Goal: Information Seeking & Learning: Learn about a topic

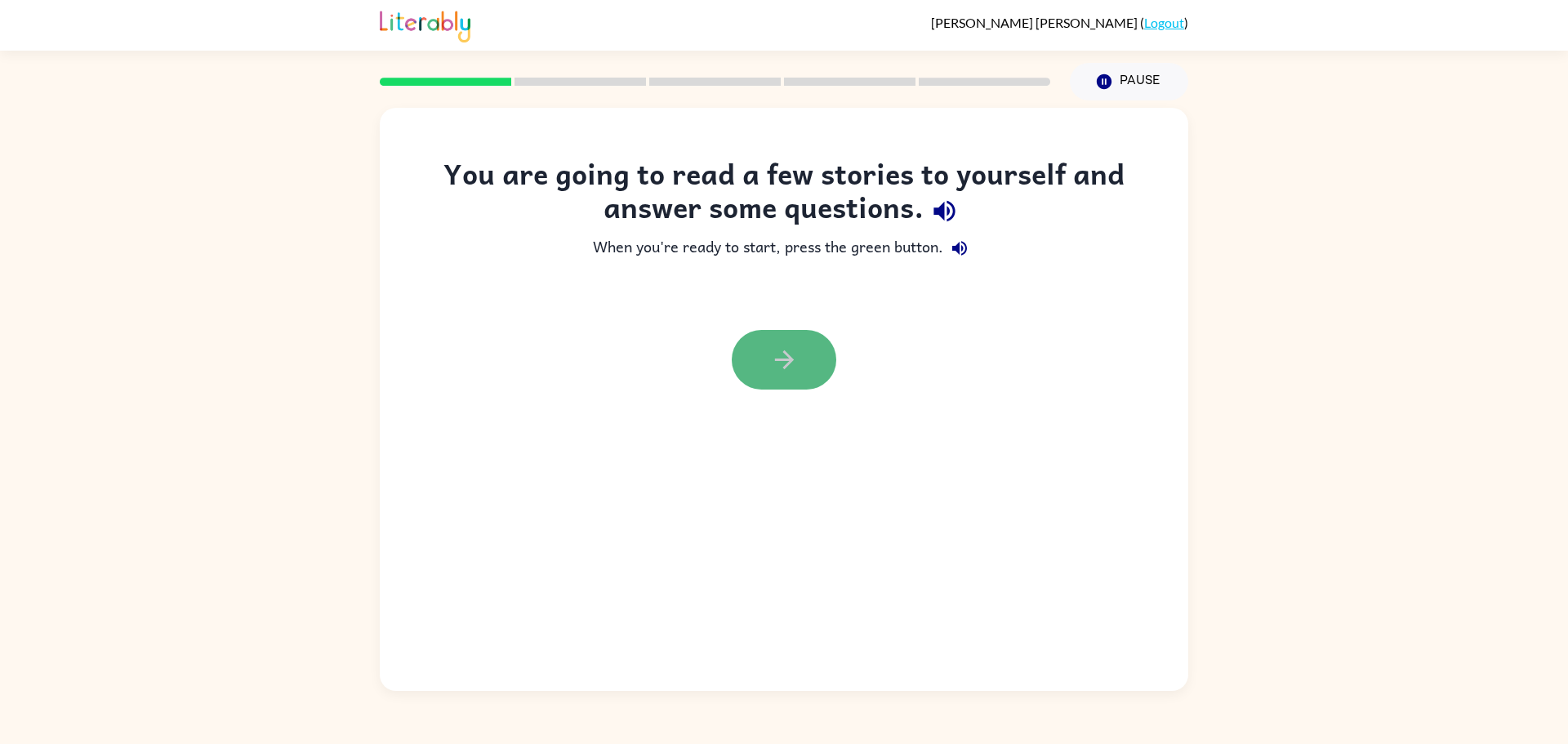
click at [775, 359] on icon "button" at bounding box center [784, 360] width 19 height 19
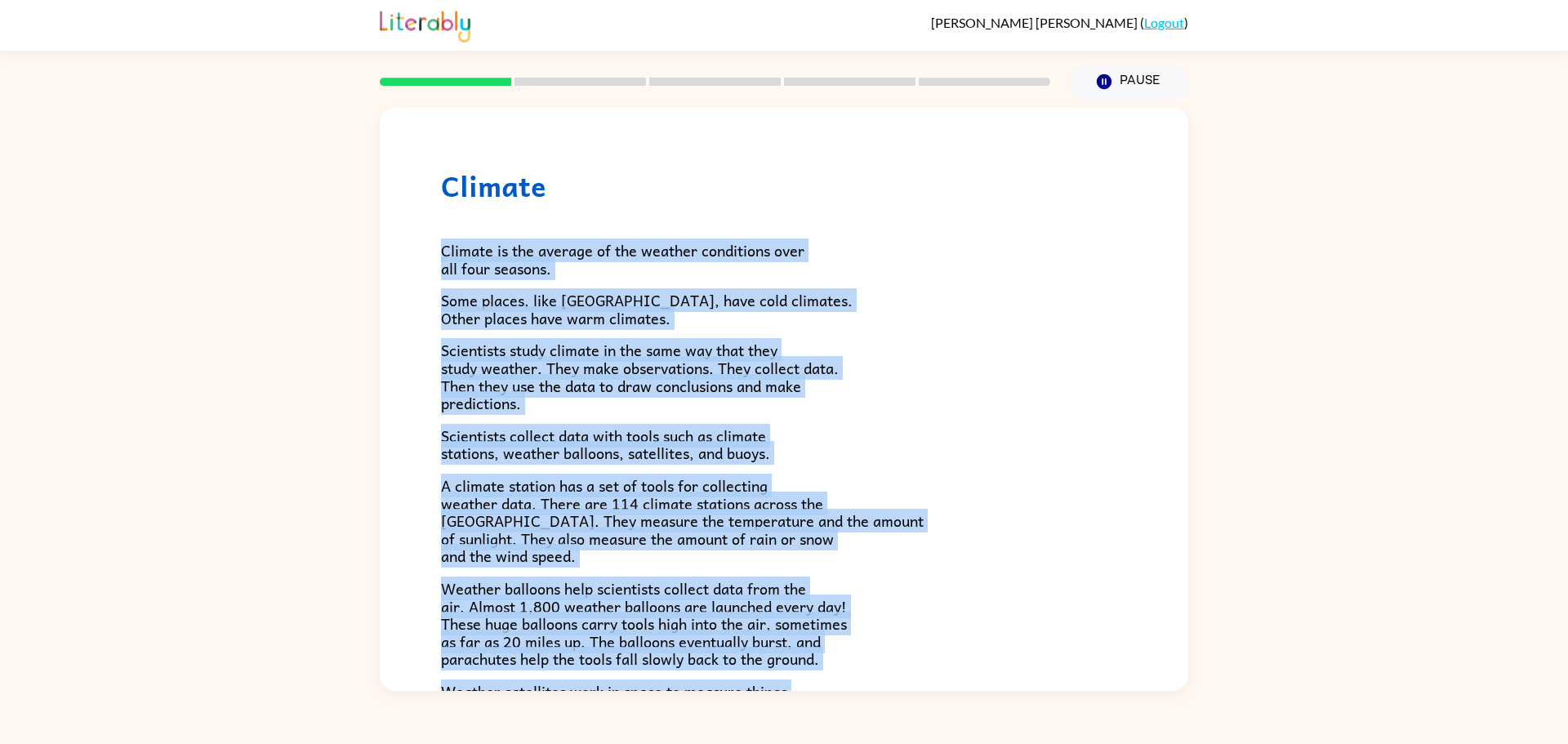
drag, startPoint x: 801, startPoint y: 537, endPoint x: 430, endPoint y: 223, distance: 486.0
click at [430, 223] on div "Climate Climate is the average of the weather conditions over all four seasons.…" at bounding box center [784, 527] width 809 height 839
copy div "Climate is the average of the weather conditions over all four seasons. Some pl…"
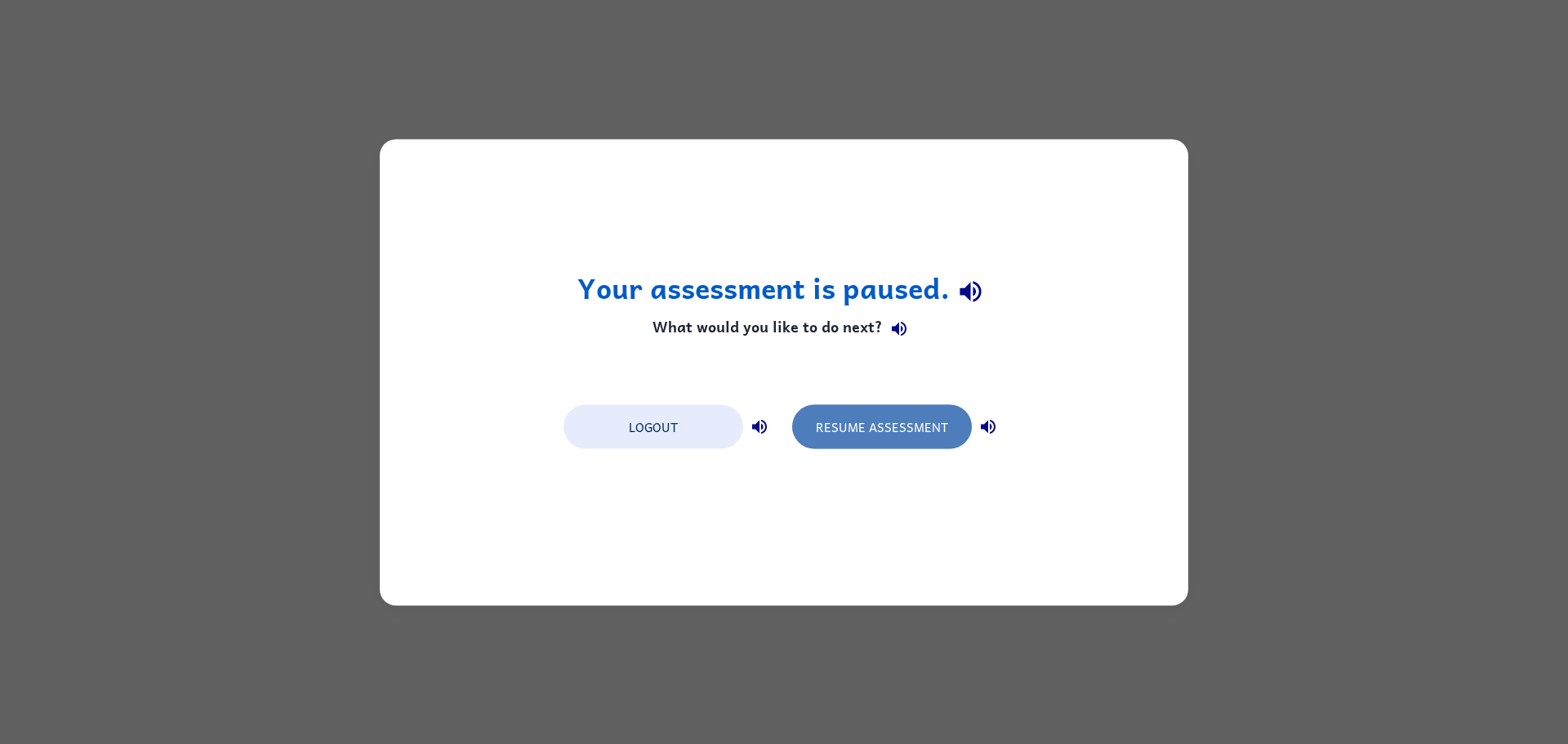
click at [878, 430] on button "Resume Assessment" at bounding box center [882, 426] width 180 height 44
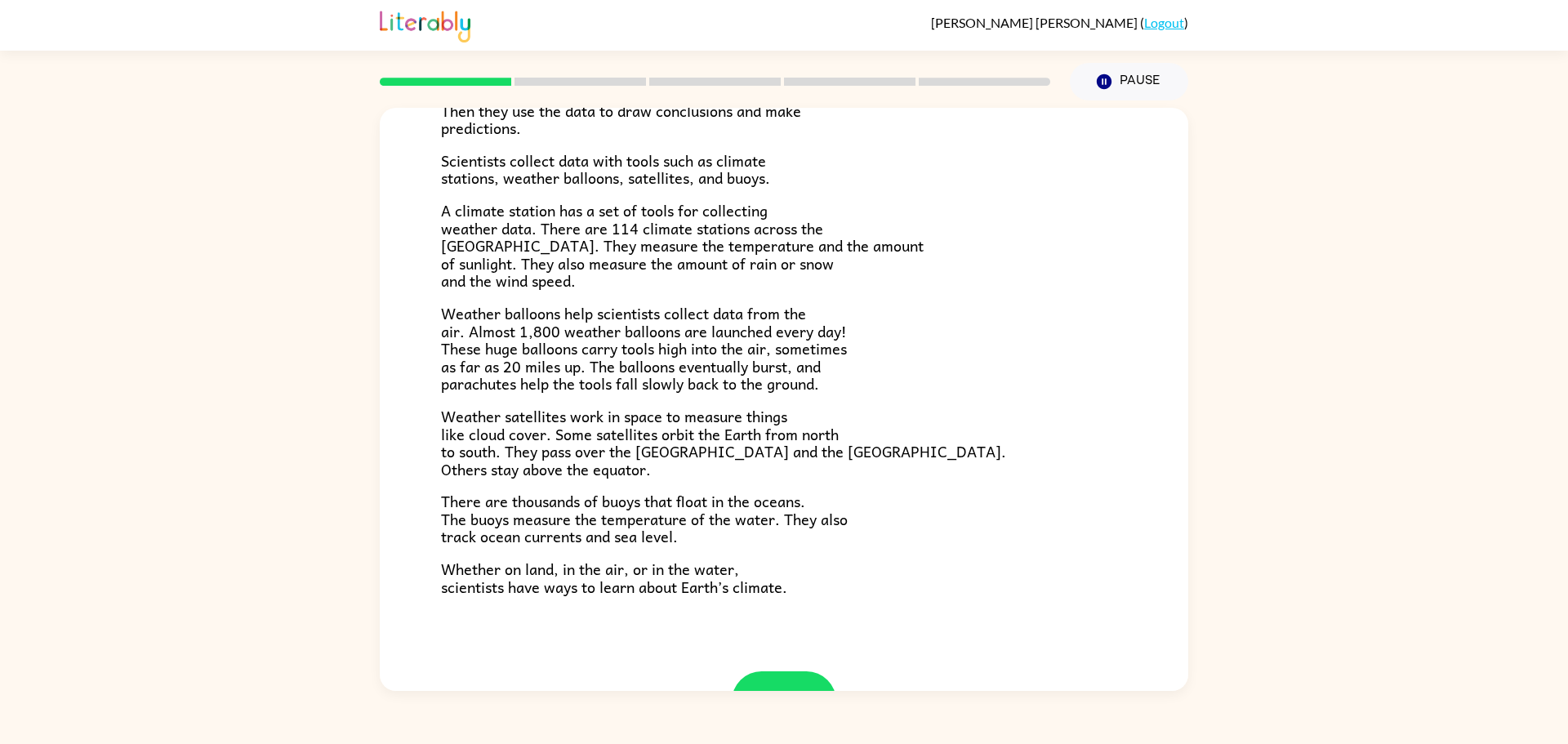
scroll to position [340, 0]
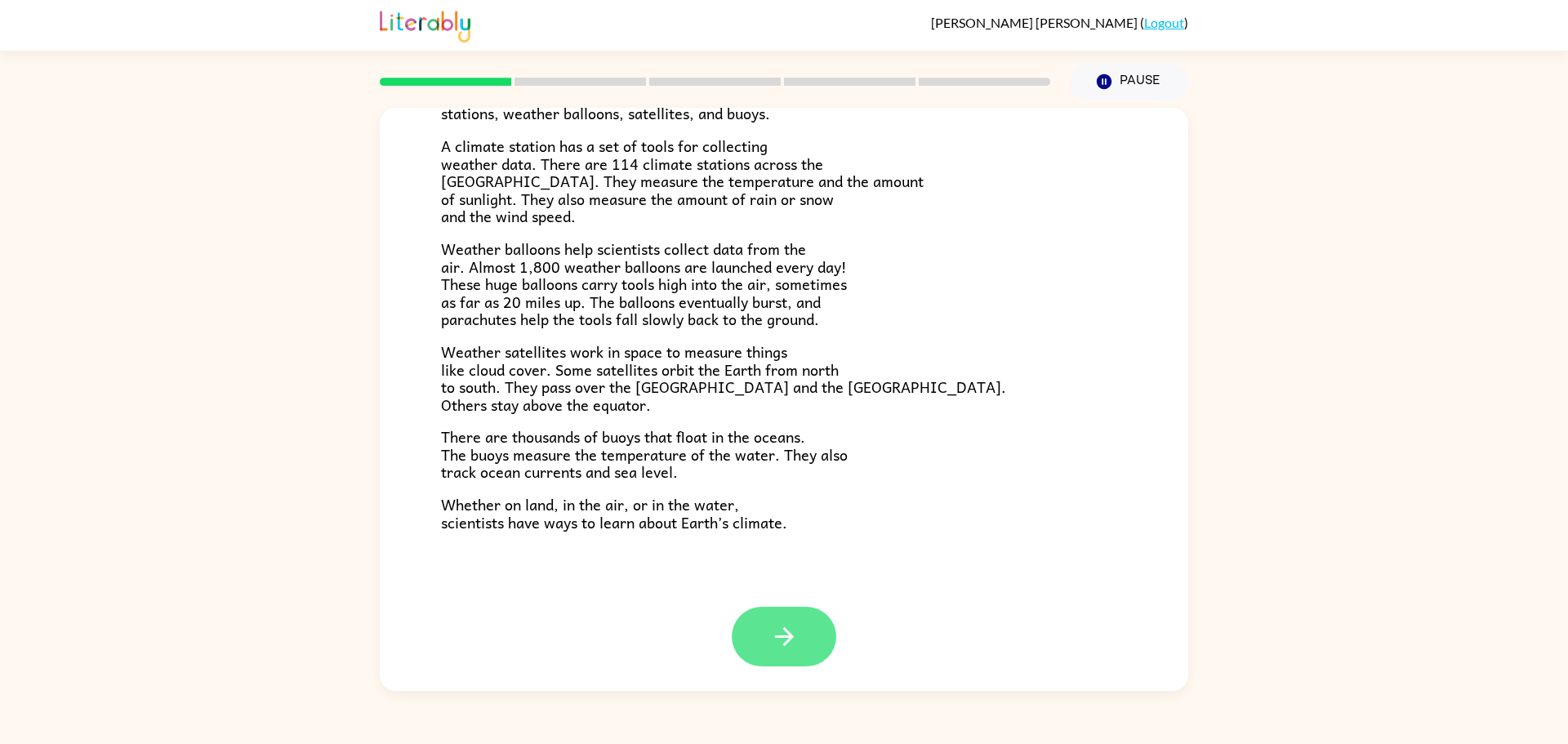
click at [785, 644] on icon "button" at bounding box center [785, 636] width 29 height 29
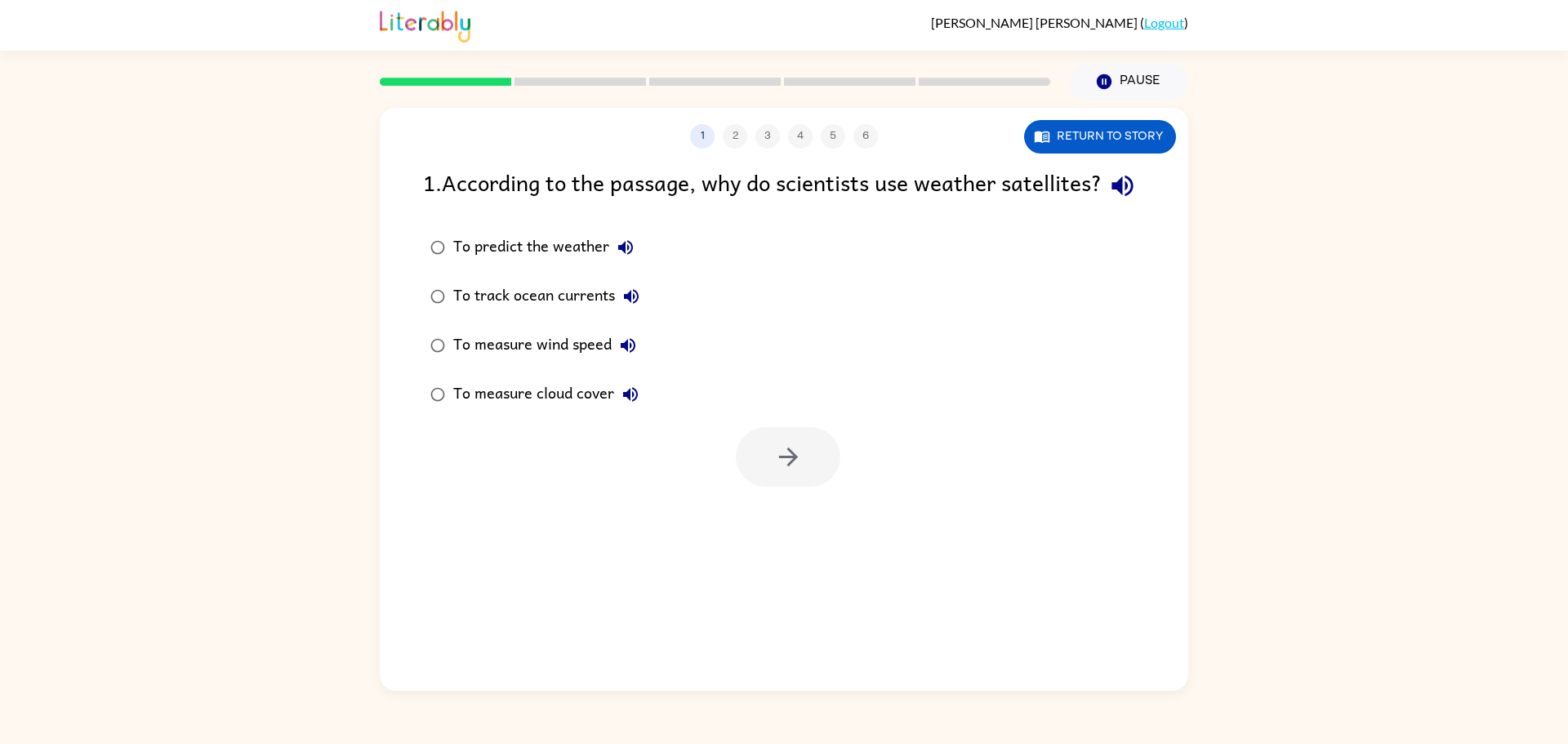
scroll to position [0, 0]
click at [1102, 206] on button "button" at bounding box center [1123, 186] width 42 height 42
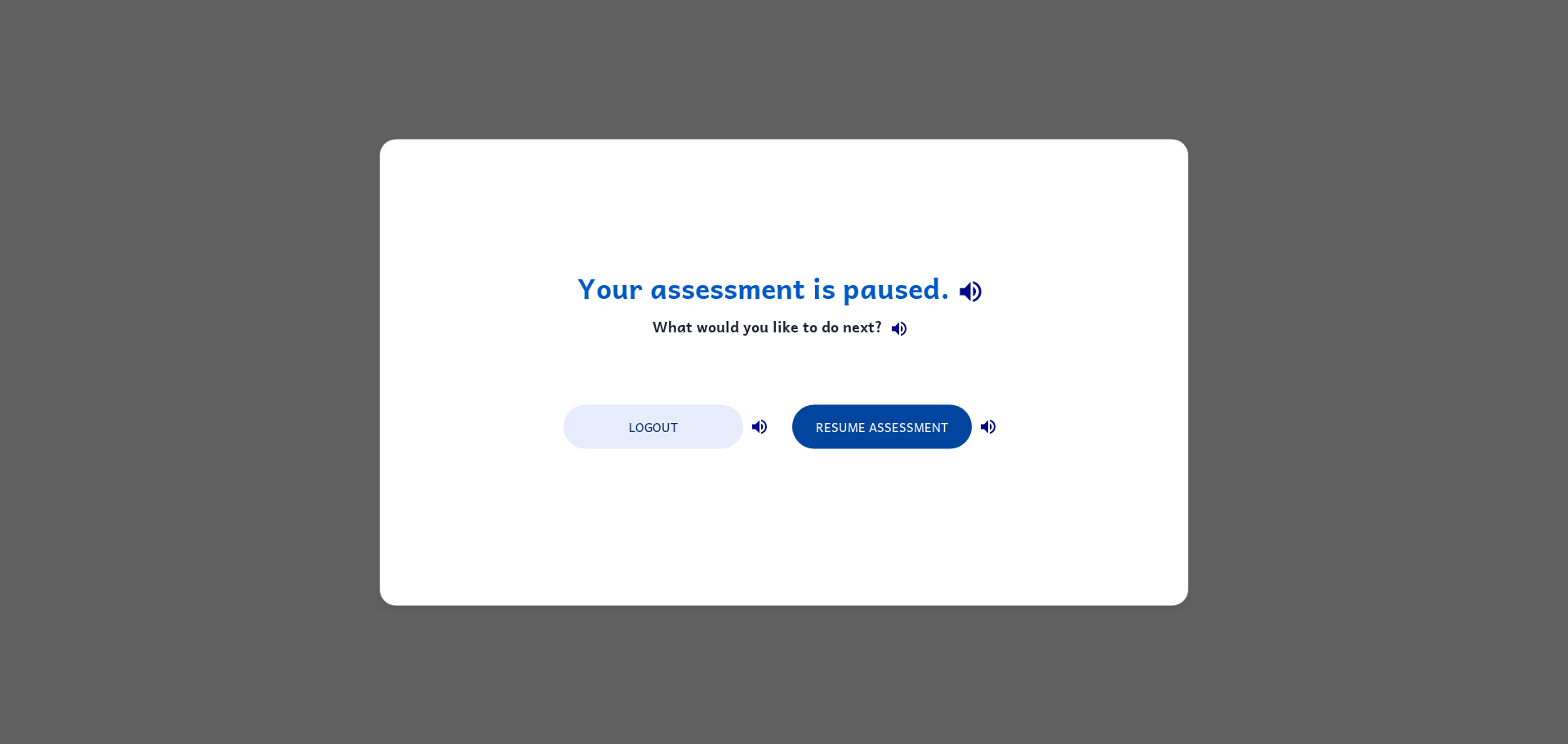
click at [896, 411] on button "Resume Assessment" at bounding box center [882, 426] width 180 height 44
click at [862, 432] on button "Resume Assessment" at bounding box center [882, 426] width 180 height 44
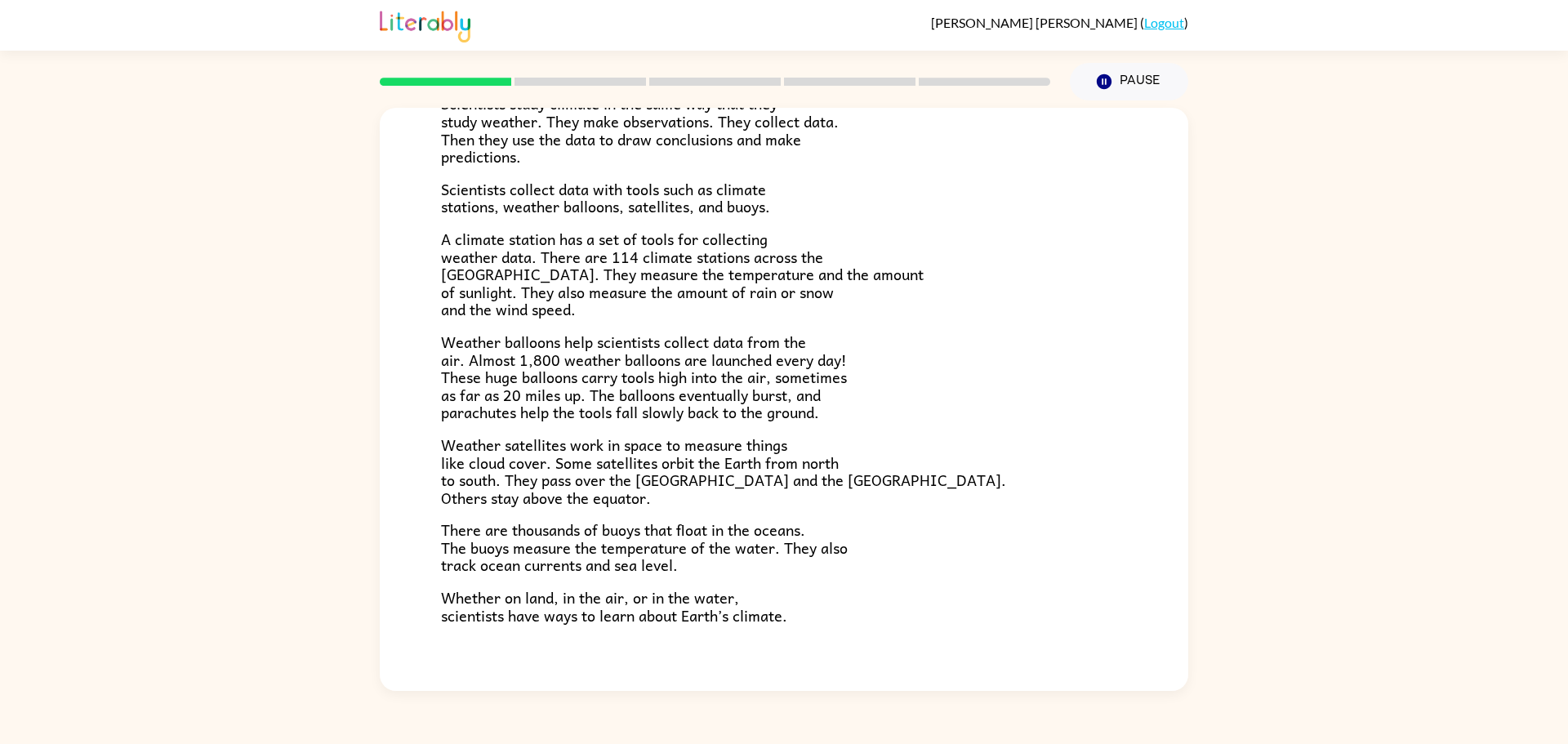
scroll to position [340, 0]
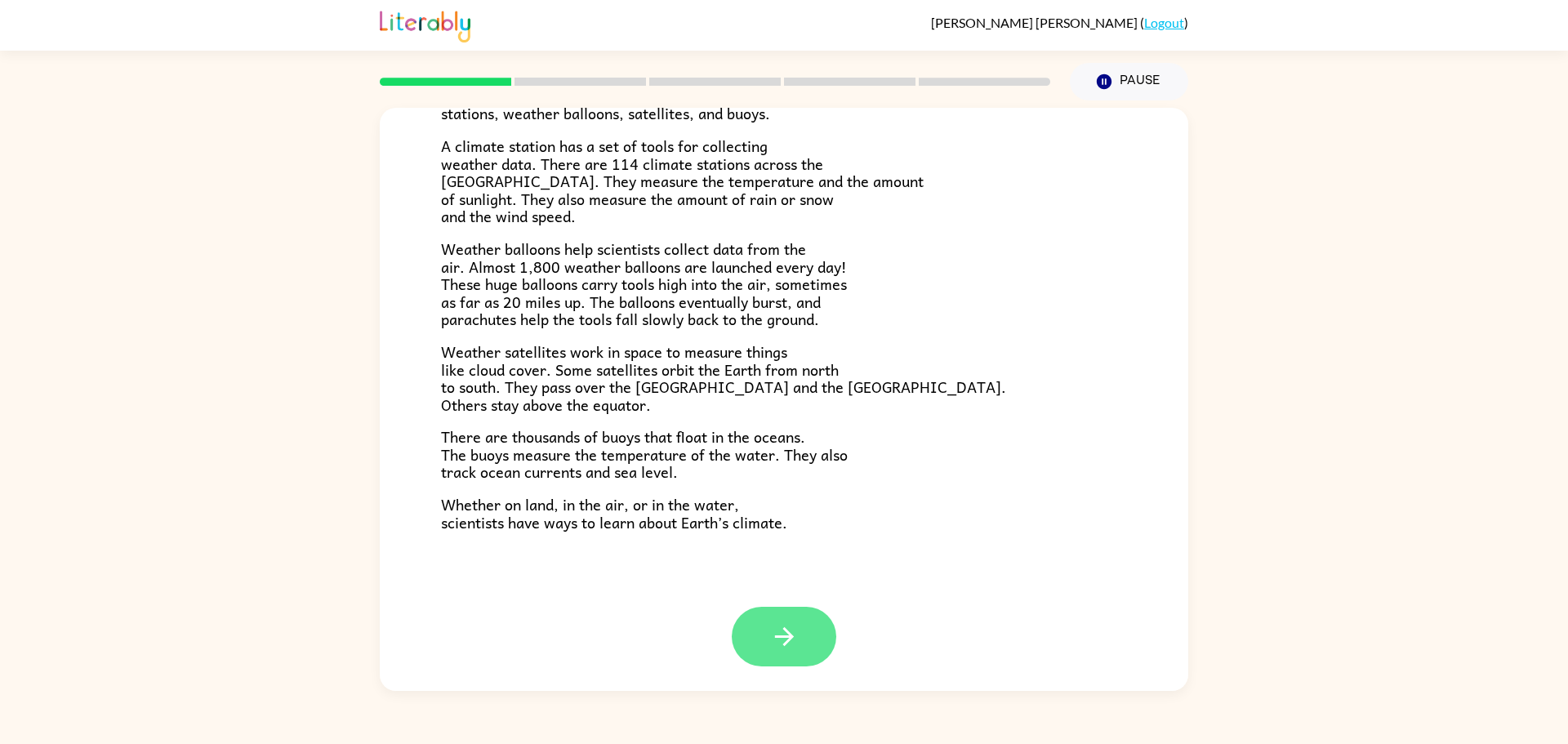
click at [761, 653] on button "button" at bounding box center [784, 636] width 105 height 60
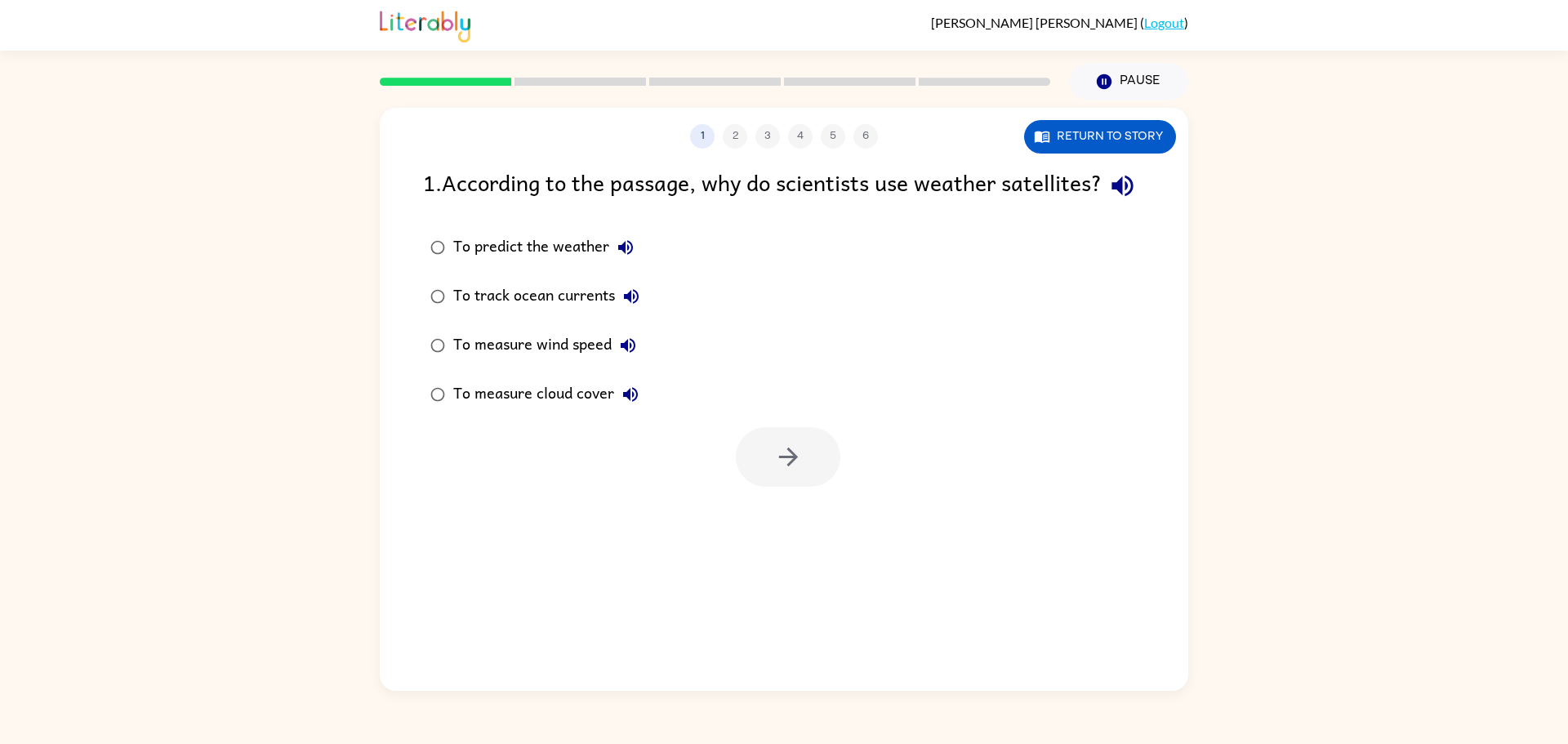
scroll to position [0, 0]
click at [1059, 544] on div "1 2 3 4 5 6 Return to story 1 . According to the passage, why do scientists use…" at bounding box center [784, 399] width 809 height 583
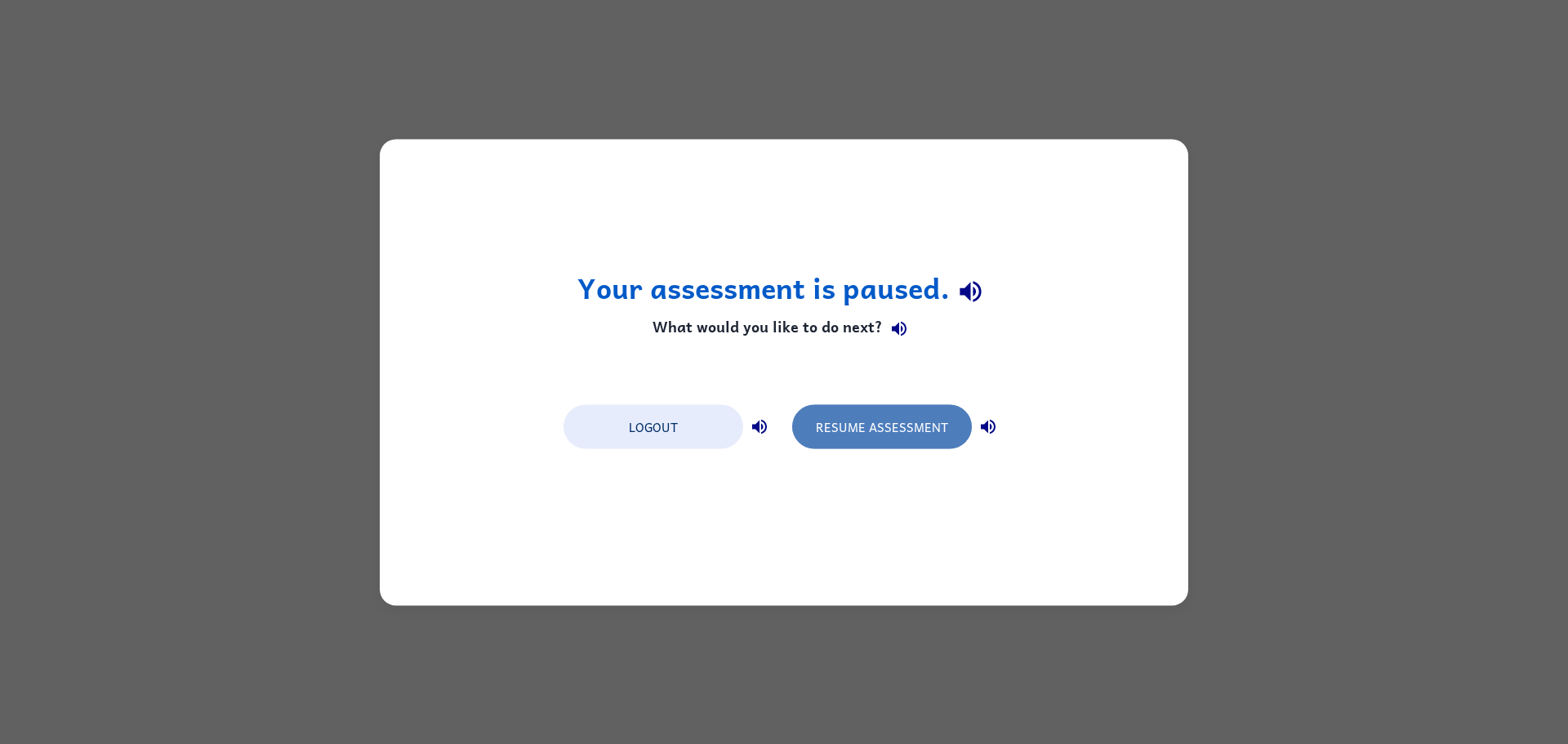
click at [904, 421] on button "Resume Assessment" at bounding box center [882, 426] width 180 height 44
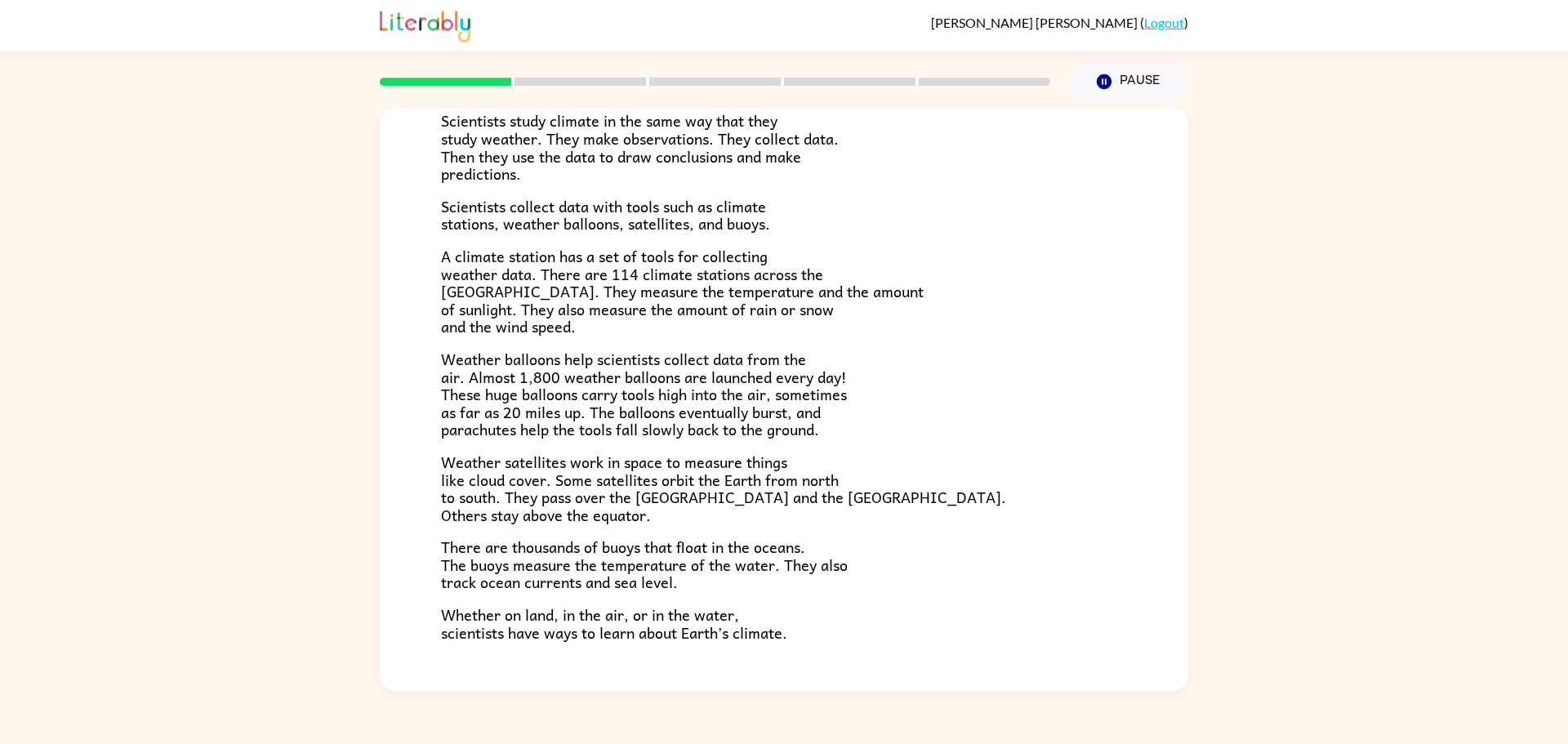
scroll to position [340, 0]
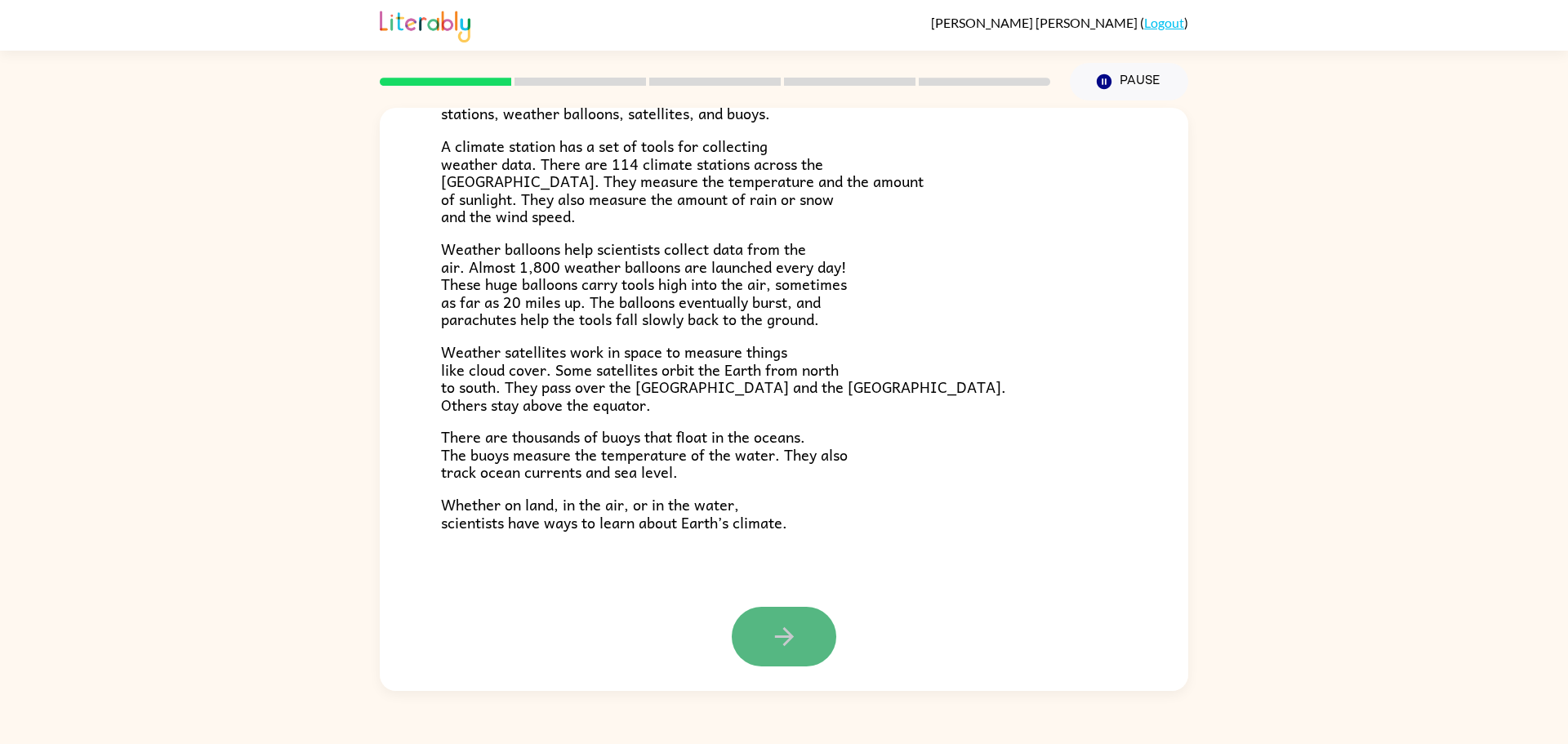
click at [761, 640] on button "button" at bounding box center [784, 636] width 105 height 60
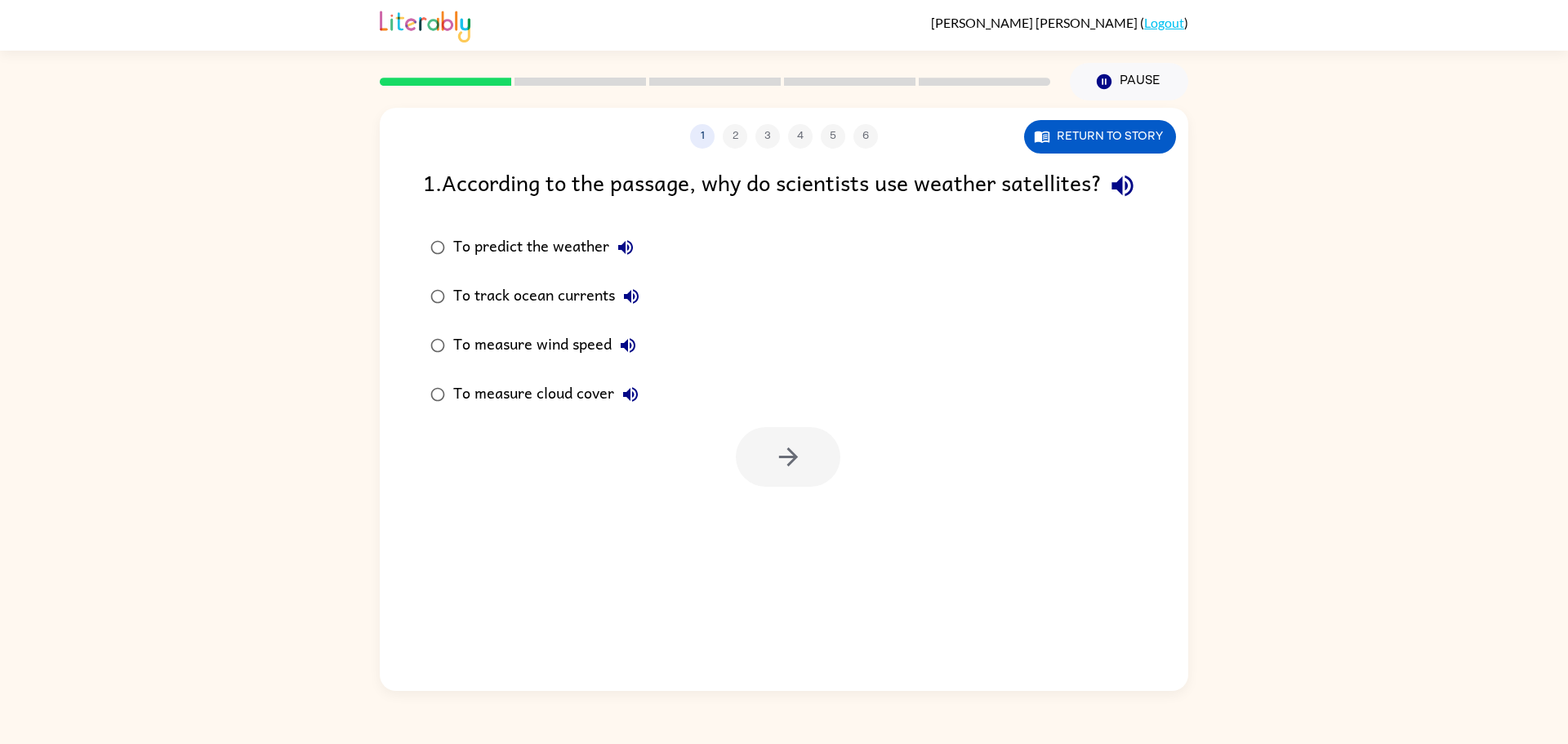
scroll to position [0, 0]
click at [1108, 200] on icon "button" at bounding box center [1123, 186] width 29 height 29
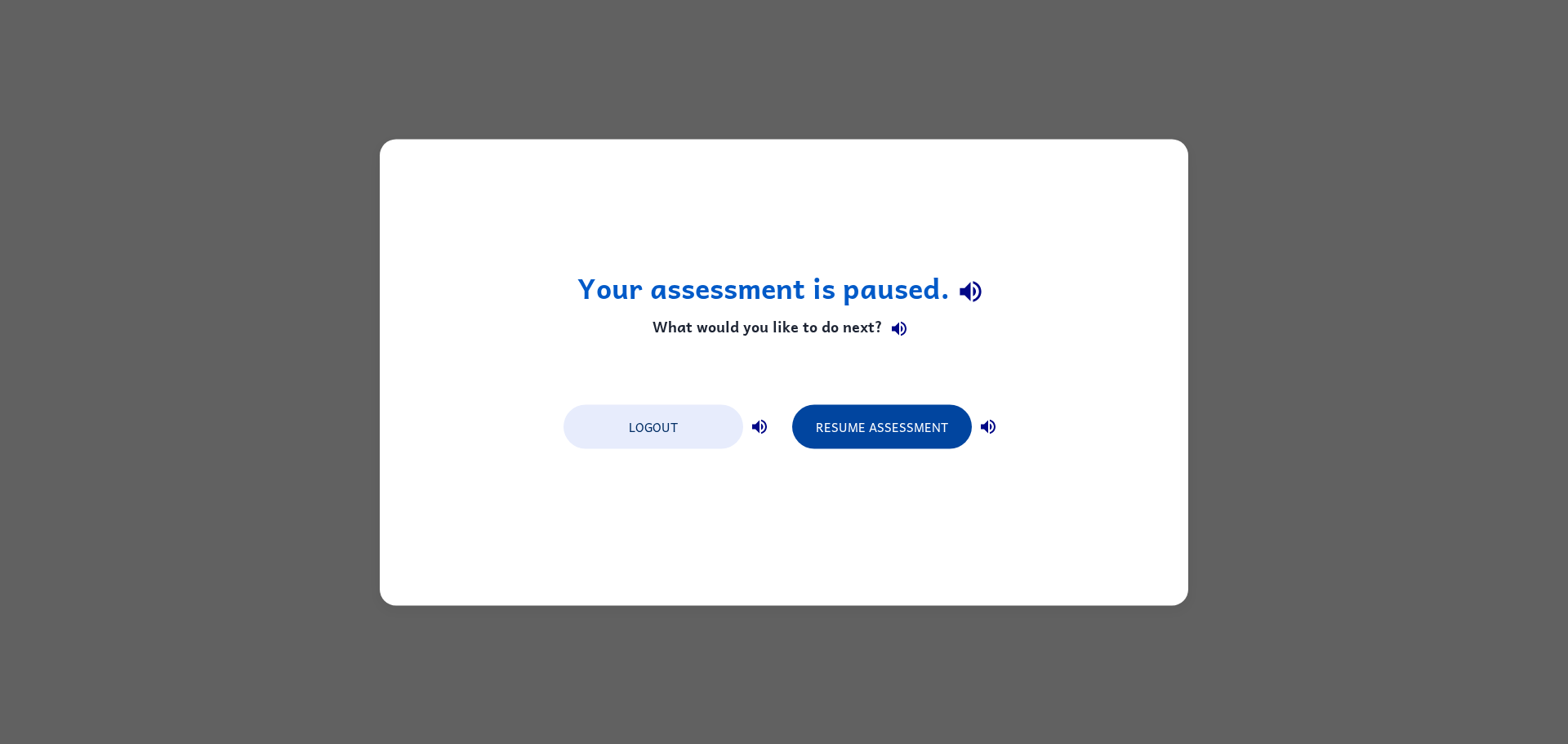
click at [886, 419] on button "Resume Assessment" at bounding box center [882, 426] width 180 height 44
click at [864, 426] on button "Resume Assessment" at bounding box center [882, 426] width 180 height 44
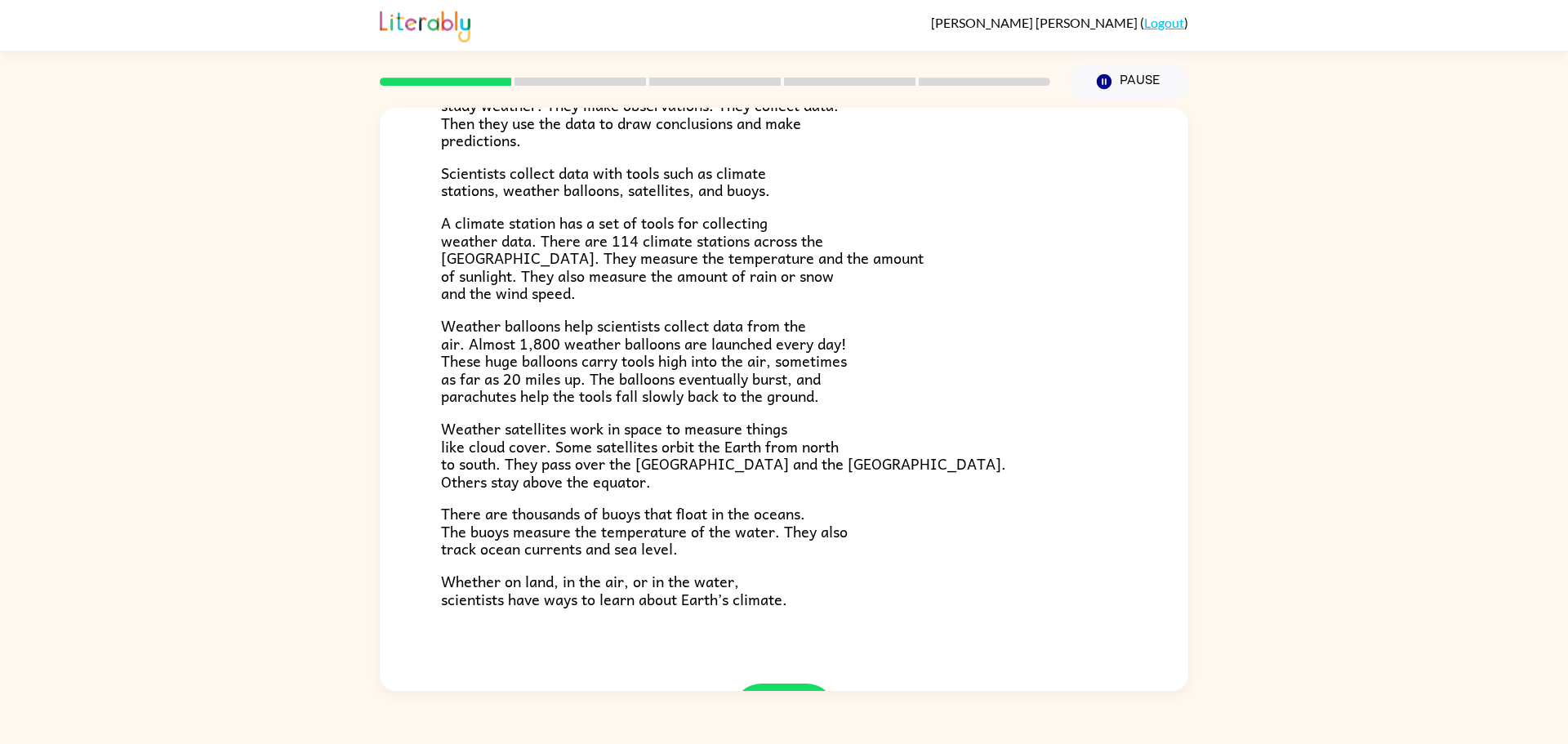
scroll to position [340, 0]
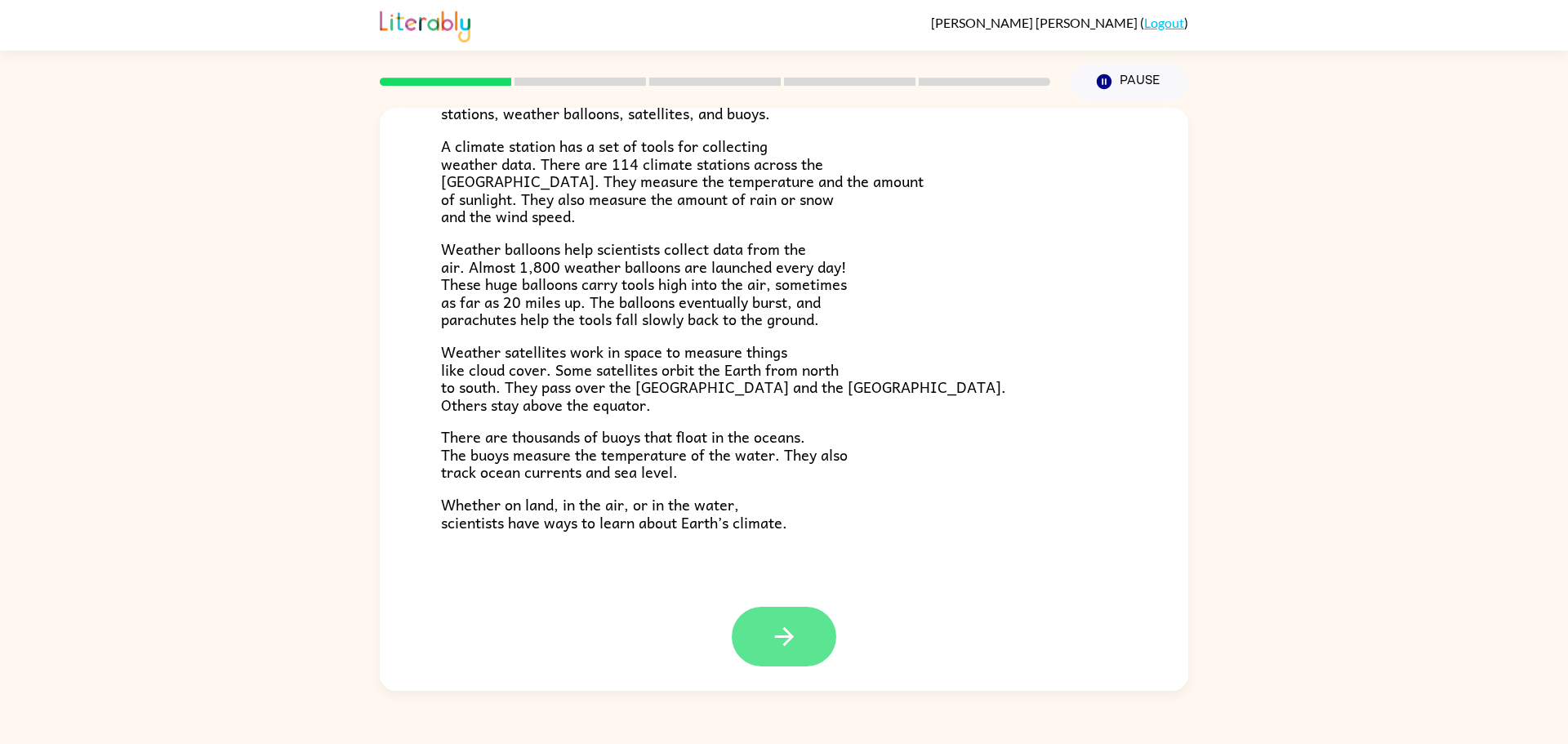
click at [814, 622] on button "button" at bounding box center [784, 636] width 105 height 60
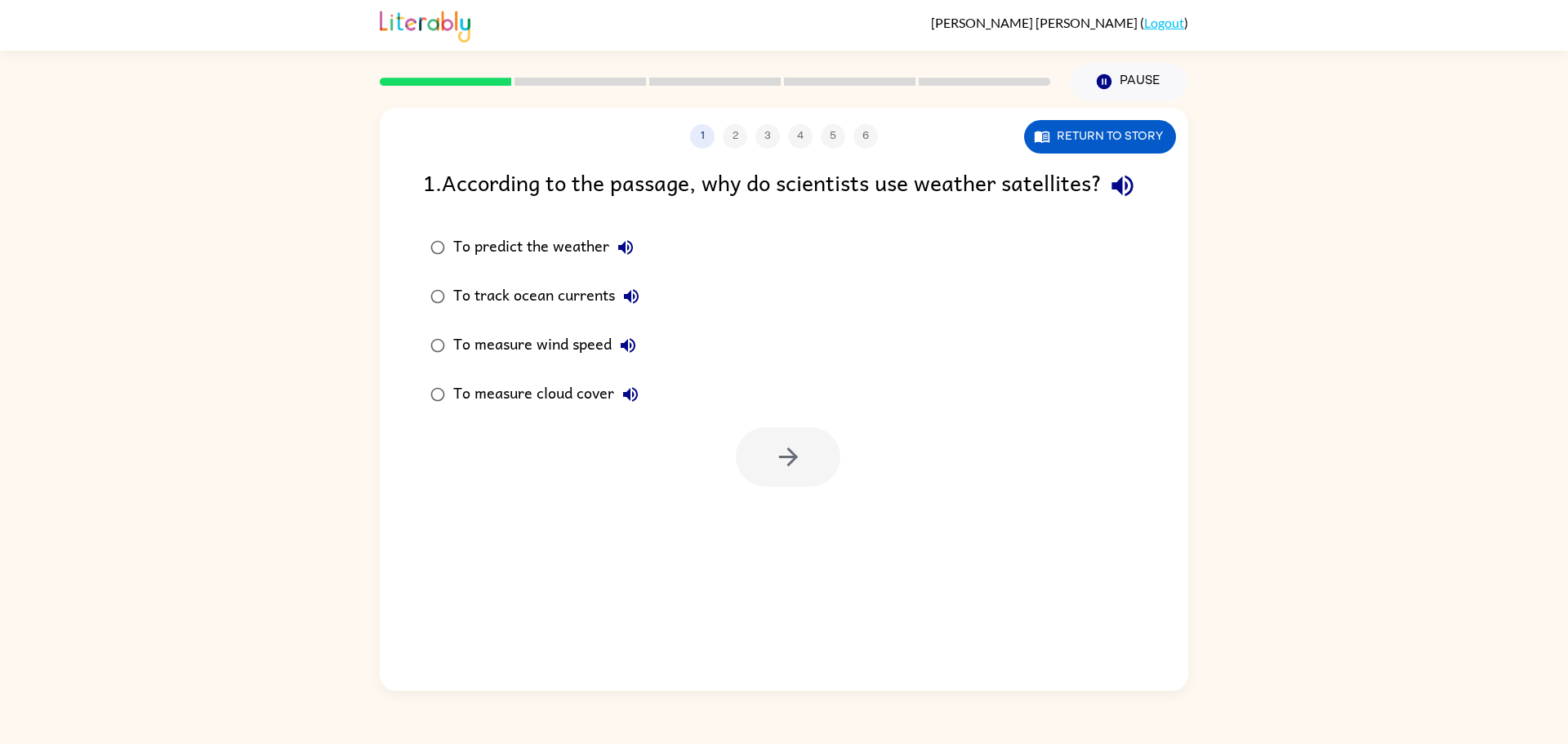
scroll to position [0, 0]
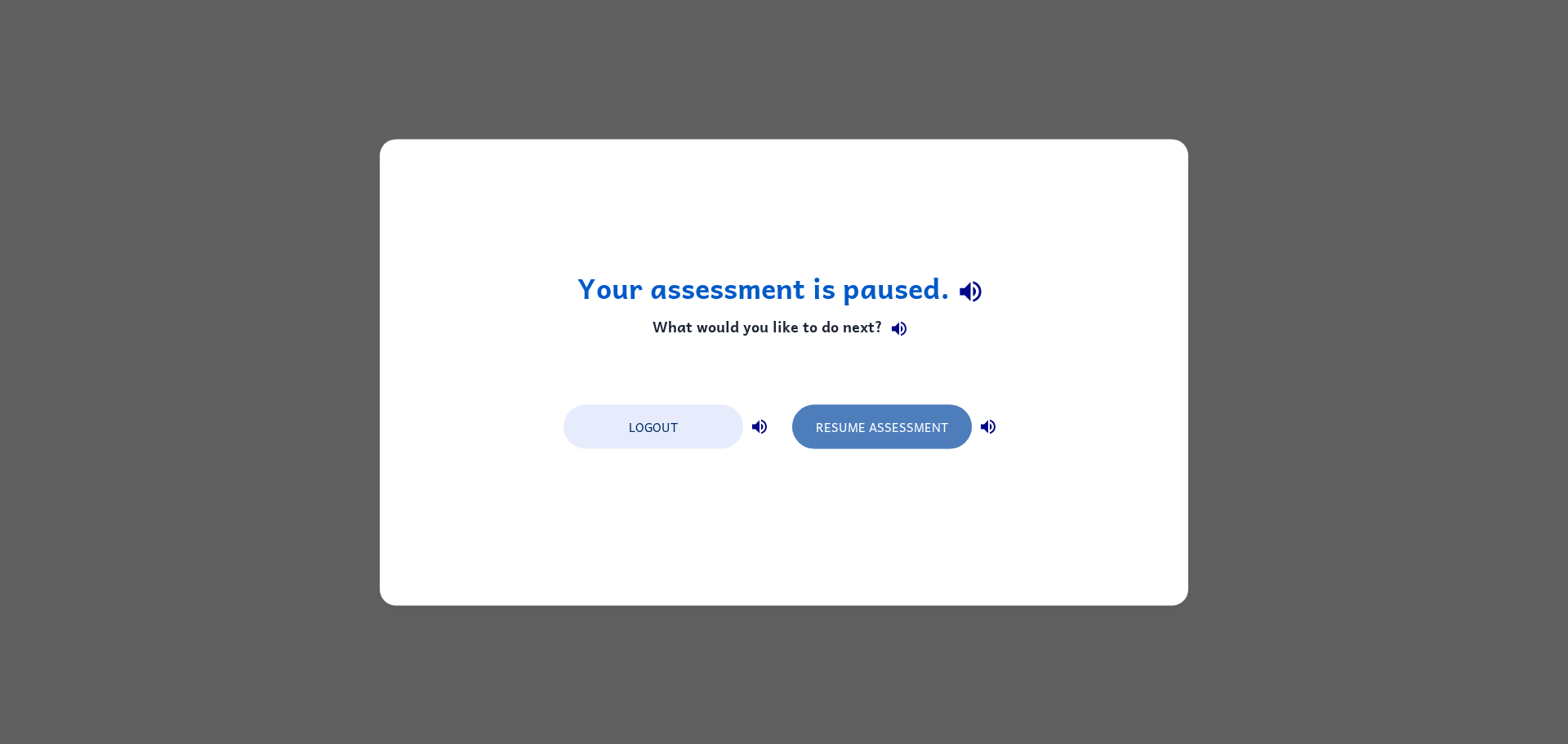
click at [954, 428] on button "Resume Assessment" at bounding box center [882, 426] width 180 height 44
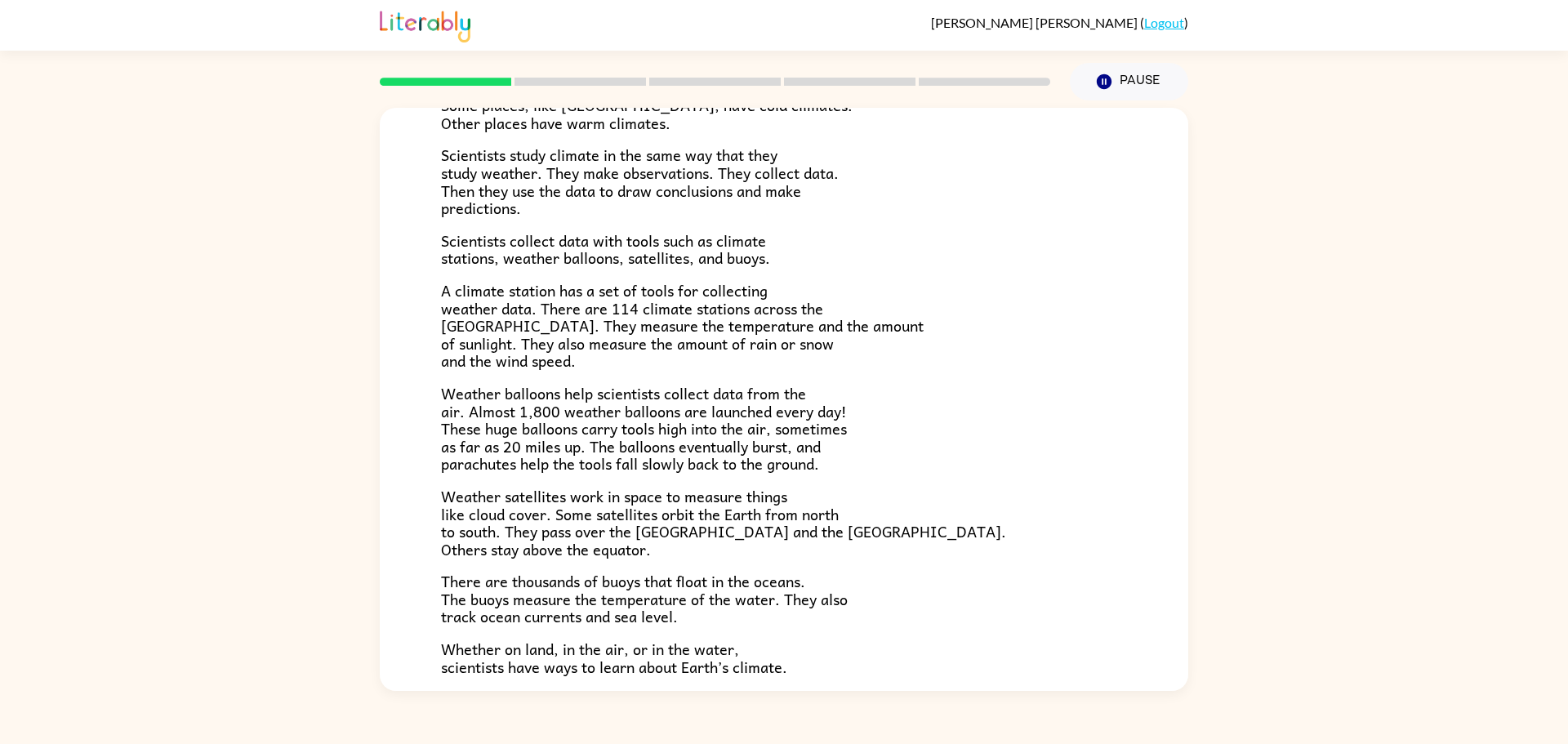
scroll to position [340, 0]
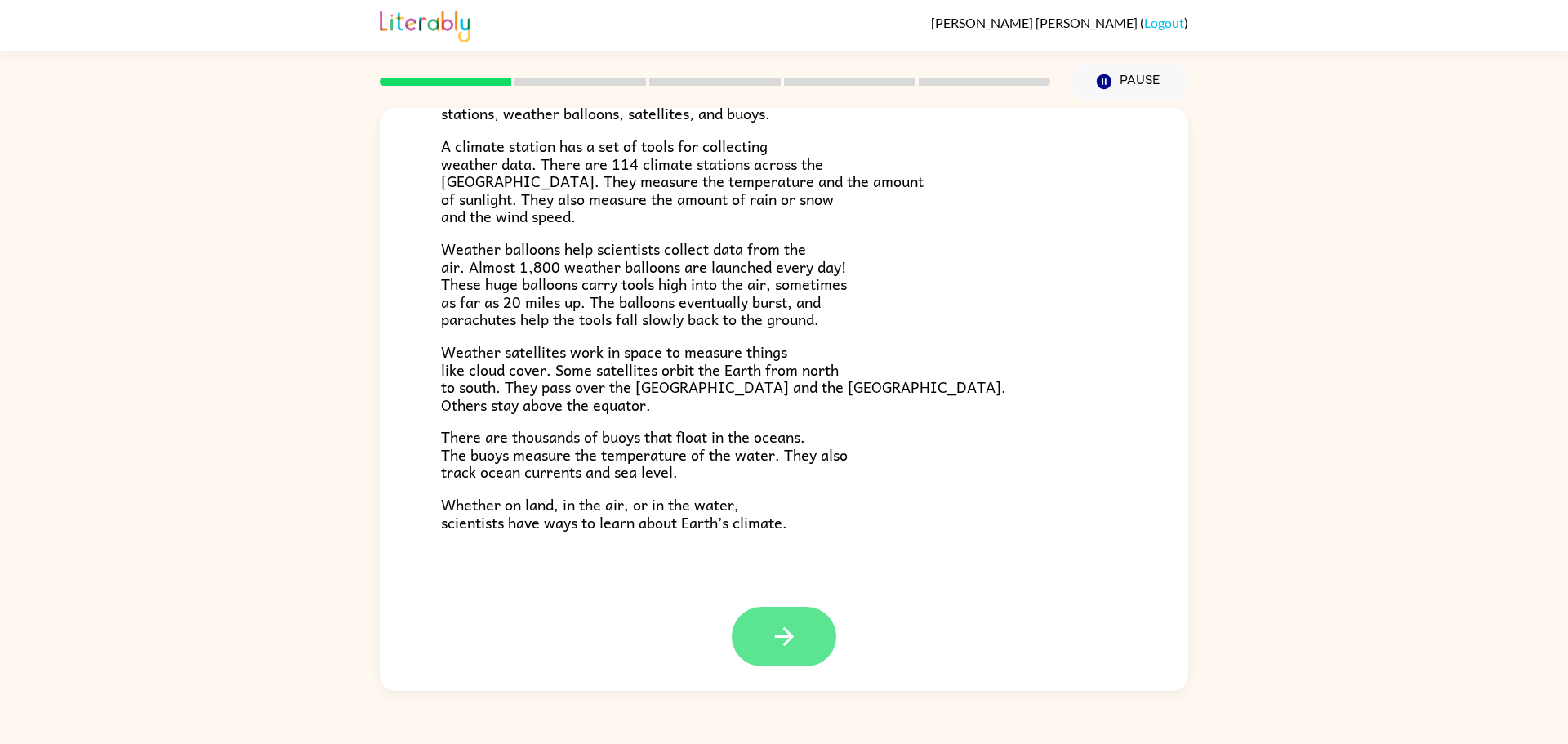
click at [776, 628] on icon "button" at bounding box center [785, 636] width 29 height 29
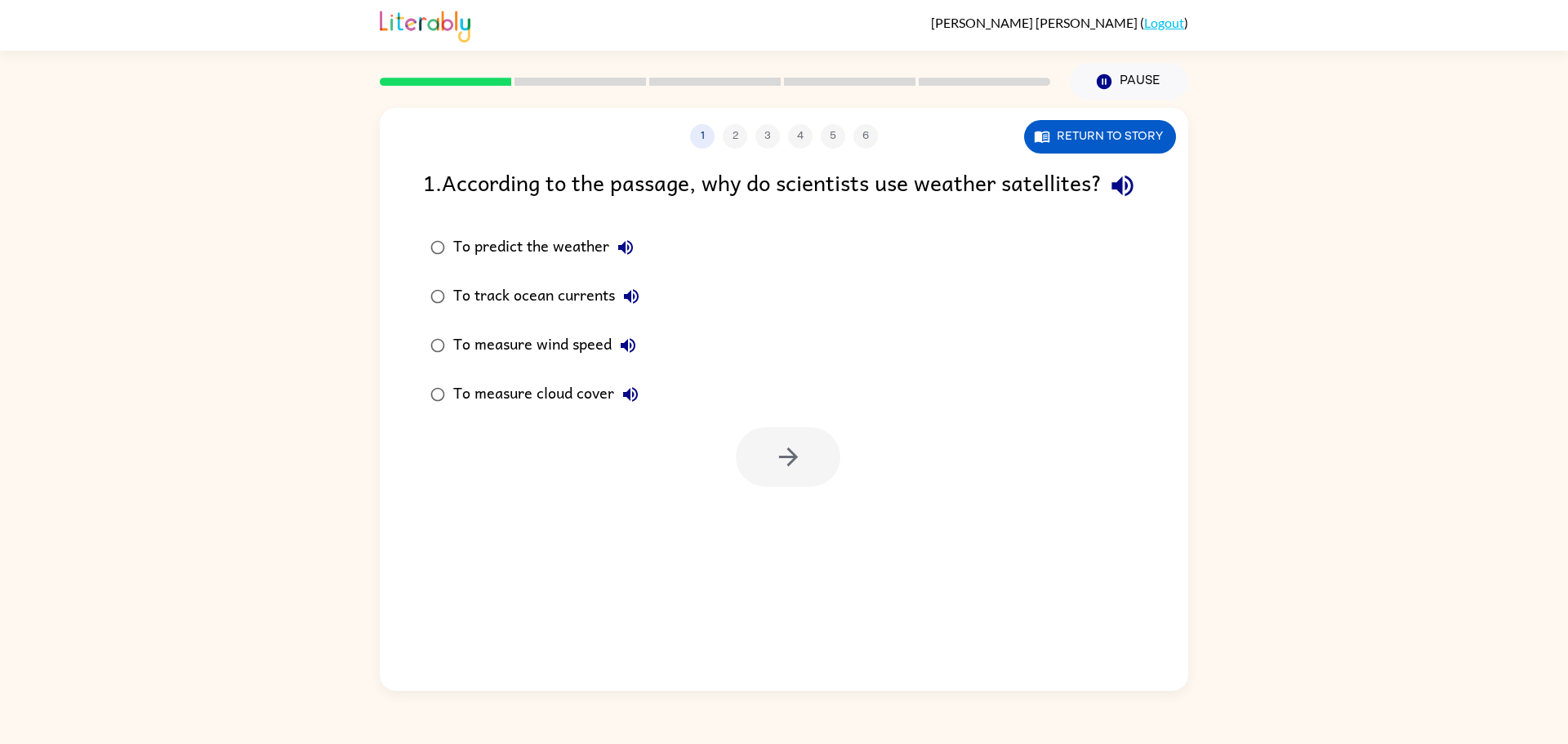
scroll to position [0, 0]
click at [1108, 200] on icon "button" at bounding box center [1123, 186] width 29 height 29
click at [1095, 134] on button "Return to story" at bounding box center [1101, 136] width 152 height 33
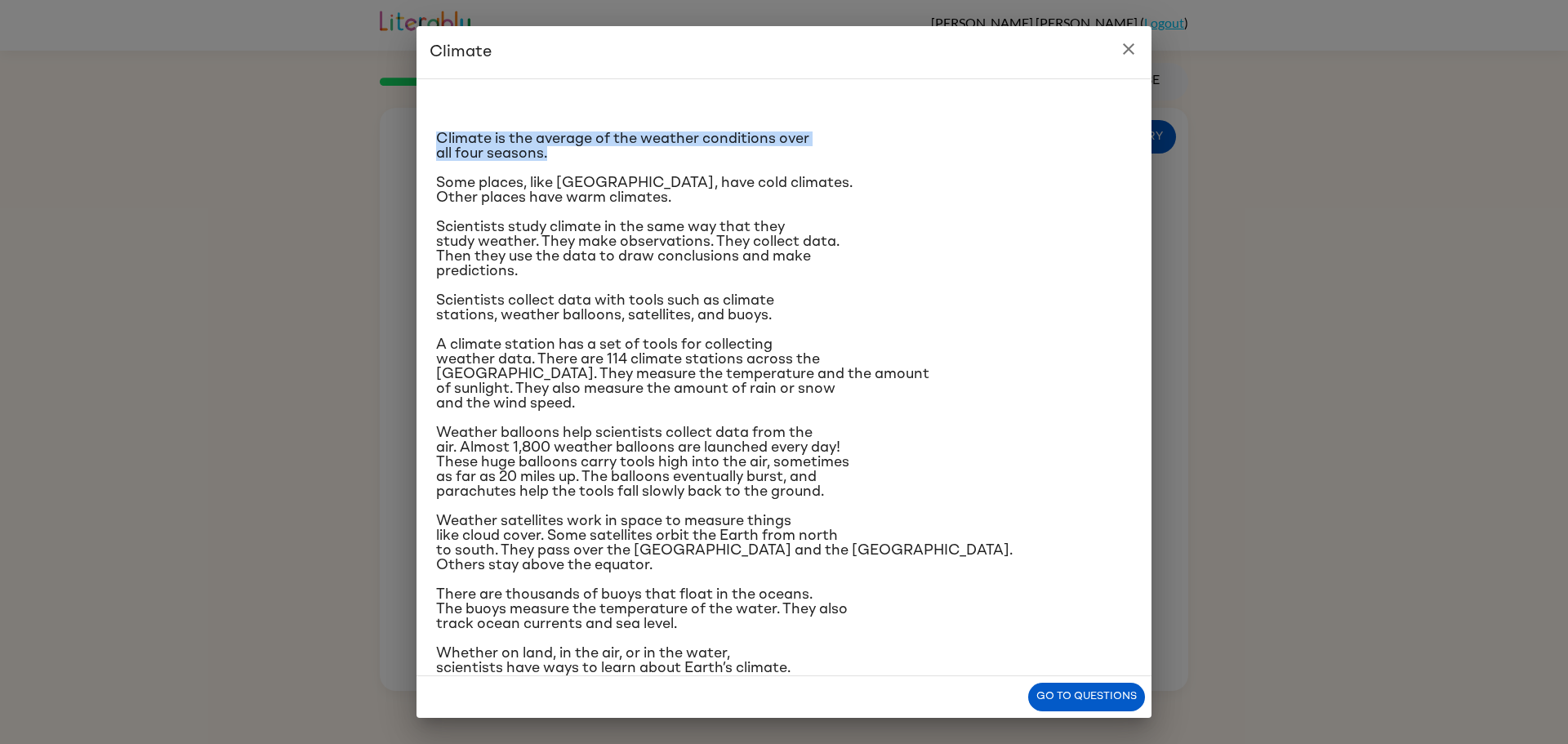
drag, startPoint x: 419, startPoint y: 144, endPoint x: 420, endPoint y: 171, distance: 27.0
click at [420, 171] on div "Climate is the average of the weather conditions over all four seasons. Some pl…" at bounding box center [784, 377] width 735 height 597
click at [464, 268] on span "Scientists study climate in the same way that they study weather. They make obs…" at bounding box center [637, 249] width 403 height 59
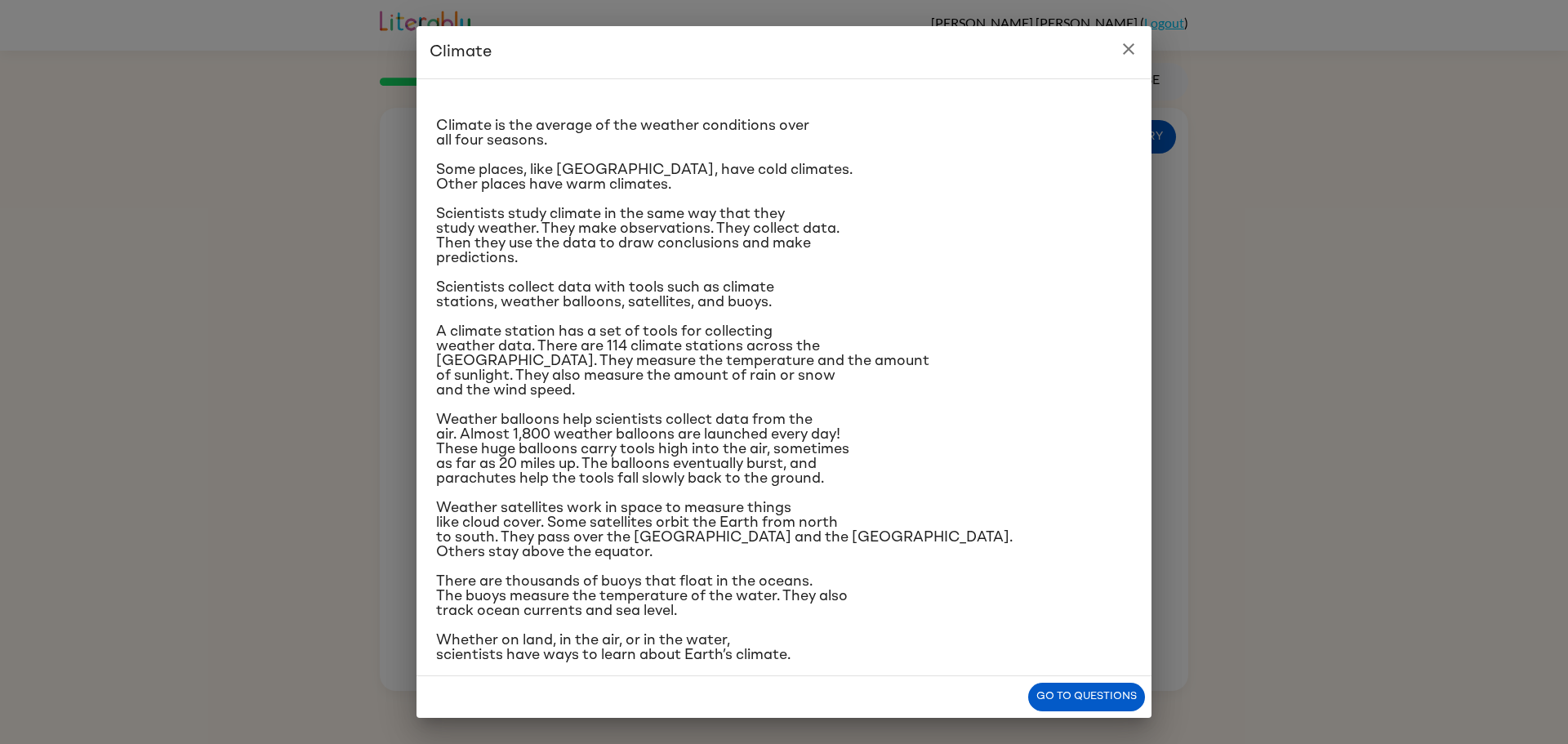
scroll to position [28, 0]
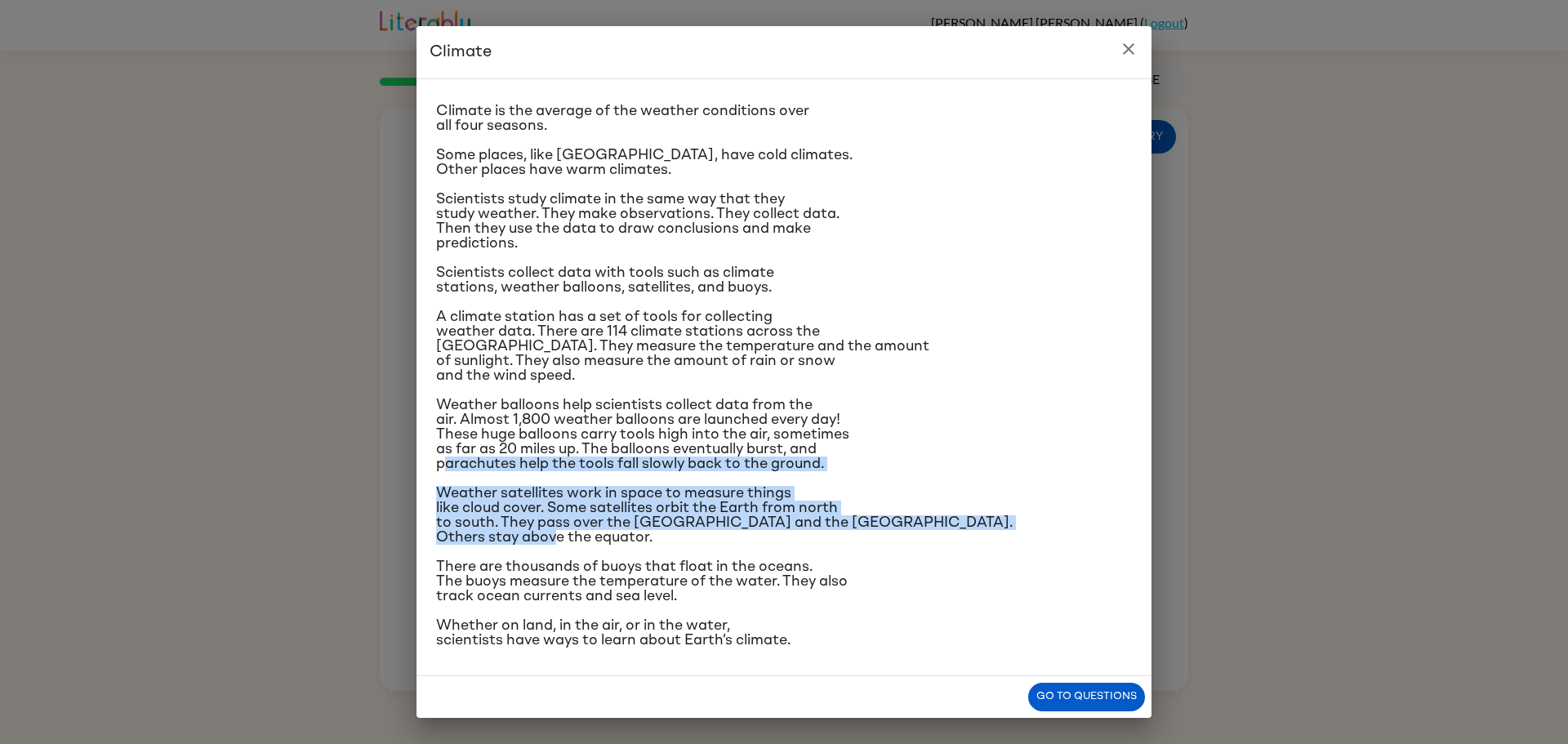
drag, startPoint x: 765, startPoint y: 534, endPoint x: 448, endPoint y: 464, distance: 324.6
click at [448, 463] on div "Climate is the average of the weather conditions over all four seasons. Some pl…" at bounding box center [783, 356] width 696 height 583
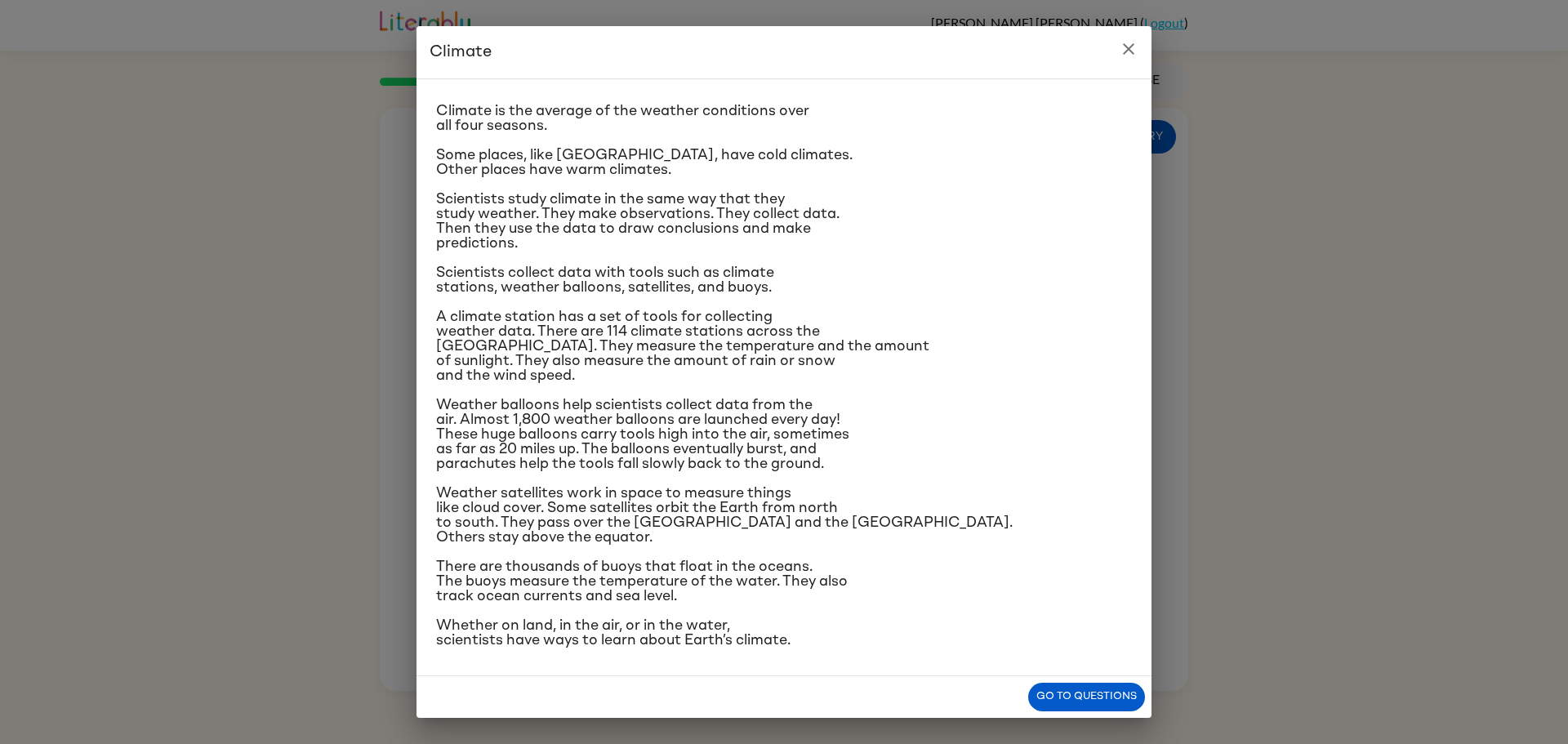
click at [1522, 405] on div "Climate Climate is the average of the weather conditions over all four seasons.…" at bounding box center [784, 372] width 1568 height 744
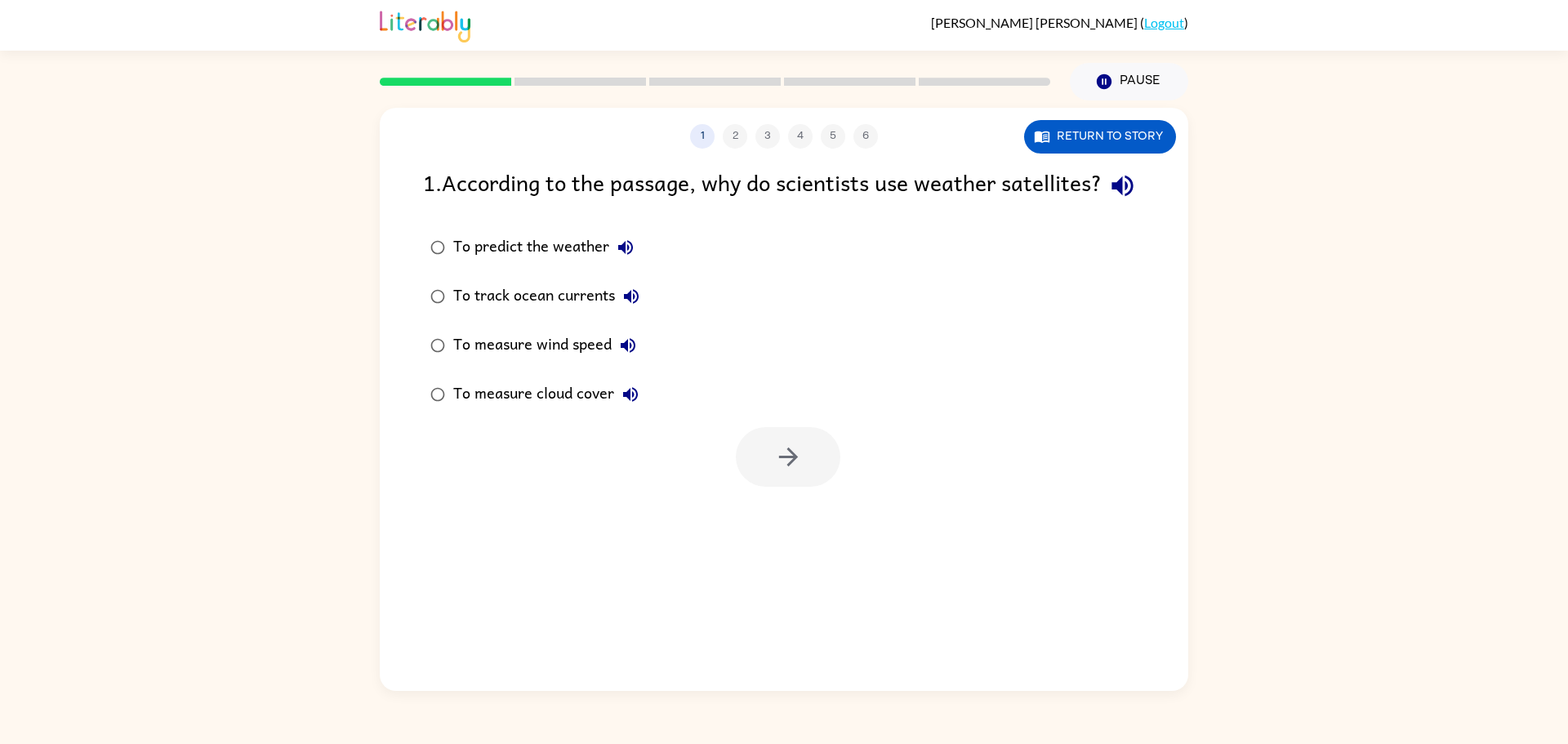
click at [1070, 160] on div "1 2 3 4 5 6 Return to story 1 . According to the passage, why do scientists use…" at bounding box center [784, 399] width 809 height 583
click at [1075, 137] on button "Return to story" at bounding box center [1101, 136] width 152 height 33
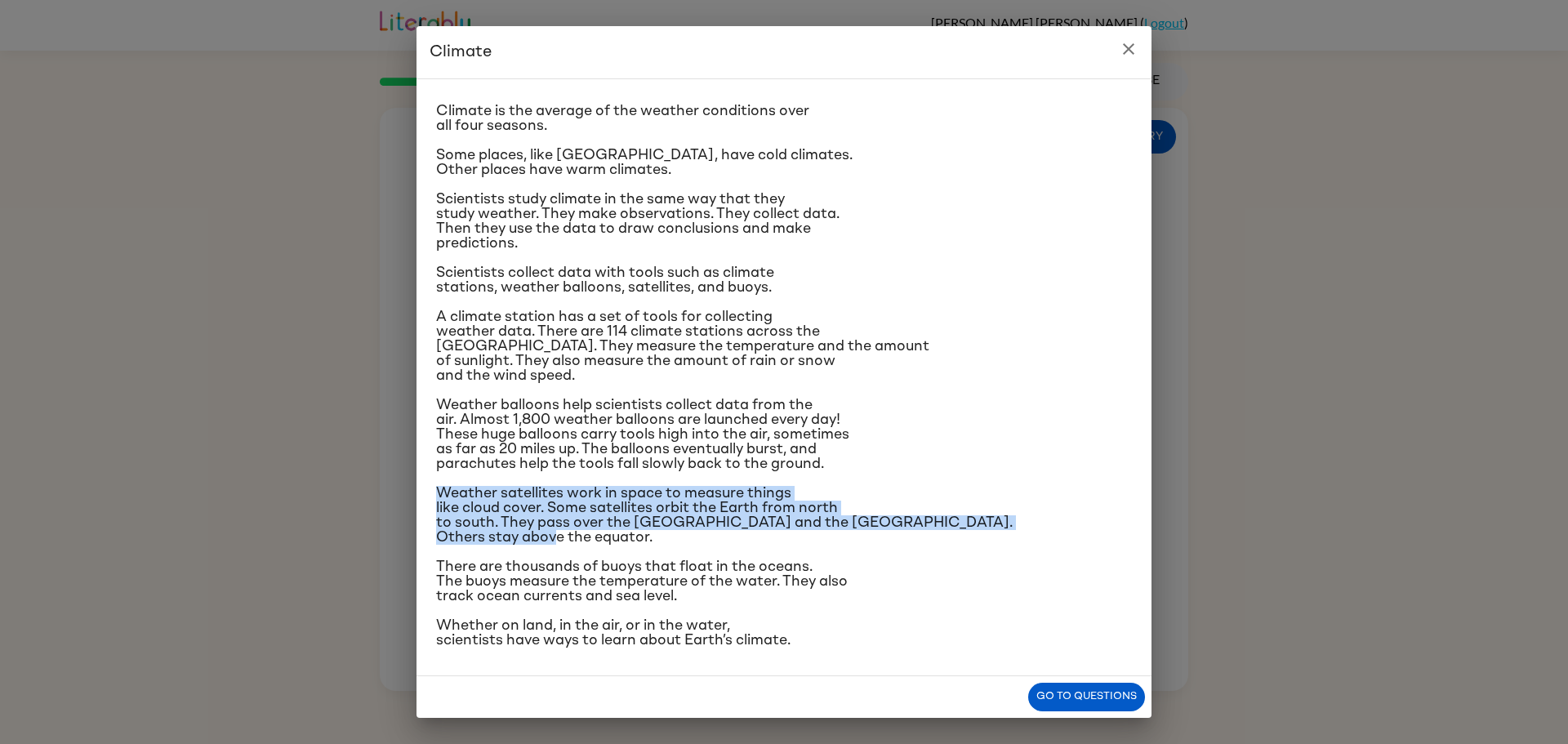
drag, startPoint x: 657, startPoint y: 535, endPoint x: 364, endPoint y: 499, distance: 295.2
click at [364, 499] on div "Climate Climate is the average of the weather conditions over all four seasons.…" at bounding box center [784, 372] width 1568 height 744
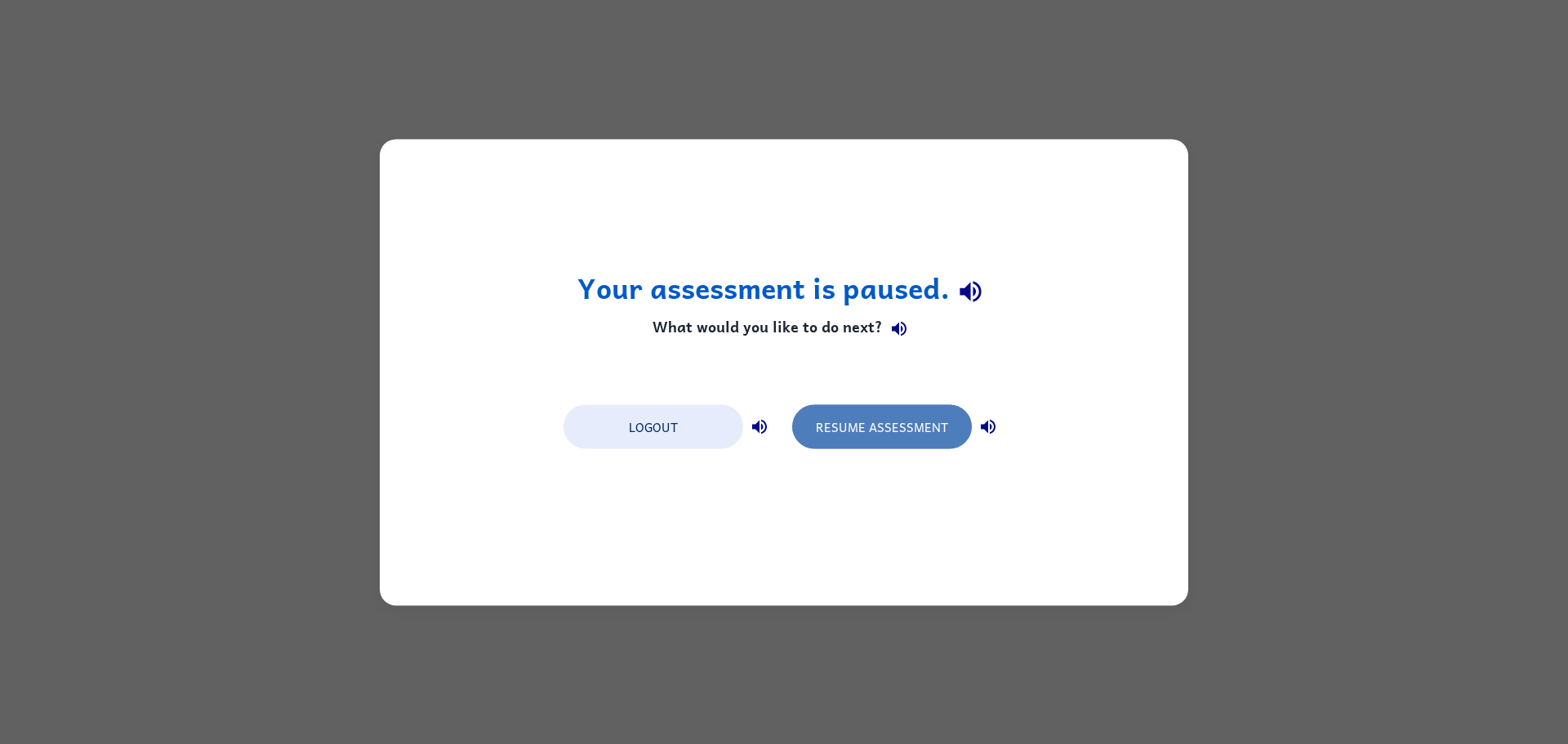
click at [861, 413] on button "Resume Assessment" at bounding box center [882, 426] width 180 height 44
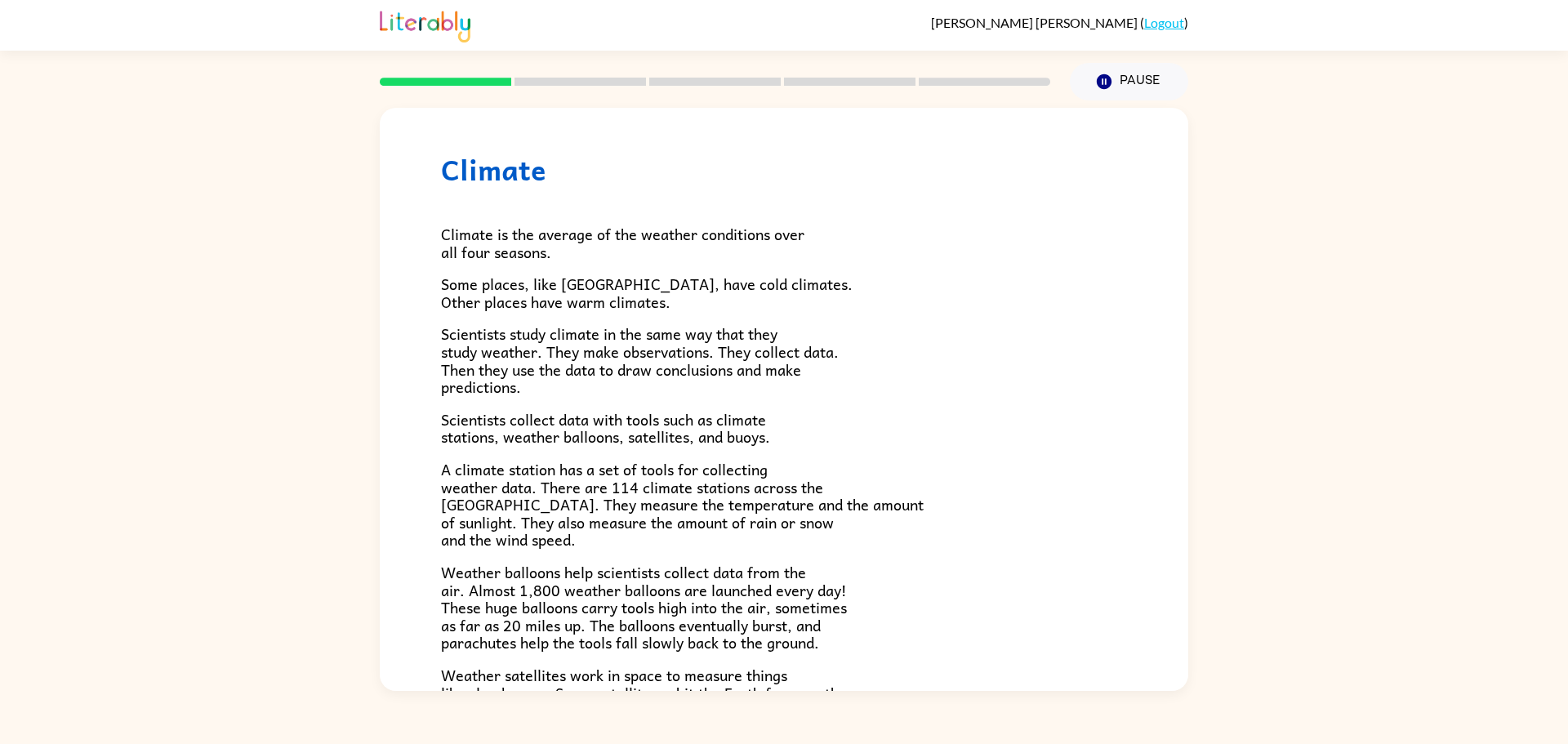
scroll to position [340, 0]
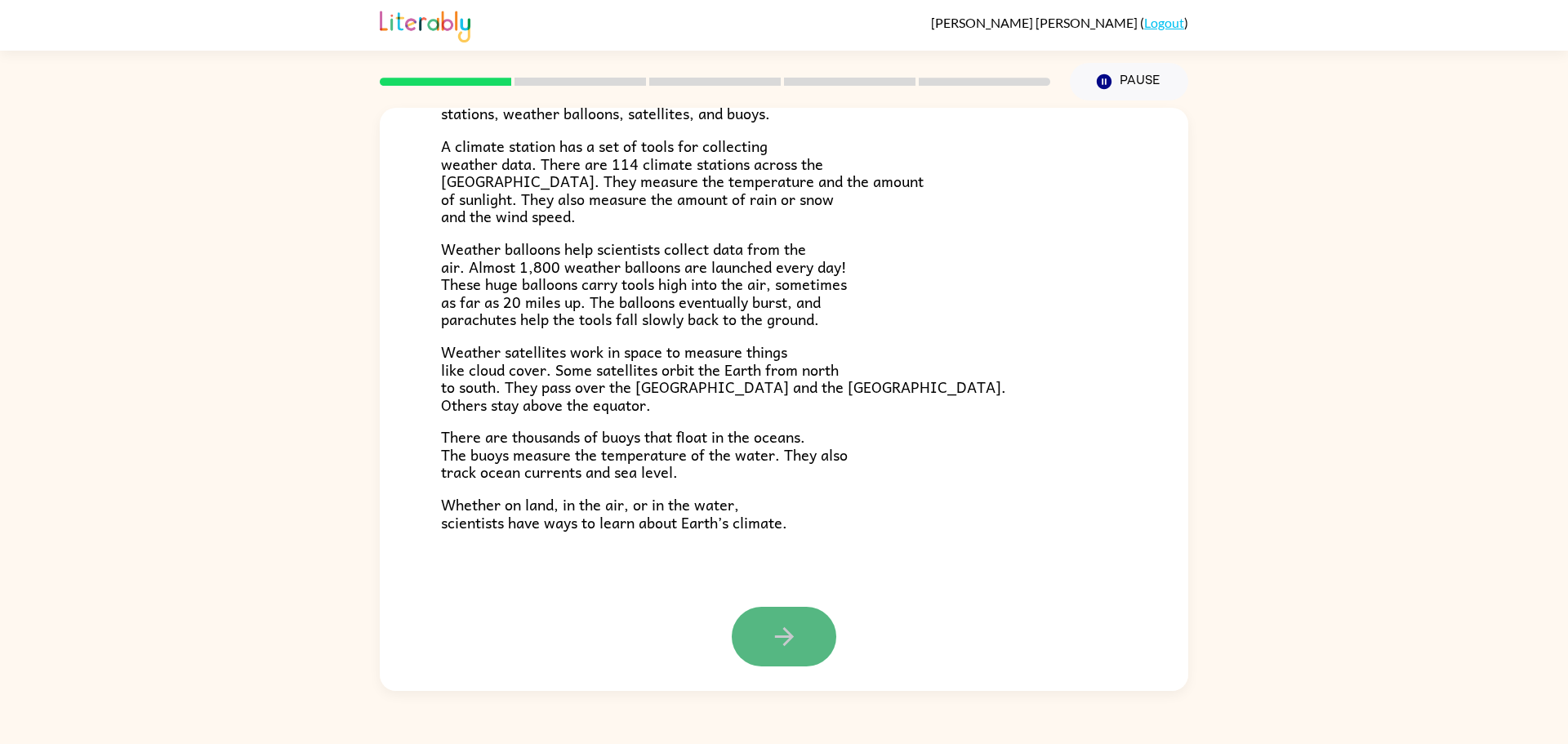
click at [754, 651] on button "button" at bounding box center [784, 636] width 105 height 60
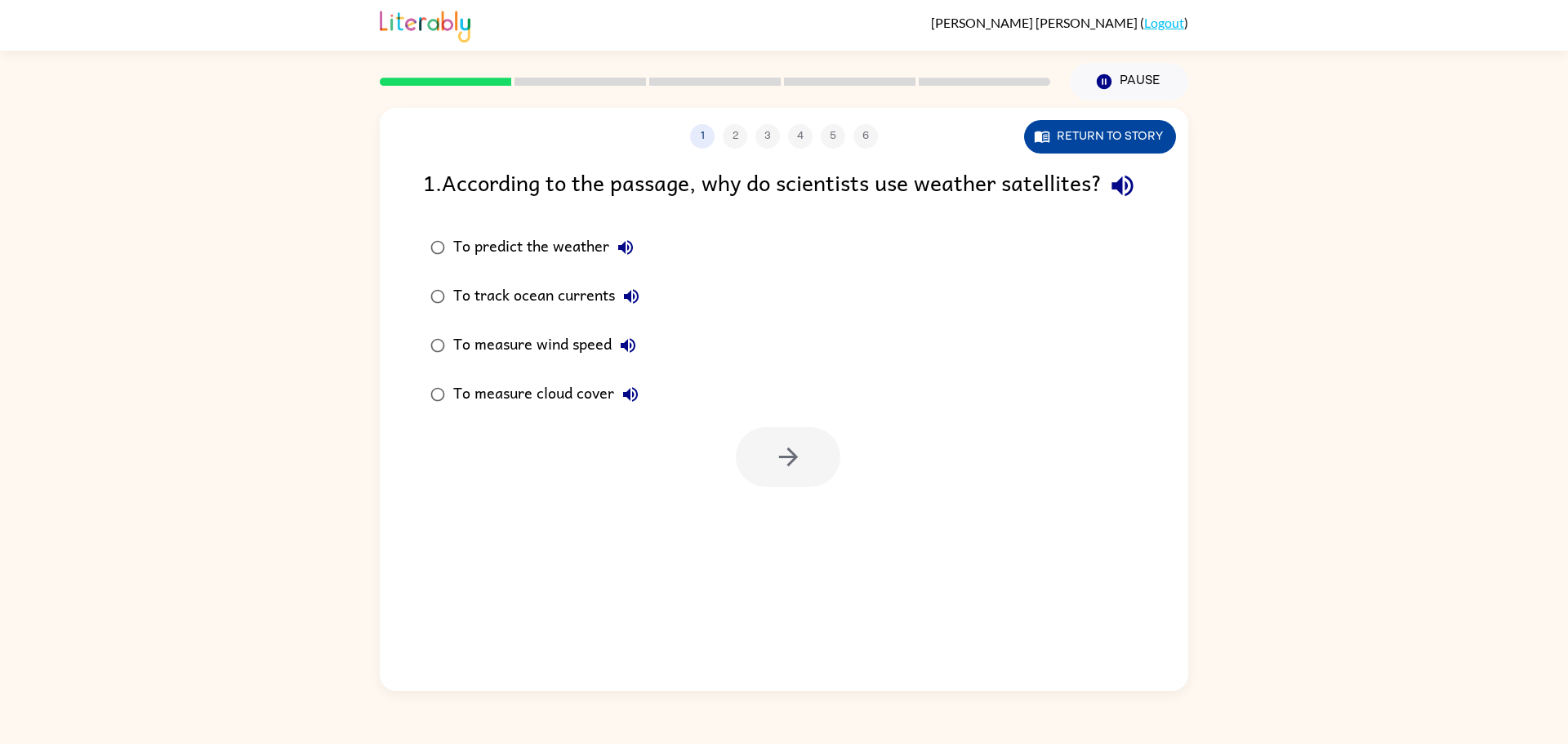
click at [1097, 133] on button "Return to story" at bounding box center [1101, 136] width 152 height 33
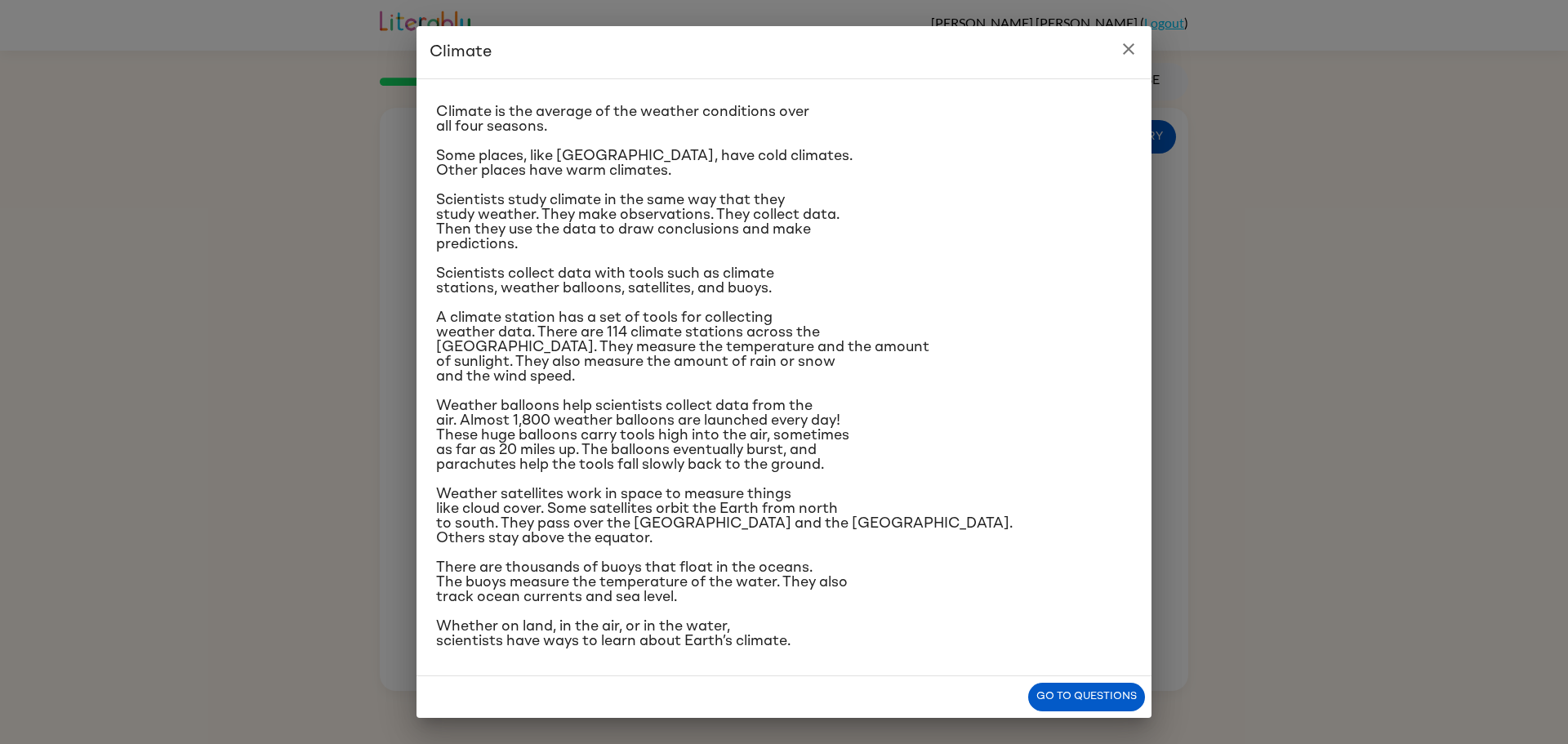
scroll to position [28, 0]
click at [1087, 689] on button "Go to questions" at bounding box center [1087, 697] width 117 height 29
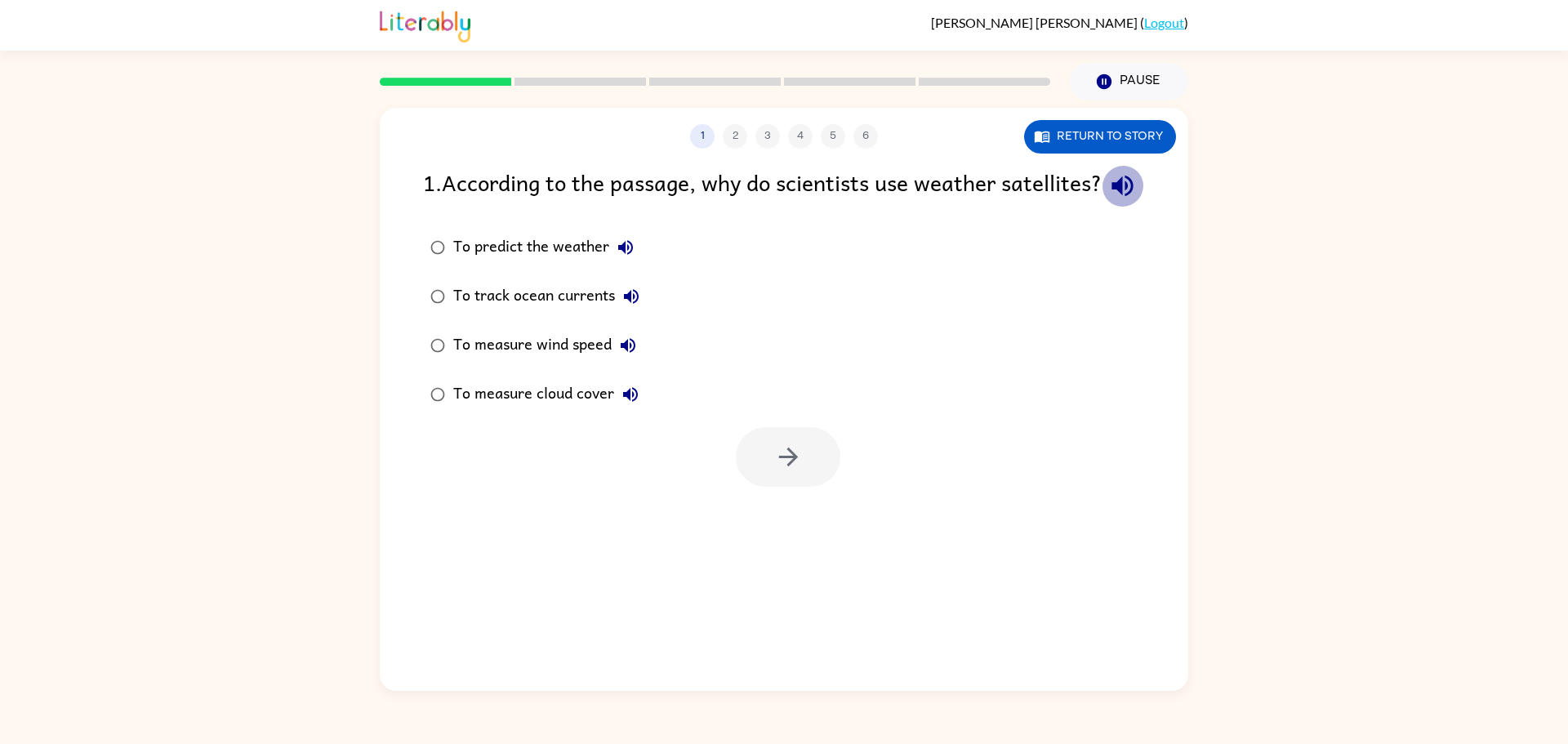
click at [1111, 197] on icon "button" at bounding box center [1122, 186] width 21 height 21
click at [1070, 134] on button "Return to story" at bounding box center [1101, 136] width 152 height 33
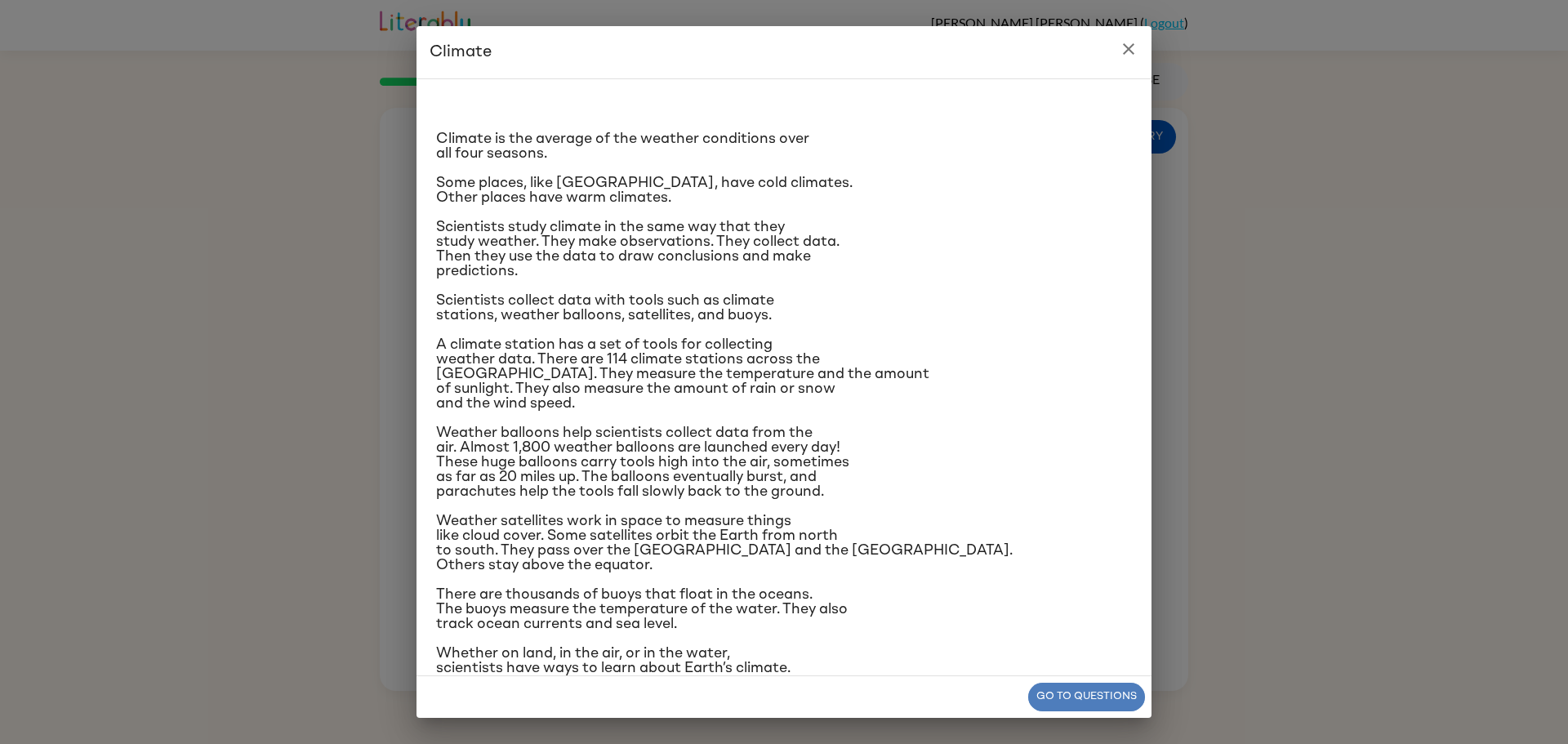
click at [1110, 696] on button "Go to questions" at bounding box center [1087, 697] width 117 height 29
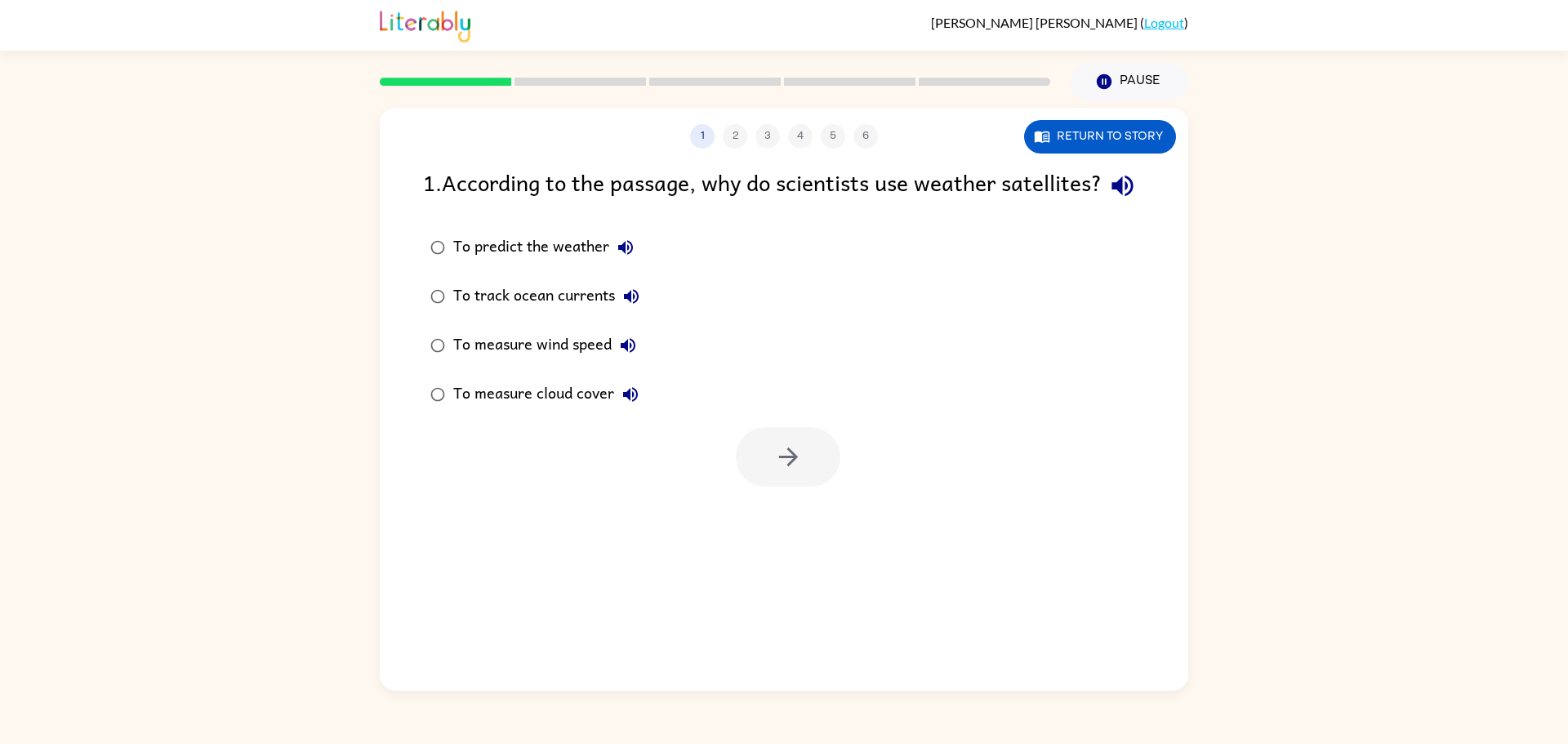
click at [624, 401] on icon "button" at bounding box center [630, 394] width 14 height 14
click at [826, 487] on button "button" at bounding box center [788, 457] width 105 height 60
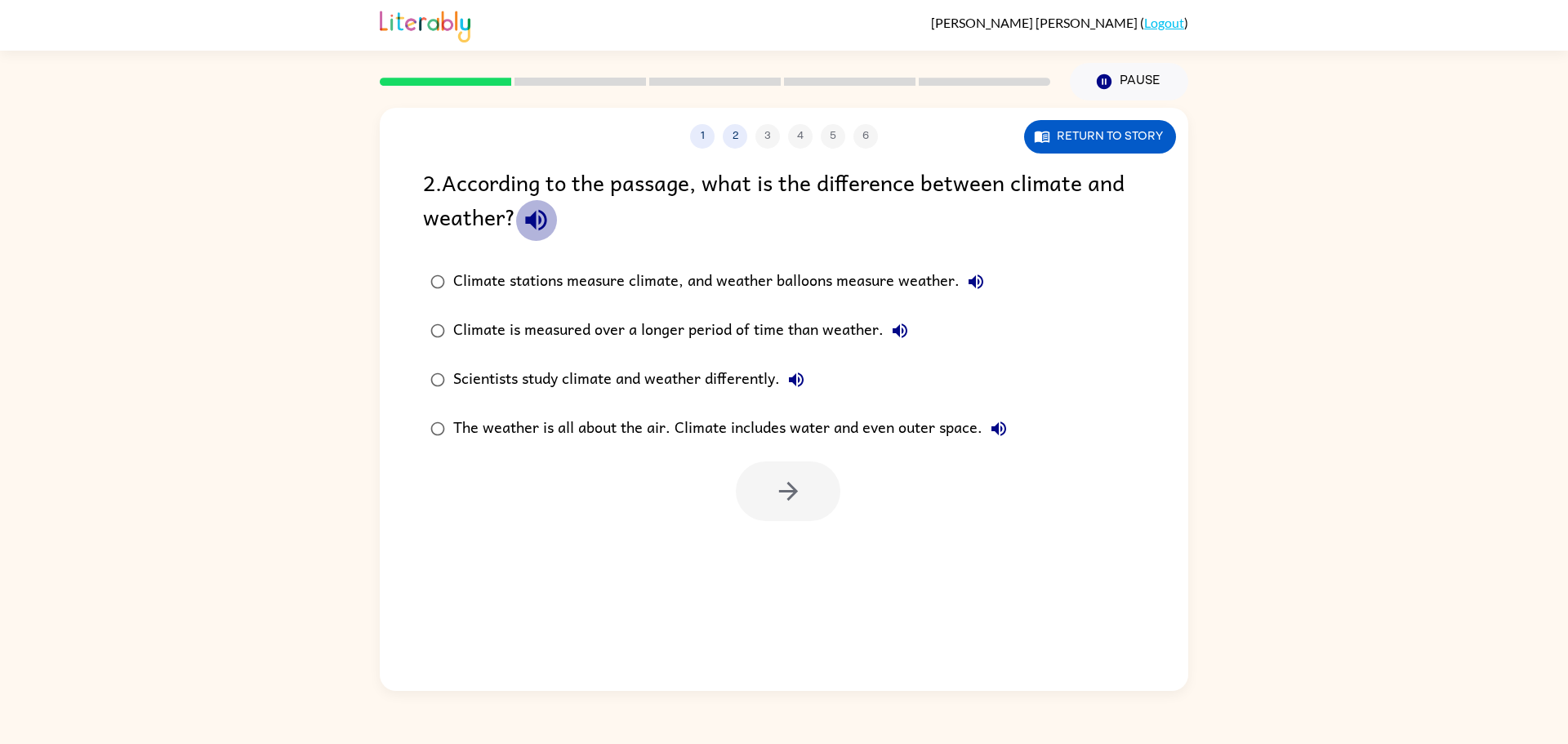
click at [525, 209] on icon "button" at bounding box center [537, 220] width 29 height 29
click at [1069, 138] on button "Return to story" at bounding box center [1101, 136] width 152 height 33
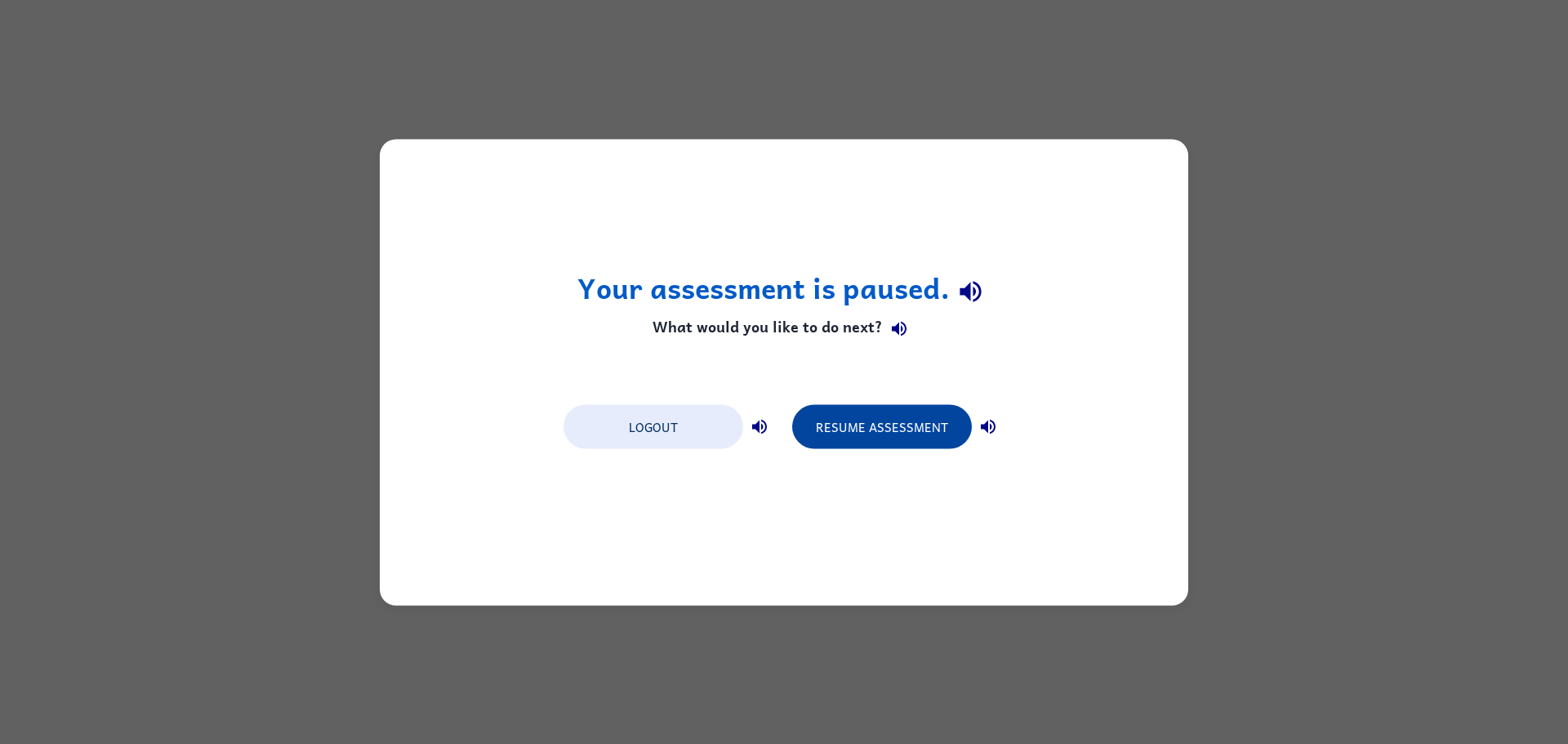
click at [882, 424] on button "Resume Assessment" at bounding box center [882, 426] width 180 height 44
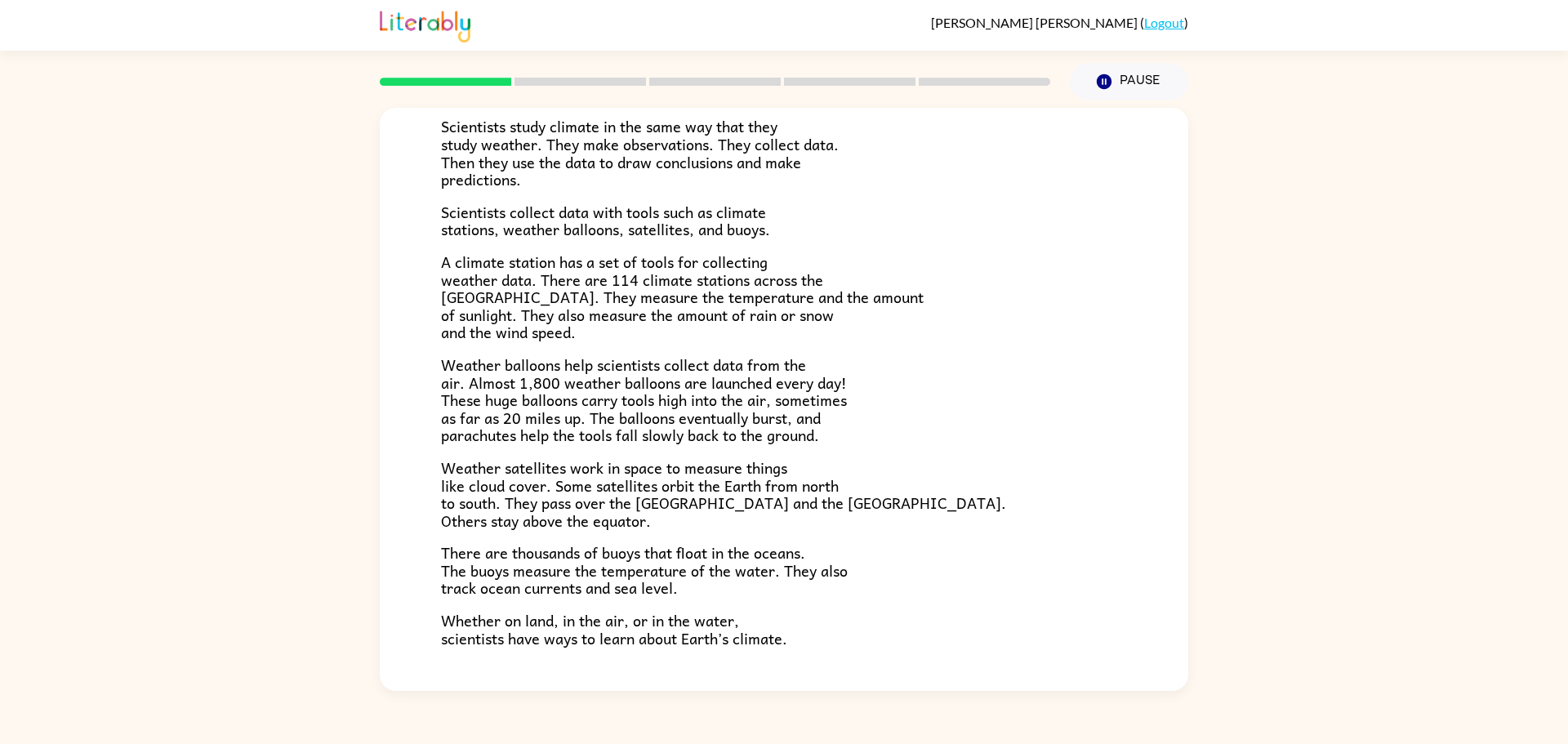
scroll to position [340, 0]
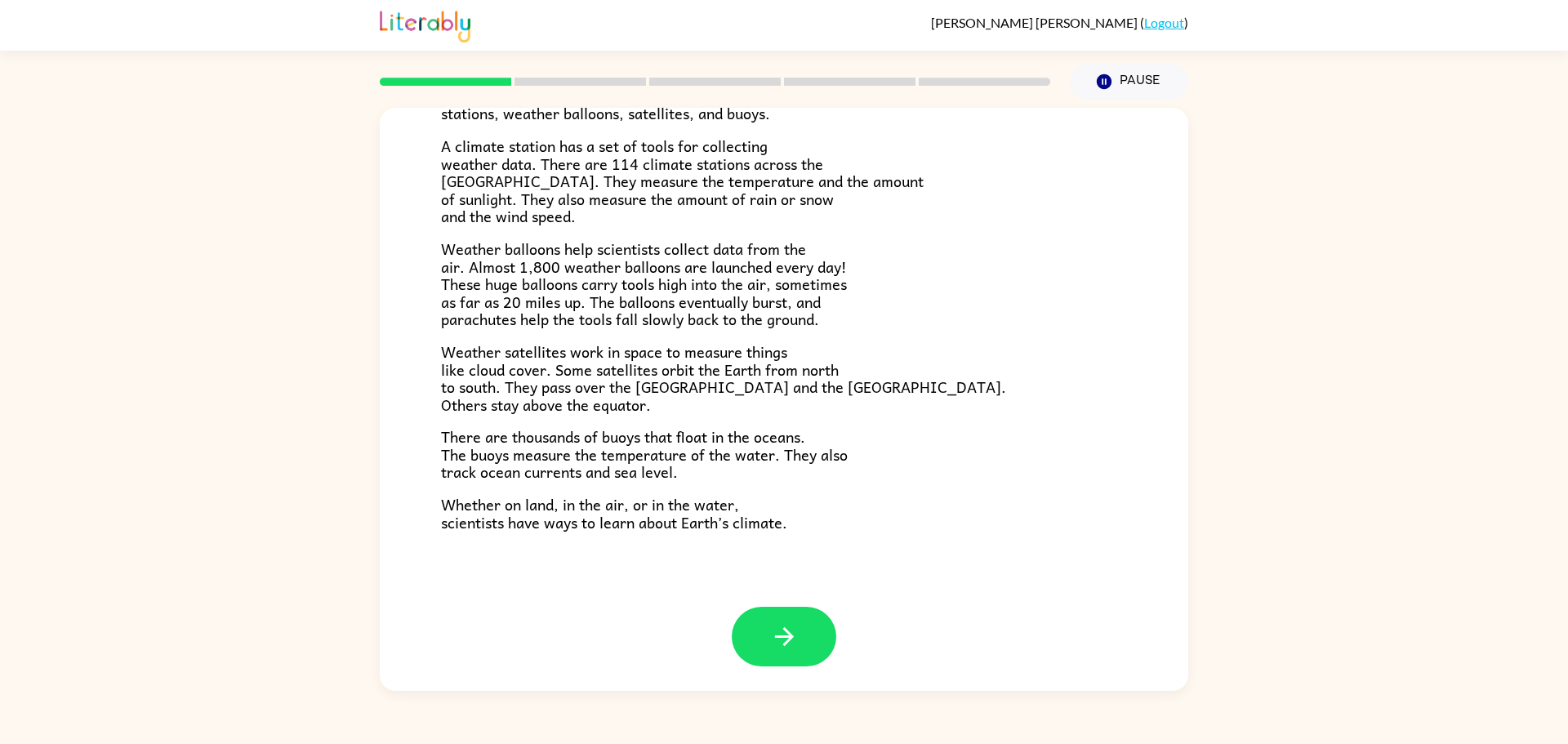
click at [804, 667] on div at bounding box center [784, 649] width 809 height 84
click at [790, 640] on icon "button" at bounding box center [785, 636] width 29 height 29
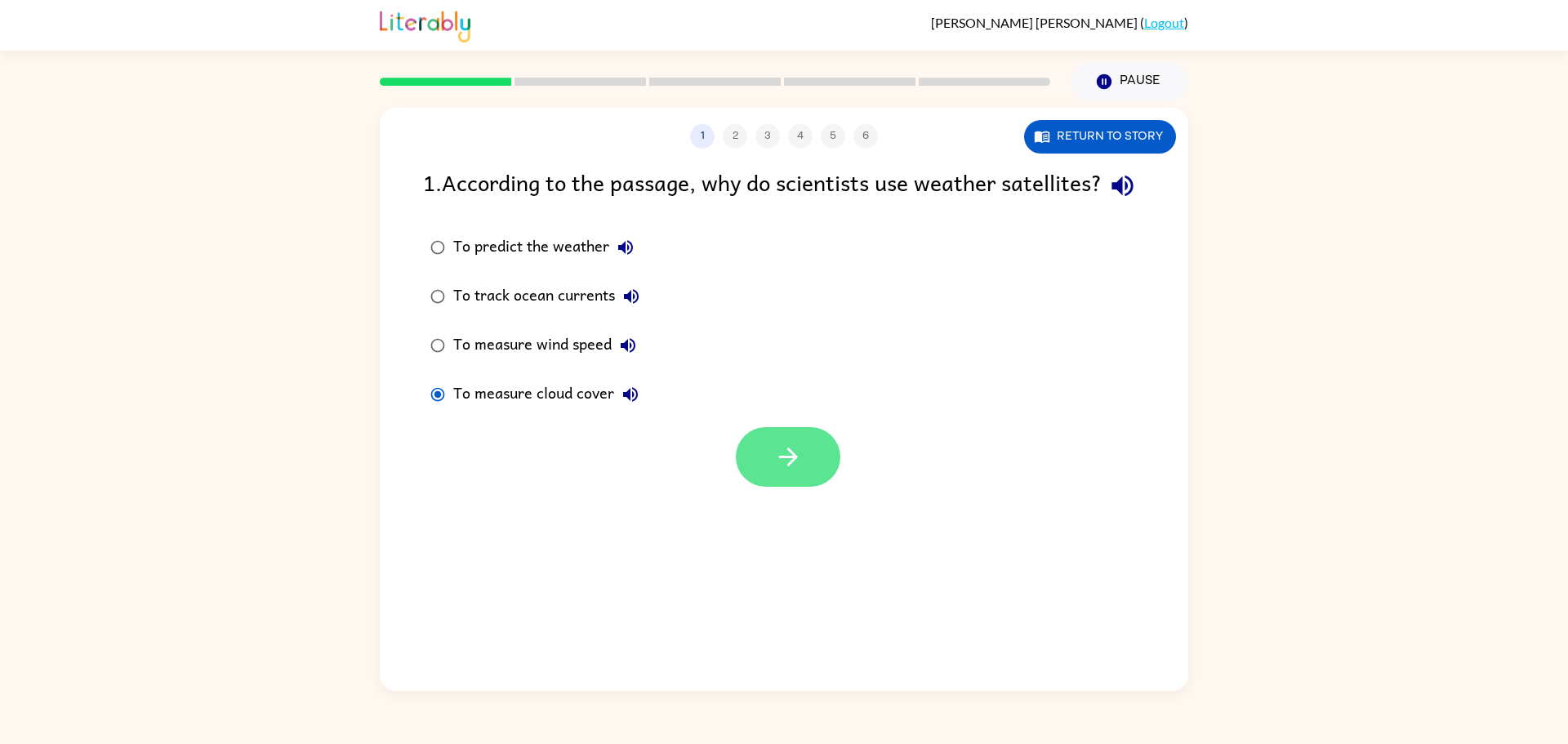
drag, startPoint x: 870, startPoint y: 489, endPoint x: 805, endPoint y: 495, distance: 65.3
click at [868, 487] on div at bounding box center [784, 452] width 809 height 68
click at [805, 487] on button "button" at bounding box center [788, 457] width 105 height 60
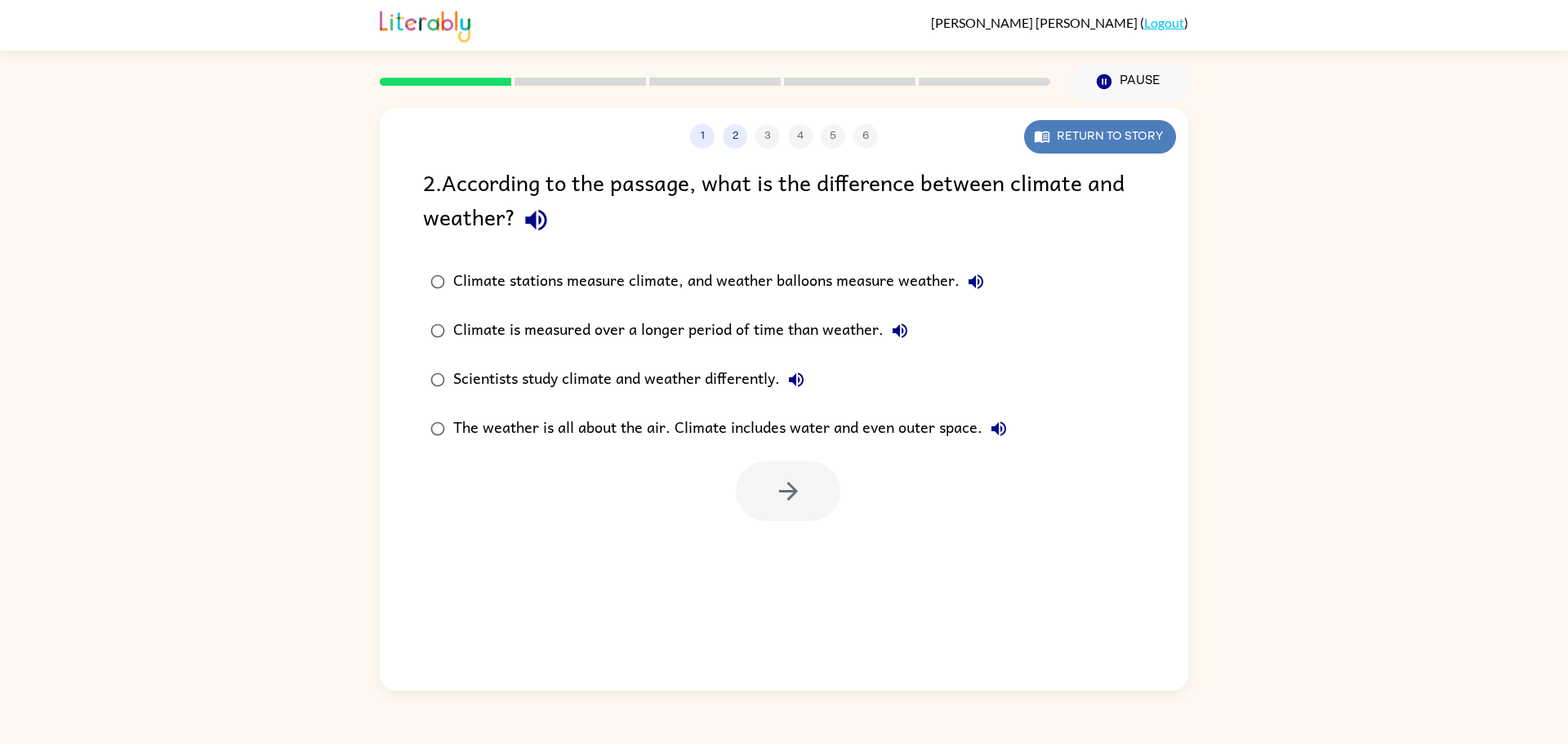
click at [1111, 146] on button "Return to story" at bounding box center [1101, 136] width 152 height 33
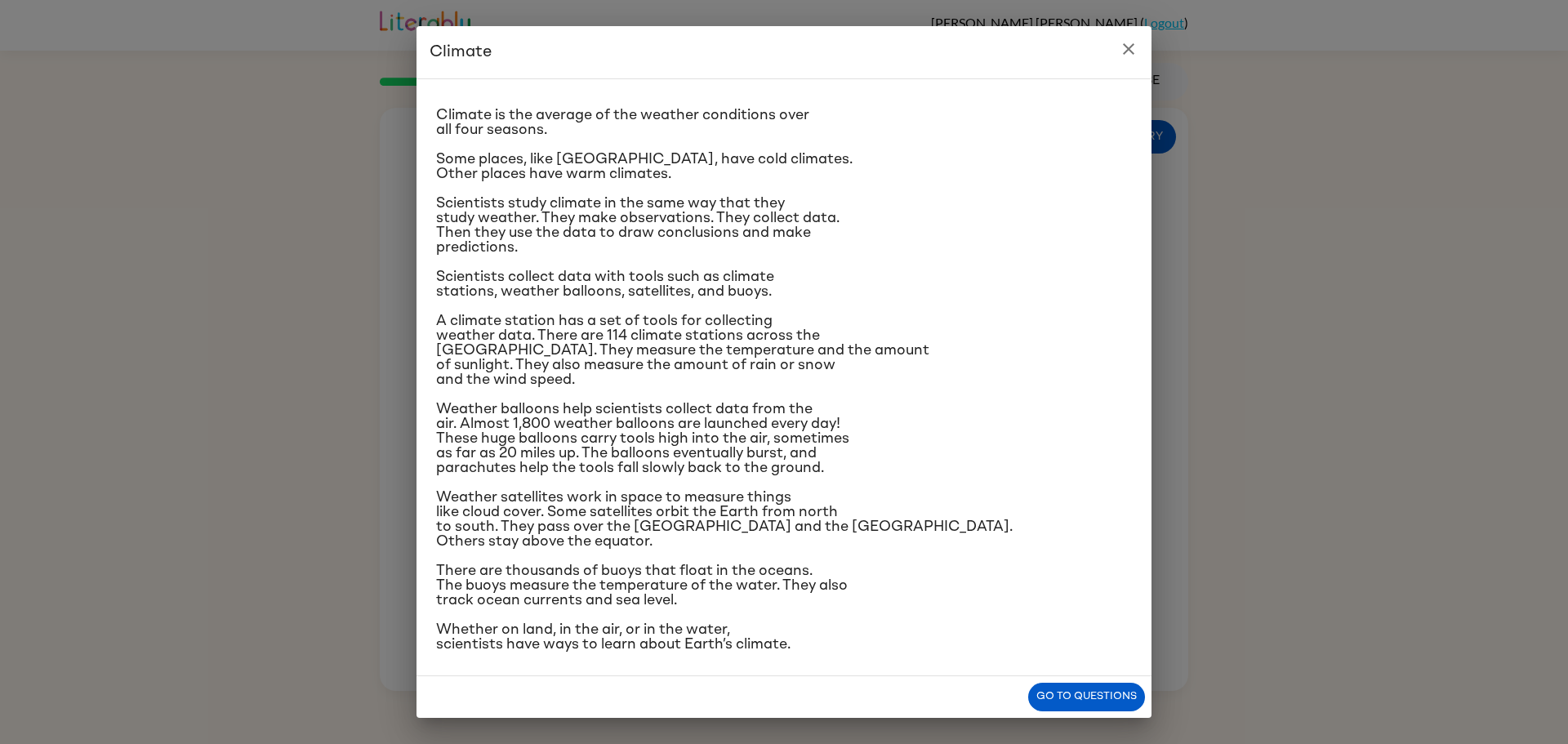
scroll to position [26, 0]
click at [1107, 691] on button "Go to questions" at bounding box center [1087, 697] width 117 height 29
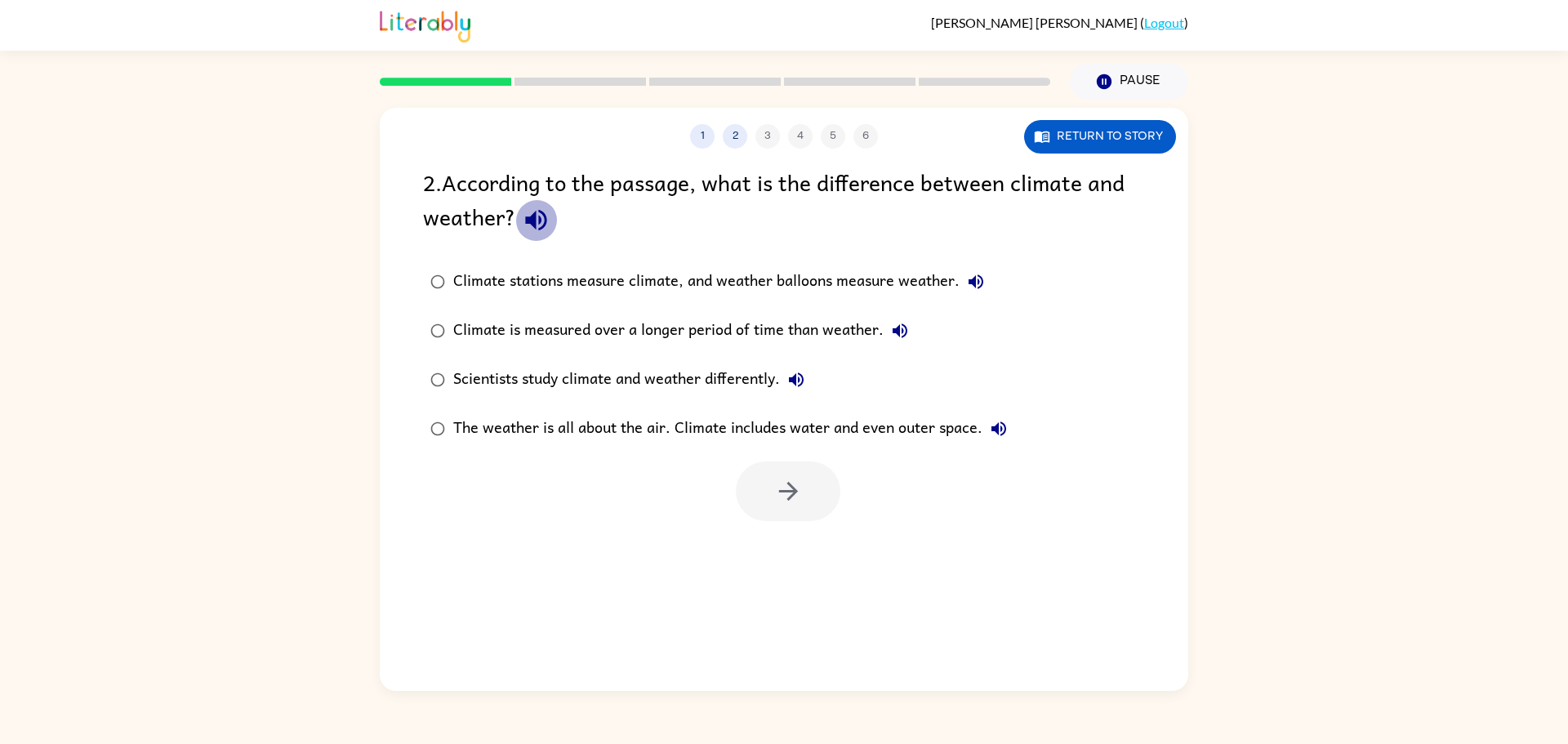
click at [529, 214] on icon "button" at bounding box center [537, 220] width 29 height 29
click at [1083, 127] on button "Return to story" at bounding box center [1101, 136] width 152 height 33
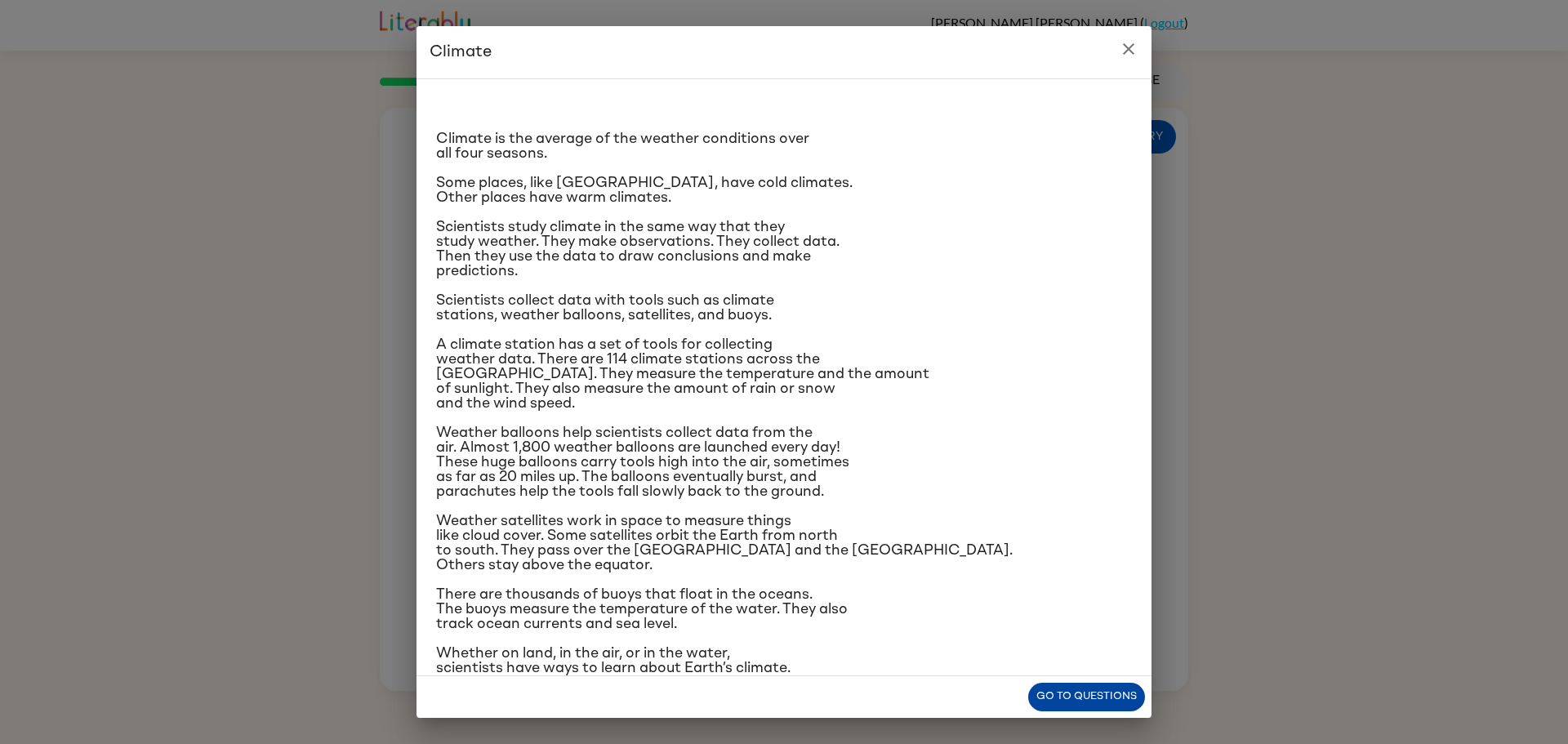
click at [1065, 695] on button "Go to questions" at bounding box center [1087, 697] width 117 height 29
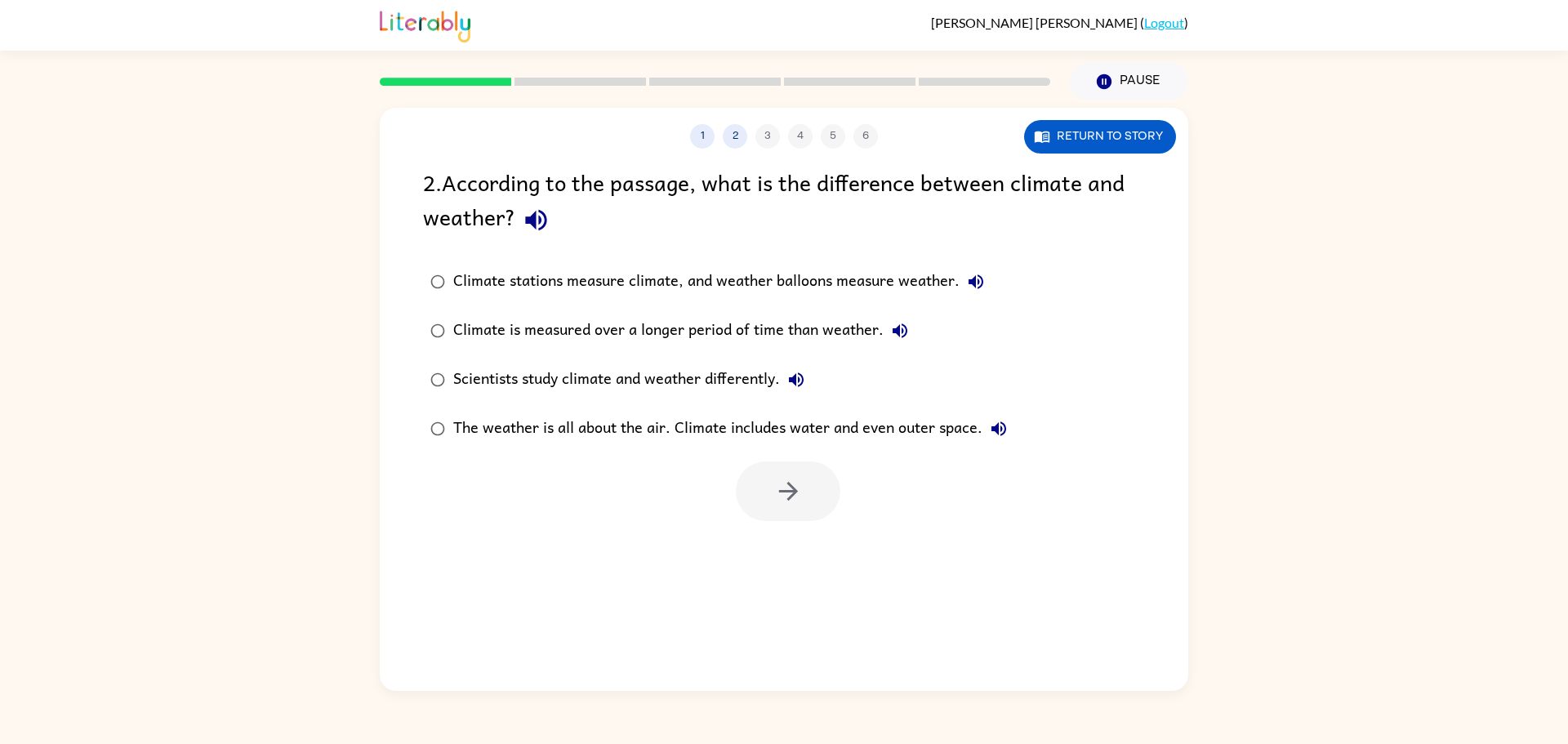
click at [973, 284] on icon "button" at bounding box center [975, 281] width 14 height 14
click at [911, 338] on button "Climate is measured over a longer period of time than weather." at bounding box center [900, 331] width 32 height 32
click at [782, 387] on div "Scientists study climate and weather differently." at bounding box center [633, 380] width 360 height 32
click at [1008, 424] on icon "button" at bounding box center [999, 428] width 20 height 20
click at [1081, 147] on button "Return to story" at bounding box center [1101, 136] width 152 height 33
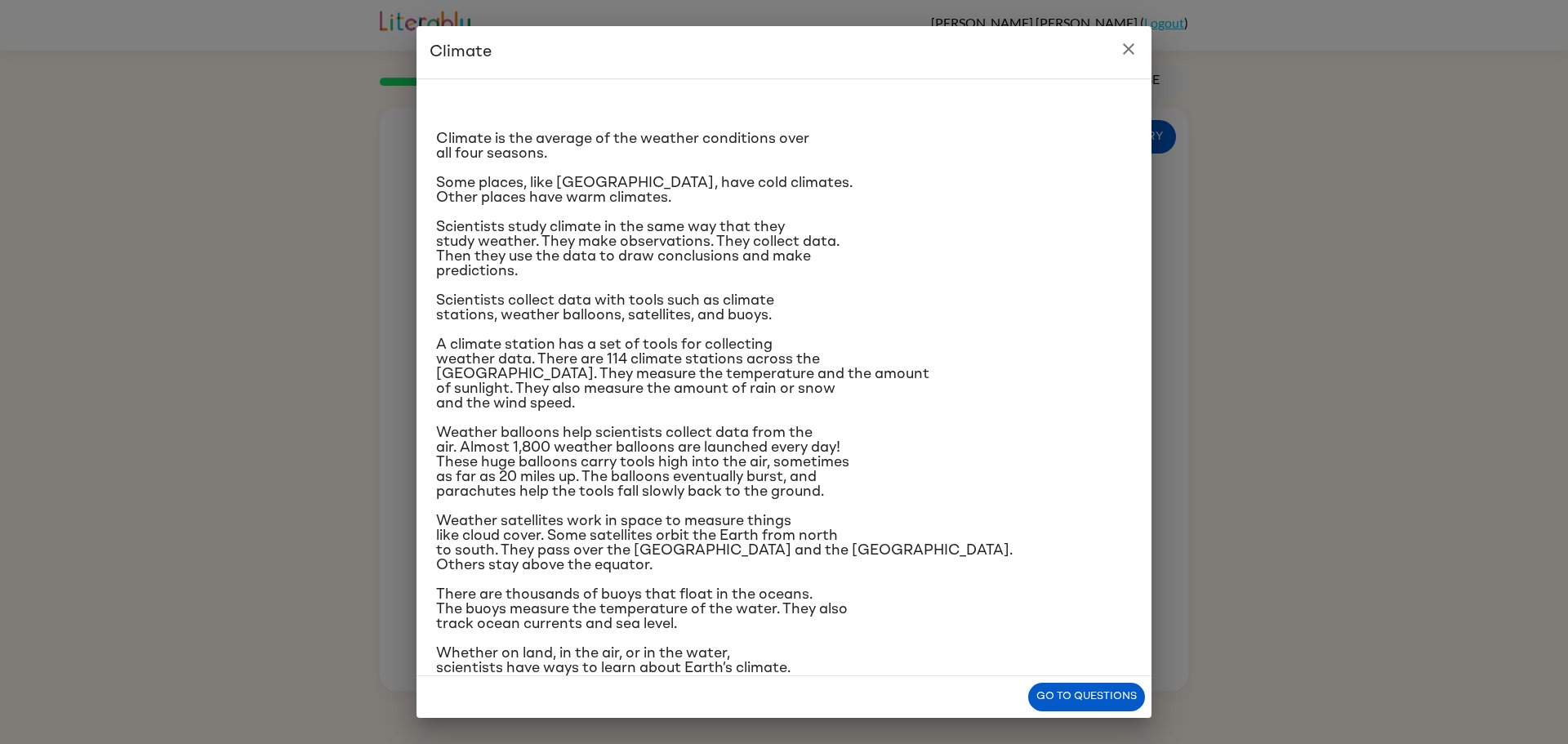
drag, startPoint x: 441, startPoint y: 342, endPoint x: 449, endPoint y: 401, distance: 59.5
click at [447, 402] on span "A climate station has a set of tools for collecting weather data. There are 114…" at bounding box center [682, 374] width 494 height 73
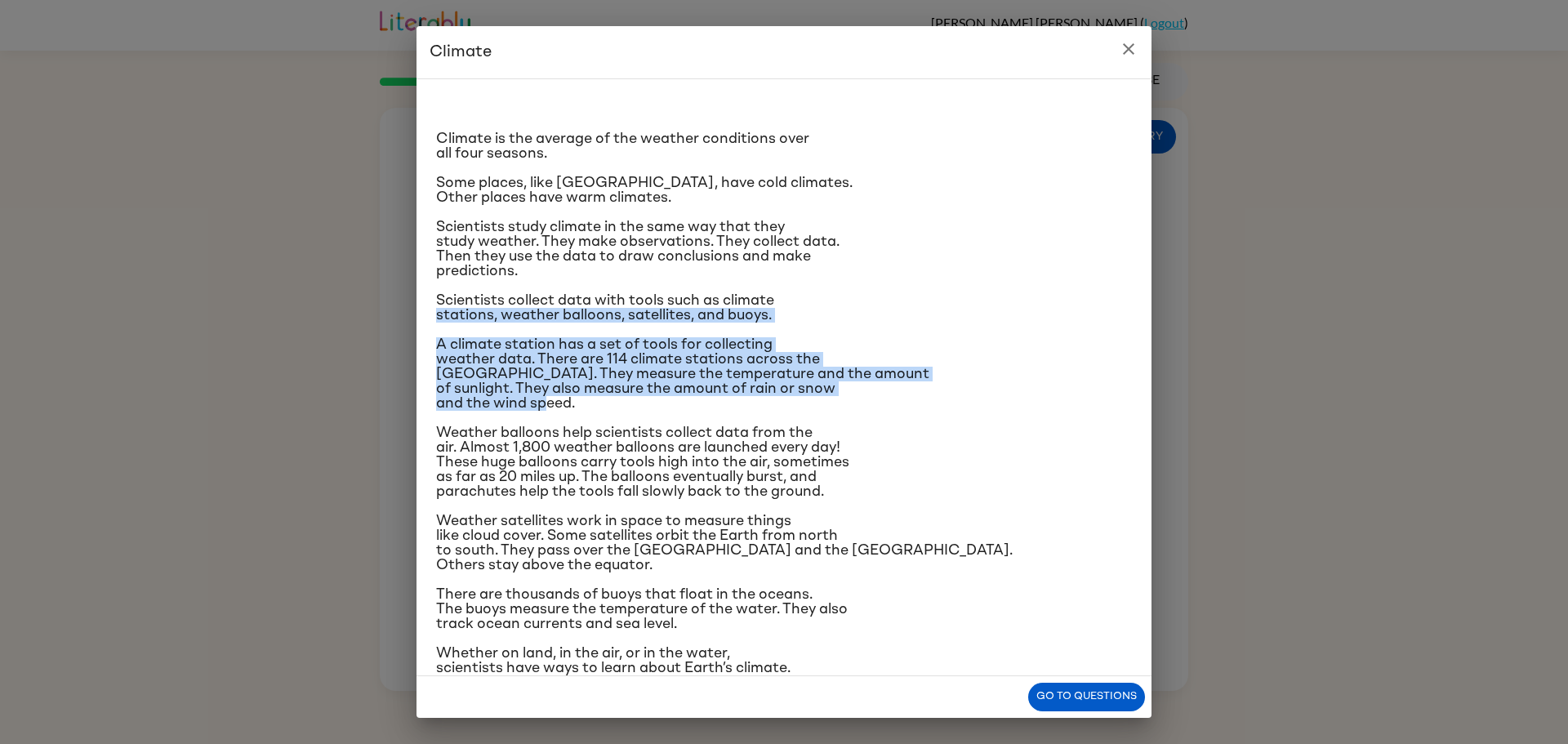
drag, startPoint x: 603, startPoint y: 405, endPoint x: 385, endPoint y: 320, distance: 234.0
click at [385, 320] on div "Climate Climate is the average of the weather conditions over all four seasons.…" at bounding box center [784, 372] width 1568 height 744
click at [422, 343] on div "Climate is the average of the weather conditions over all four seasons. Some pl…" at bounding box center [784, 377] width 735 height 597
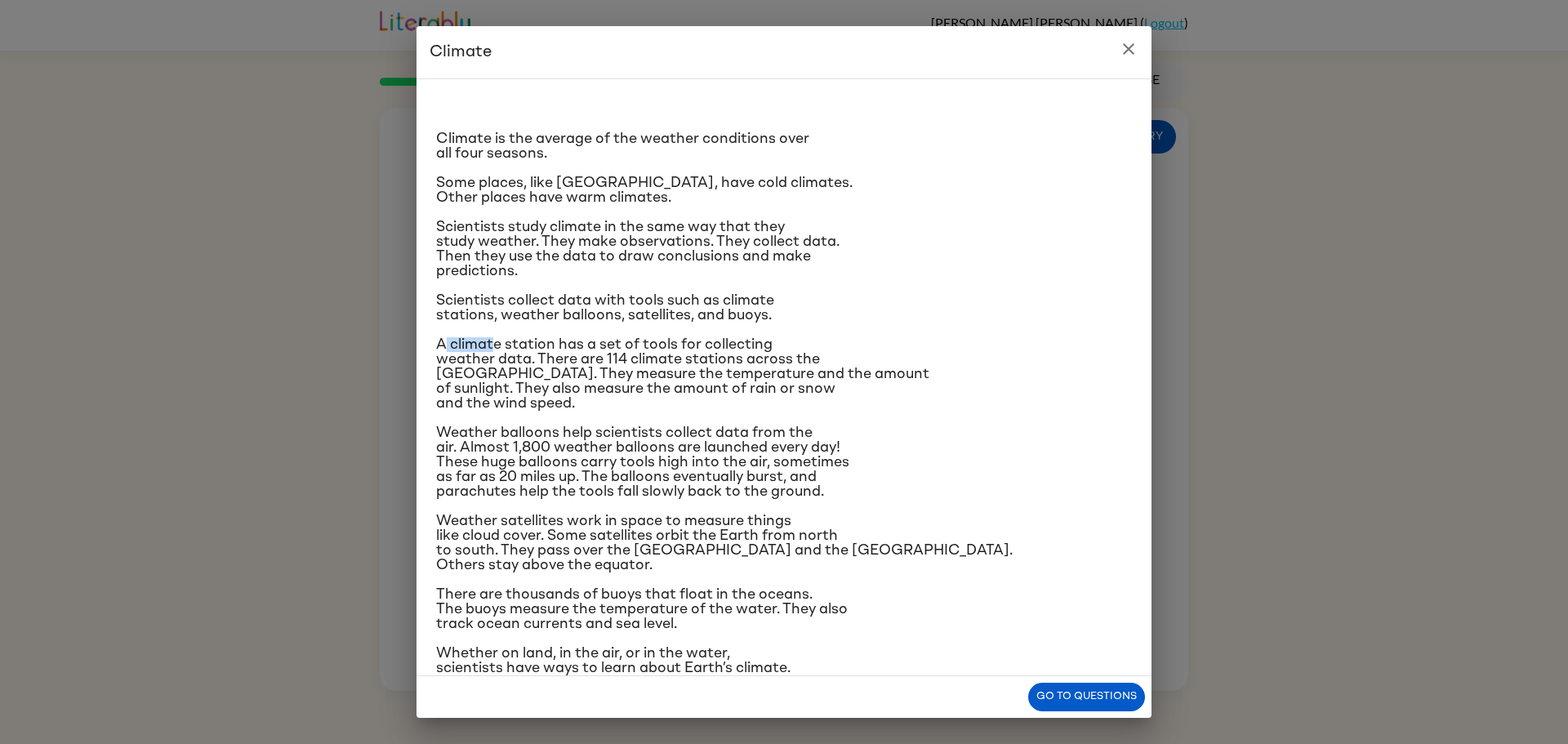
drag, startPoint x: 462, startPoint y: 368, endPoint x: 491, endPoint y: 335, distance: 43.9
click at [491, 335] on div "Climate is the average of the weather conditions over all four seasons. Some pl…" at bounding box center [783, 383] width 696 height 583
click at [559, 382] on span "A climate station has a set of tools for collecting weather data. There are 114…" at bounding box center [682, 374] width 494 height 73
click at [588, 389] on span "A climate station has a set of tools for collecting weather data. There are 114…" at bounding box center [682, 374] width 494 height 73
click at [576, 403] on p "A climate station has a set of tools for collecting weather data. There are 114…" at bounding box center [783, 374] width 696 height 73
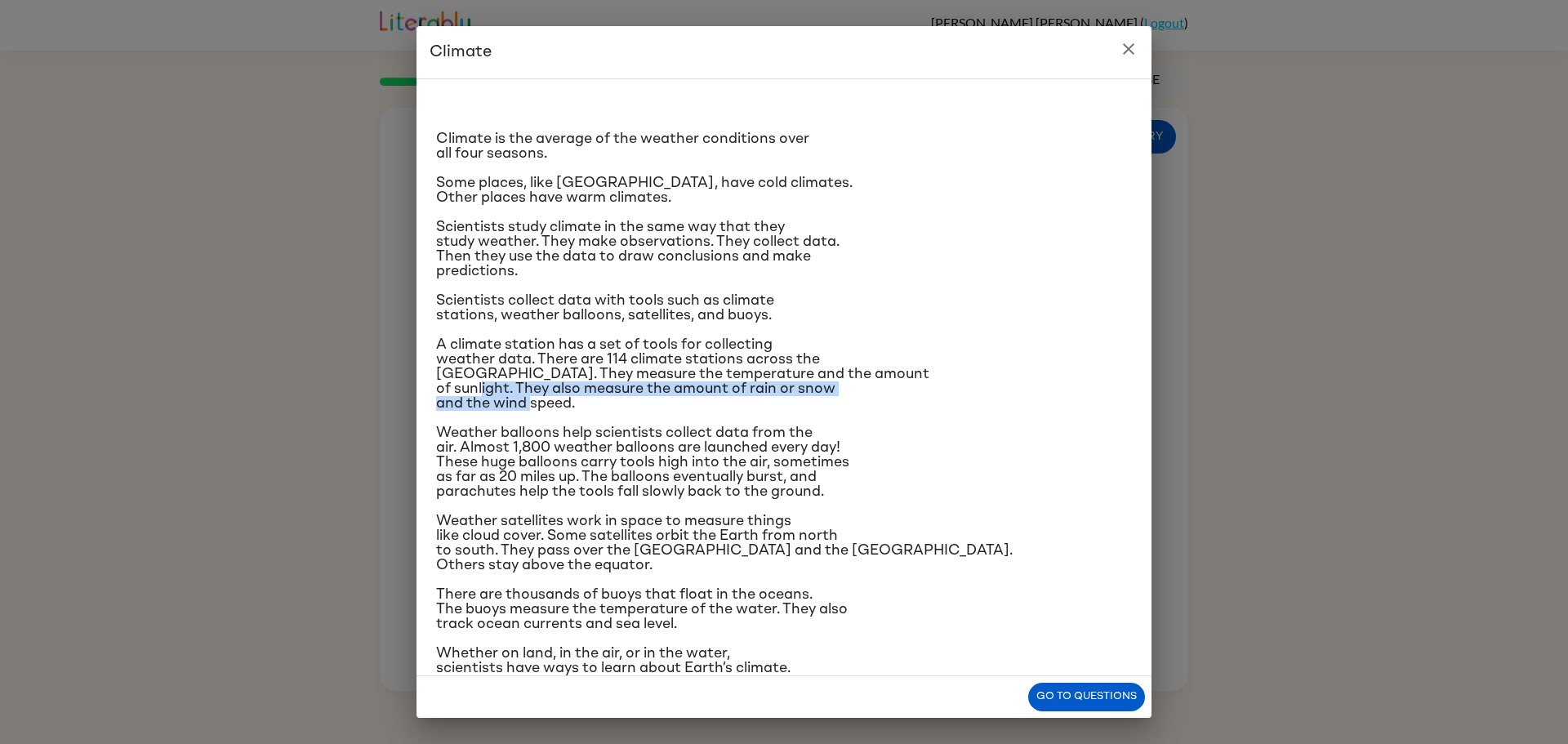
drag, startPoint x: 562, startPoint y: 398, endPoint x: 508, endPoint y: 392, distance: 54.3
click at [508, 392] on span "A climate station has a set of tools for collecting weather data. There are 114…" at bounding box center [682, 374] width 494 height 73
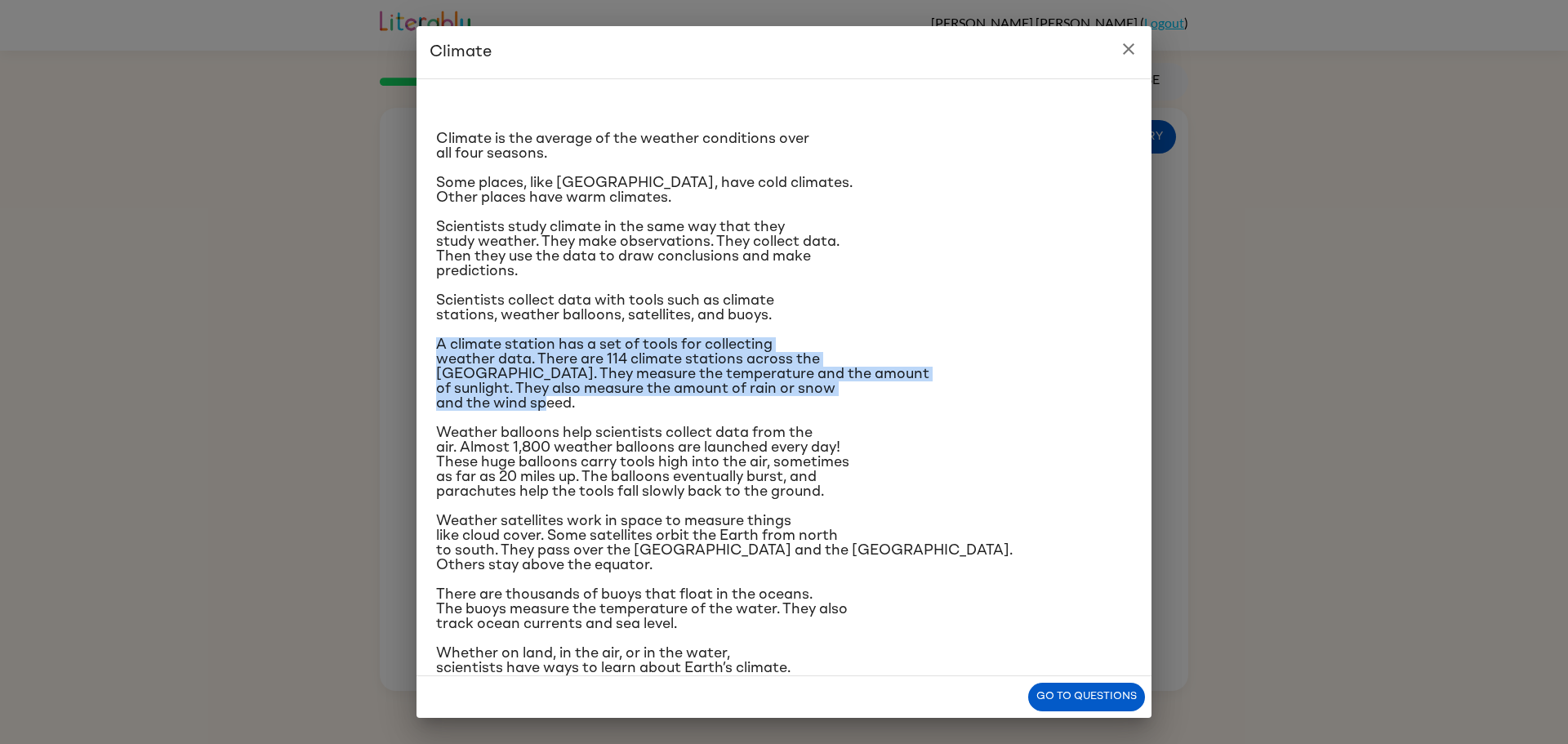
drag, startPoint x: 579, startPoint y: 404, endPoint x: 423, endPoint y: 344, distance: 167.1
click at [423, 344] on div "Climate is the average of the weather conditions over all four seasons. Some pl…" at bounding box center [784, 377] width 735 height 597
click at [562, 360] on span "A climate station has a set of tools for collecting weather data. There are 114…" at bounding box center [682, 374] width 494 height 73
copy span "A climate station has a set of tools for collecting weather data. There are 114…"
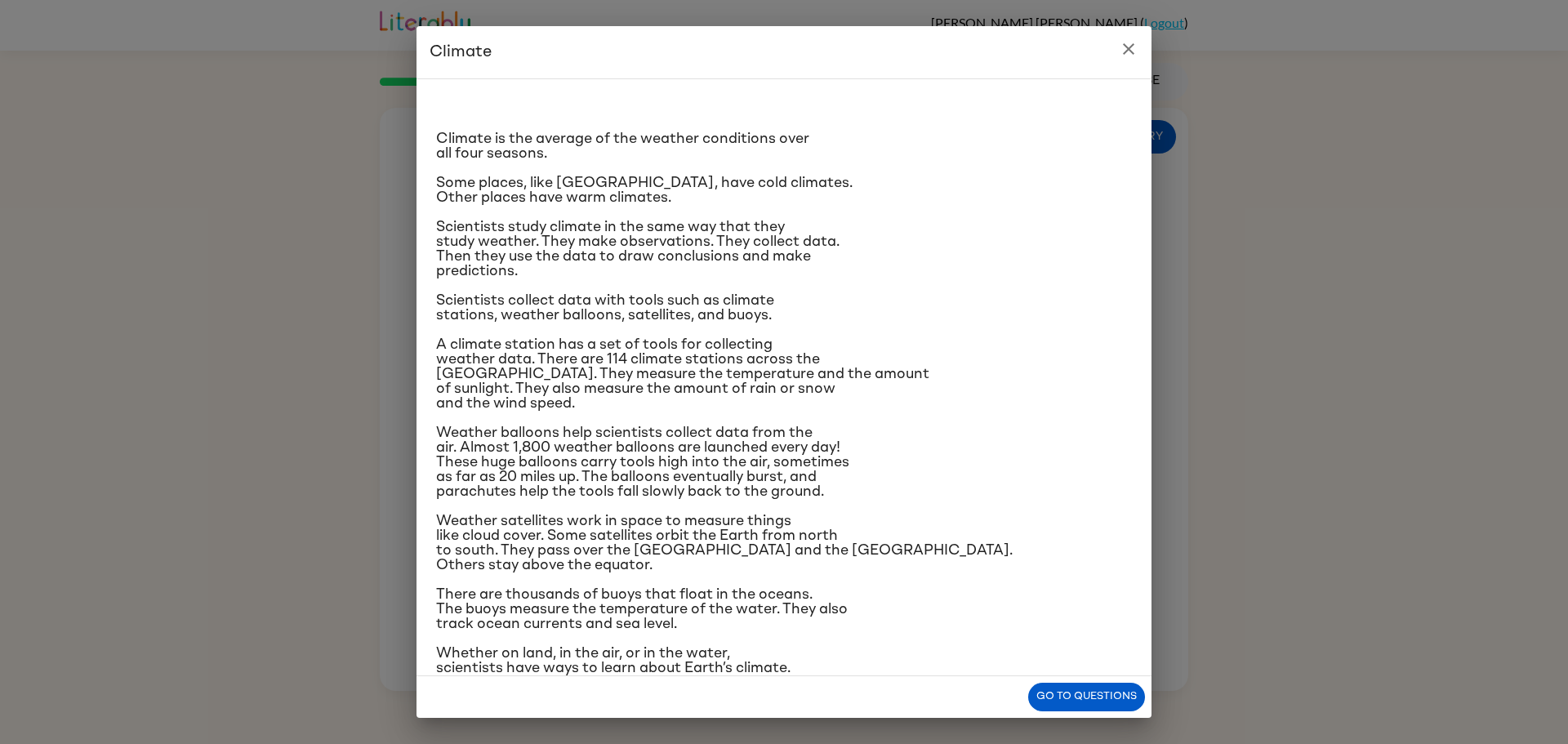
click at [1327, 309] on div "Climate Climate is the average of the weather conditions over all four seasons.…" at bounding box center [784, 372] width 1568 height 744
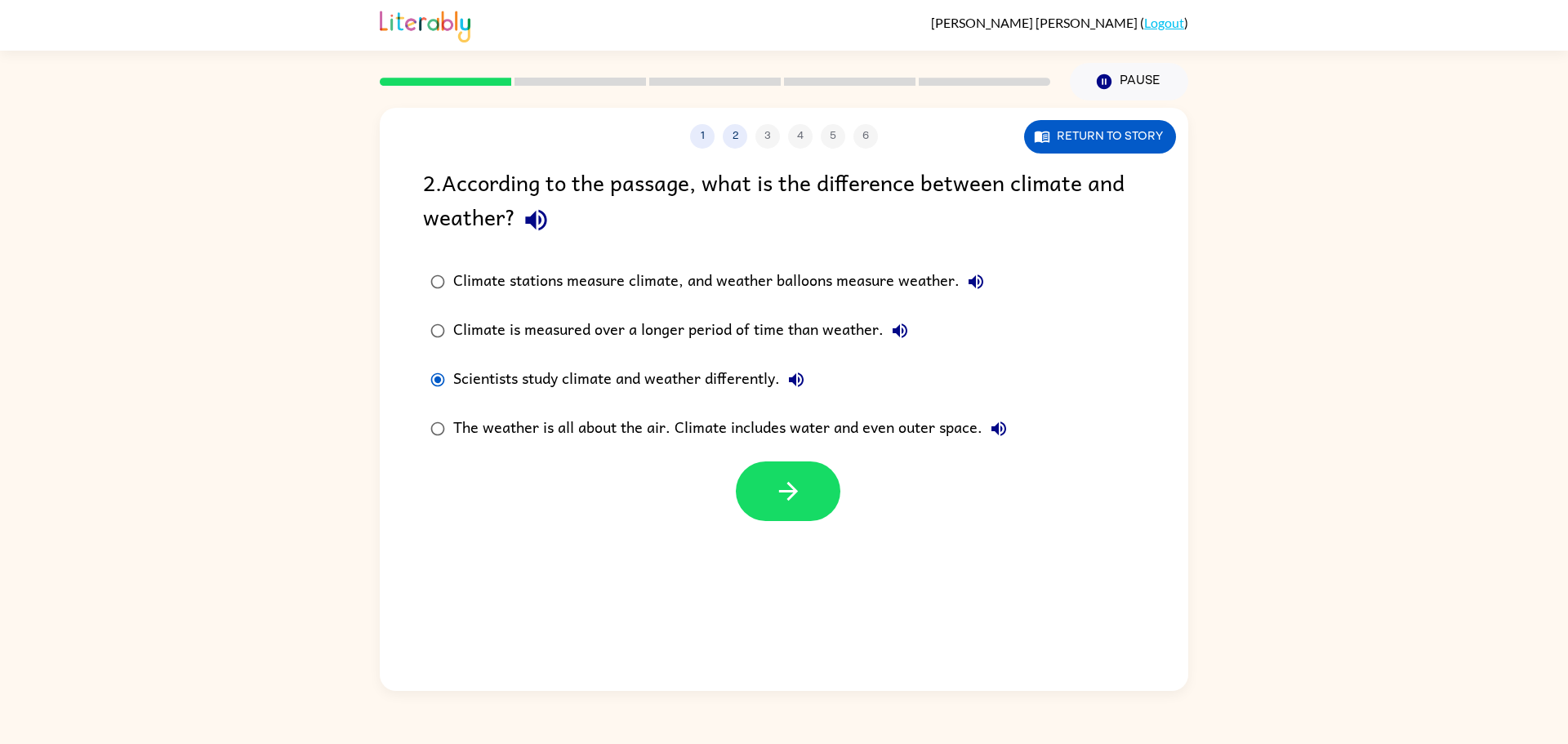
drag, startPoint x: 872, startPoint y: 205, endPoint x: 424, endPoint y: 238, distance: 449.2
click at [421, 240] on div "2 . According to the passage, what is the difference between climate and weathe…" at bounding box center [784, 343] width 809 height 356
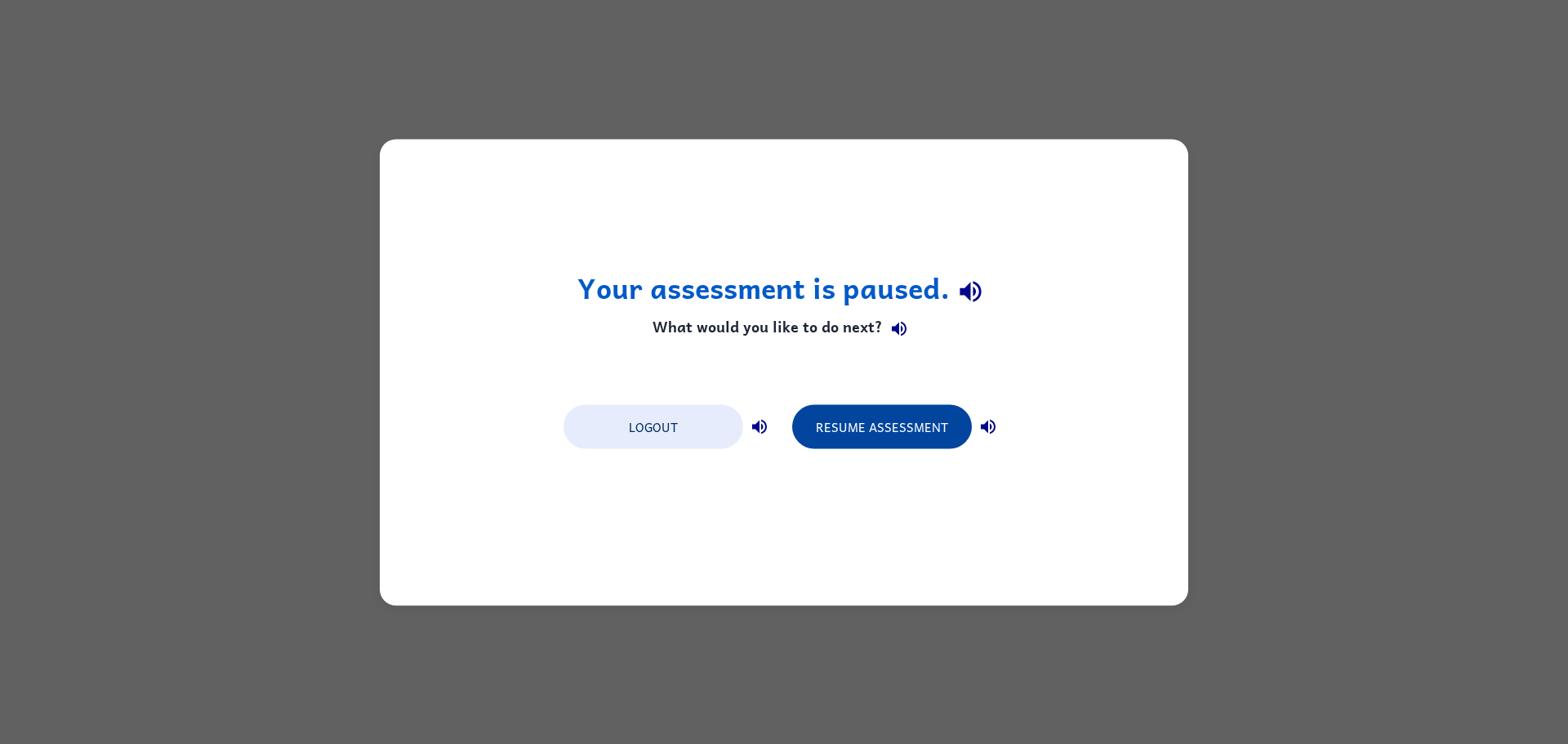
click at [813, 422] on button "Resume Assessment" at bounding box center [882, 426] width 180 height 44
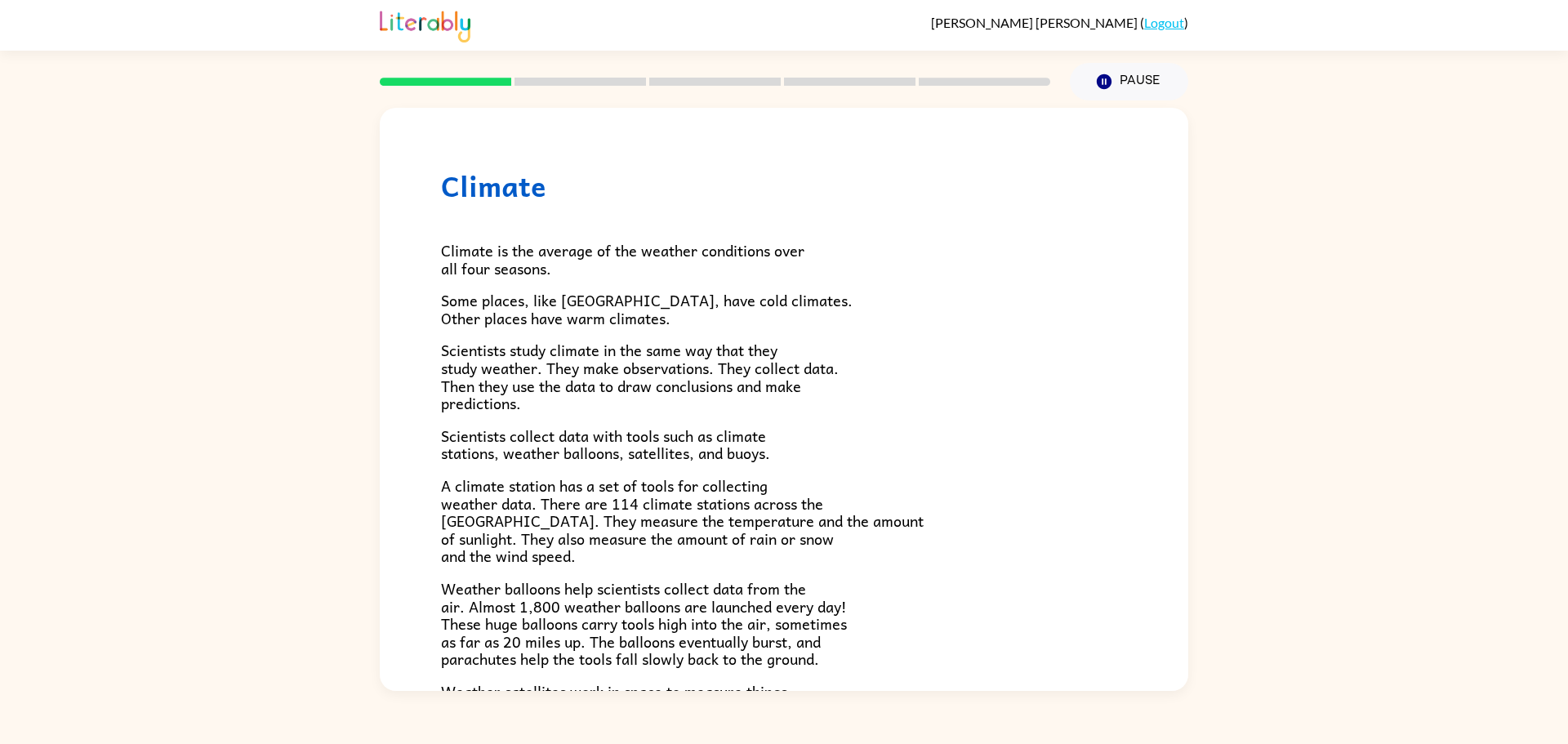
scroll to position [340, 0]
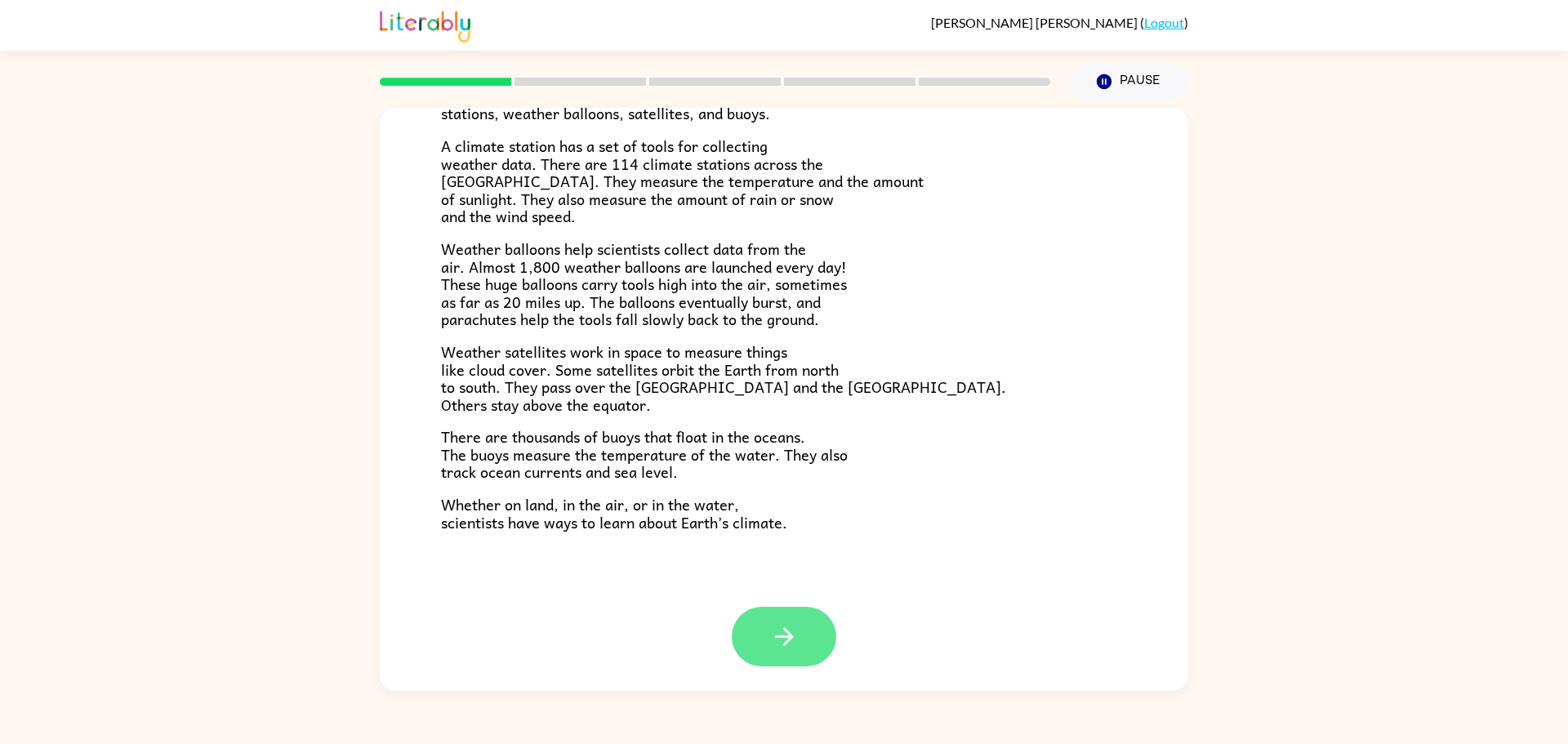
click at [811, 661] on button "button" at bounding box center [784, 636] width 105 height 60
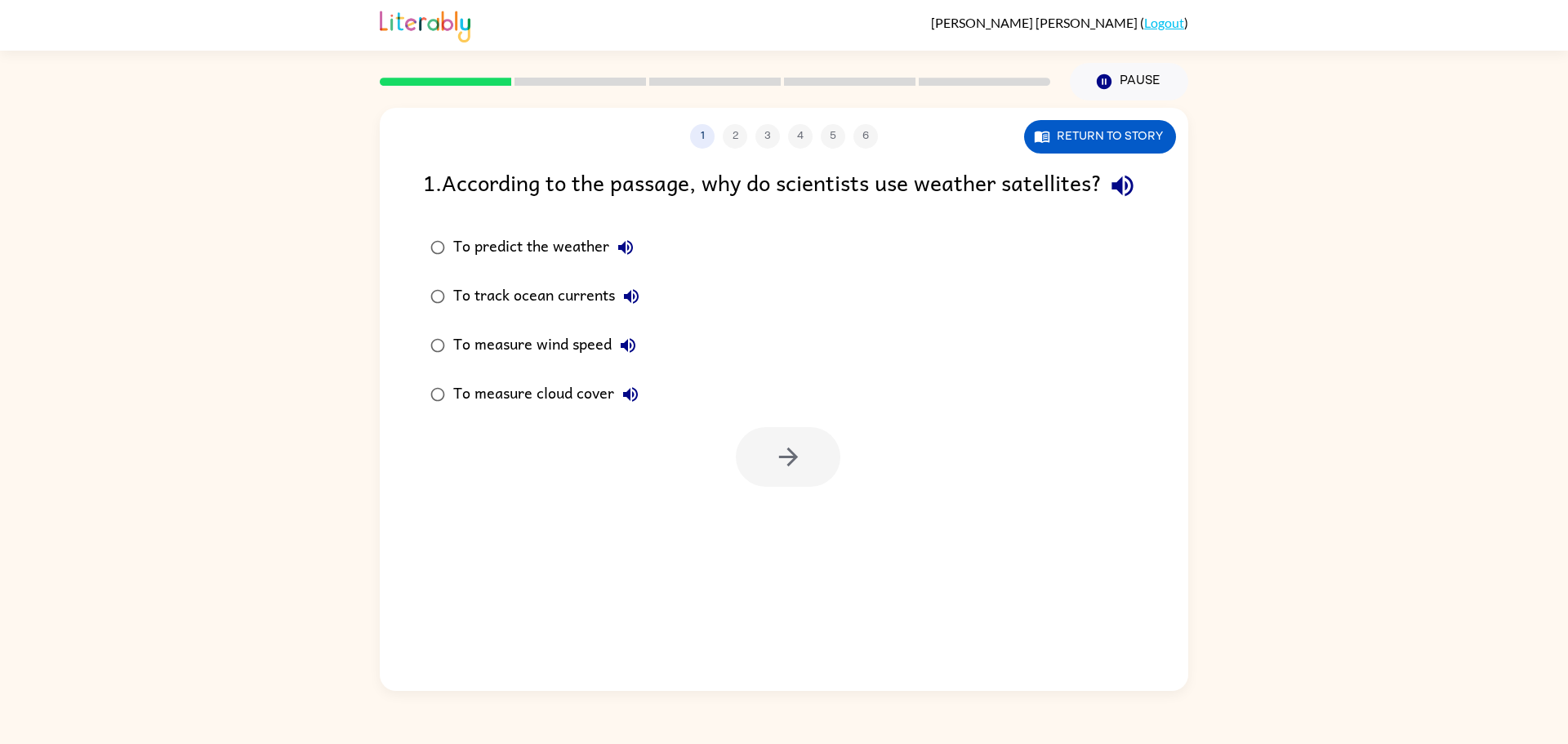
scroll to position [0, 0]
click at [775, 471] on icon "button" at bounding box center [789, 457] width 29 height 29
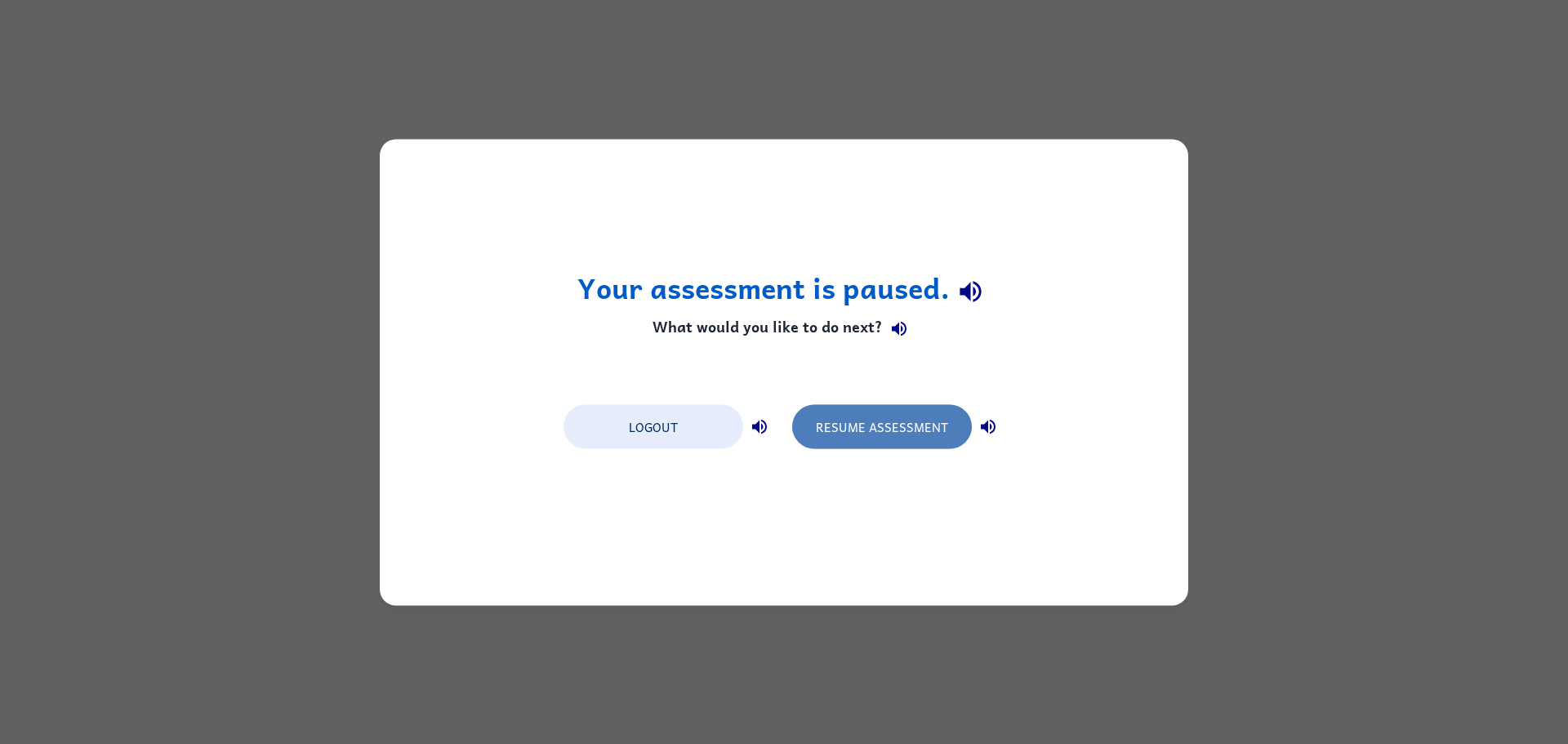
click at [861, 436] on button "Resume Assessment" at bounding box center [882, 426] width 180 height 44
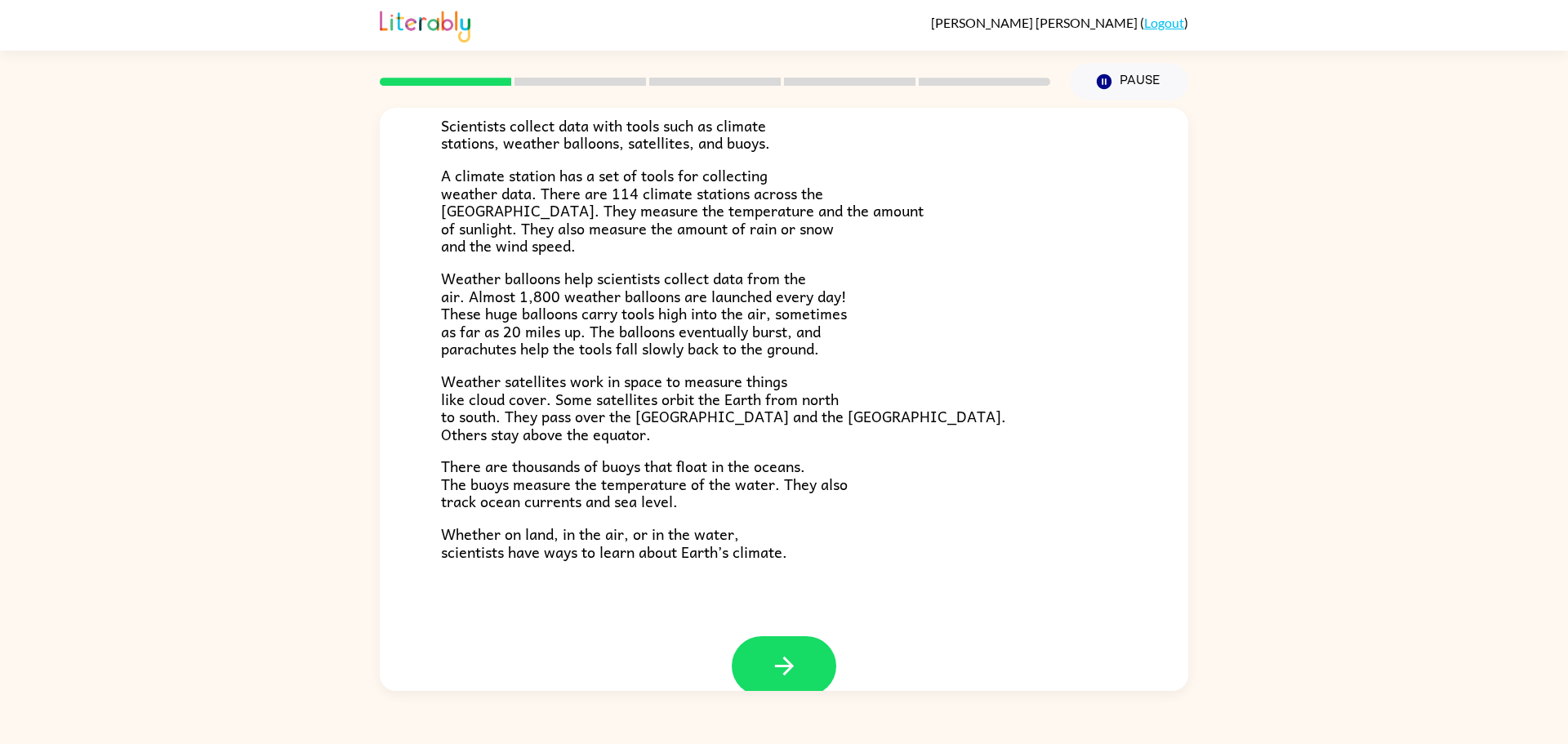
scroll to position [340, 0]
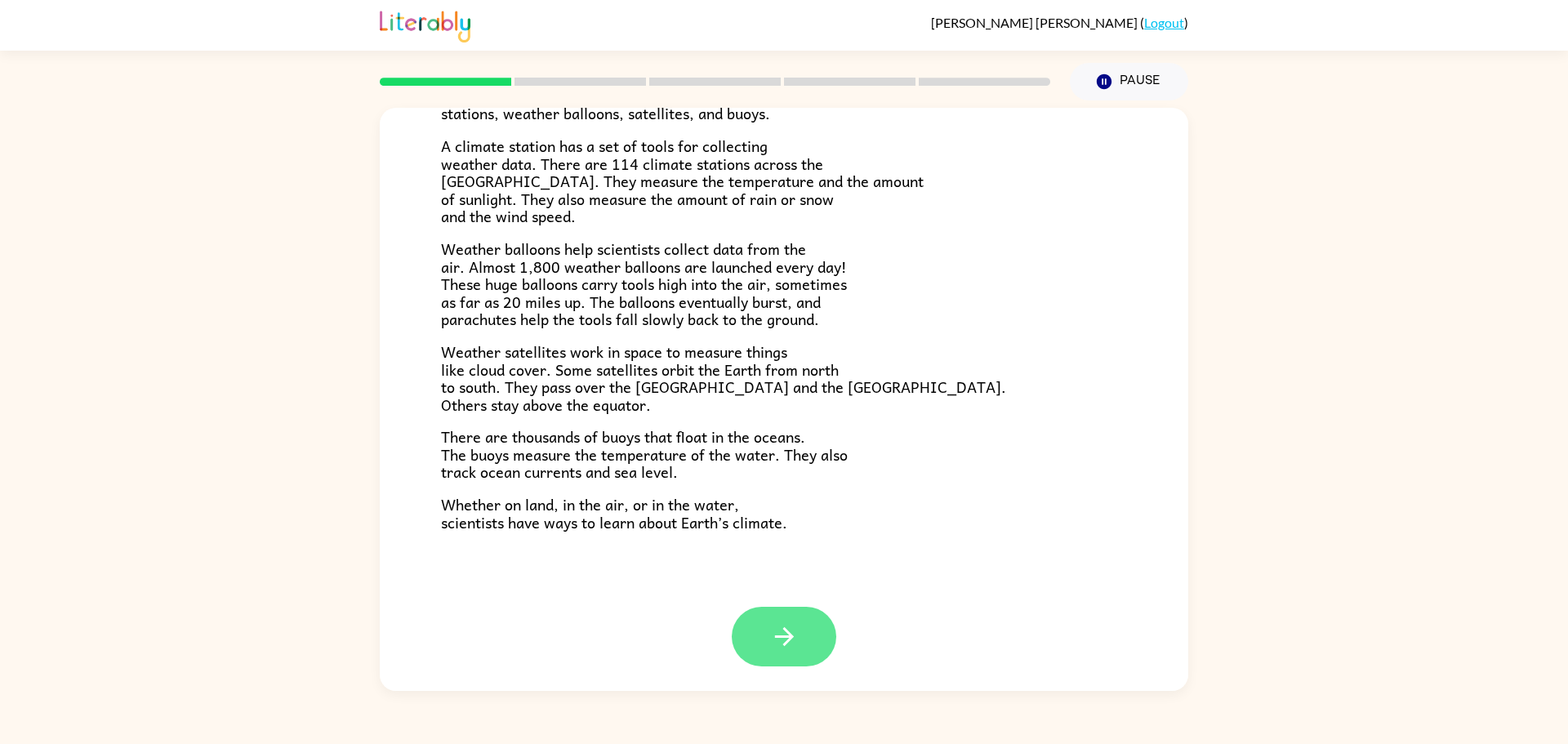
click at [746, 630] on button "button" at bounding box center [784, 636] width 105 height 60
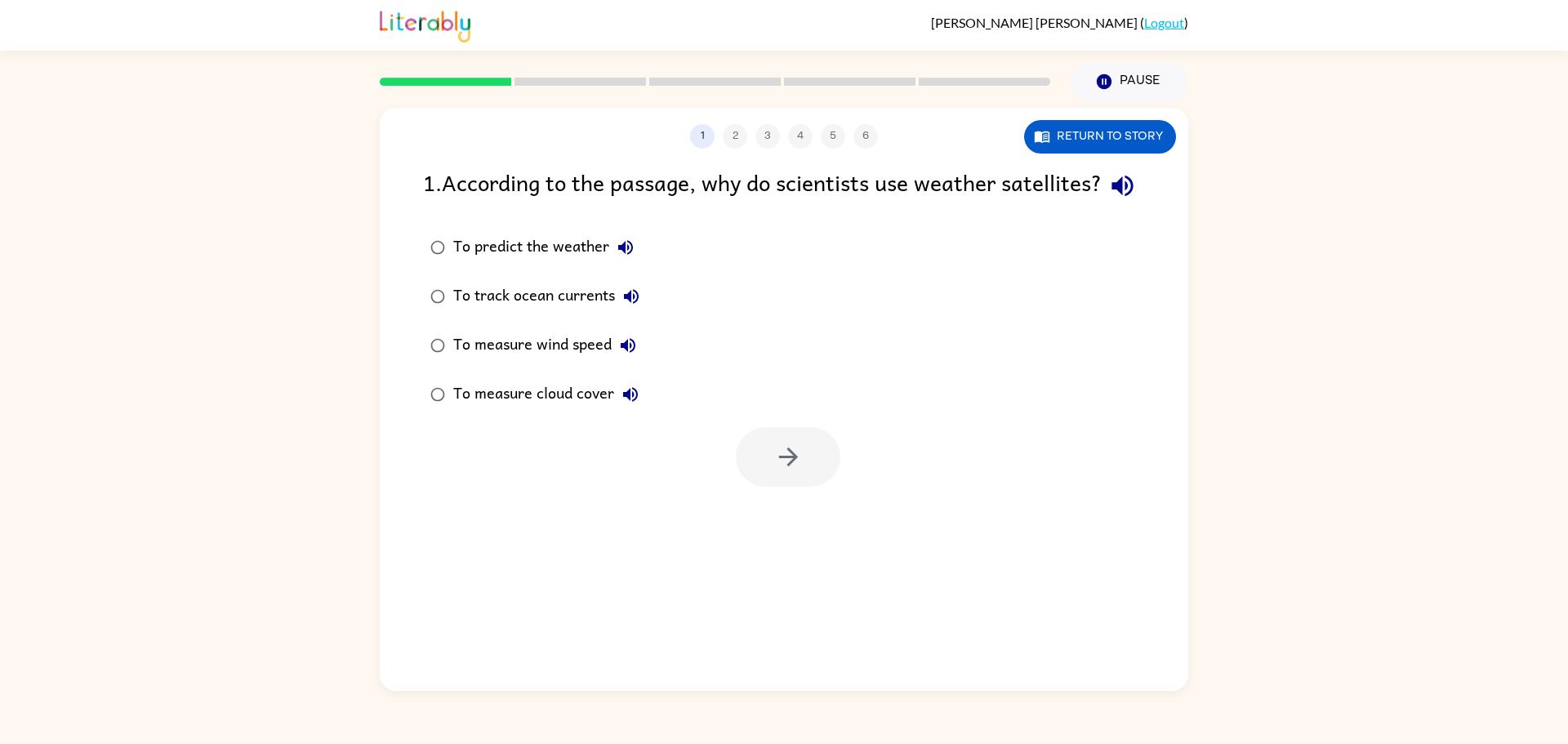
scroll to position [0, 0]
click at [462, 411] on div "To measure cloud cover" at bounding box center [549, 394] width 193 height 32
click at [764, 487] on button "button" at bounding box center [788, 457] width 105 height 60
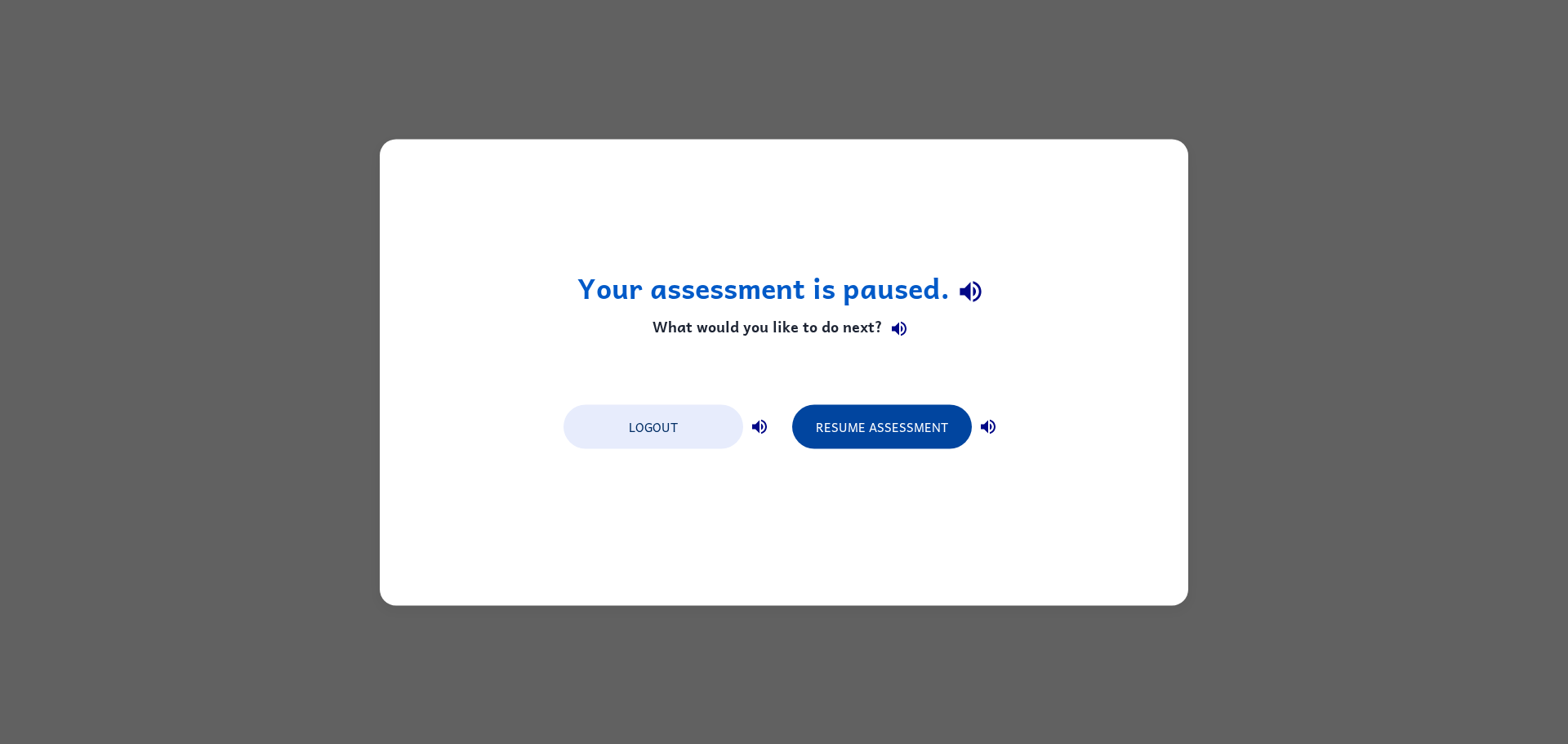
click at [857, 440] on button "Resume Assessment" at bounding box center [882, 426] width 180 height 44
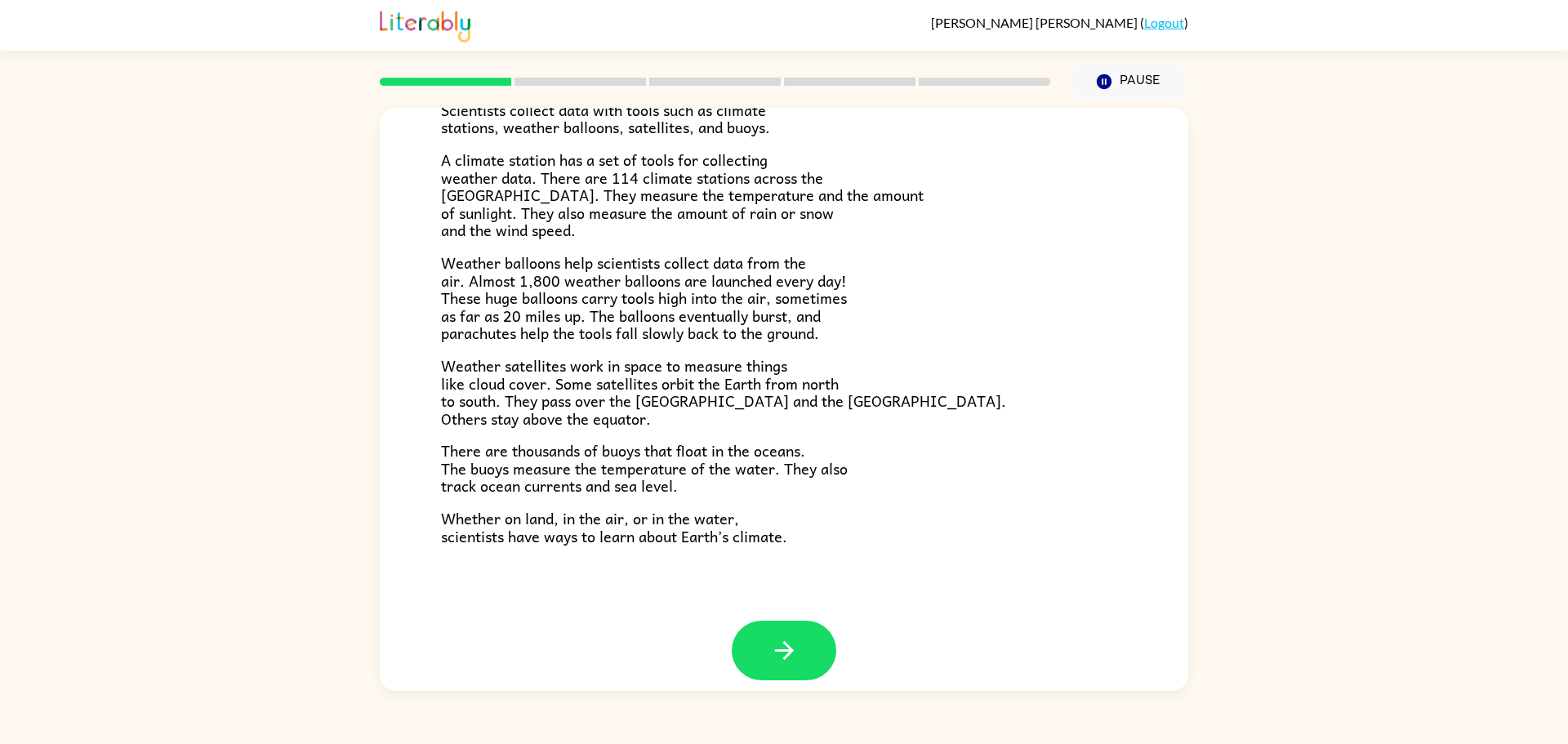
scroll to position [340, 0]
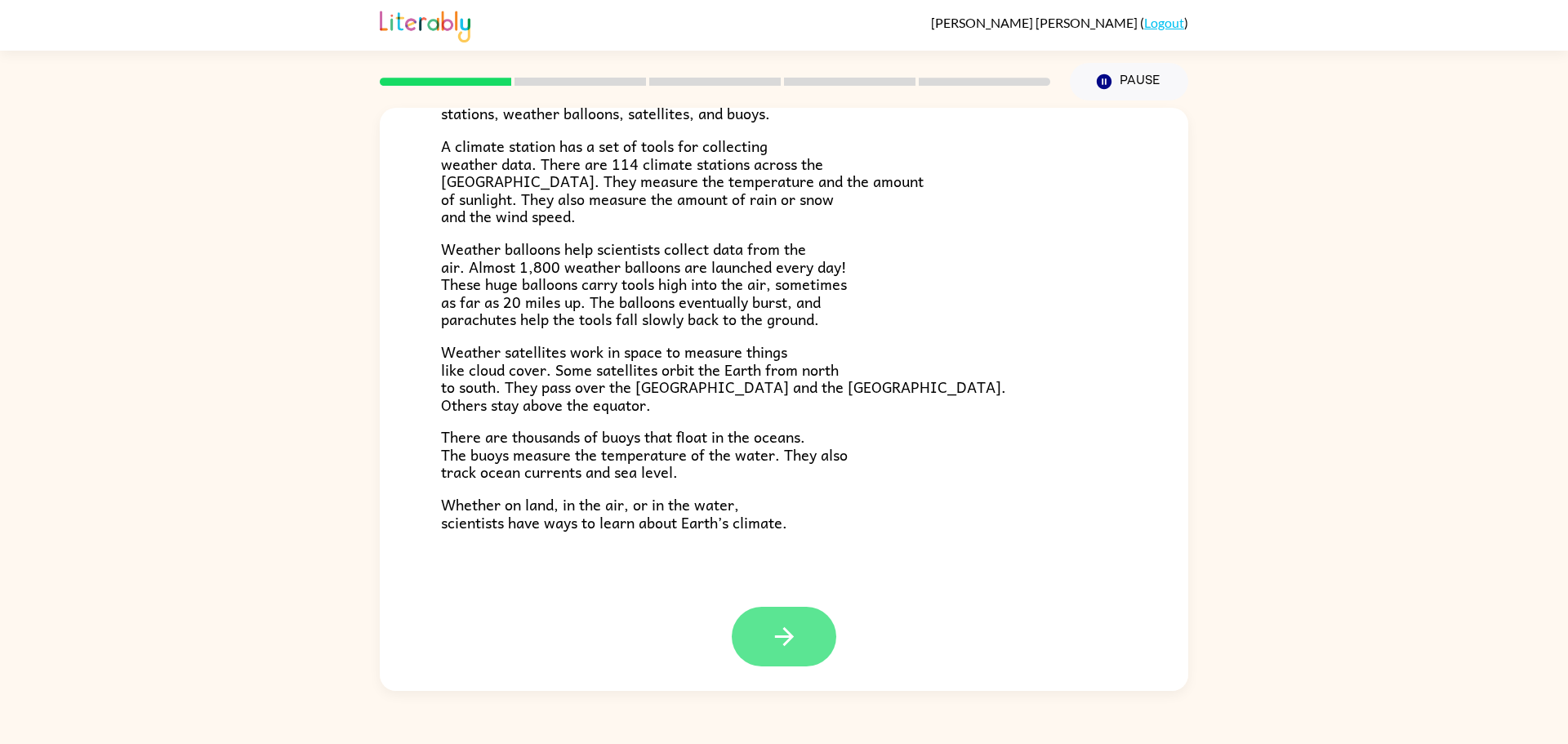
click at [795, 660] on button "button" at bounding box center [784, 636] width 105 height 60
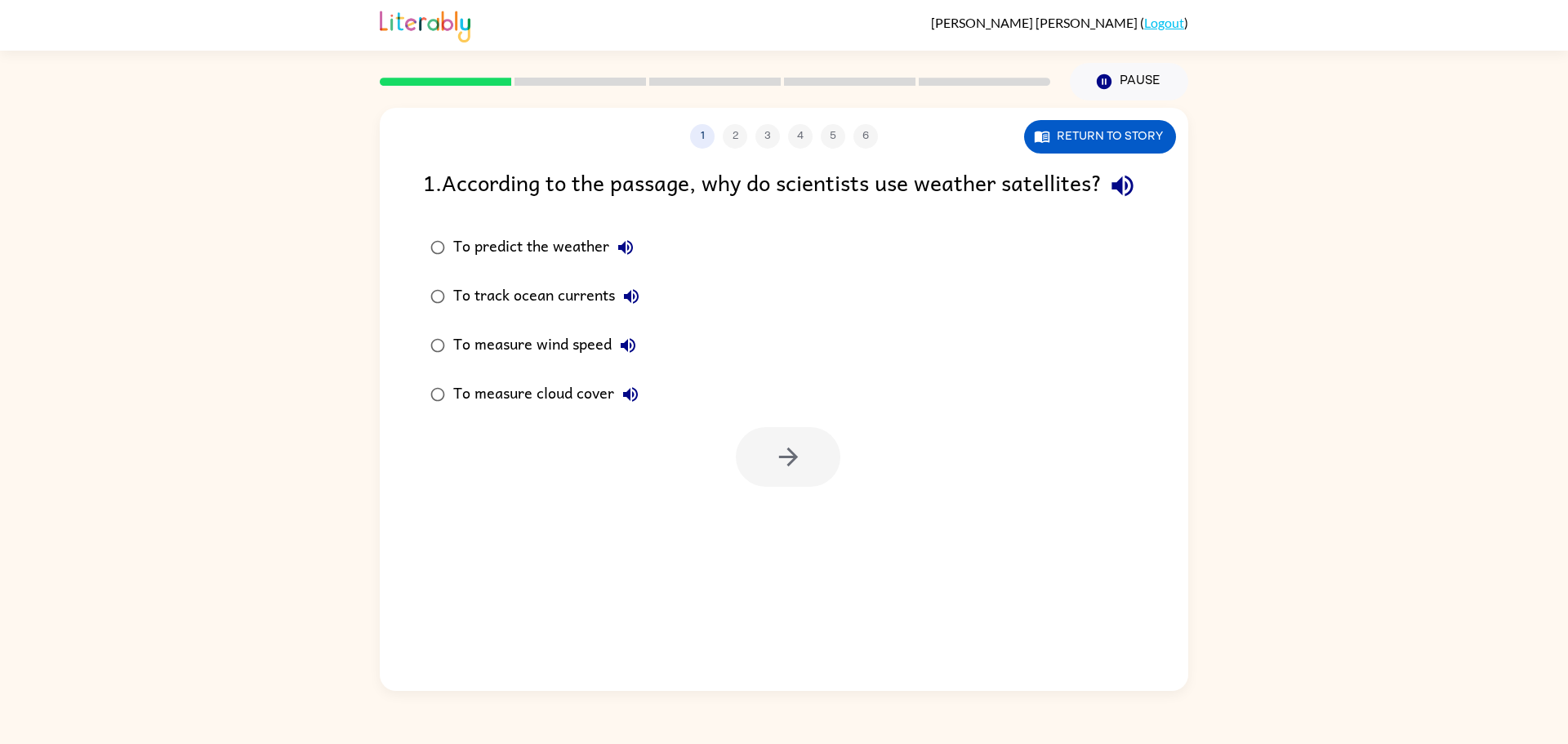
scroll to position [0, 0]
click at [463, 411] on div "To measure cloud cover" at bounding box center [549, 394] width 193 height 32
click at [460, 411] on div "To measure cloud cover" at bounding box center [549, 394] width 193 height 32
click at [753, 487] on button "button" at bounding box center [788, 457] width 105 height 60
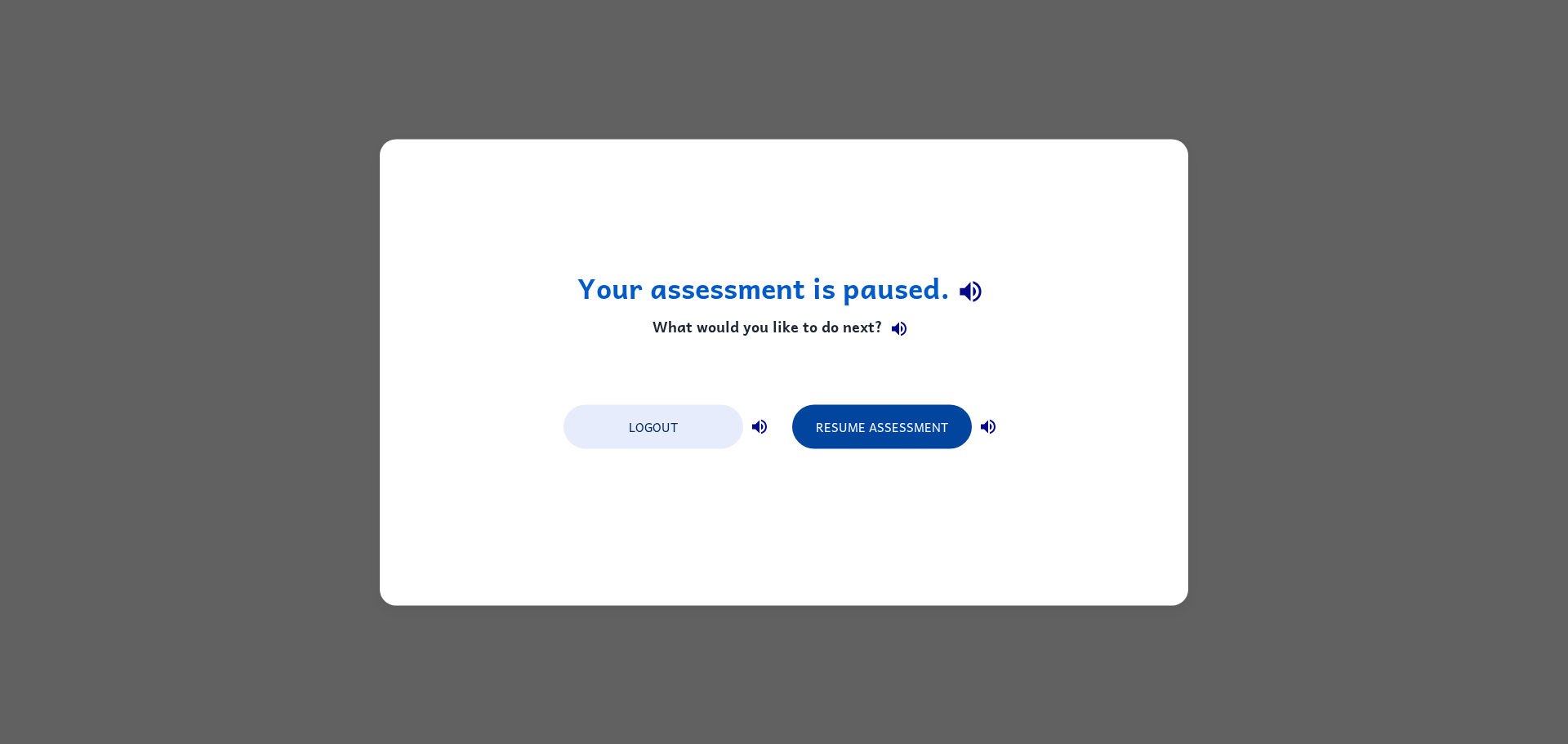
click at [874, 438] on button "Resume Assessment" at bounding box center [882, 426] width 180 height 44
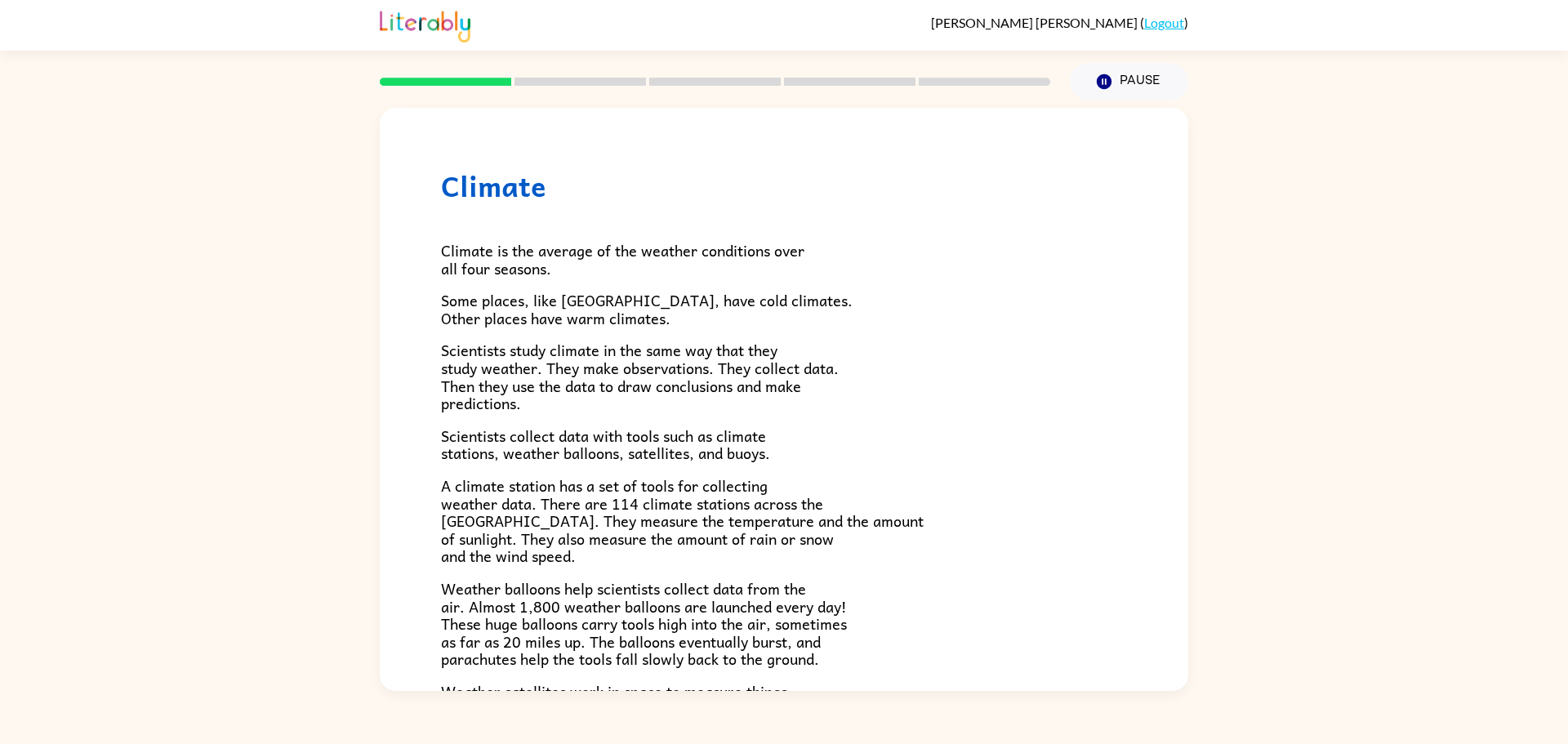
scroll to position [340, 0]
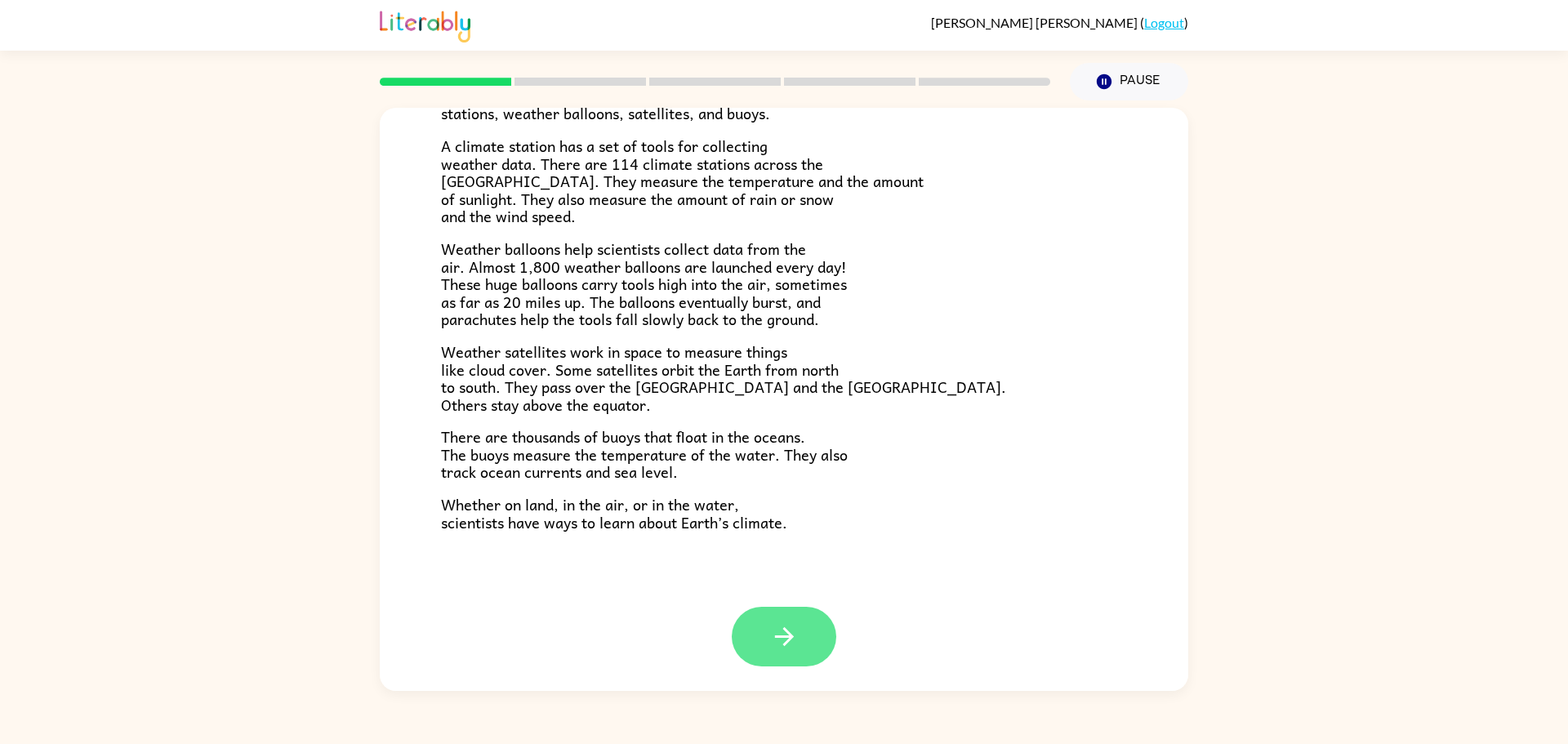
click at [783, 659] on button "button" at bounding box center [784, 636] width 105 height 60
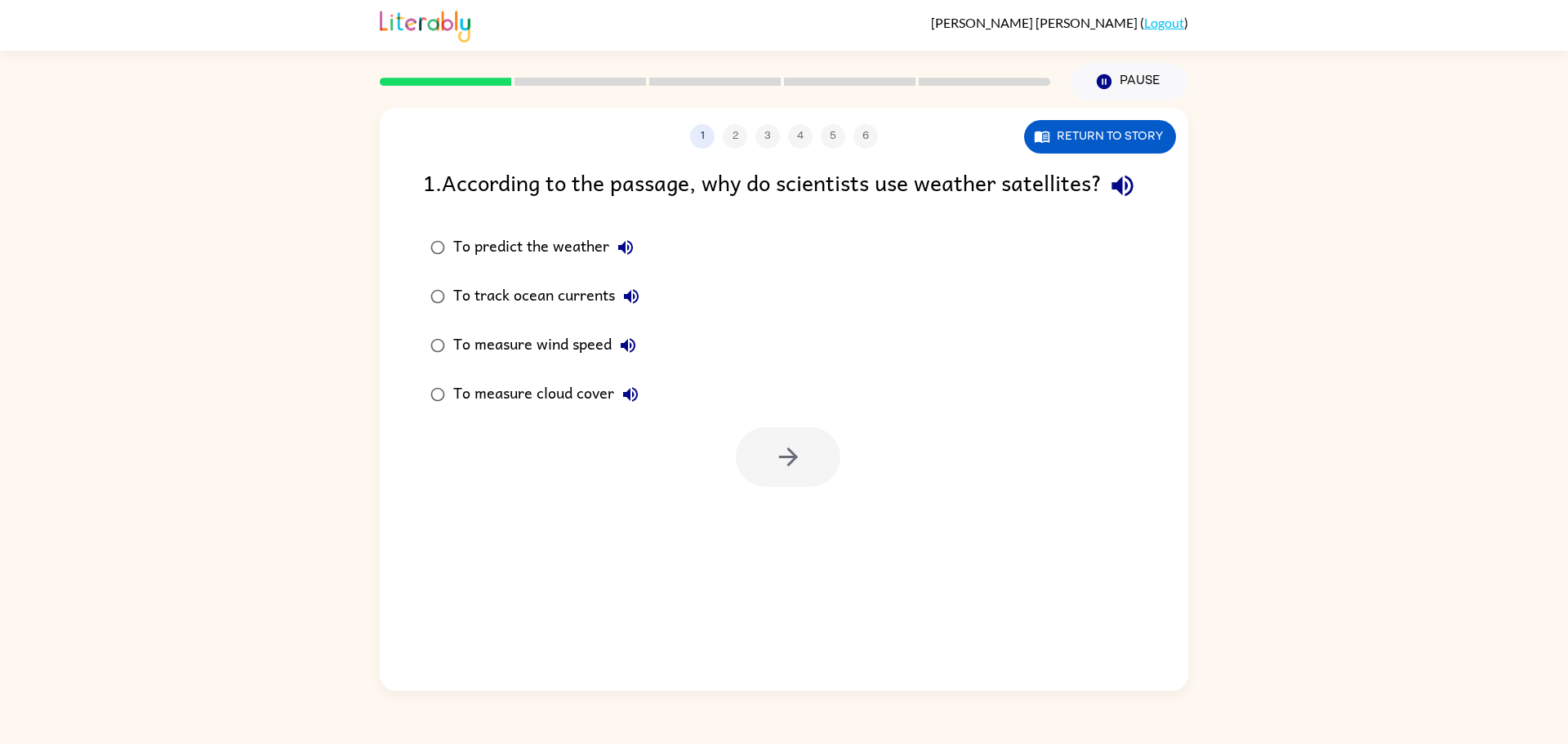
scroll to position [0, 0]
click at [465, 411] on div "To measure cloud cover" at bounding box center [549, 394] width 193 height 32
click at [817, 487] on button "button" at bounding box center [788, 457] width 105 height 60
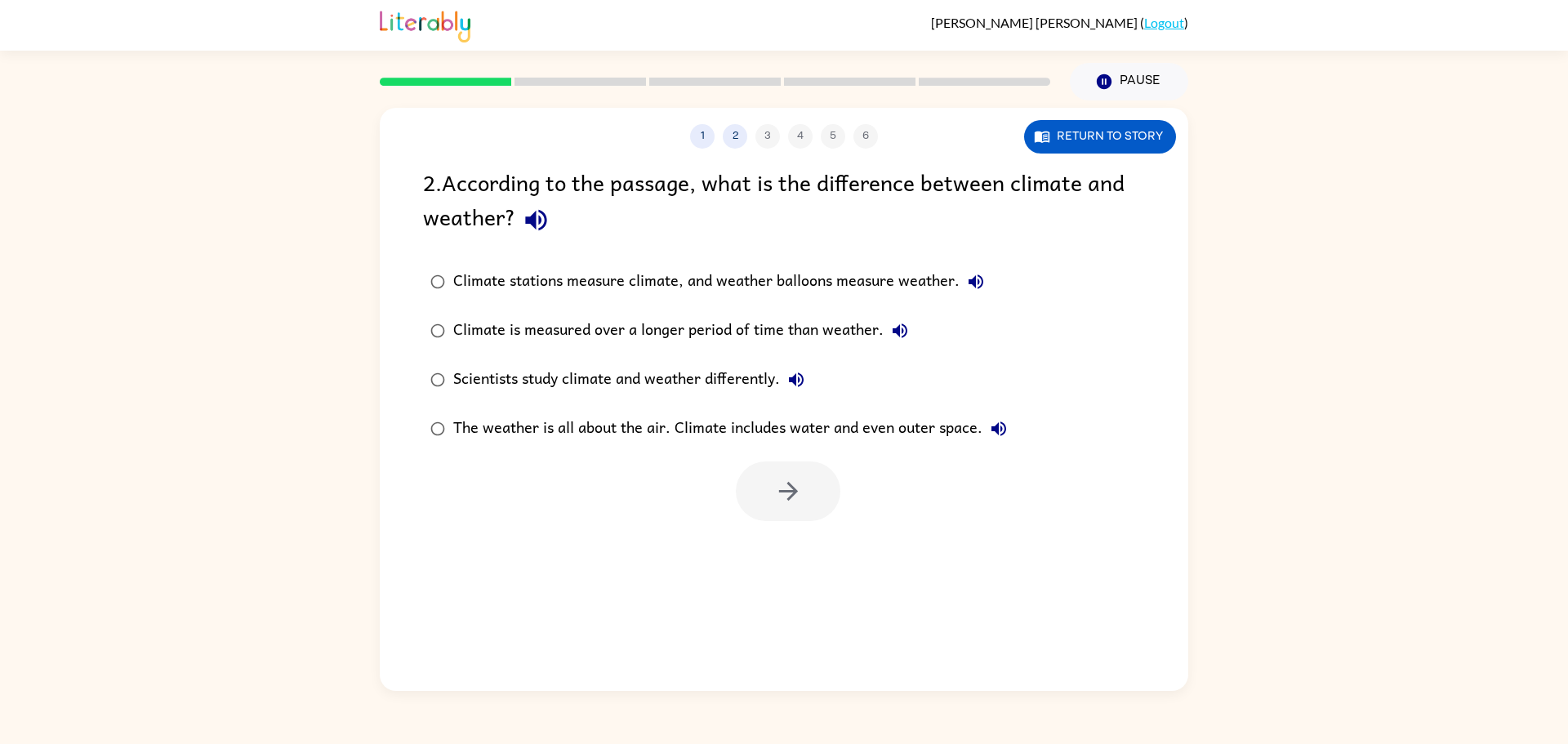
click at [788, 378] on button "Scientists study climate and weather differently." at bounding box center [796, 380] width 32 height 32
click at [791, 497] on icon "button" at bounding box center [789, 491] width 29 height 29
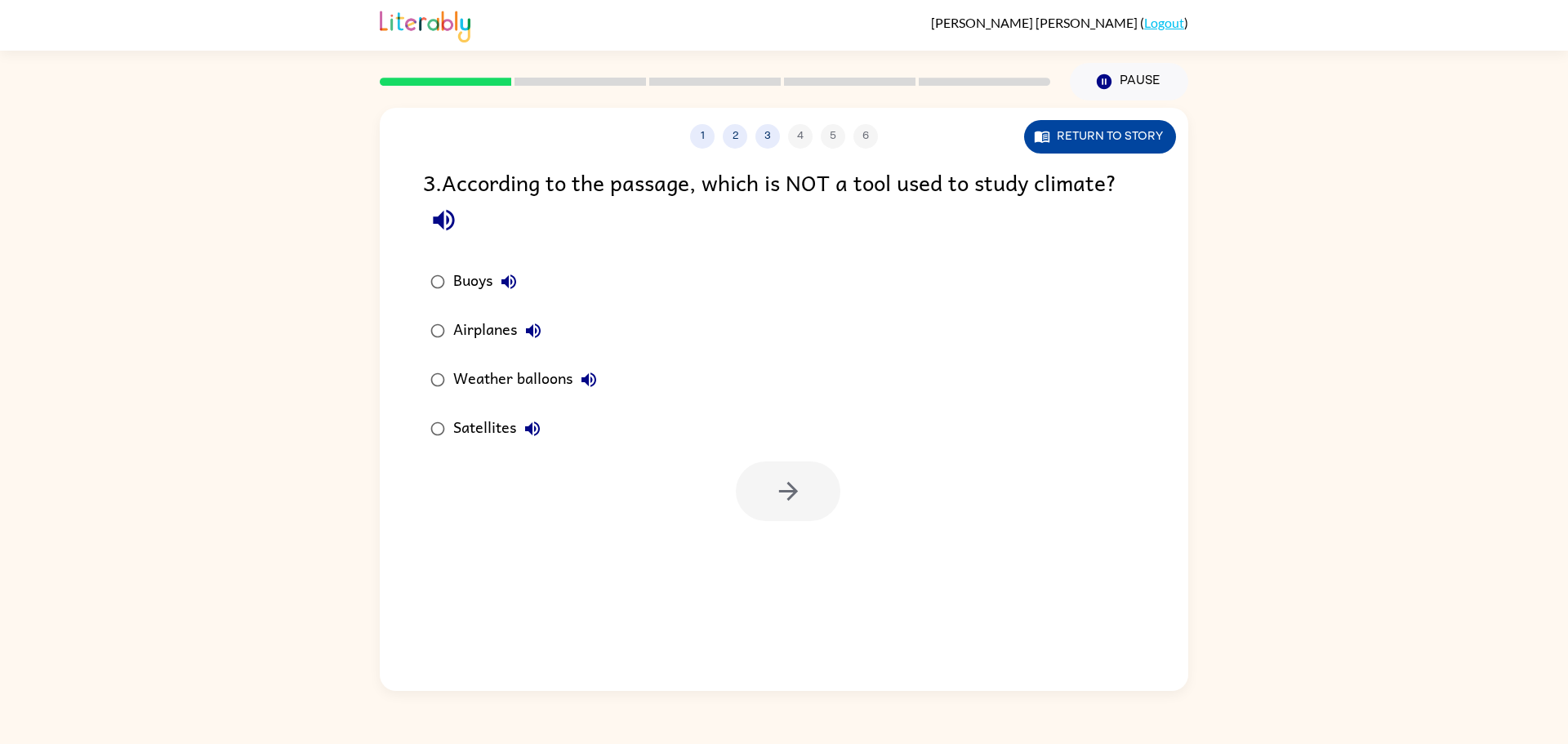
click at [1106, 146] on button "Return to story" at bounding box center [1101, 136] width 152 height 33
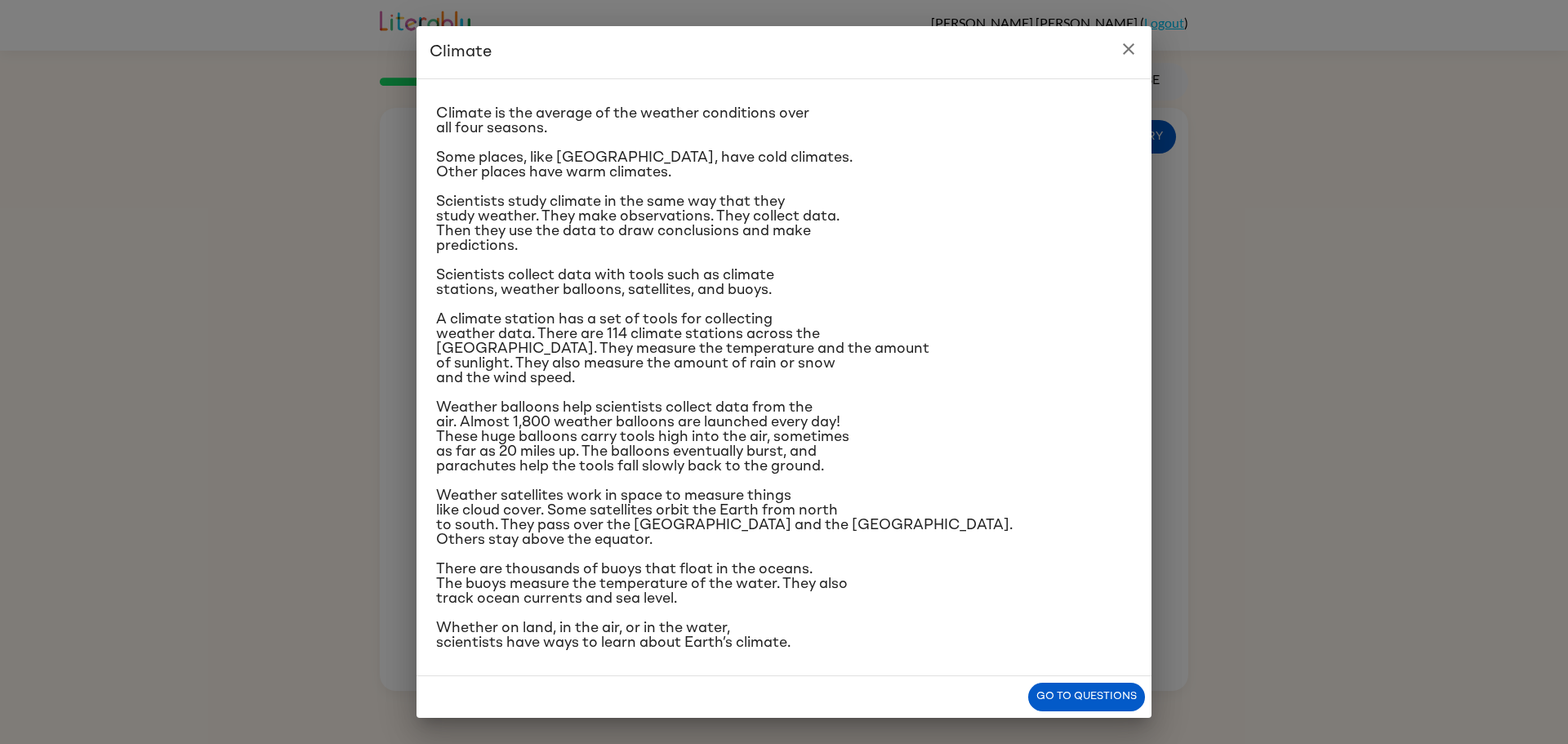
scroll to position [28, 0]
click at [1081, 688] on button "Go to questions" at bounding box center [1087, 697] width 117 height 29
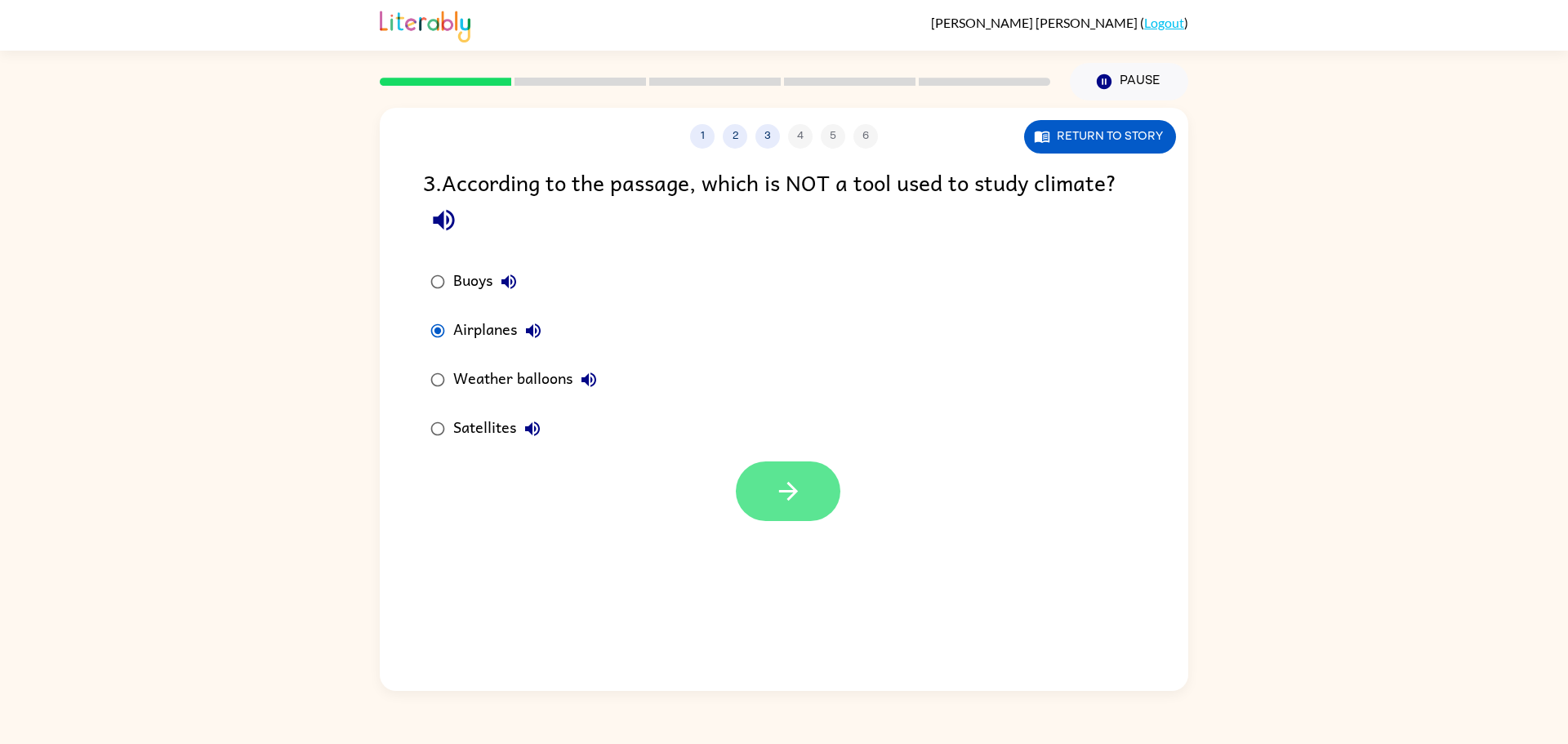
click at [798, 499] on icon "button" at bounding box center [789, 491] width 29 height 29
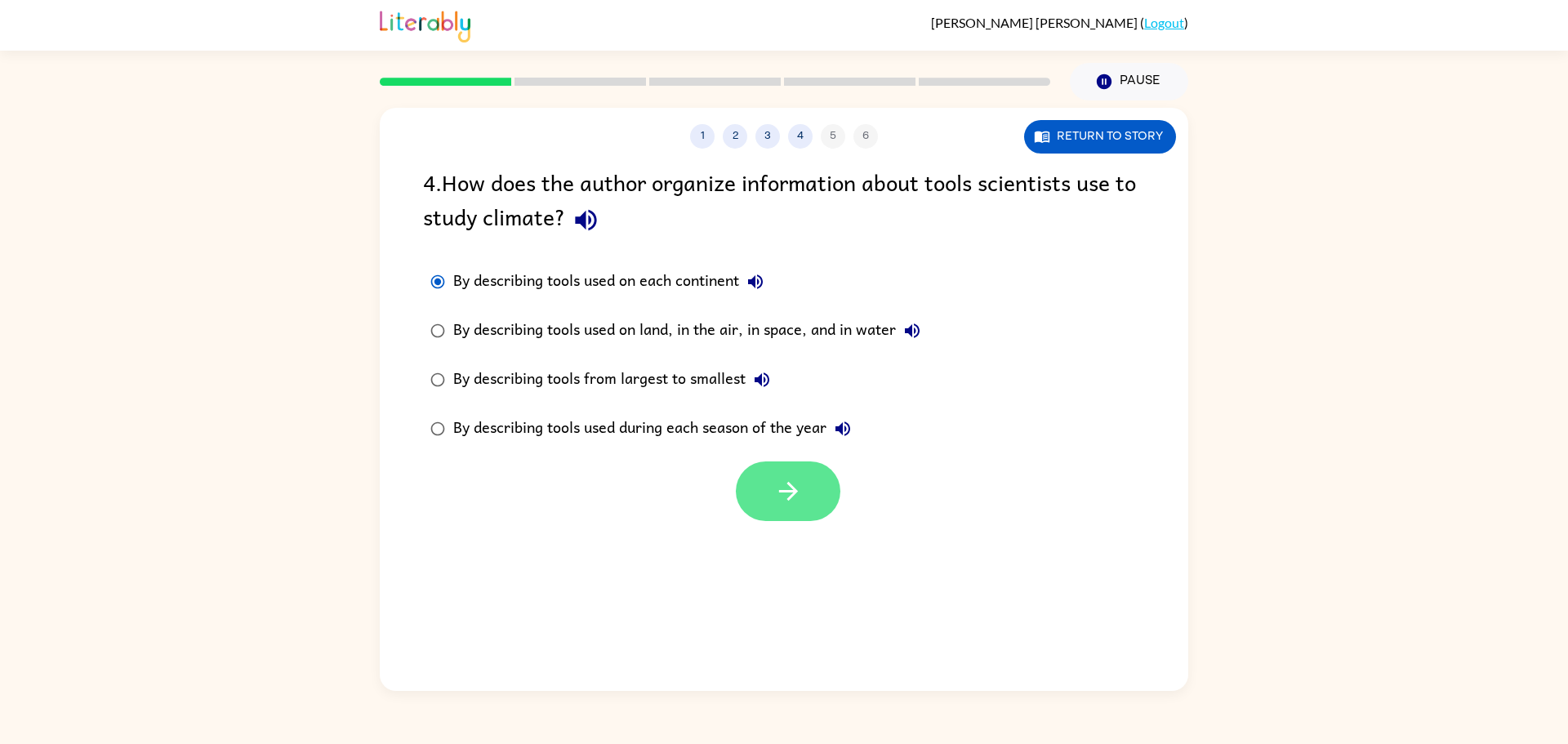
click at [810, 511] on button "button" at bounding box center [788, 491] width 105 height 60
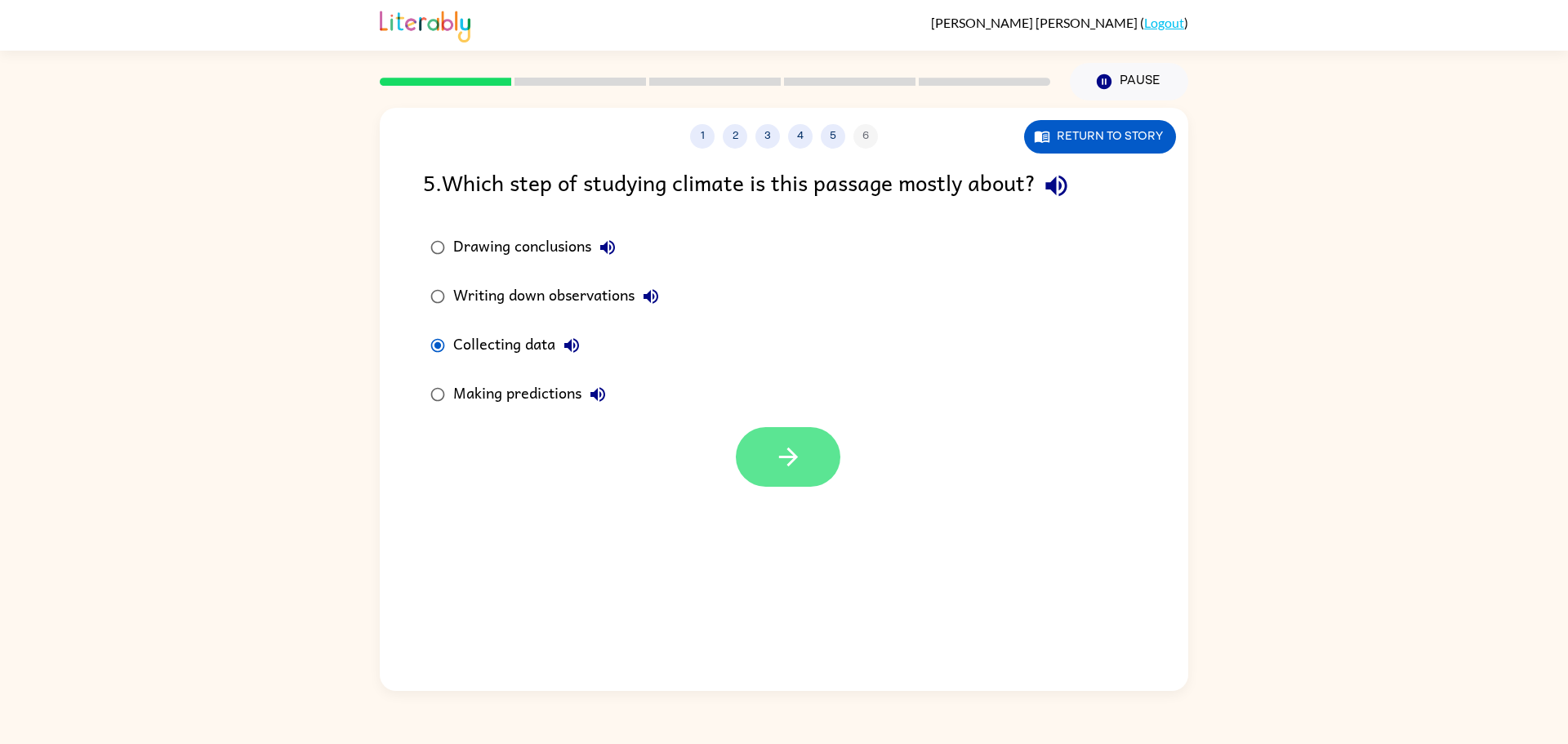
click at [794, 476] on button "button" at bounding box center [788, 457] width 105 height 60
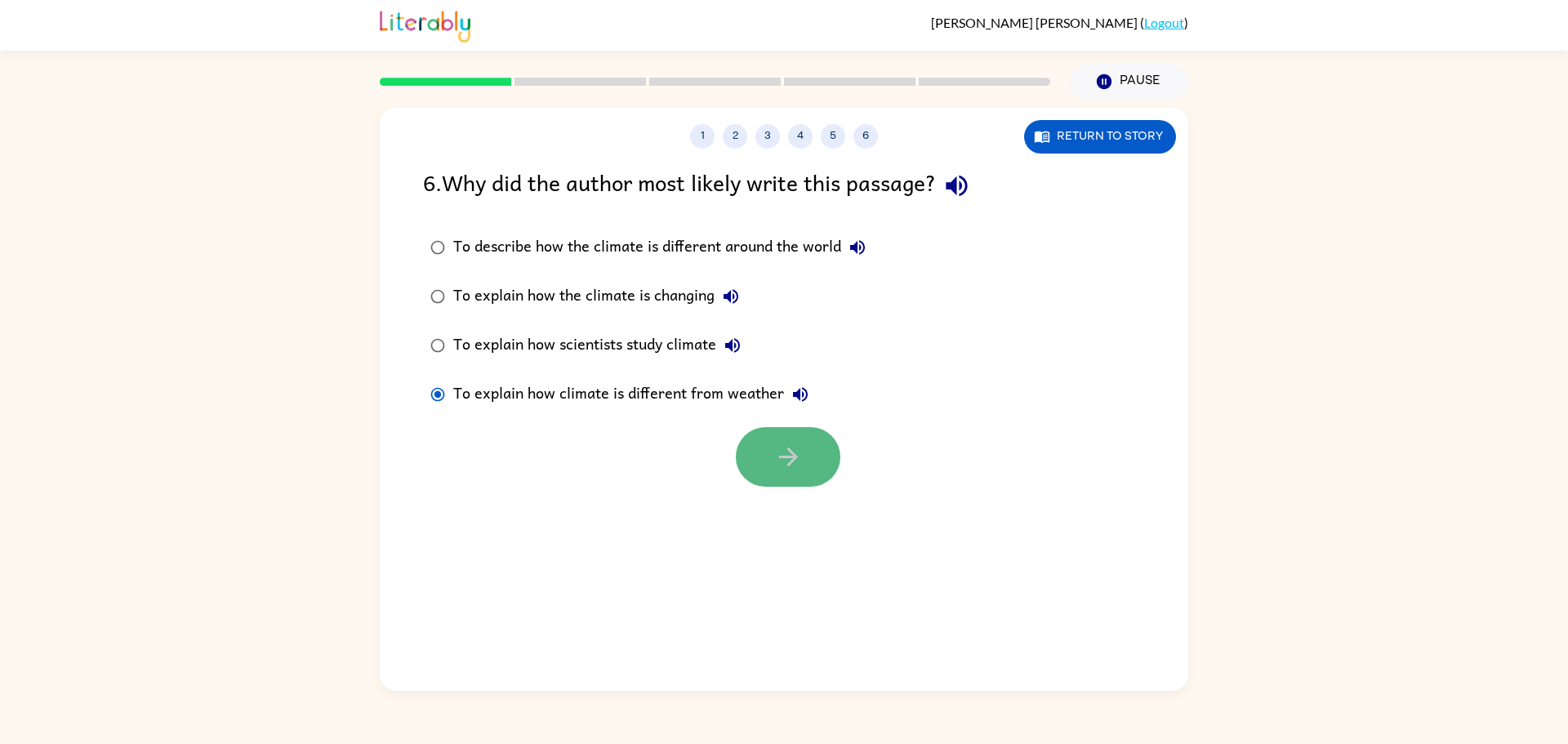
click at [823, 478] on button "button" at bounding box center [788, 457] width 105 height 60
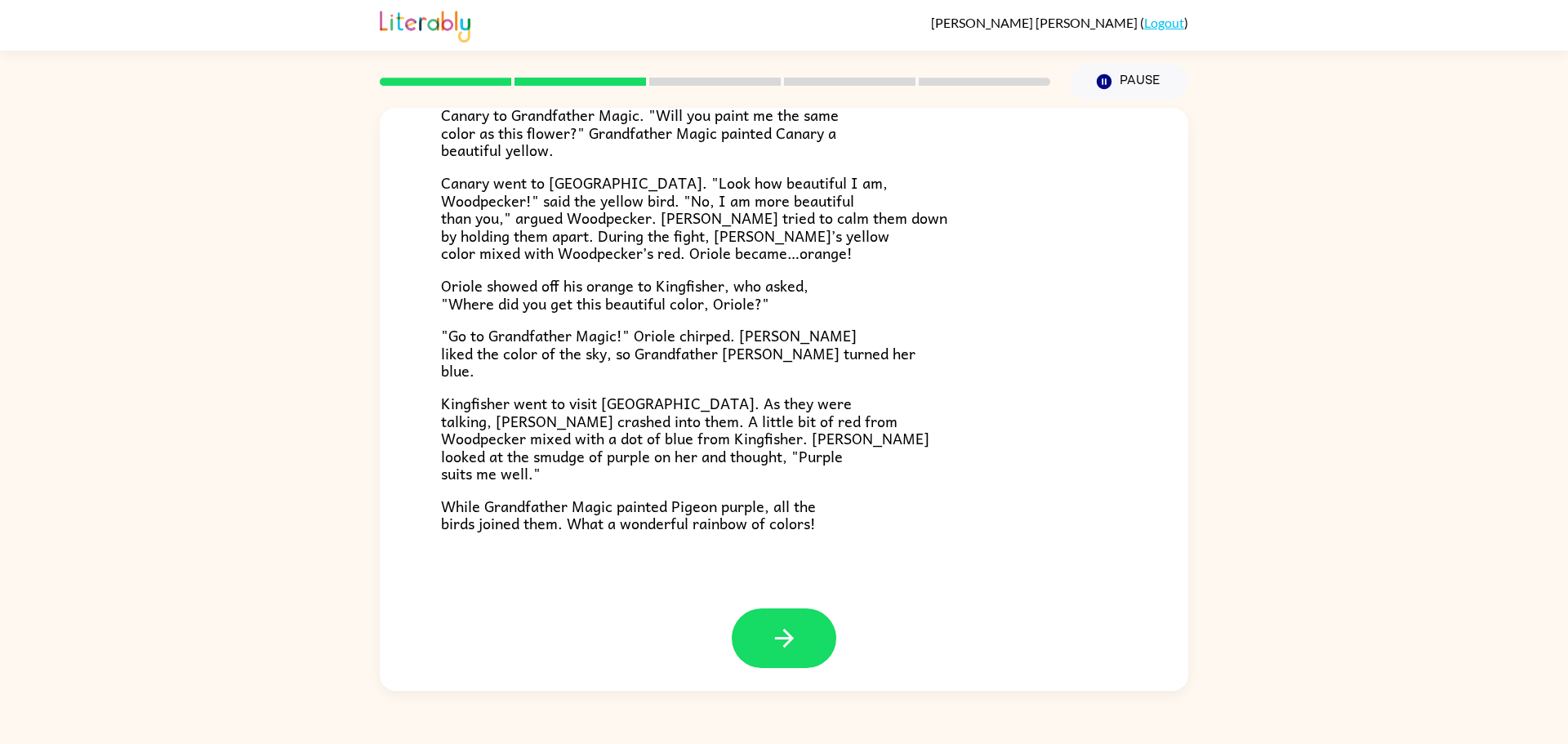
scroll to position [304, 0]
click at [788, 664] on button "button" at bounding box center [784, 636] width 105 height 60
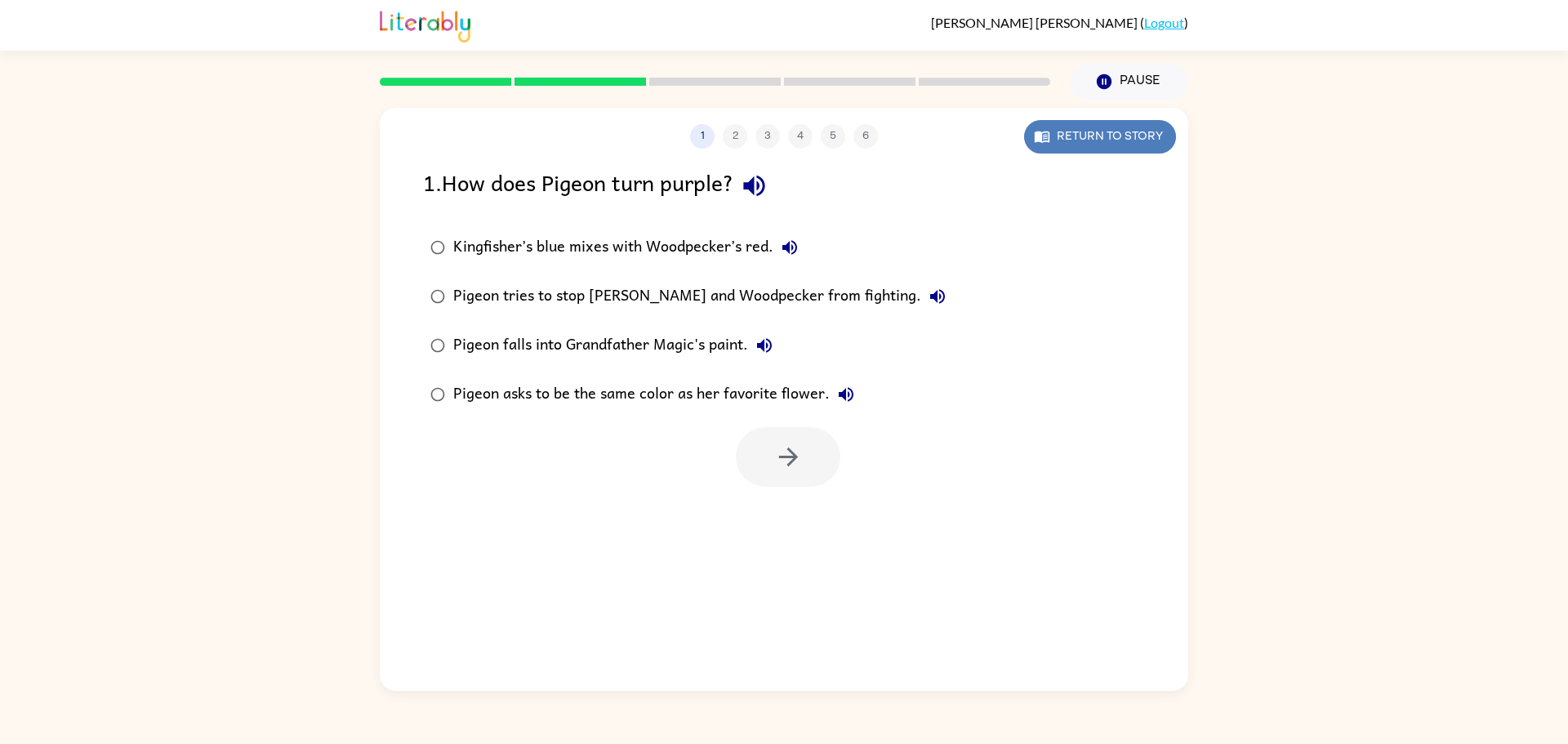
click at [1119, 122] on button "Return to story" at bounding box center [1101, 136] width 152 height 33
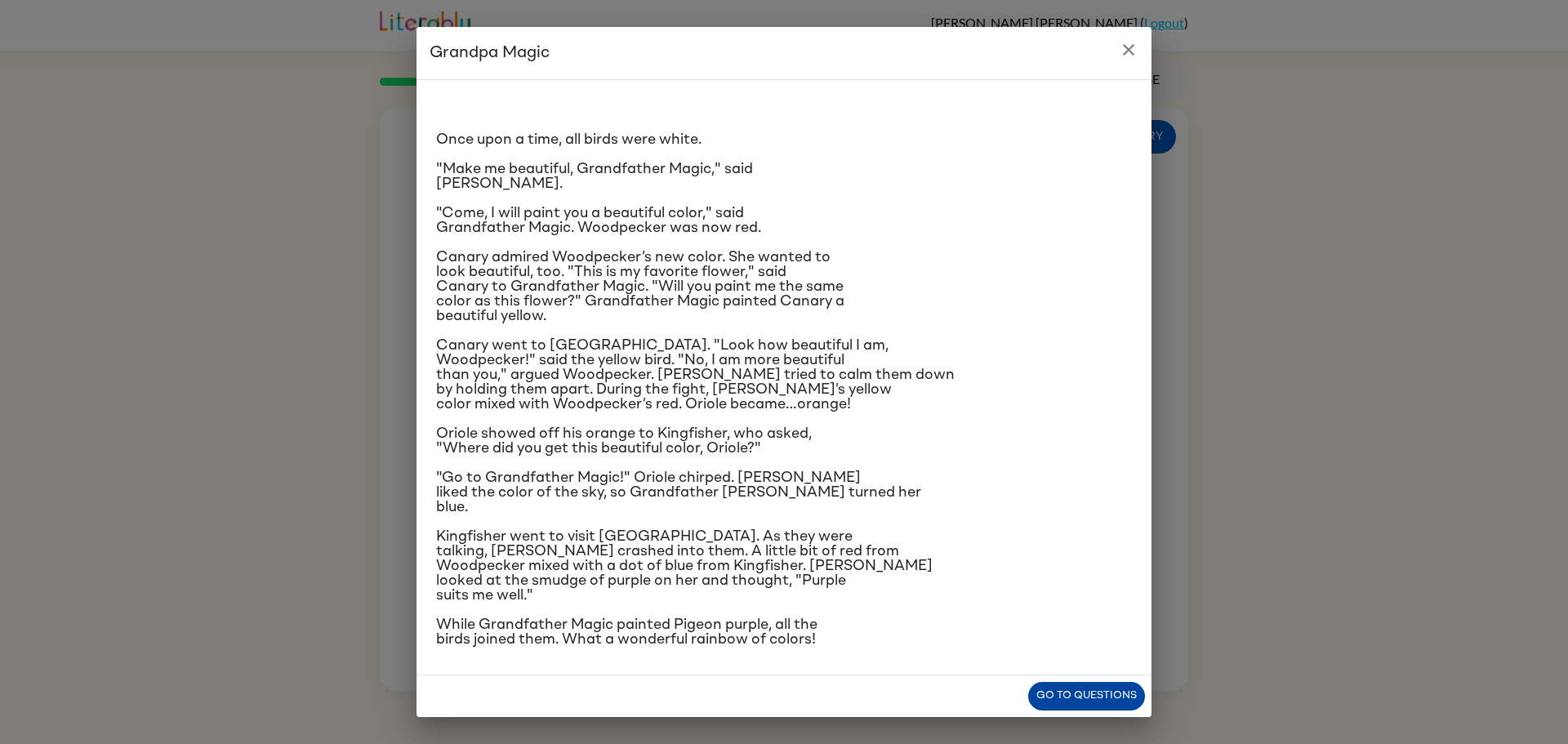
click at [1084, 697] on button "Go to questions" at bounding box center [1087, 696] width 117 height 29
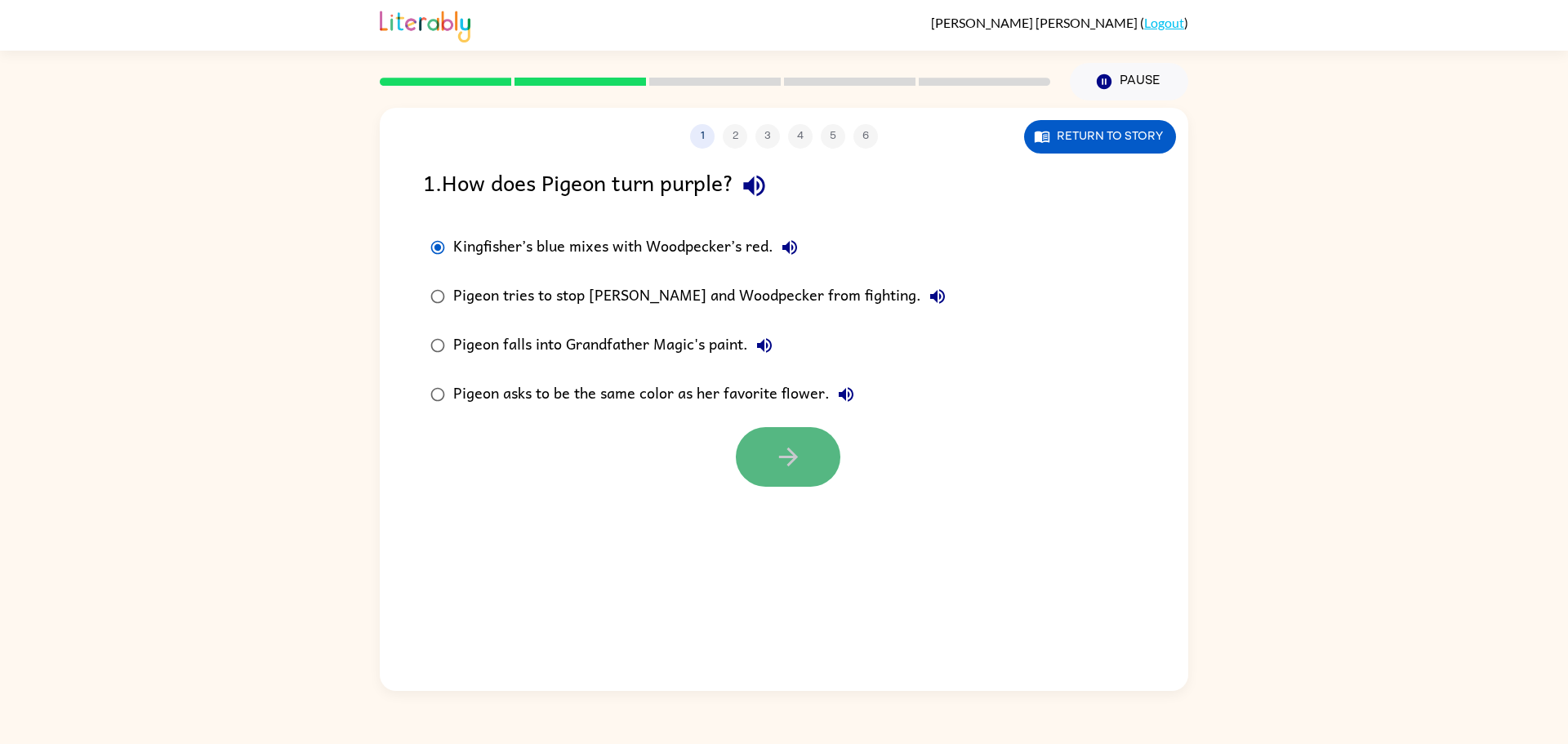
click at [801, 471] on button "button" at bounding box center [788, 457] width 105 height 60
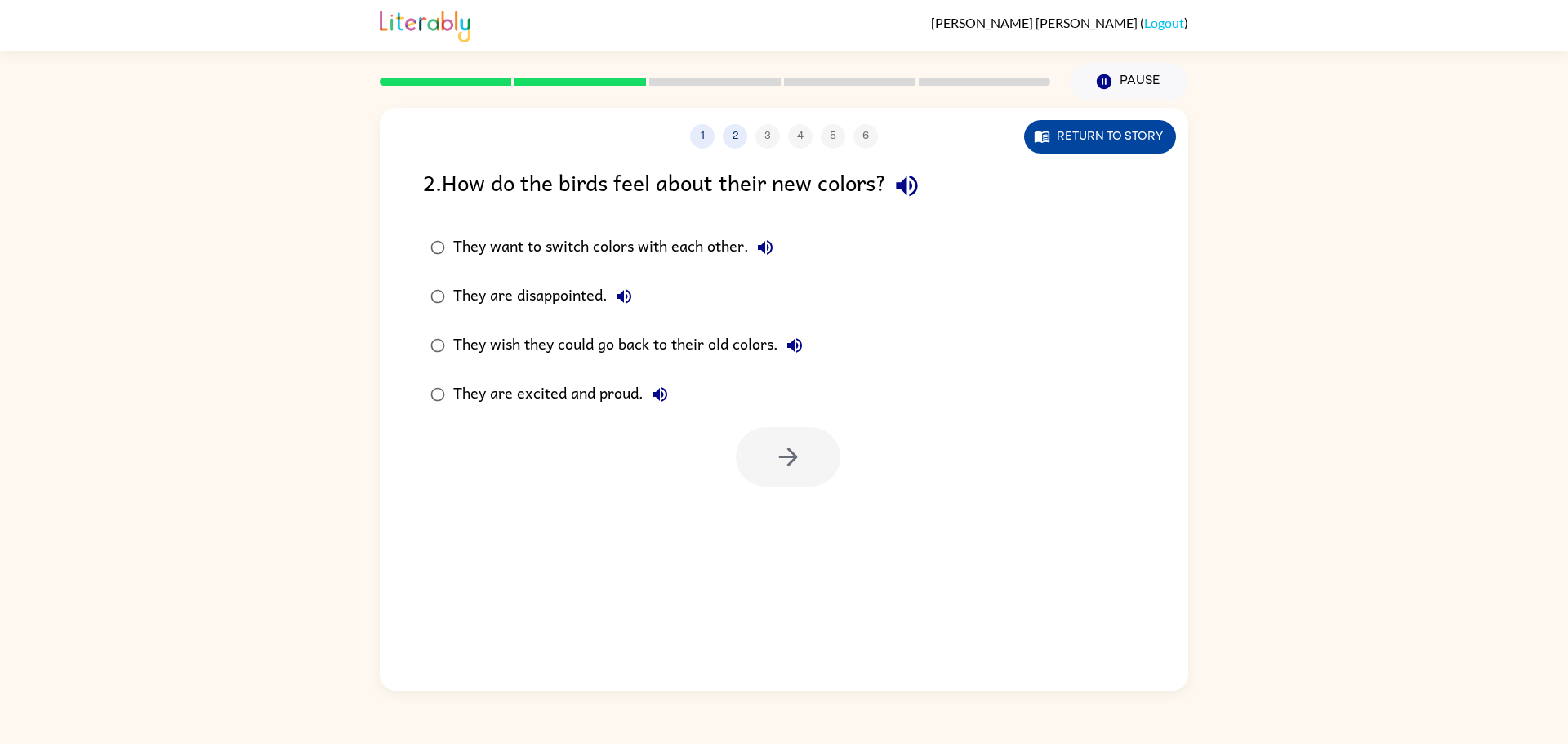
click at [1088, 120] on button "Return to story" at bounding box center [1101, 136] width 152 height 33
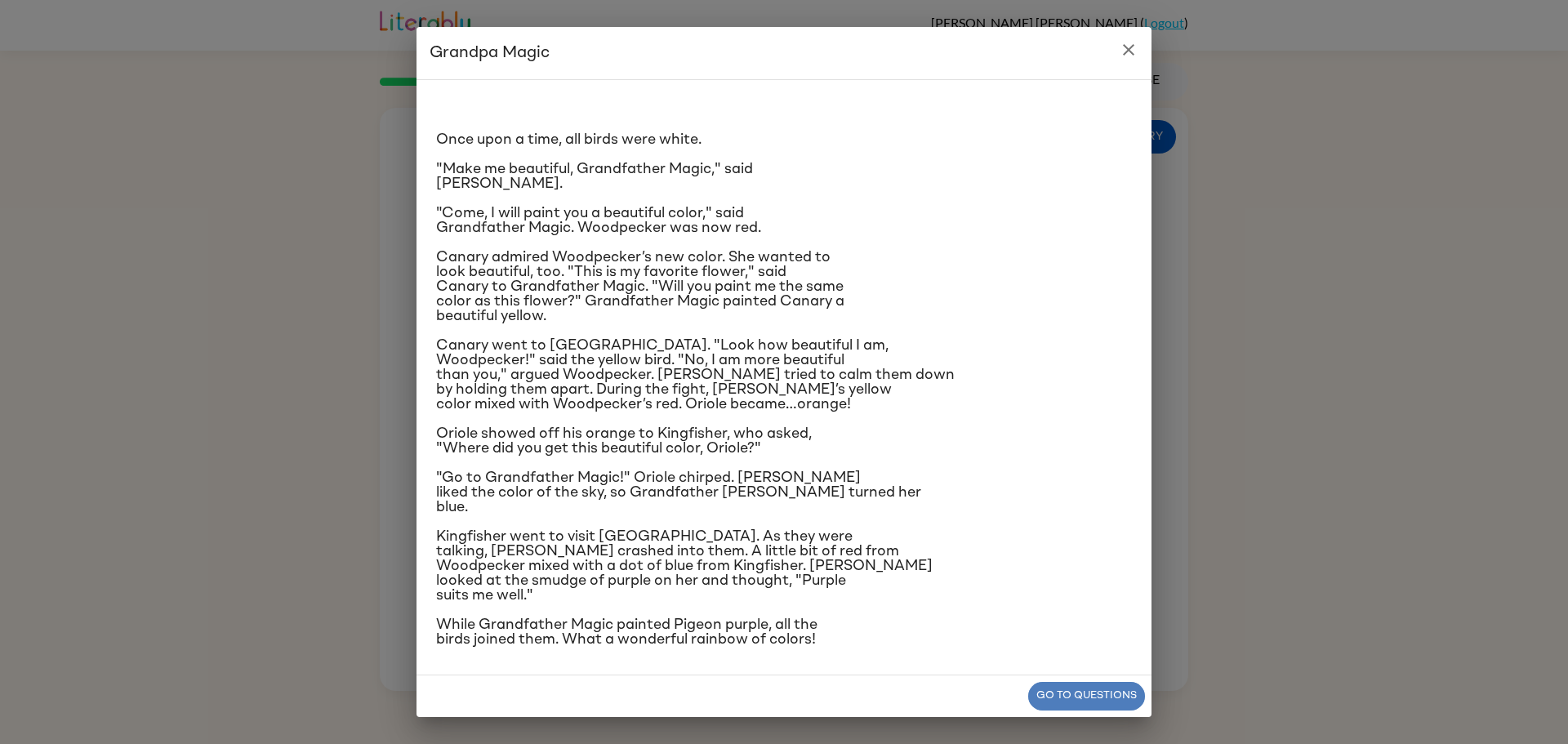
click at [1071, 708] on button "Go to questions" at bounding box center [1087, 696] width 117 height 29
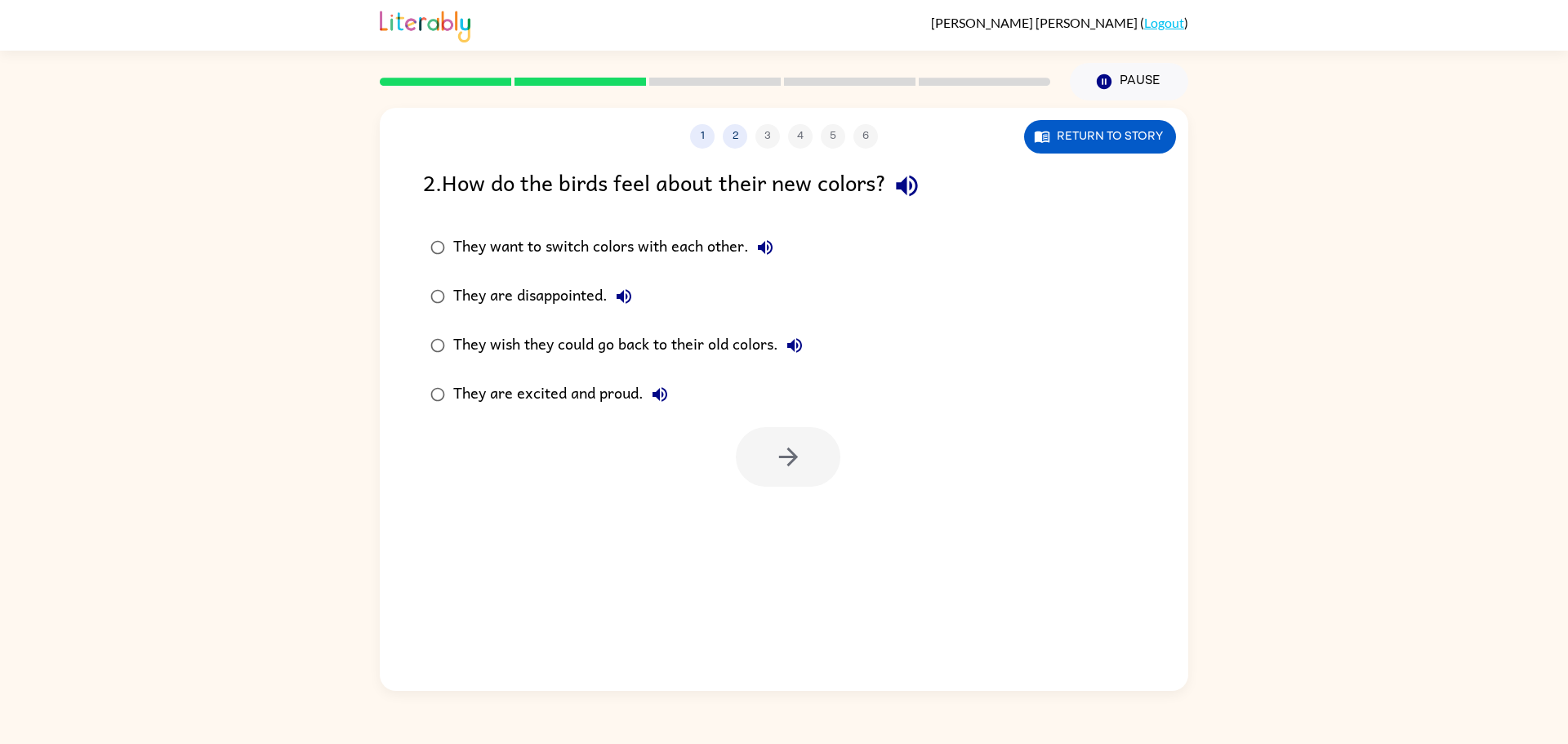
click at [434, 378] on label "They are excited and proud." at bounding box center [617, 395] width 405 height 49
click at [751, 452] on button "button" at bounding box center [788, 457] width 105 height 60
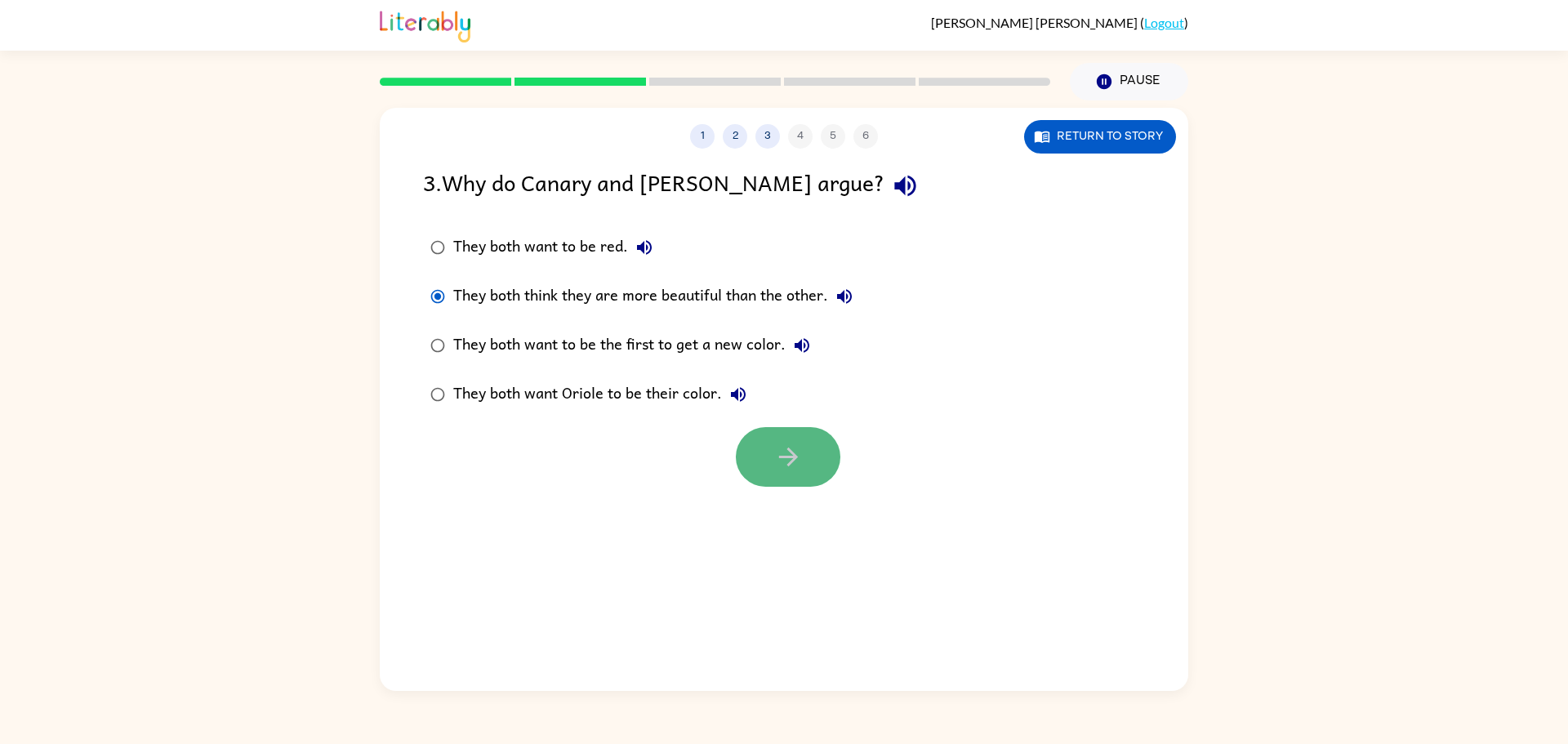
click at [771, 452] on button "button" at bounding box center [788, 457] width 105 height 60
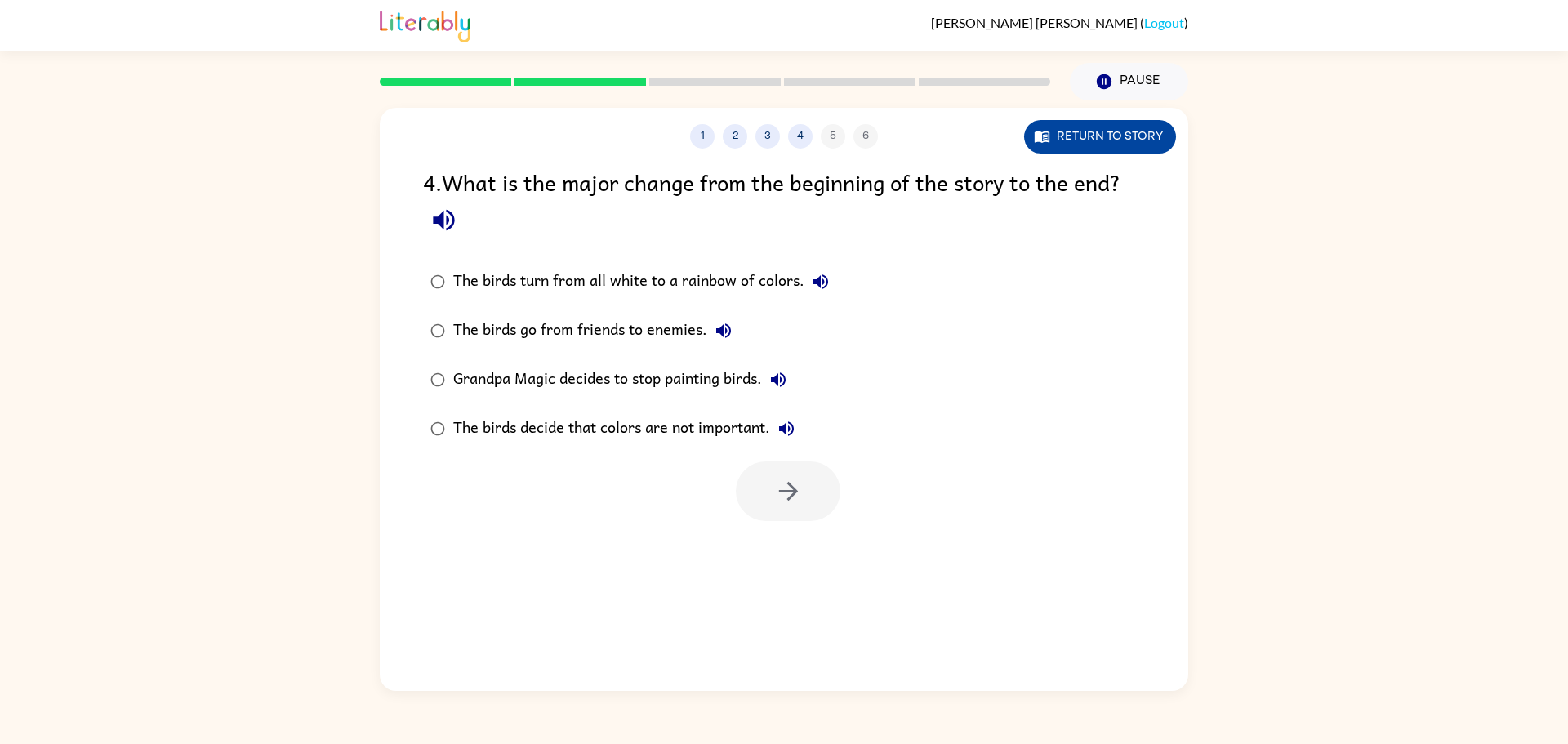
click at [1050, 136] on button "Return to story" at bounding box center [1101, 136] width 152 height 33
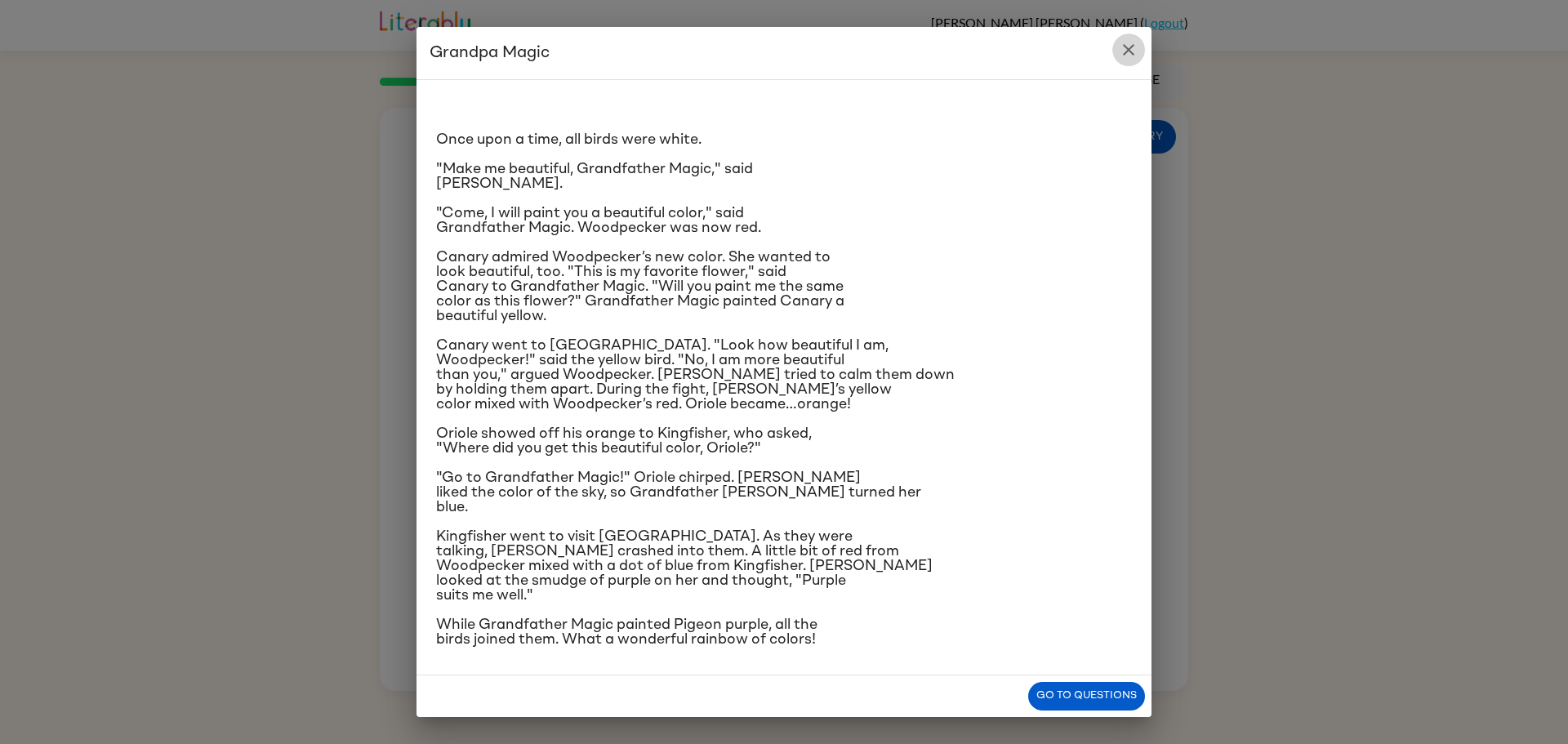
click at [1140, 58] on button "close" at bounding box center [1128, 49] width 32 height 32
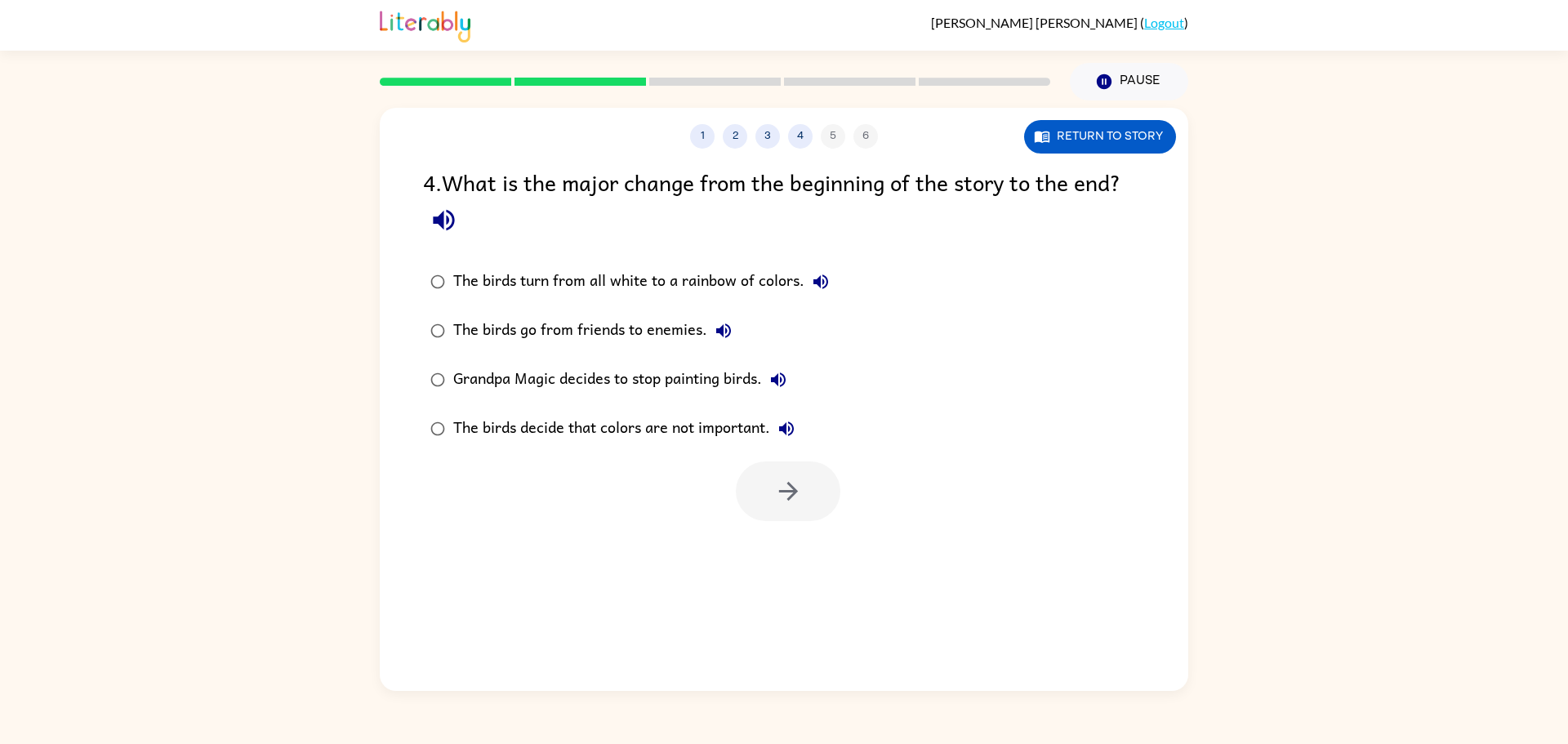
click at [440, 212] on icon "button" at bounding box center [444, 220] width 29 height 29
click at [1130, 131] on button "Return to story" at bounding box center [1101, 136] width 152 height 33
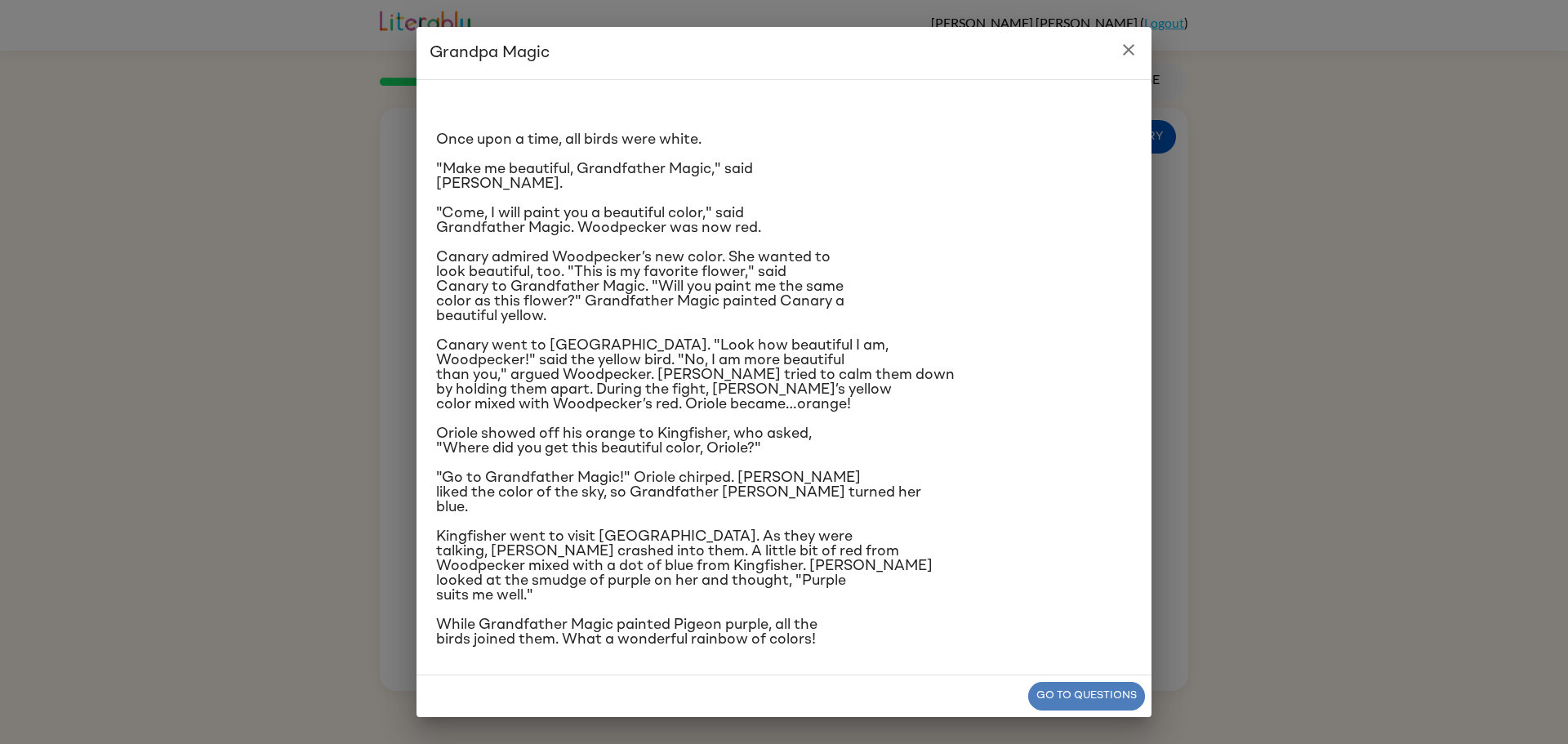
click at [1099, 701] on button "Go to questions" at bounding box center [1087, 696] width 117 height 29
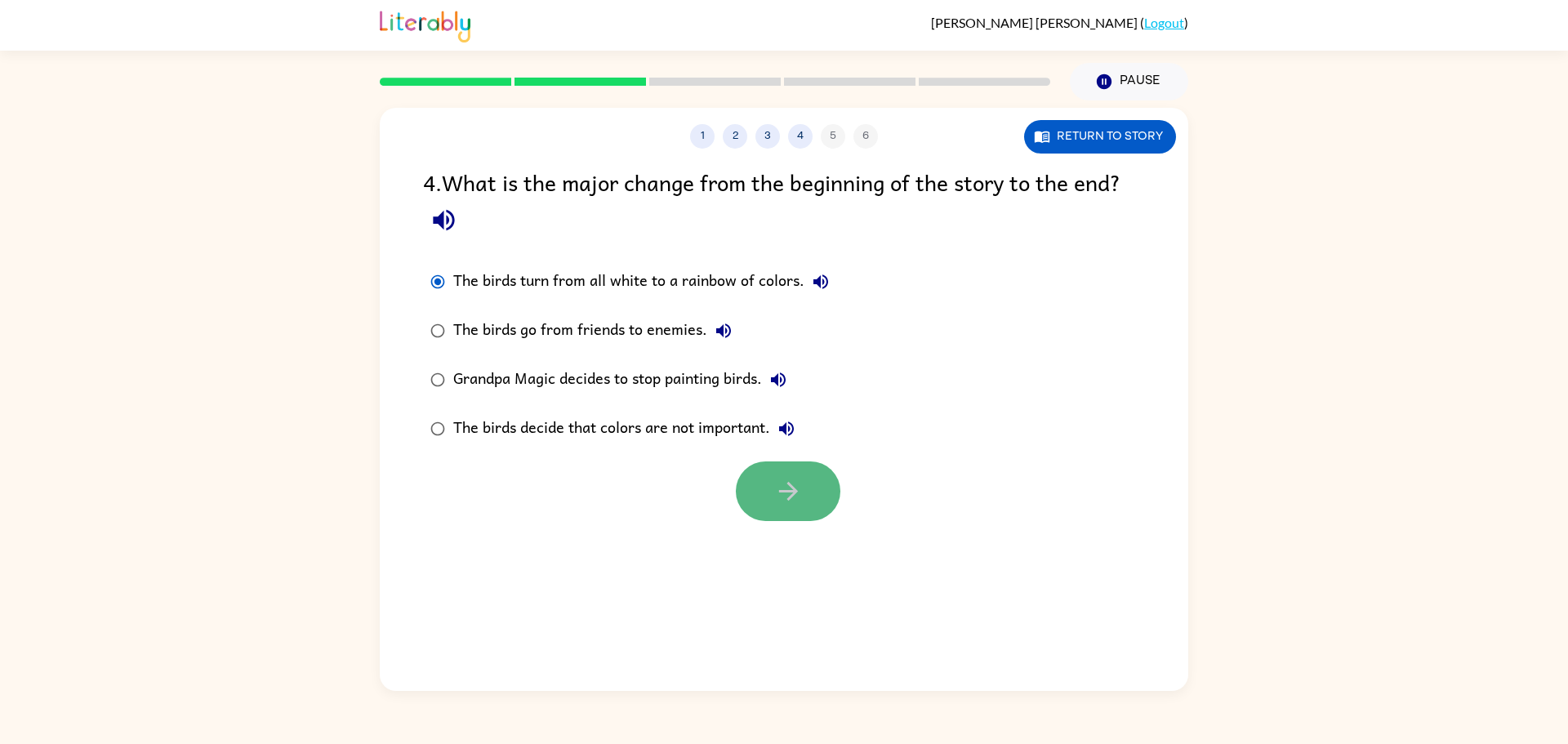
click at [808, 508] on button "button" at bounding box center [788, 491] width 105 height 60
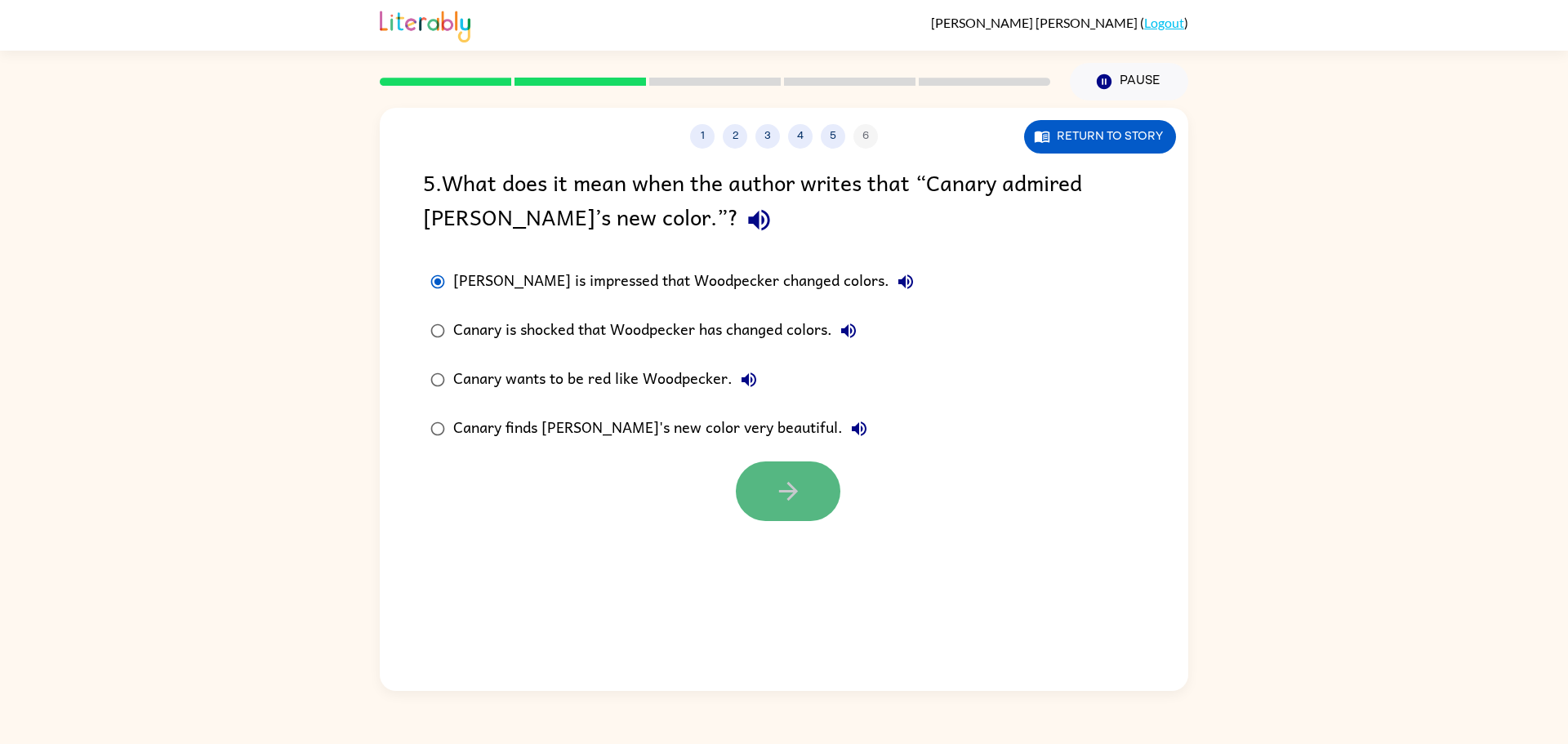
click at [754, 487] on button "button" at bounding box center [788, 491] width 105 height 60
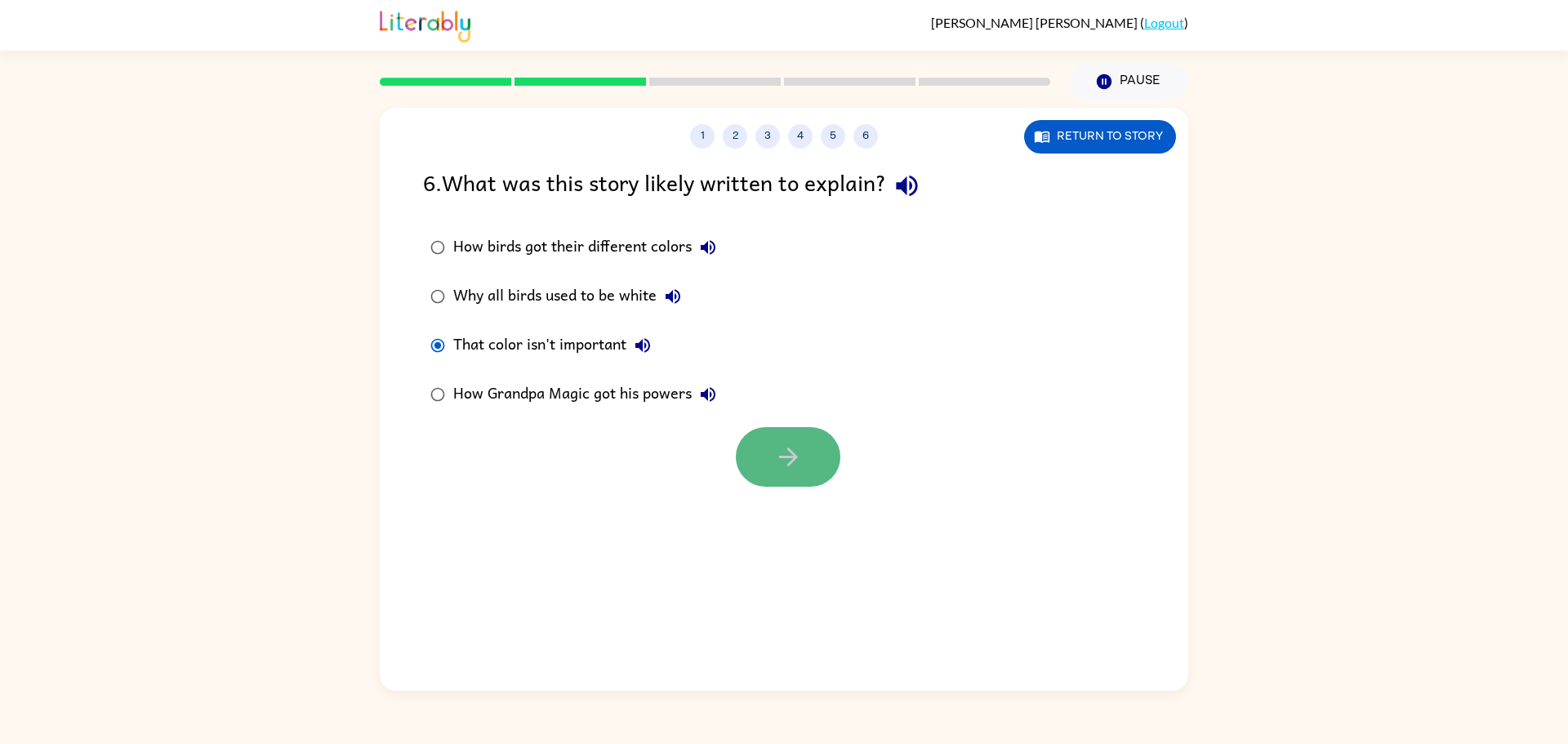
click at [799, 460] on icon "button" at bounding box center [789, 457] width 29 height 29
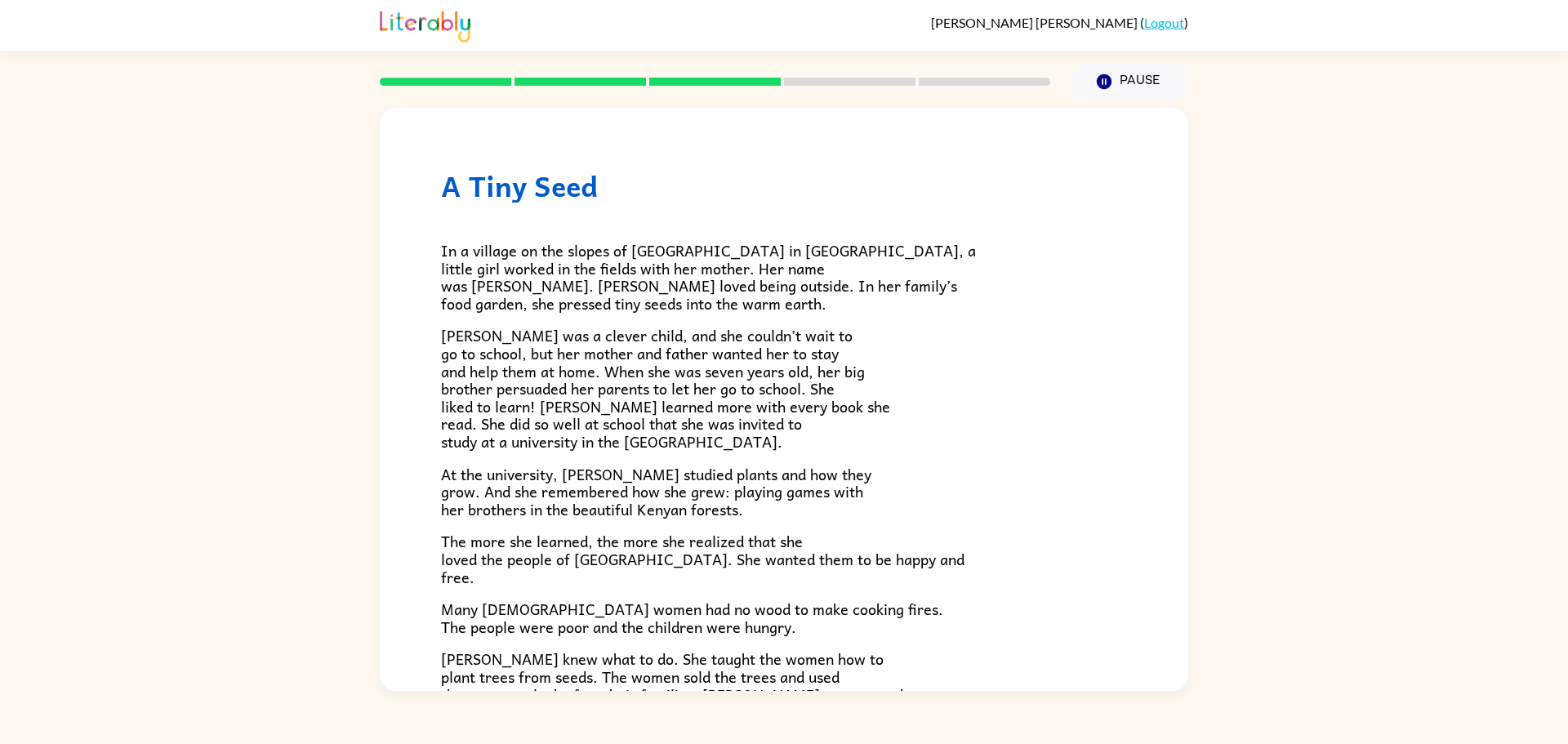
scroll to position [343, 0]
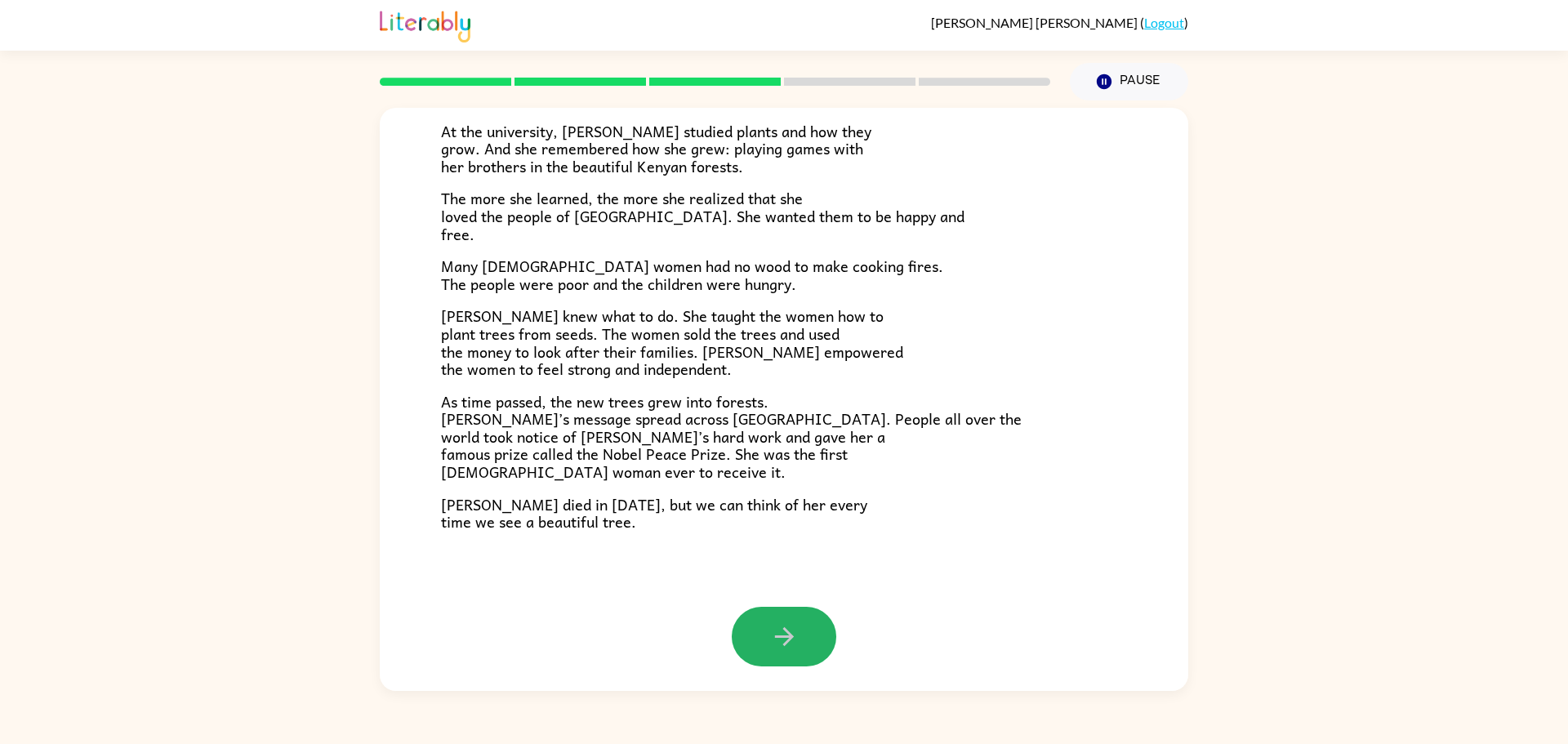
drag, startPoint x: 738, startPoint y: 641, endPoint x: 733, endPoint y: 623, distance: 18.7
click at [735, 639] on button "button" at bounding box center [784, 636] width 105 height 60
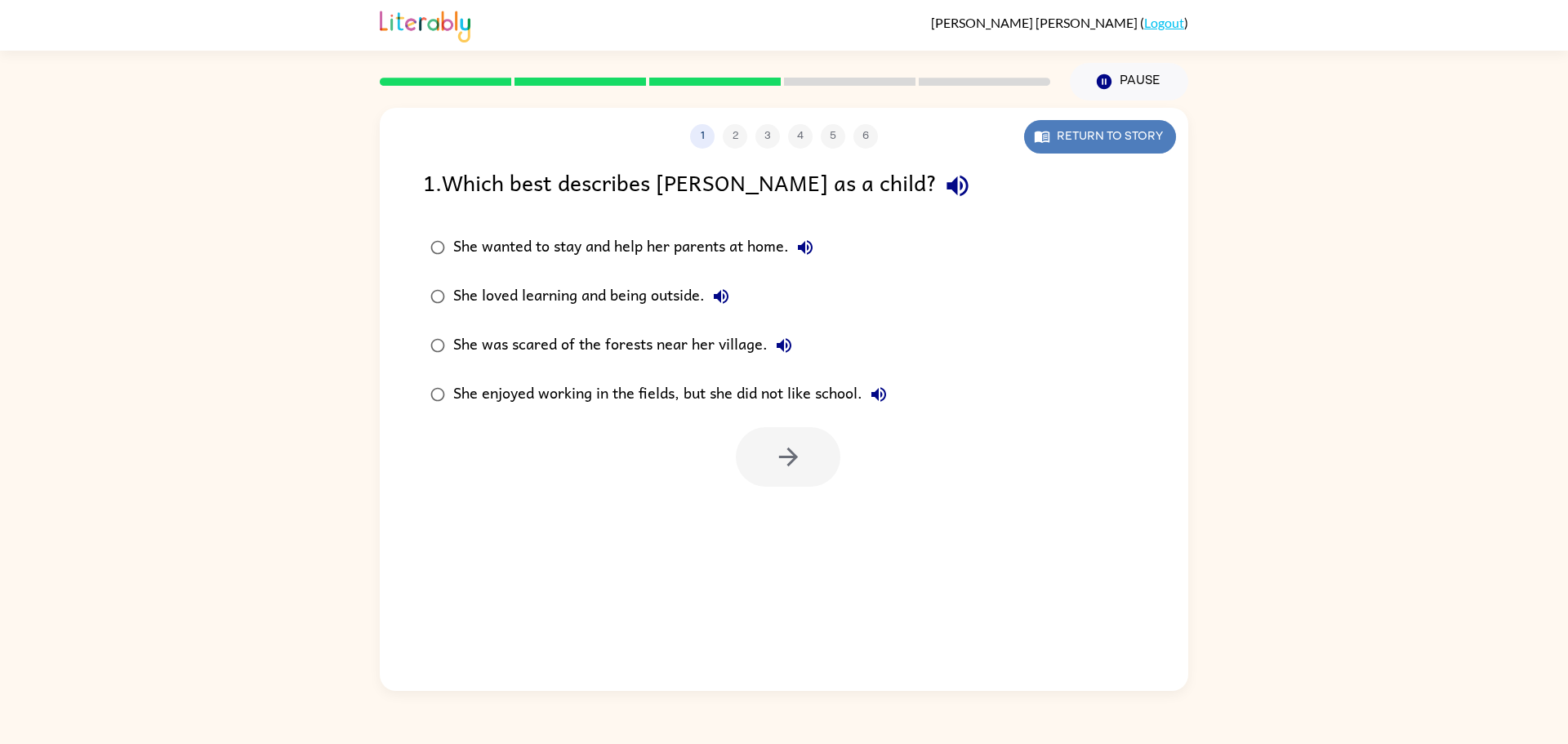
click at [1029, 124] on button "Return to story" at bounding box center [1101, 136] width 152 height 33
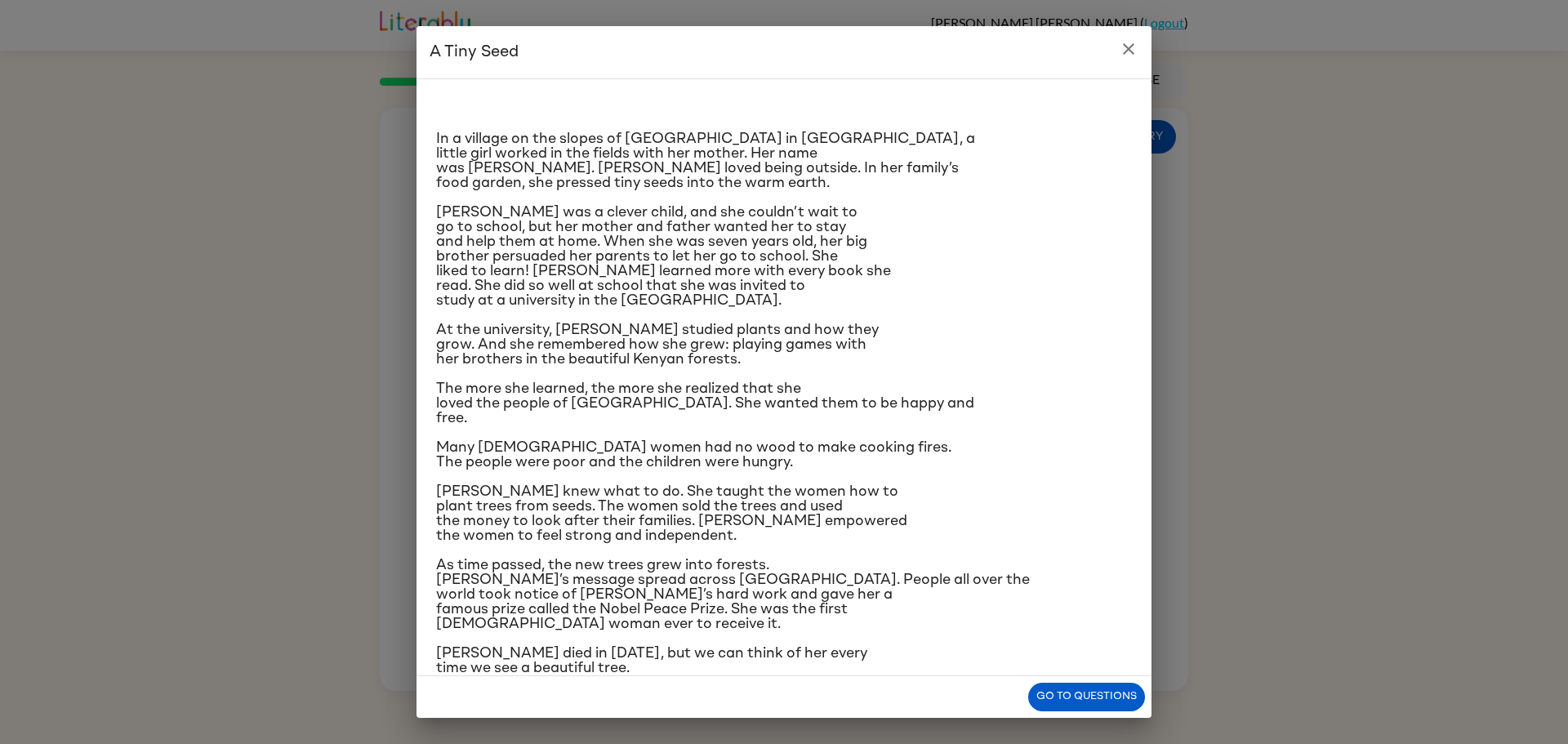
click at [1125, 49] on icon "close" at bounding box center [1128, 49] width 20 height 20
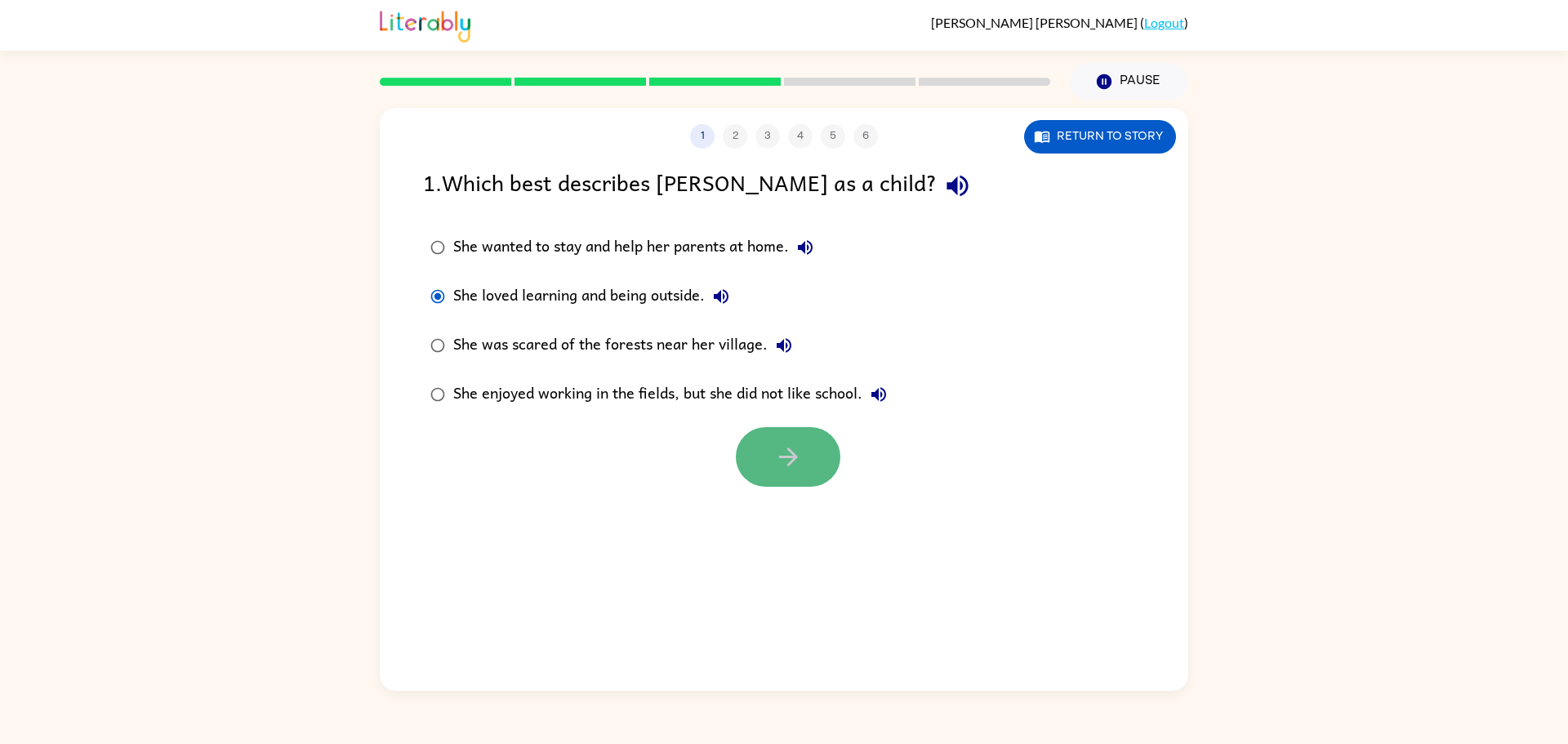
click at [766, 463] on button "button" at bounding box center [788, 457] width 105 height 60
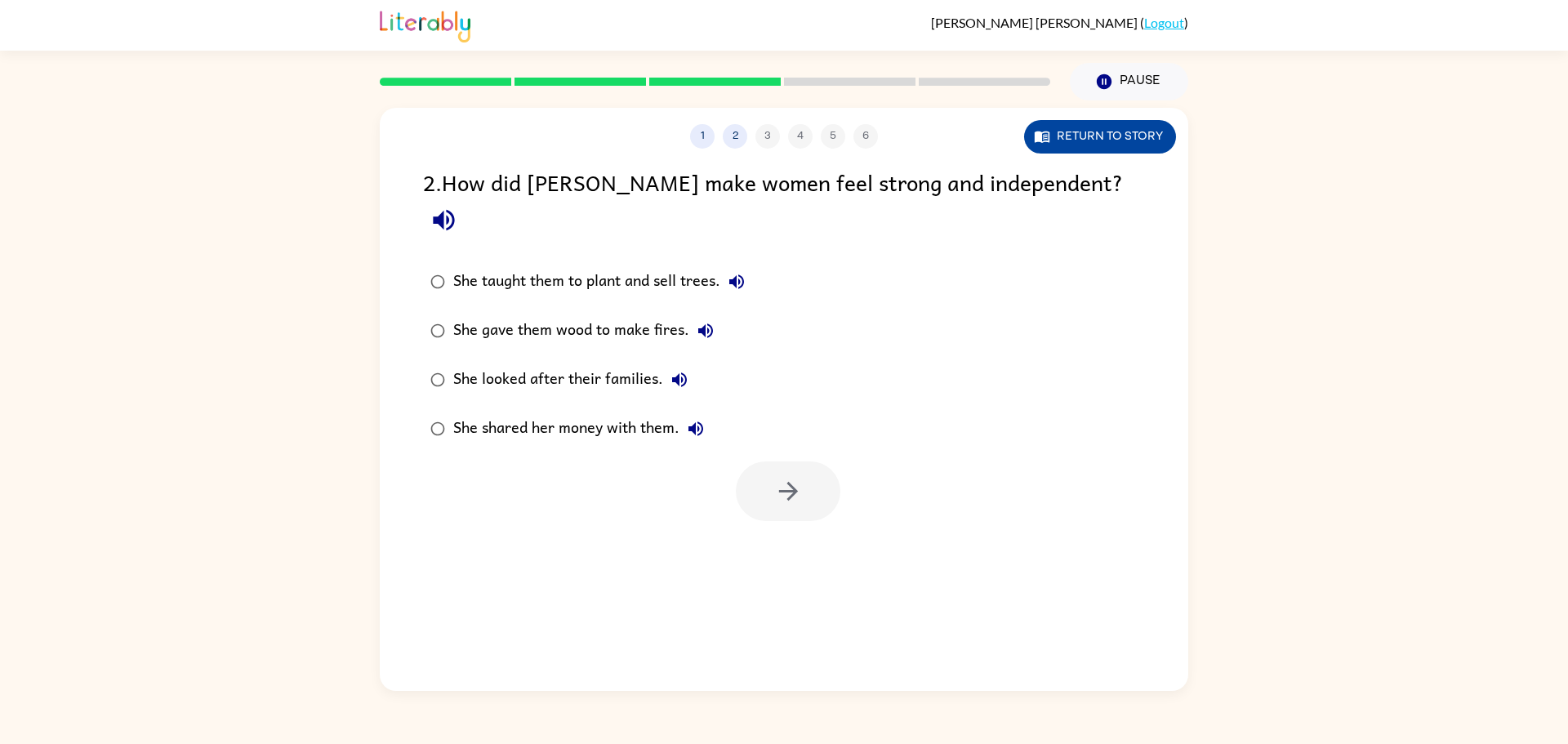
click at [1078, 143] on button "Return to story" at bounding box center [1101, 136] width 152 height 33
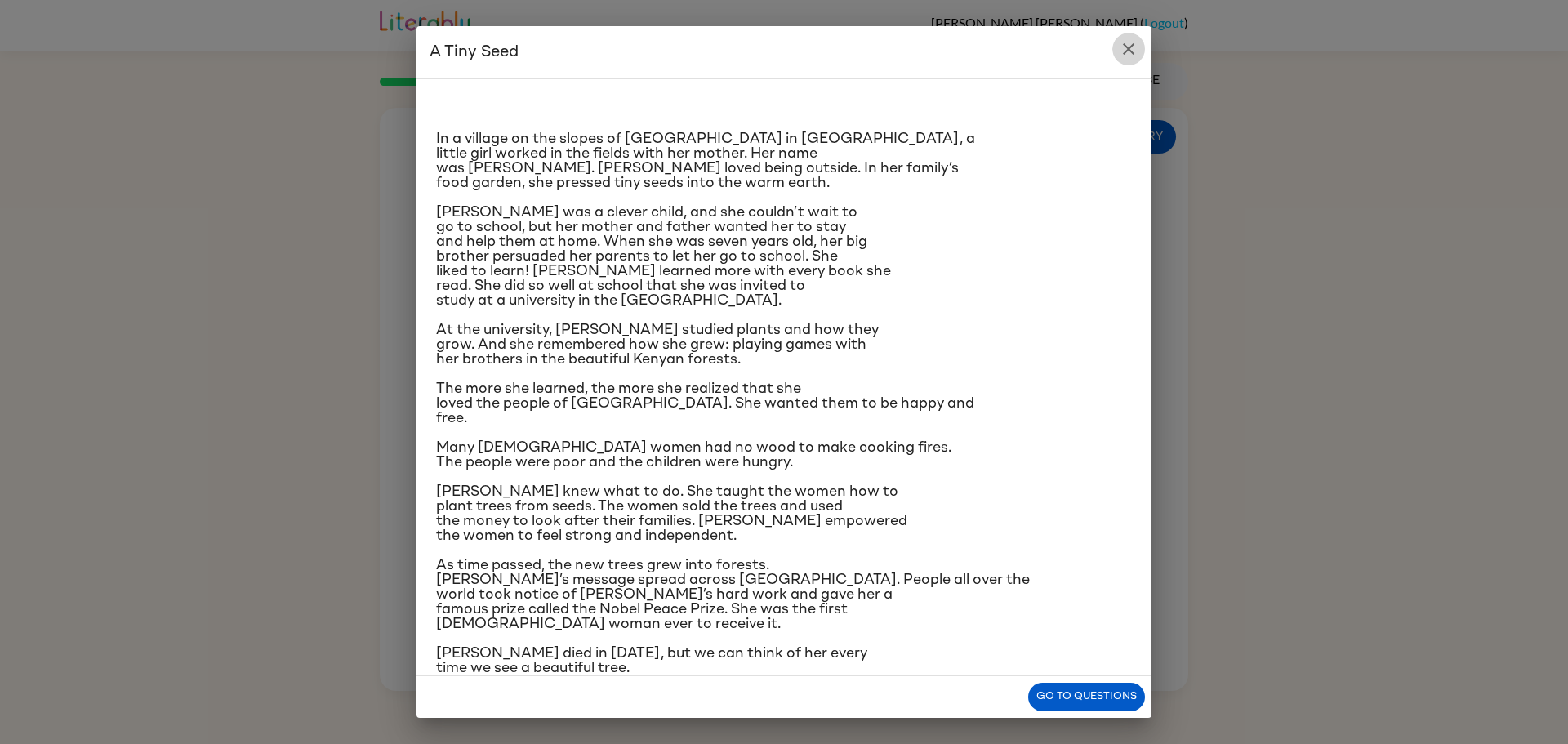
click at [1124, 64] on button "close" at bounding box center [1128, 49] width 32 height 32
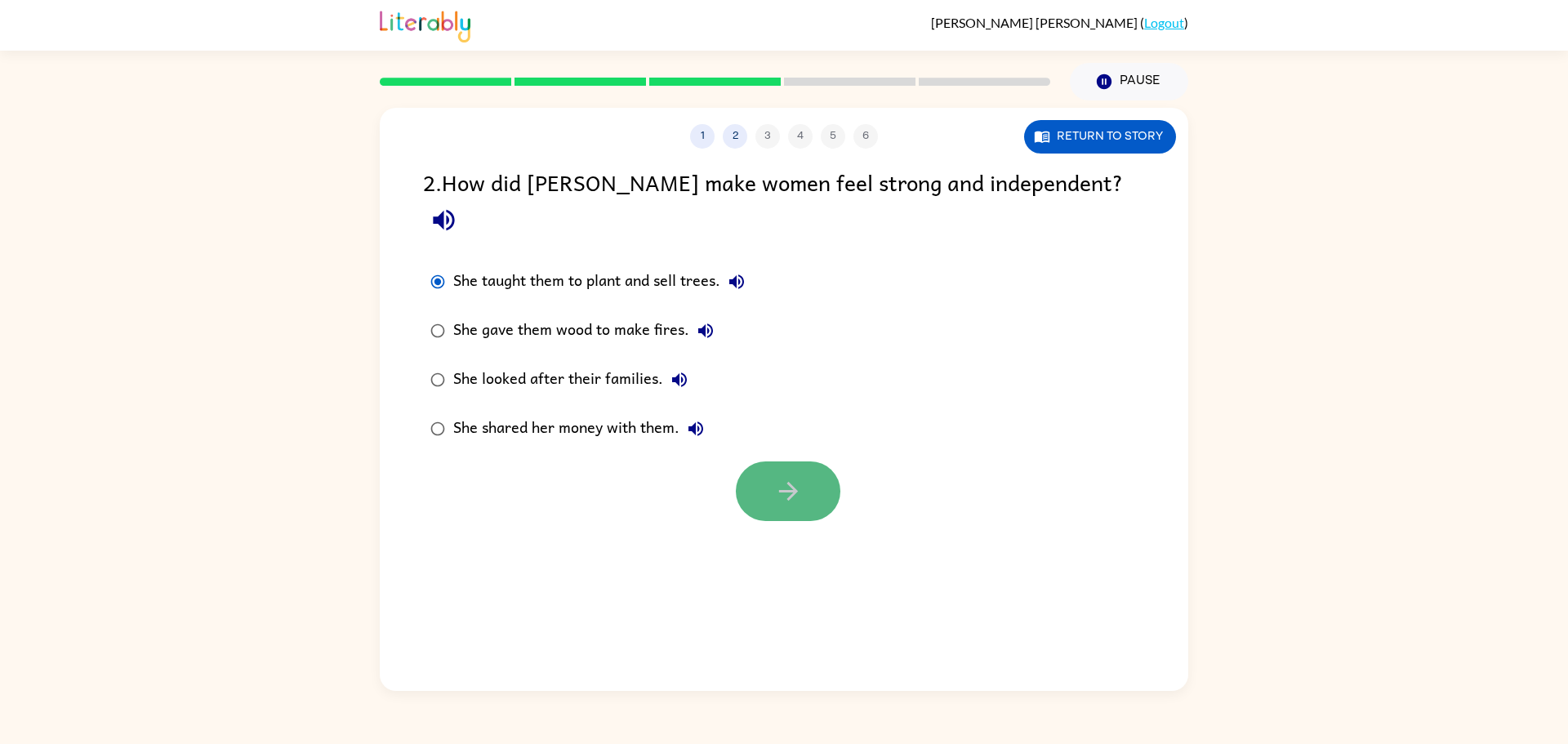
click at [788, 477] on icon "button" at bounding box center [789, 491] width 29 height 29
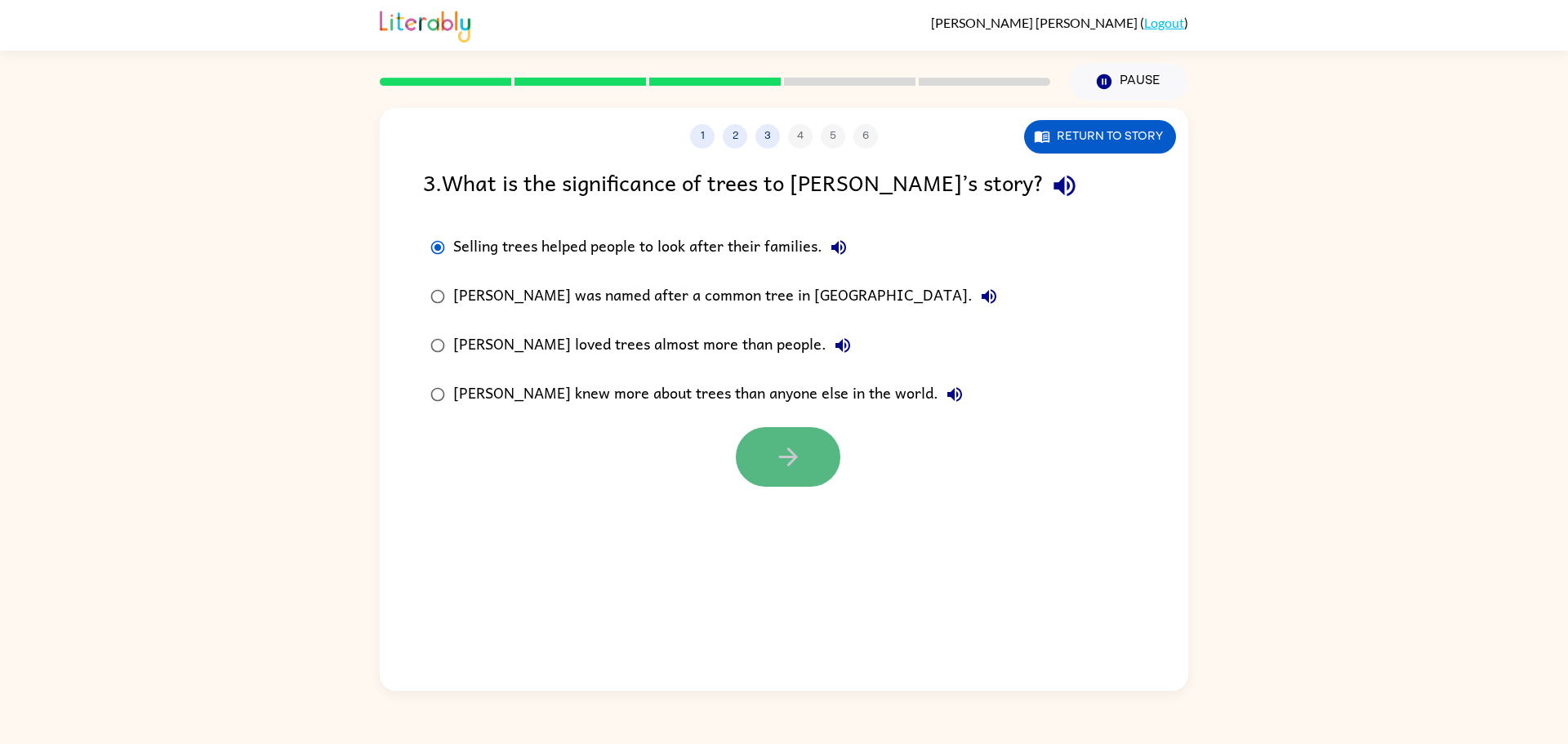
click at [769, 468] on button "button" at bounding box center [788, 457] width 105 height 60
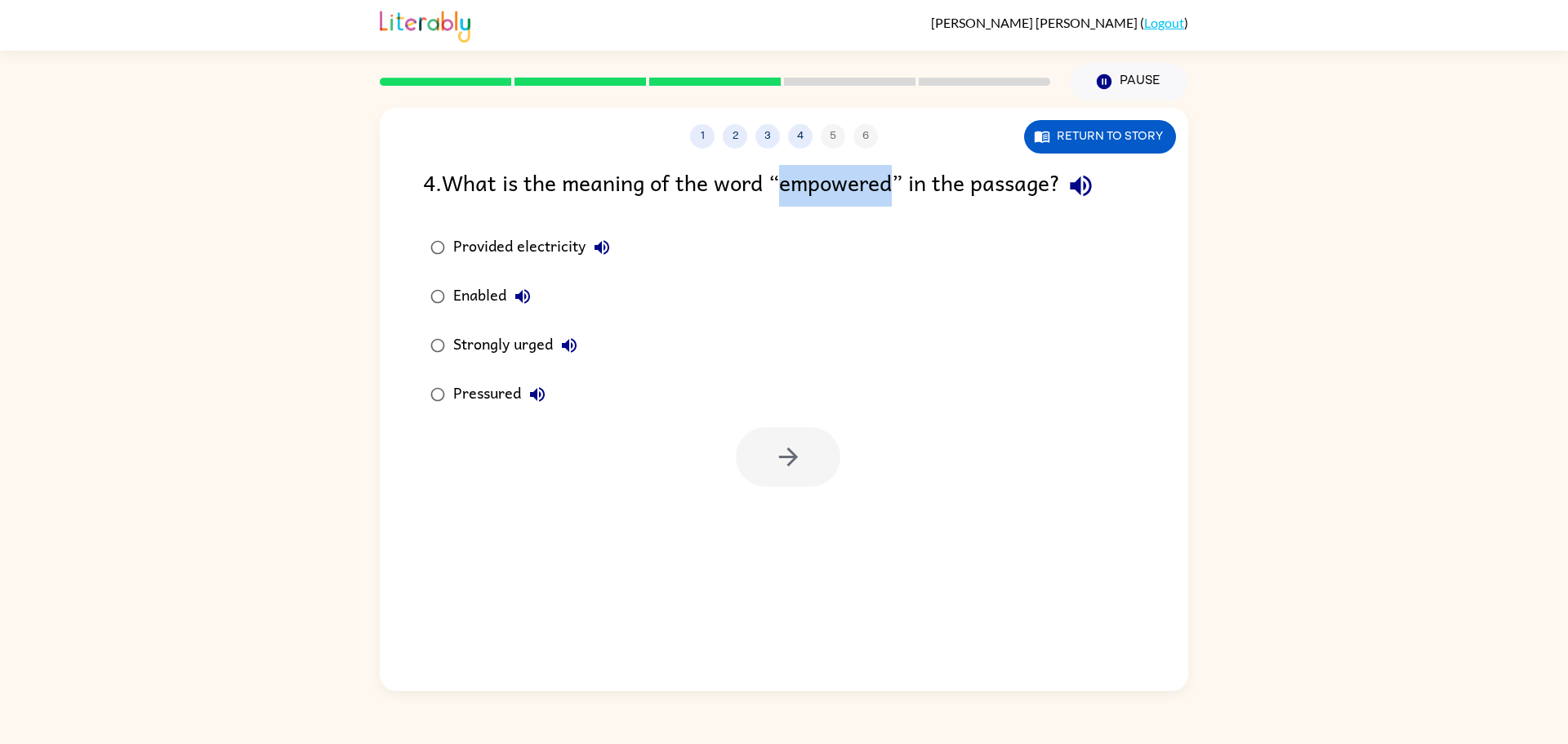
drag, startPoint x: 902, startPoint y: 187, endPoint x: 788, endPoint y: 187, distance: 114.0
click at [788, 187] on div "4 . What is the meaning of the word “empowered” in the passage?" at bounding box center [784, 186] width 722 height 42
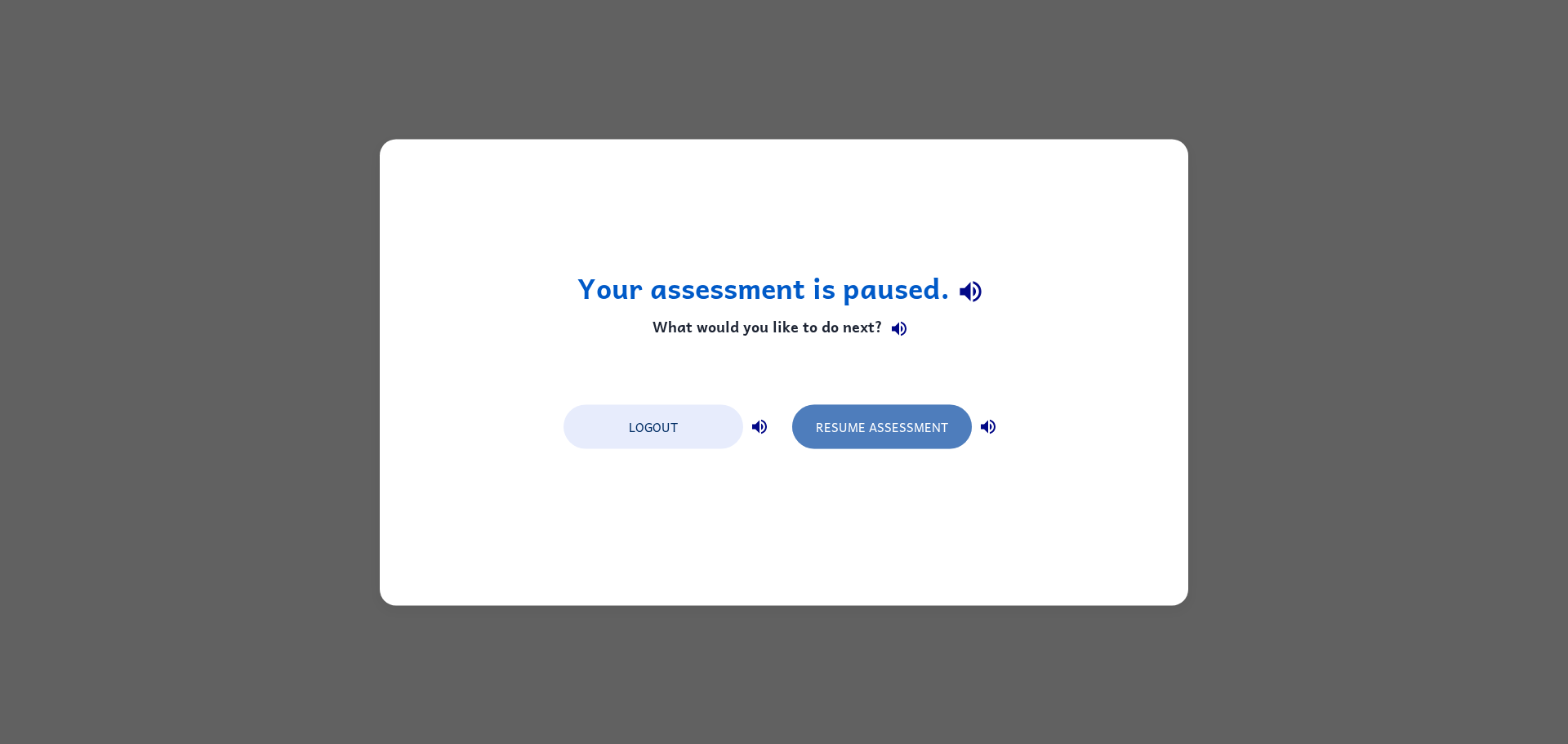
click at [856, 430] on button "Resume Assessment" at bounding box center [882, 426] width 180 height 44
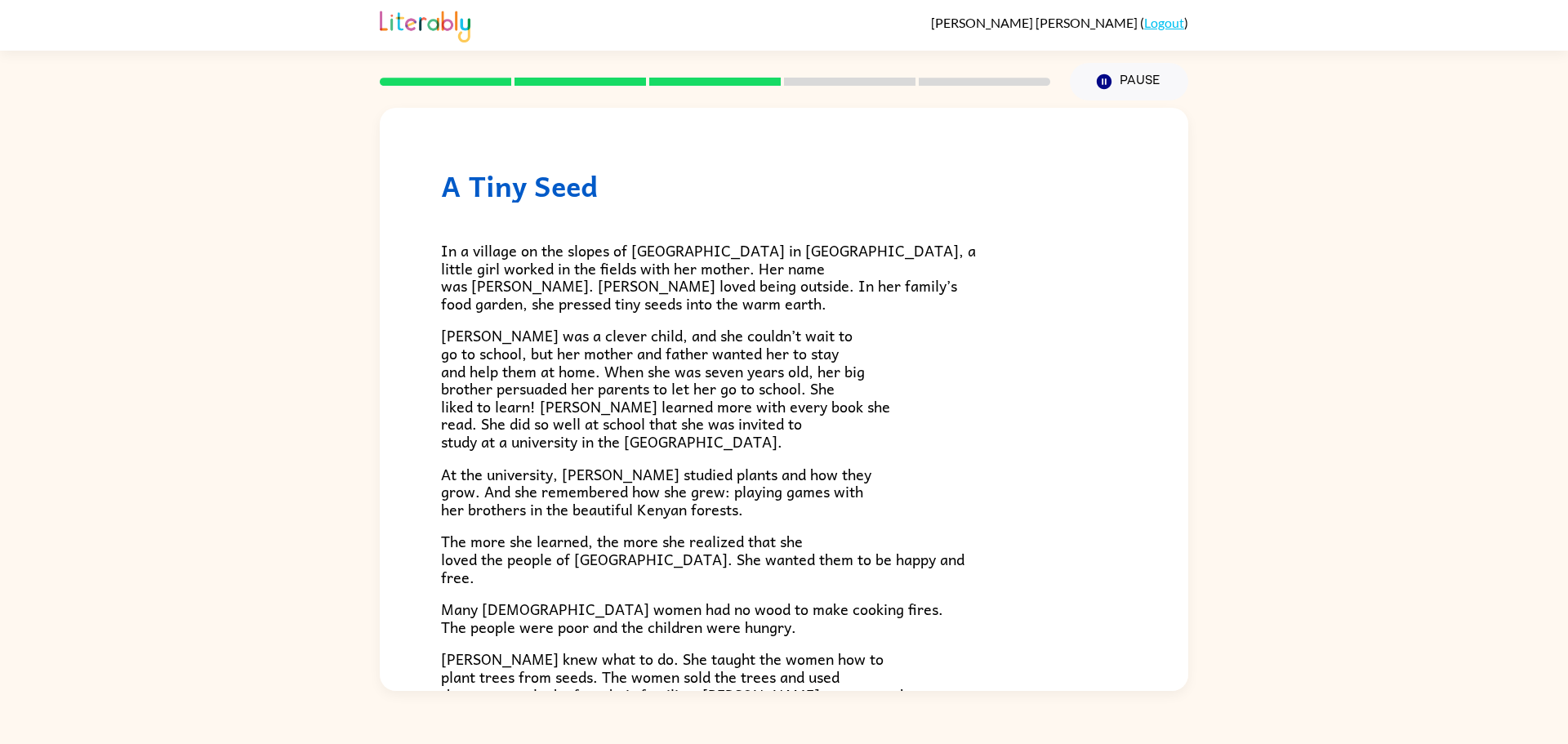
scroll to position [343, 0]
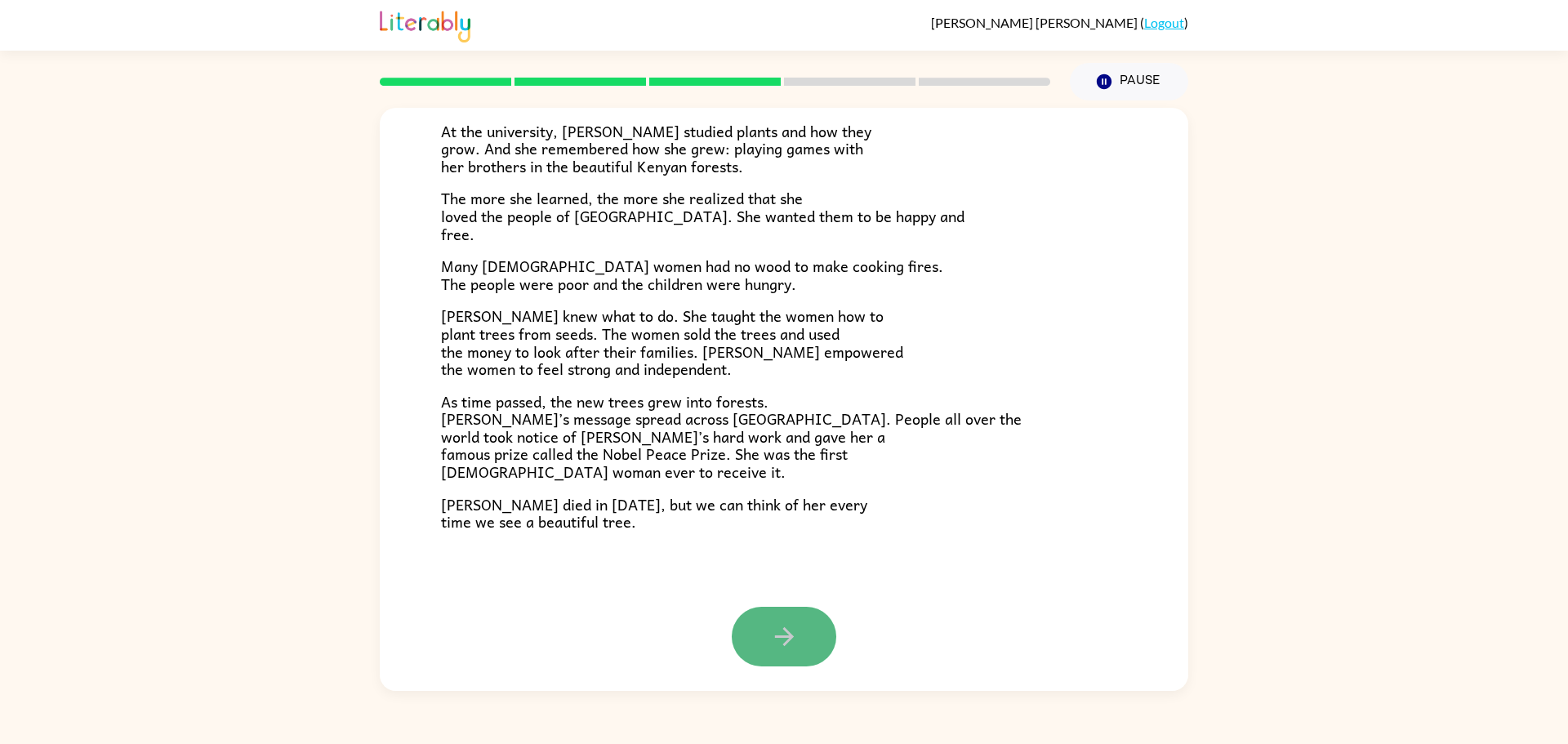
click at [806, 625] on button "button" at bounding box center [784, 636] width 105 height 60
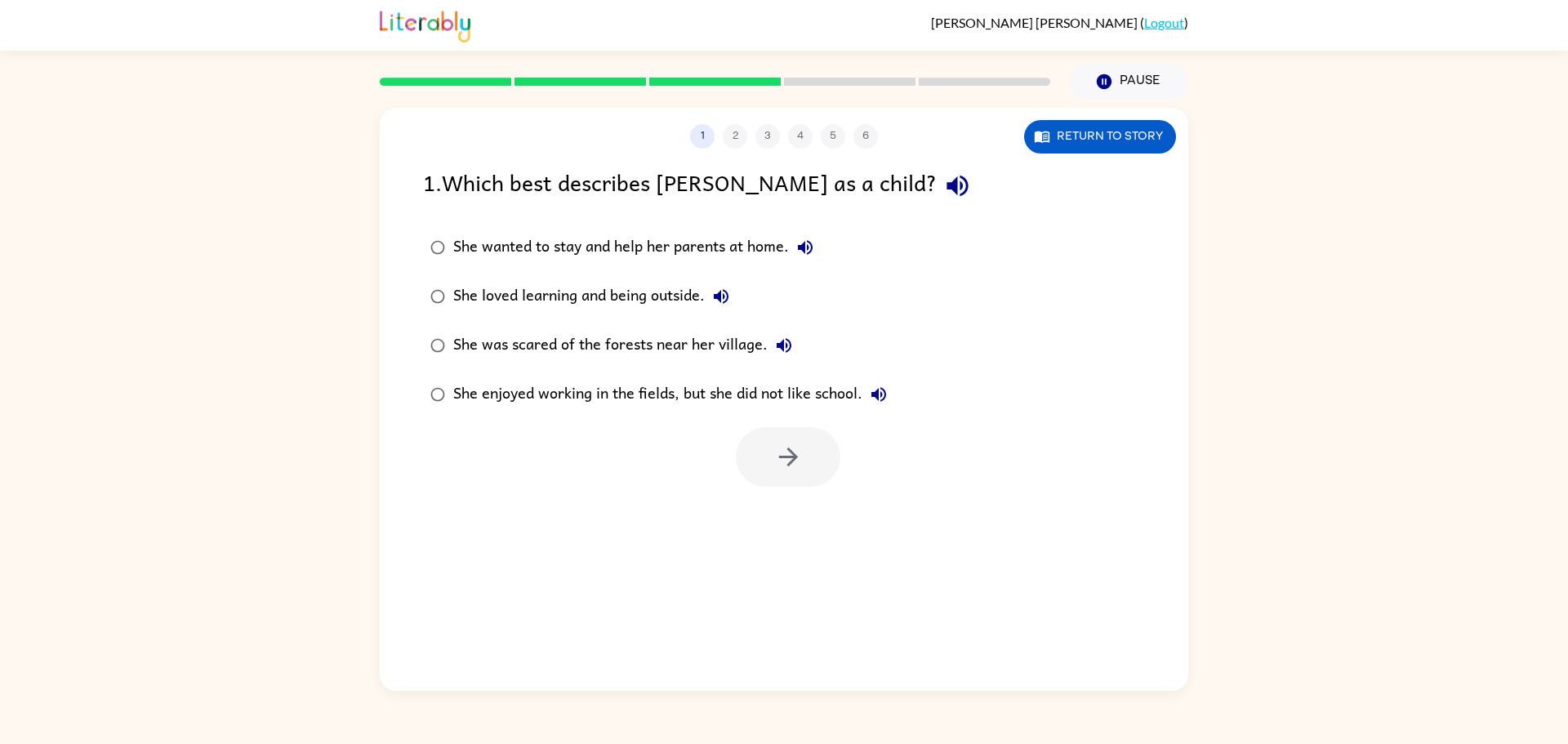
scroll to position [0, 0]
click at [788, 488] on div "1 2 3 4 5 6 Return to story 1 . Which best describes [PERSON_NAME] as a child? …" at bounding box center [784, 399] width 809 height 583
click at [786, 473] on button "button" at bounding box center [788, 457] width 105 height 60
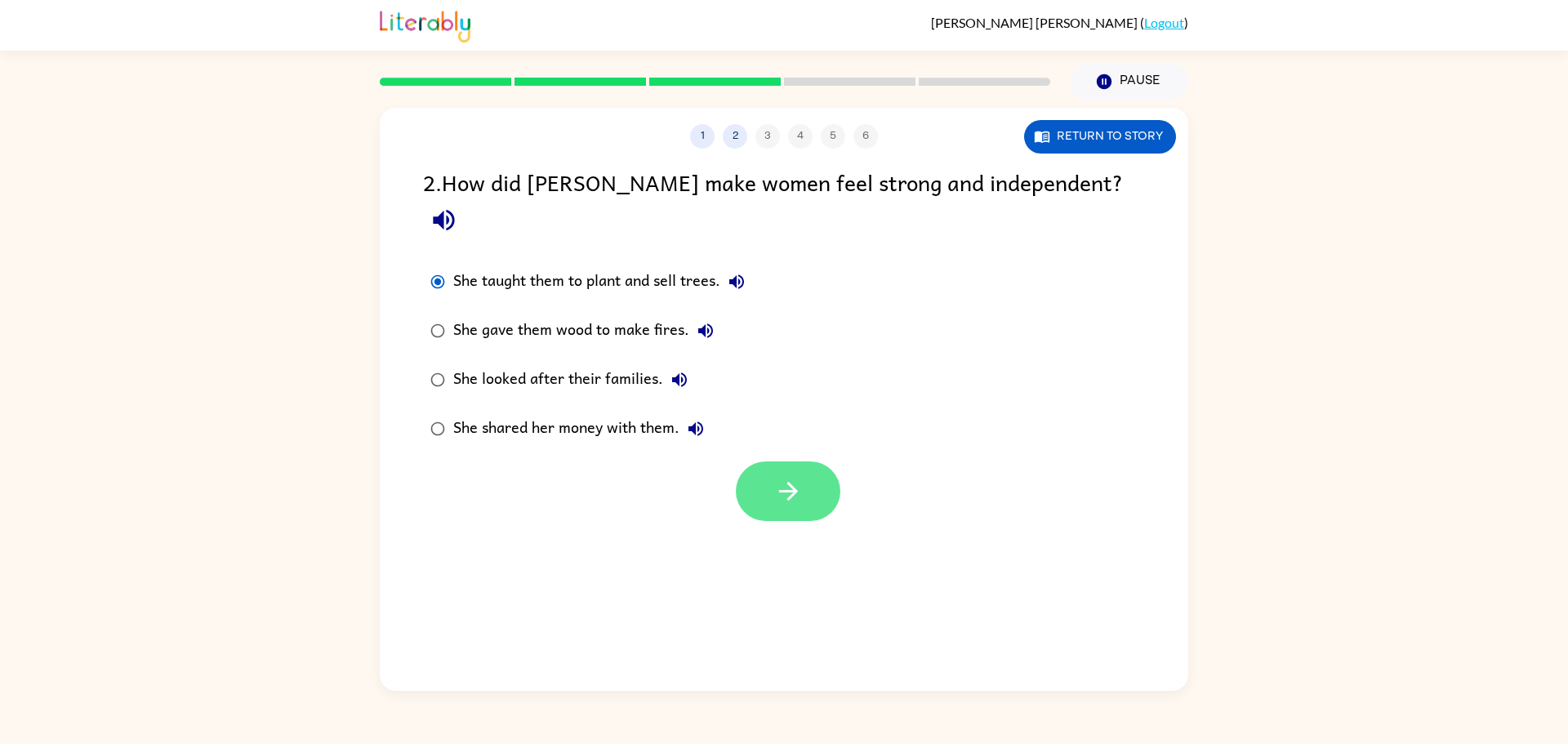
click at [760, 478] on button "button" at bounding box center [788, 491] width 105 height 60
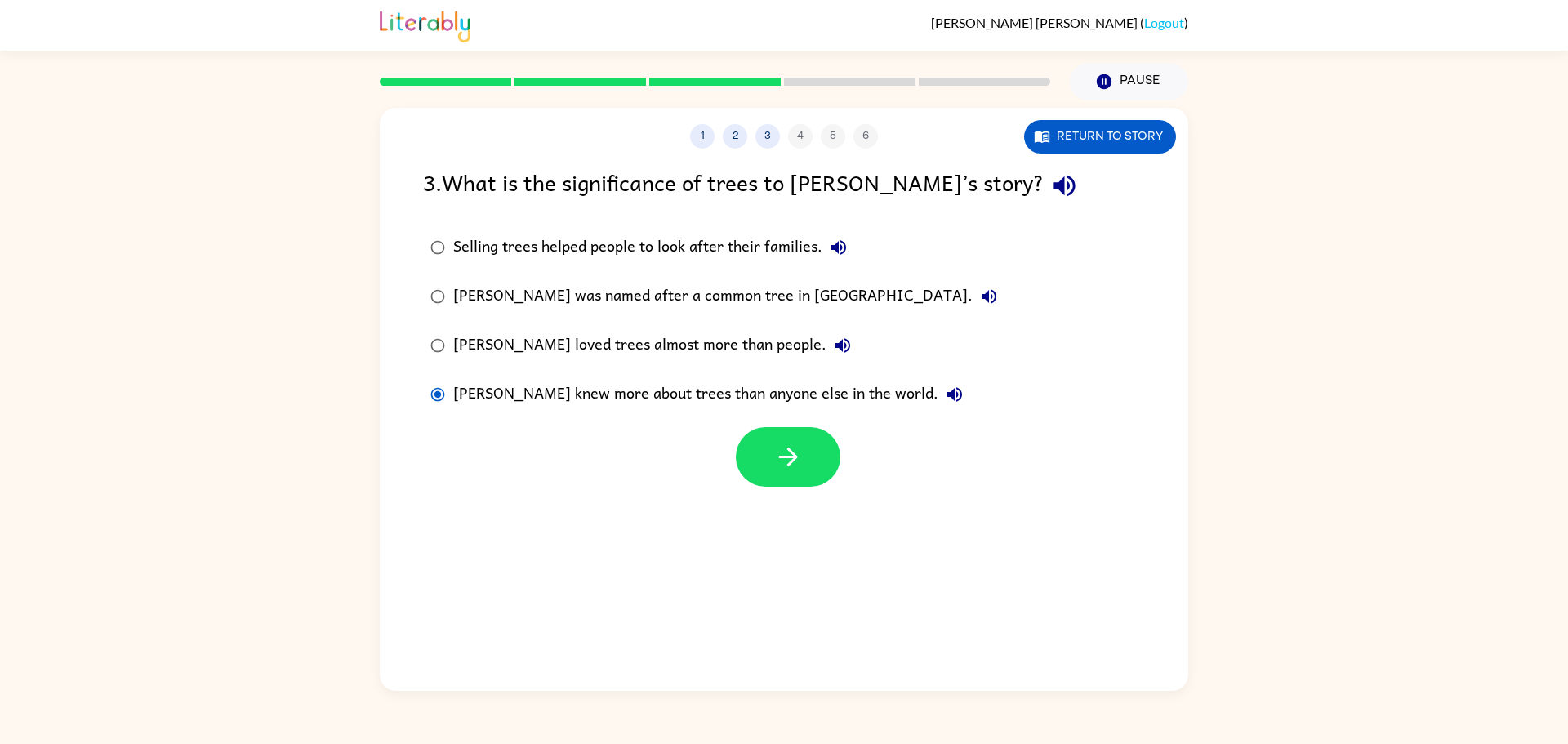
click at [844, 449] on div at bounding box center [784, 452] width 809 height 68
click at [824, 453] on button "button" at bounding box center [788, 457] width 105 height 60
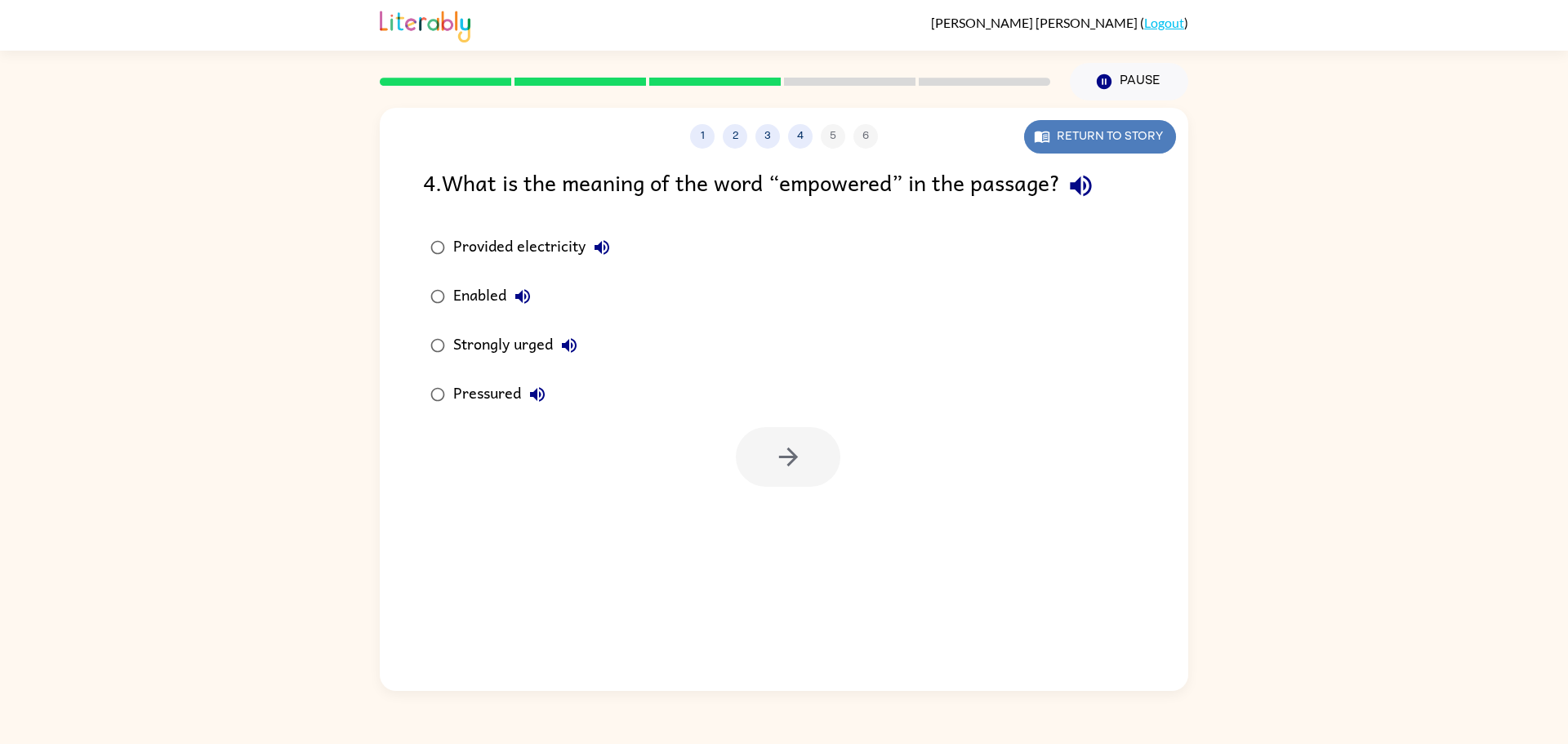
click at [1058, 143] on button "Return to story" at bounding box center [1101, 136] width 152 height 33
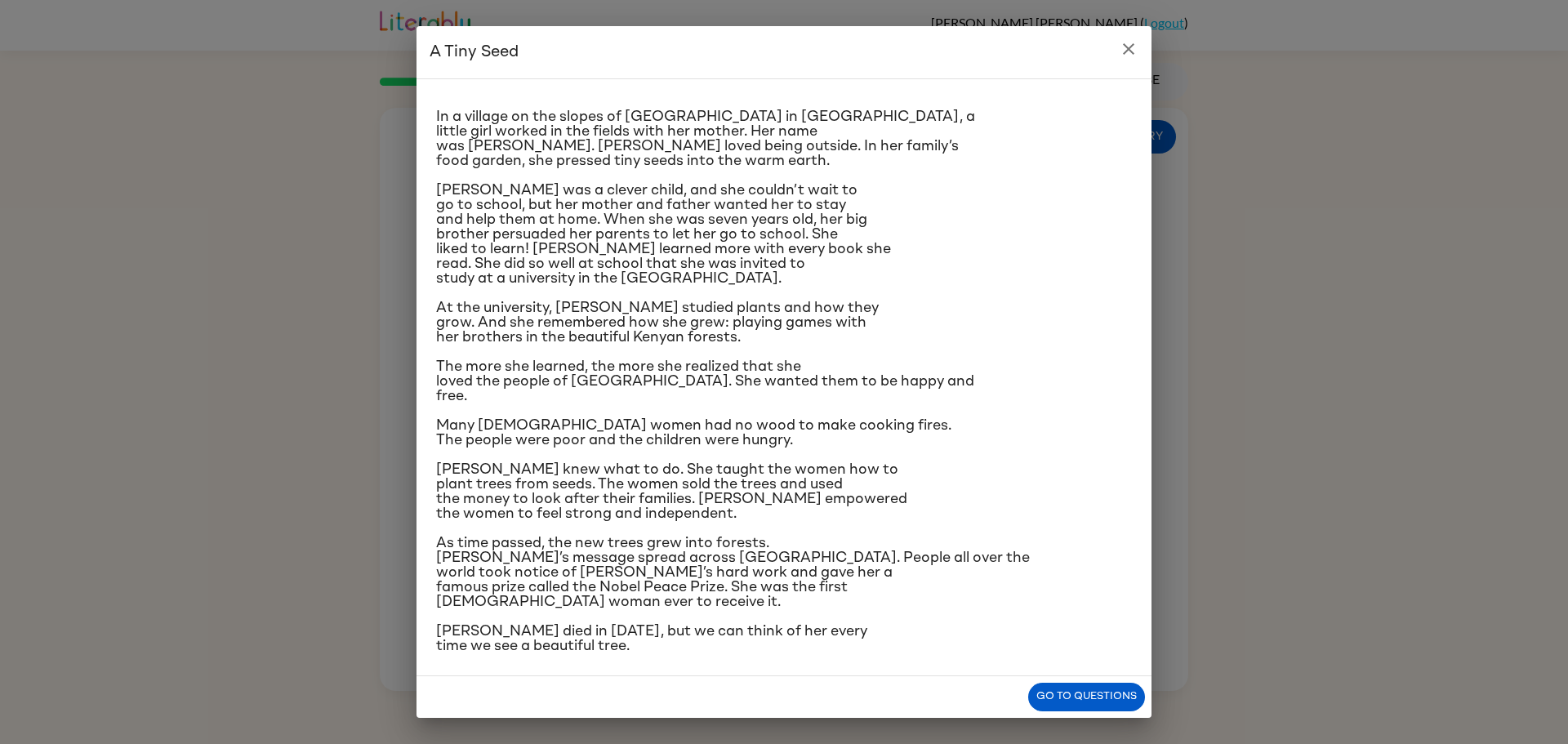
scroll to position [26, 0]
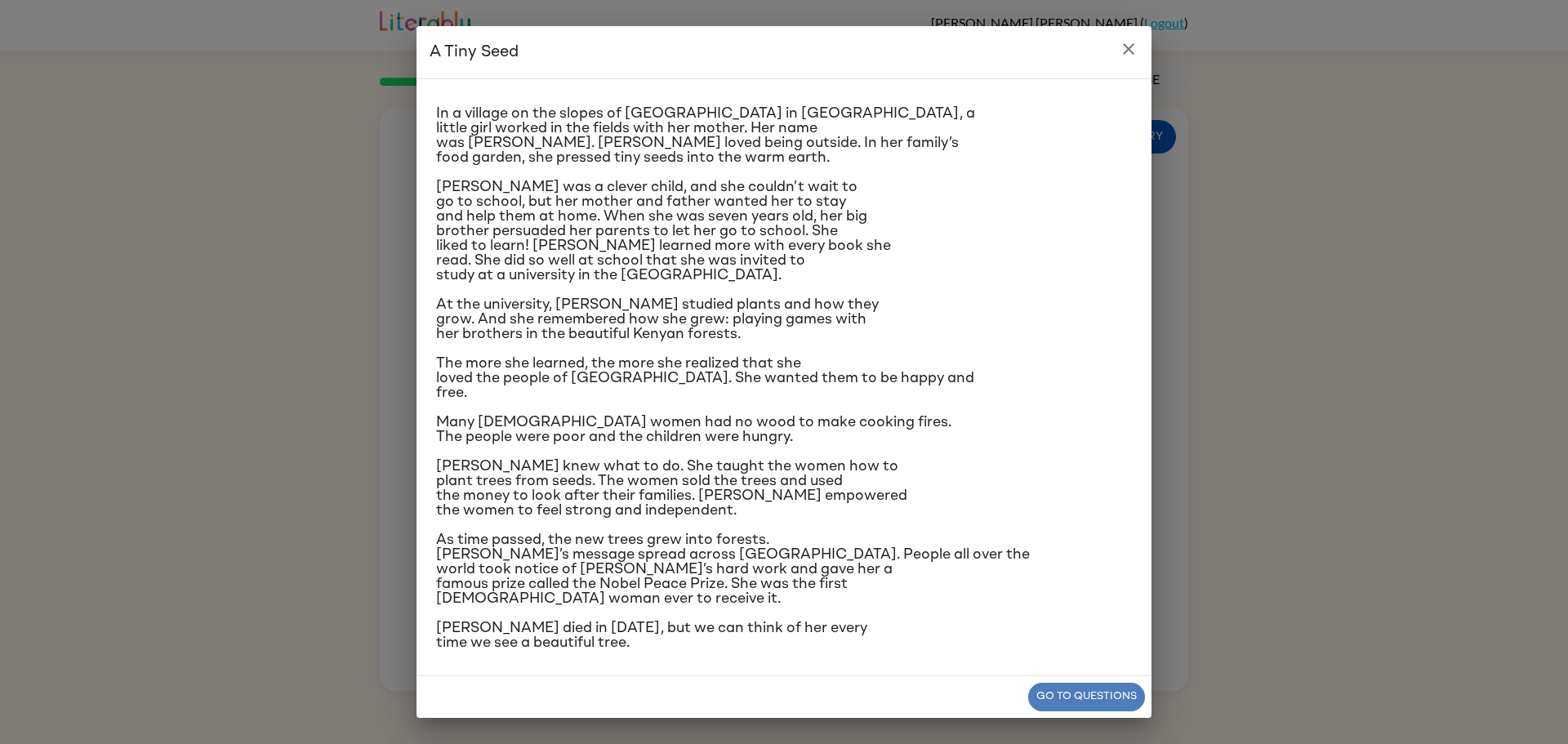
click at [1094, 701] on button "Go to questions" at bounding box center [1087, 697] width 117 height 29
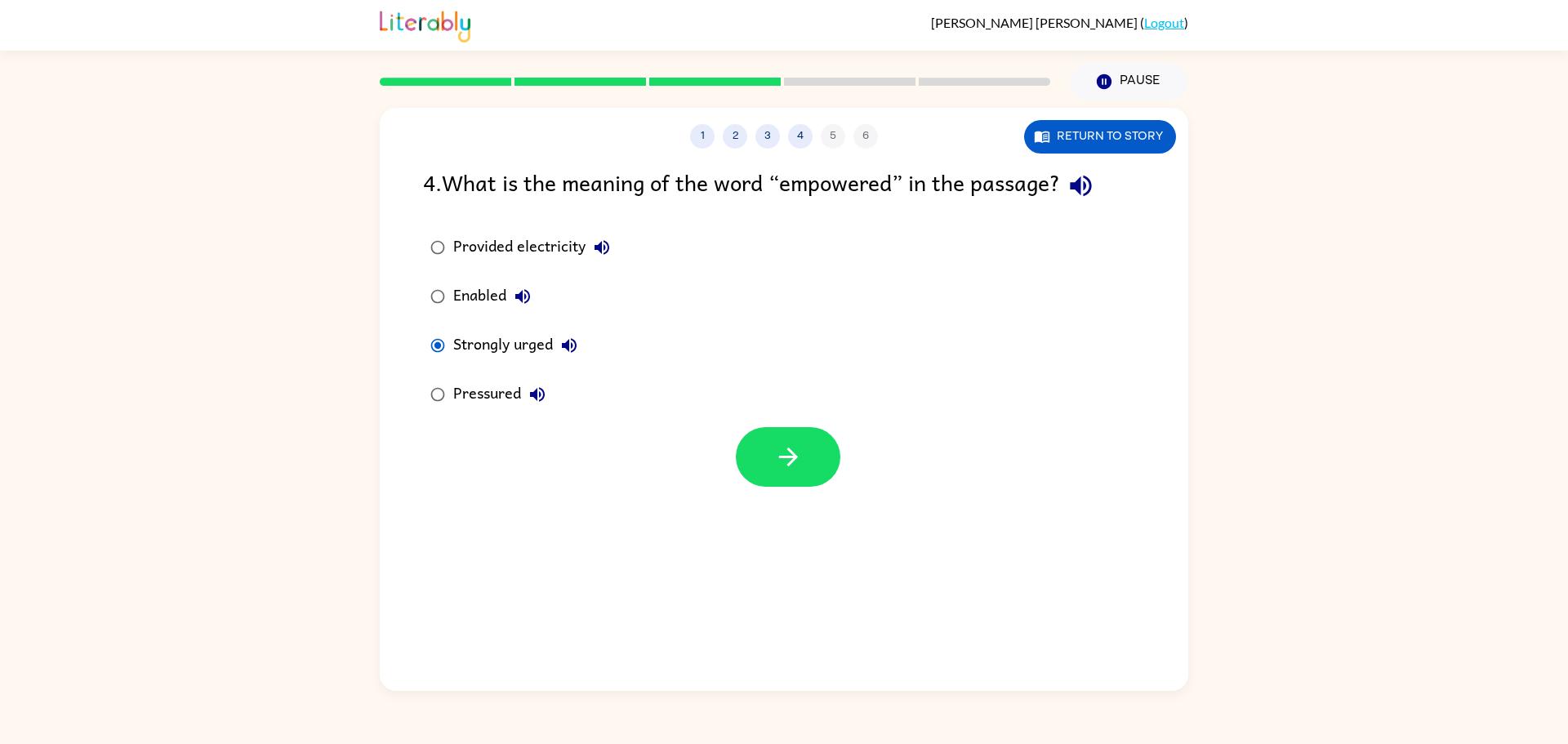
click at [430, 412] on label "Pressured" at bounding box center [519, 395] width 212 height 49
click at [756, 460] on button "button" at bounding box center [788, 457] width 105 height 60
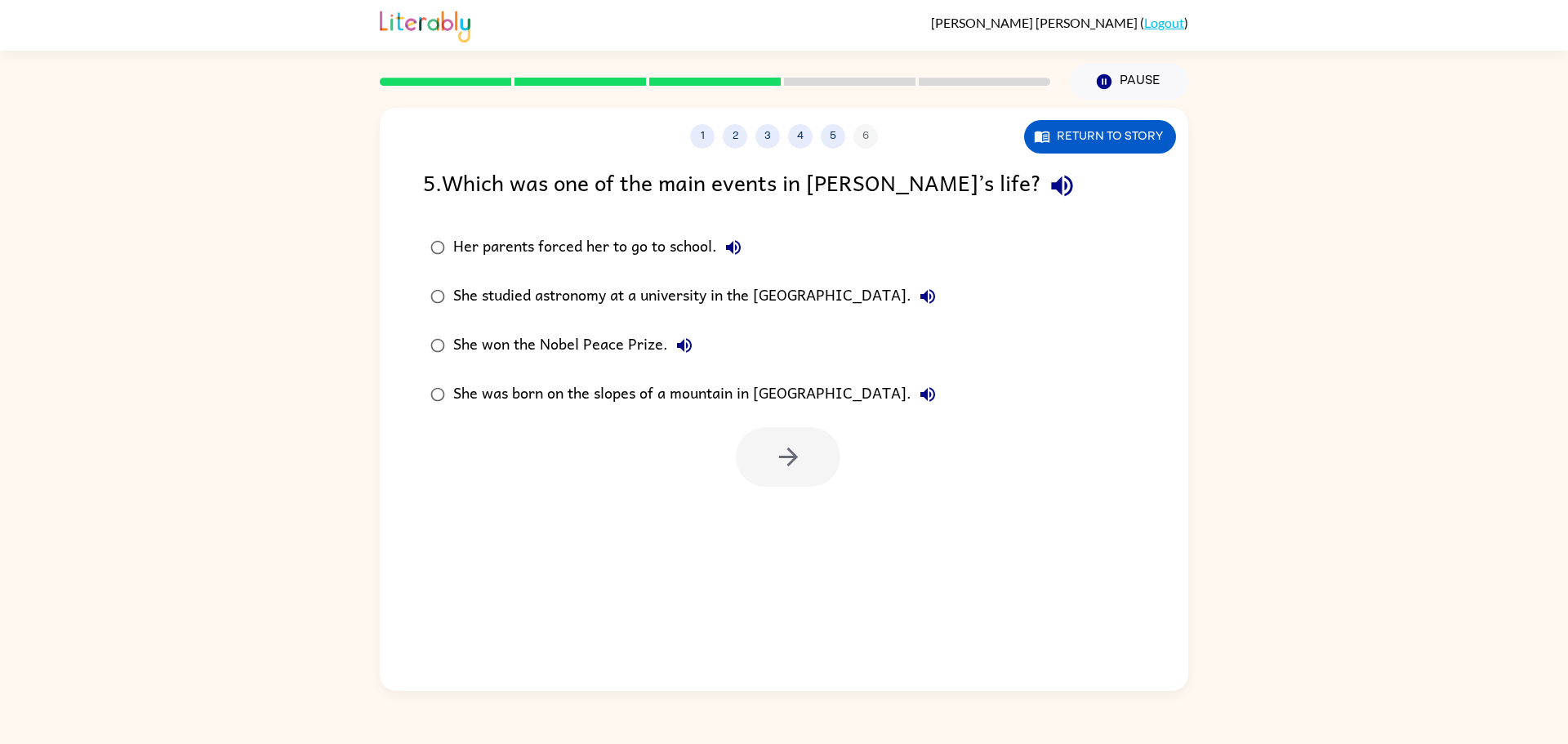
click at [724, 238] on icon "button" at bounding box center [734, 247] width 20 height 20
click at [1051, 192] on icon "button" at bounding box center [1062, 186] width 21 height 21
click at [1053, 120] on button "Return to story" at bounding box center [1101, 136] width 152 height 33
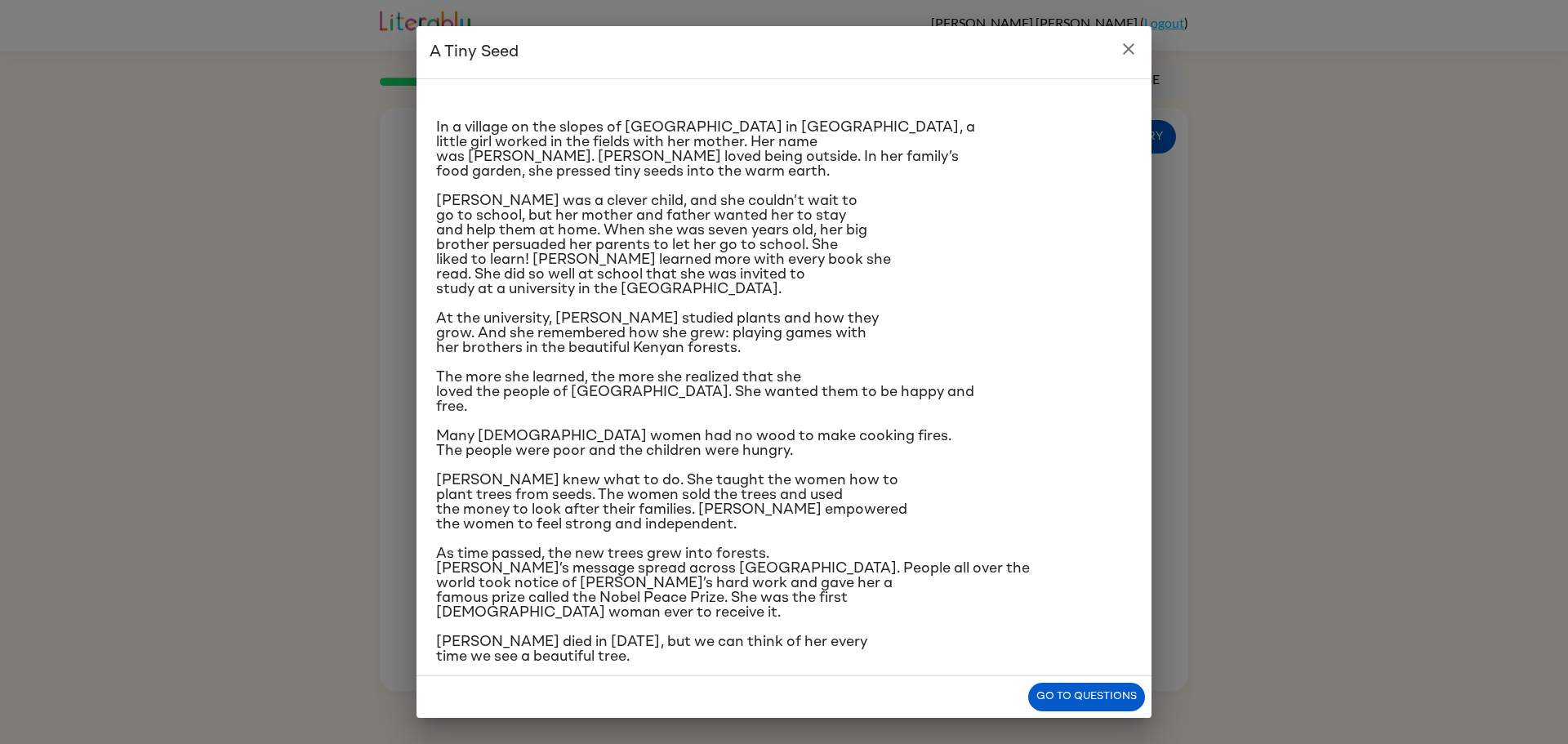
scroll to position [28, 0]
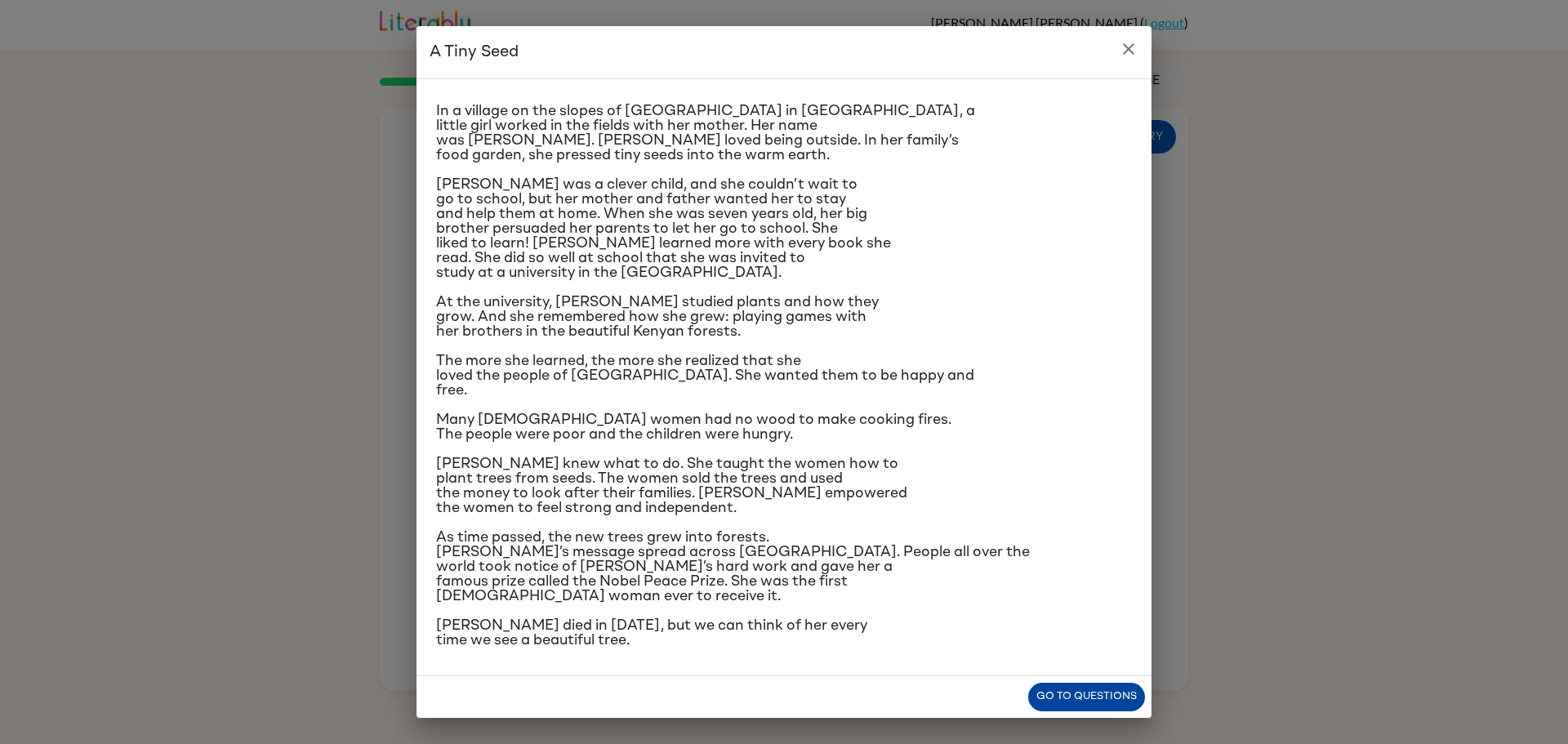
click at [1088, 706] on button "Go to questions" at bounding box center [1087, 697] width 117 height 29
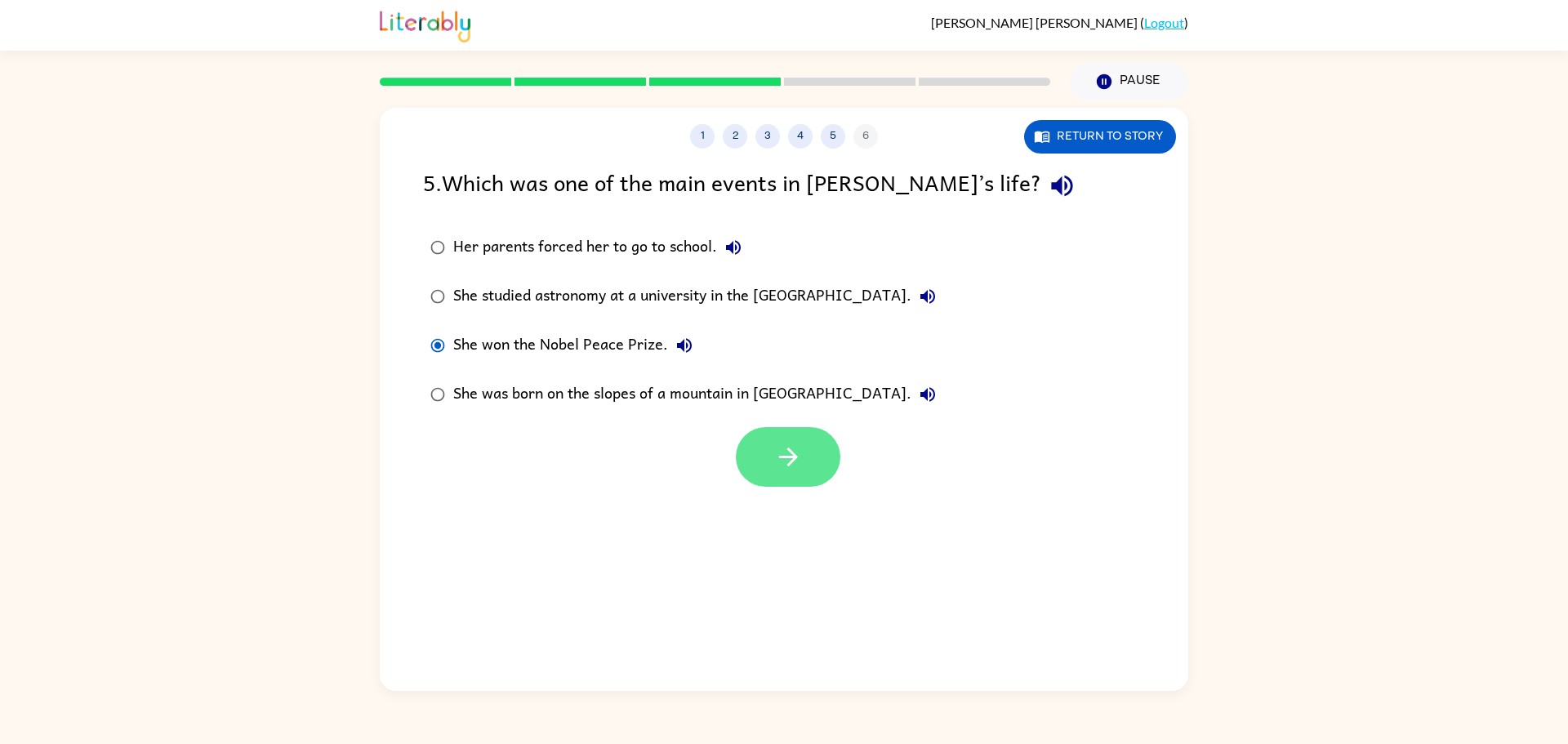
click at [765, 454] on button "button" at bounding box center [788, 457] width 105 height 60
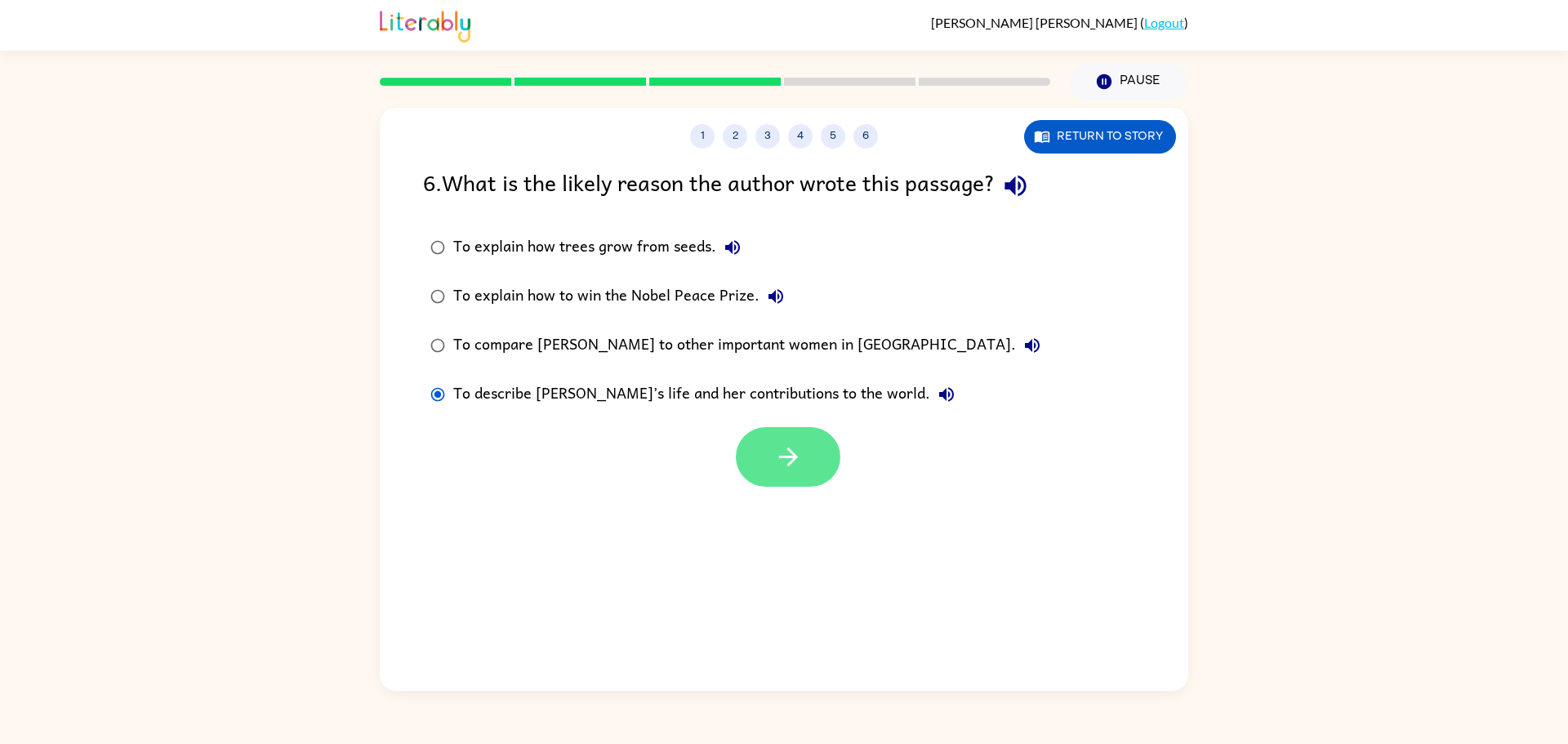
click at [805, 466] on button "button" at bounding box center [788, 457] width 105 height 60
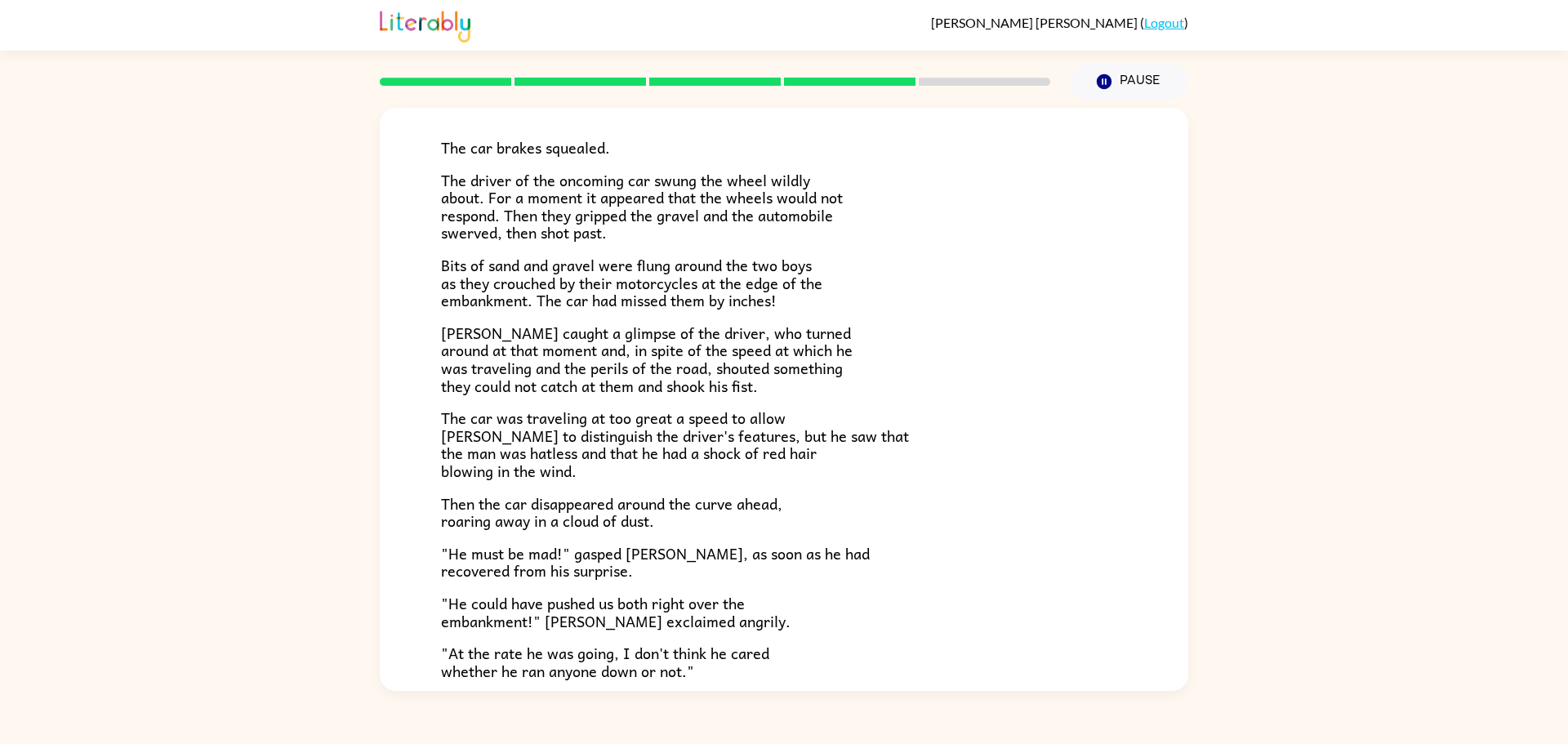
scroll to position [337, 0]
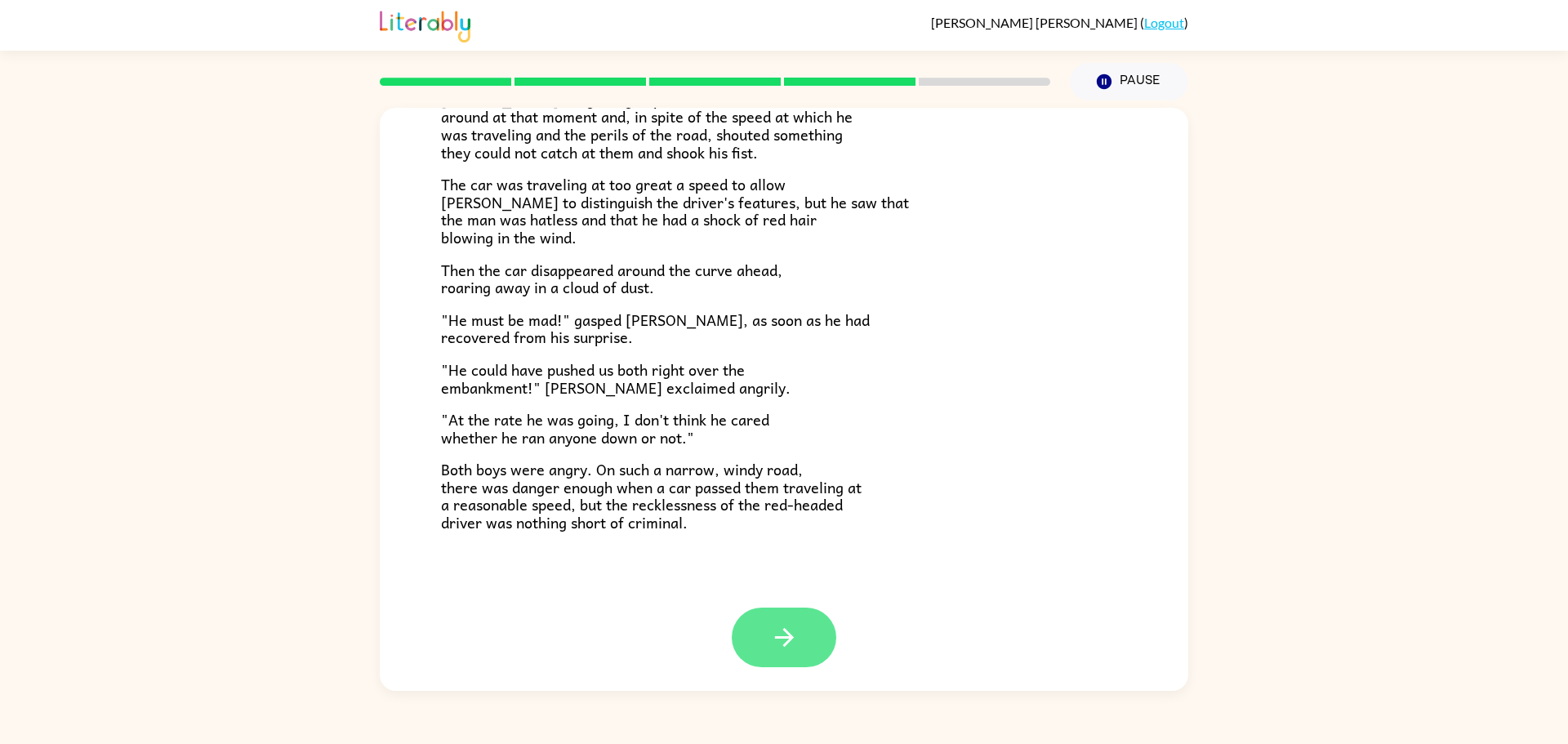
click at [782, 647] on icon "button" at bounding box center [785, 637] width 29 height 29
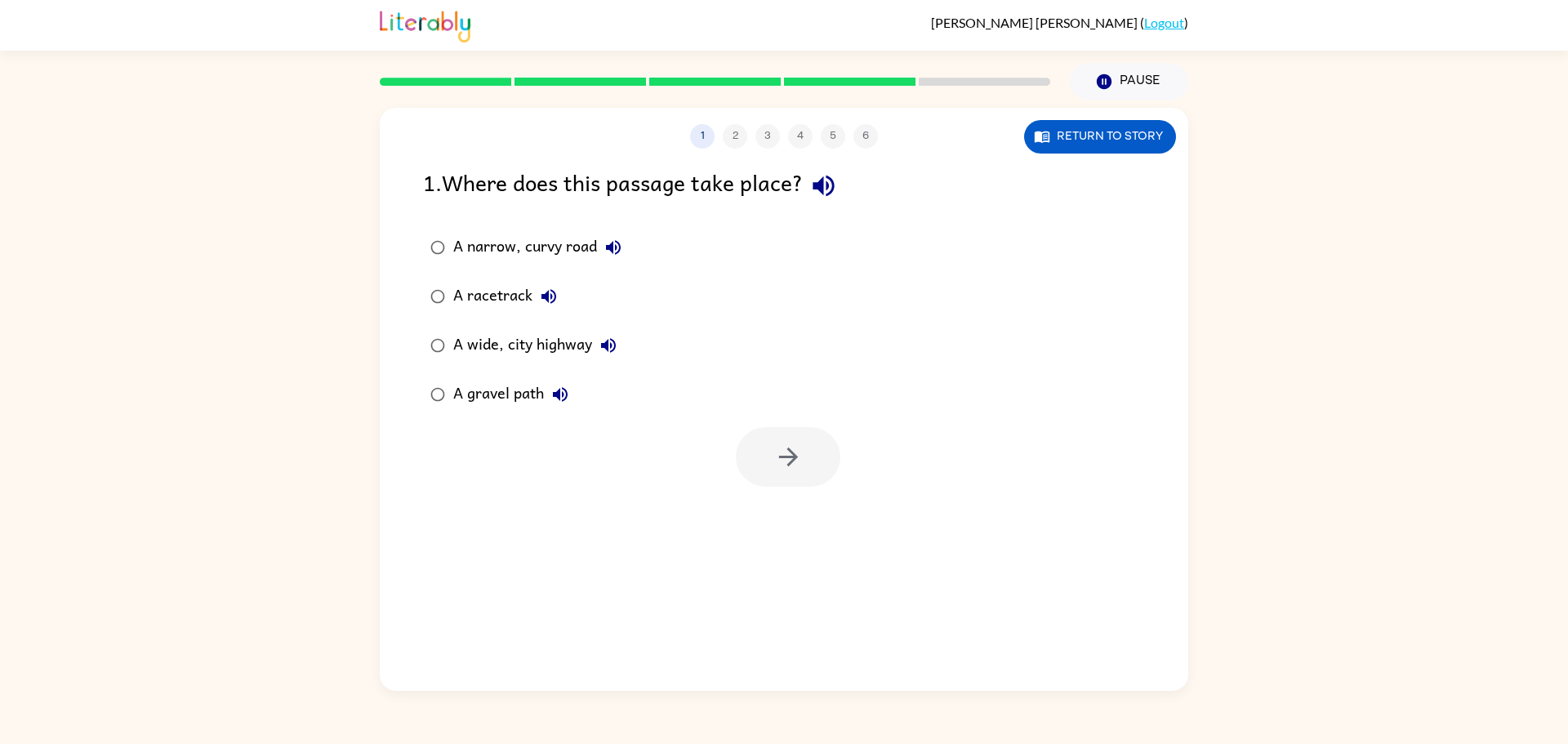
scroll to position [0, 0]
click at [803, 180] on div "1 . Where does this passage take place?" at bounding box center [784, 186] width 722 height 42
click at [813, 187] on button "button" at bounding box center [824, 186] width 42 height 42
click at [1117, 145] on button "Return to story" at bounding box center [1101, 136] width 152 height 33
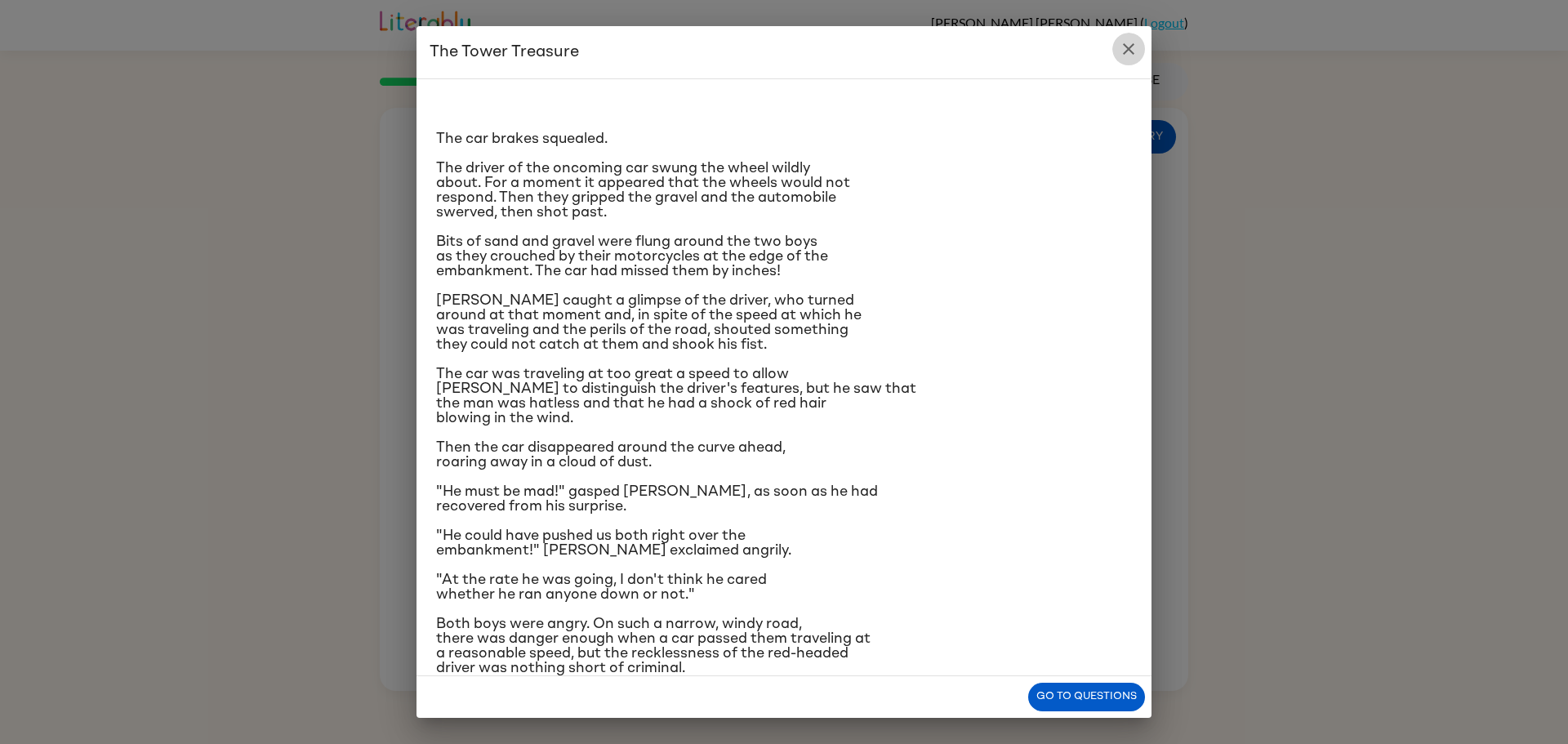
click at [1126, 46] on icon "close" at bounding box center [1128, 49] width 11 height 11
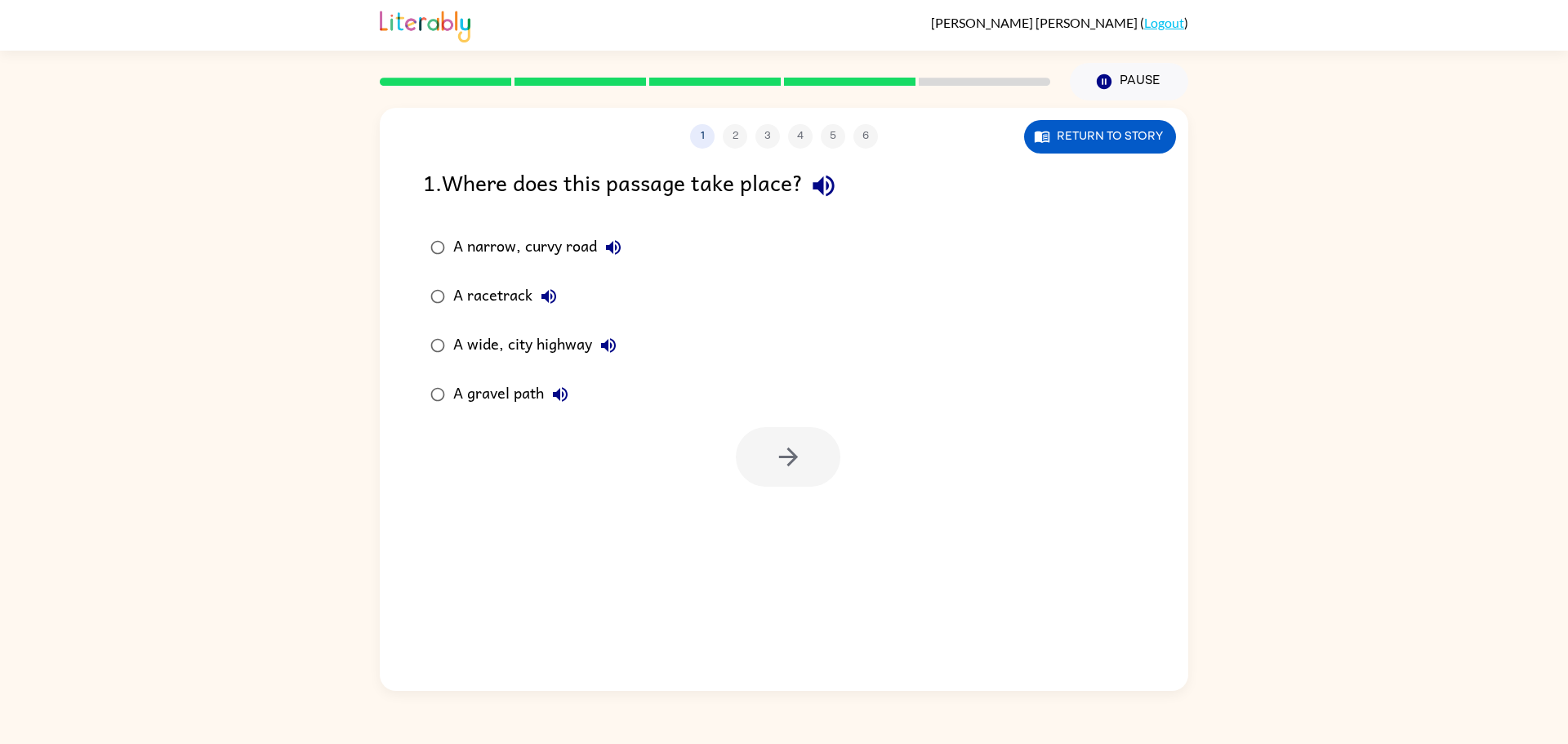
click at [561, 395] on icon "button" at bounding box center [560, 394] width 20 height 20
click at [617, 343] on icon "button" at bounding box center [608, 345] width 20 height 20
click at [542, 279] on label "A racetrack" at bounding box center [525, 297] width 224 height 49
click at [543, 287] on icon "button" at bounding box center [549, 296] width 20 height 20
click at [611, 234] on button "A narrow, curvy road" at bounding box center [614, 247] width 32 height 32
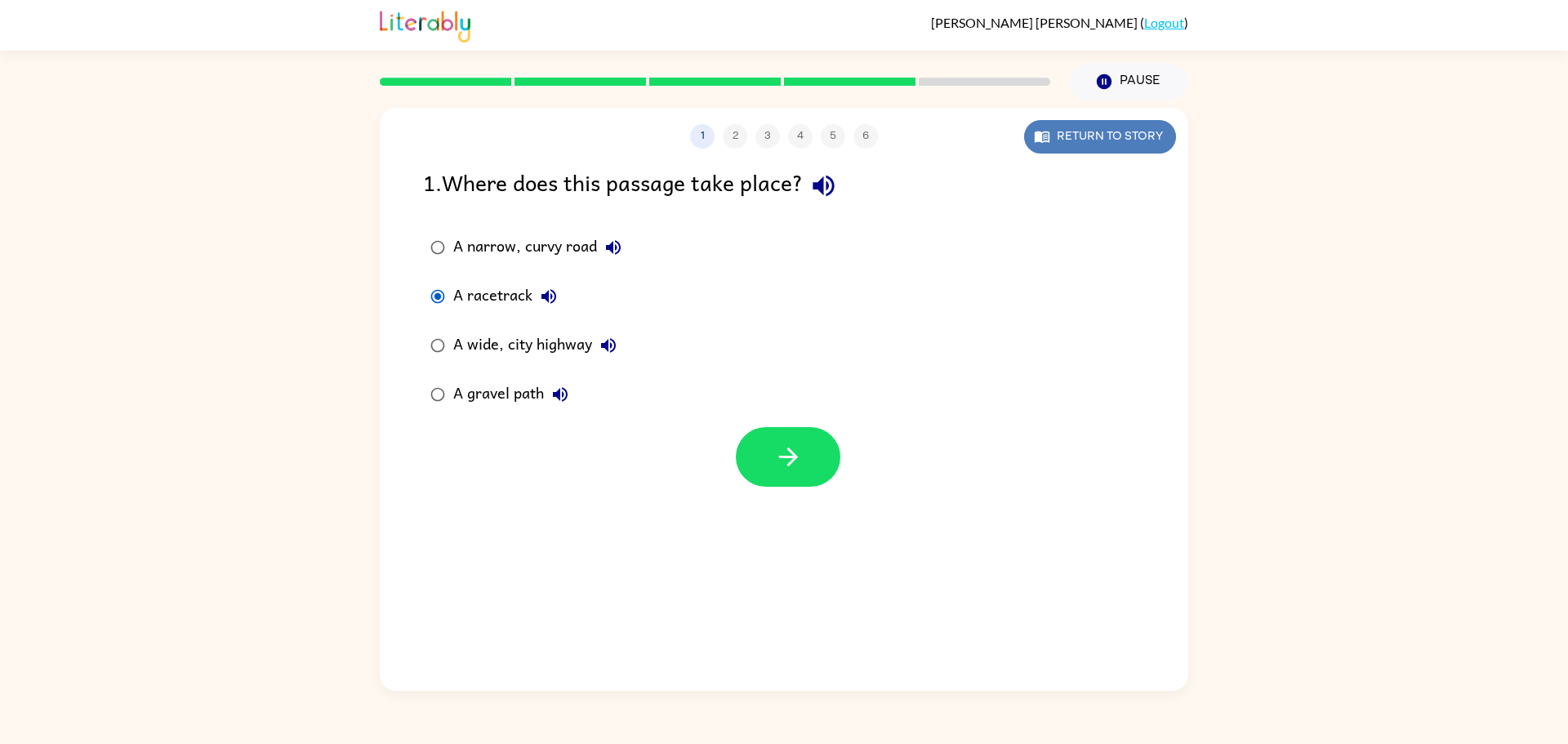
click at [1104, 146] on button "Return to story" at bounding box center [1101, 136] width 152 height 33
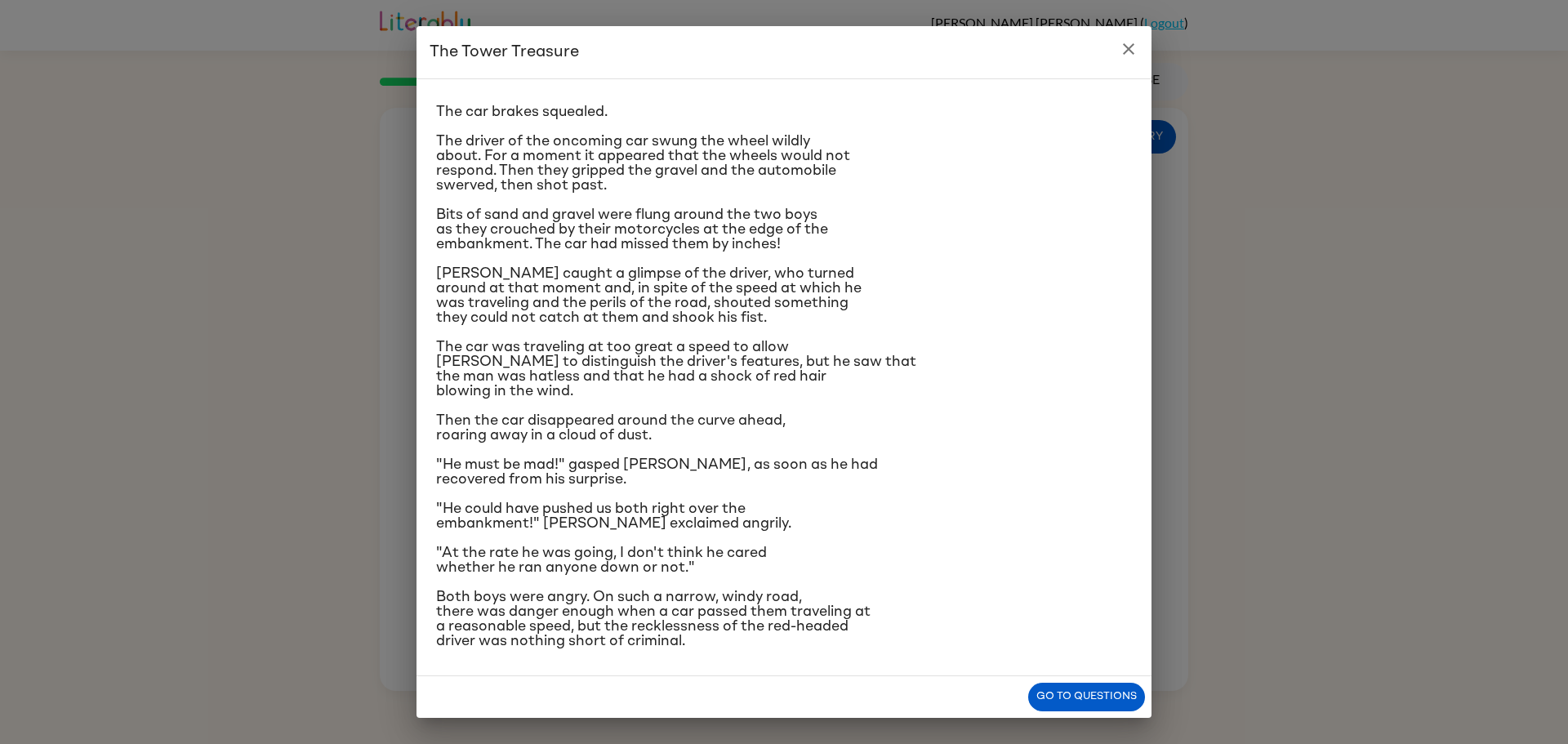
scroll to position [28, 0]
click at [1349, 259] on div "The Tower Treasure The car brakes squealed. The driver of the oncoming car swun…" at bounding box center [784, 372] width 1568 height 744
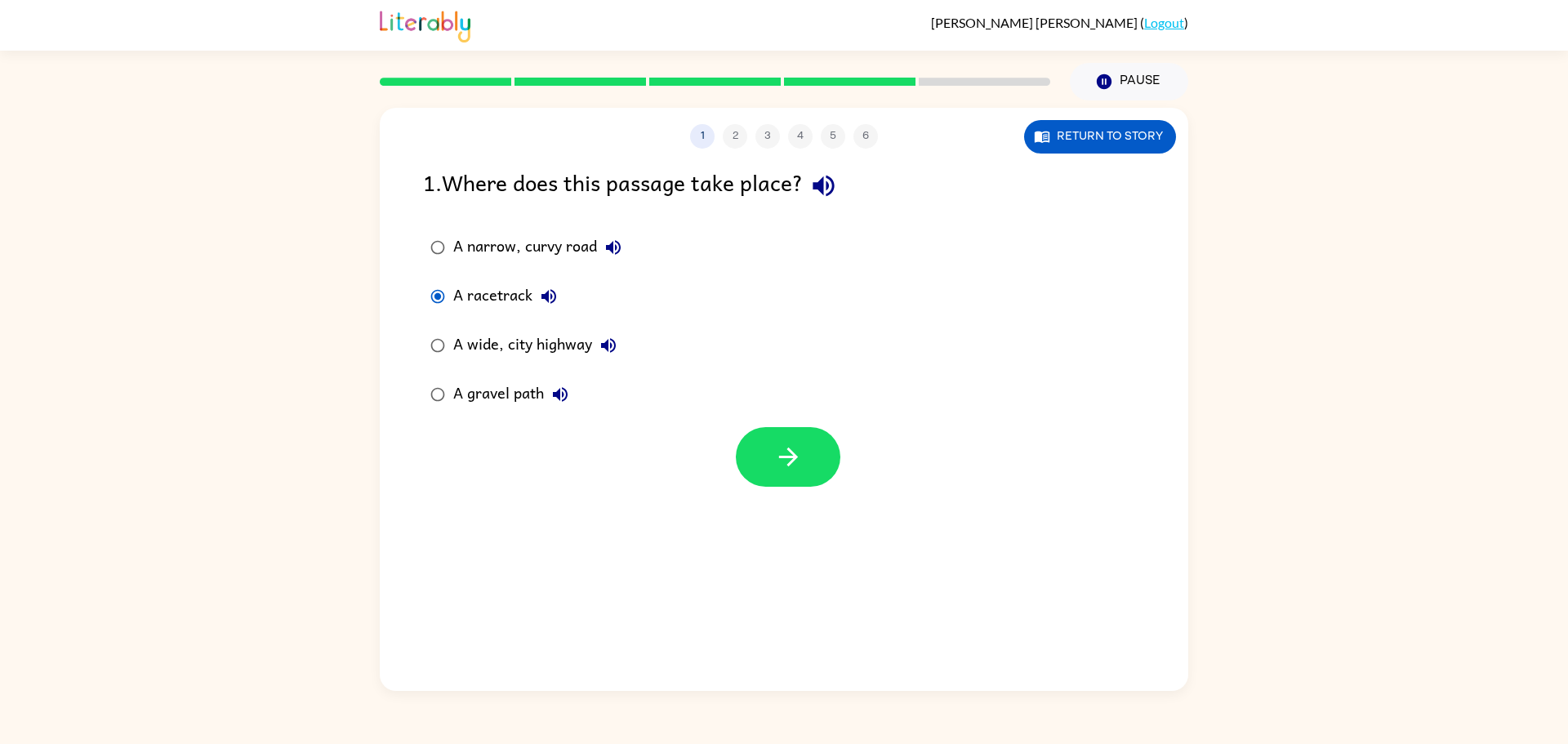
click at [473, 401] on div "A gravel path" at bounding box center [515, 394] width 124 height 32
click at [816, 459] on button "button" at bounding box center [788, 457] width 105 height 60
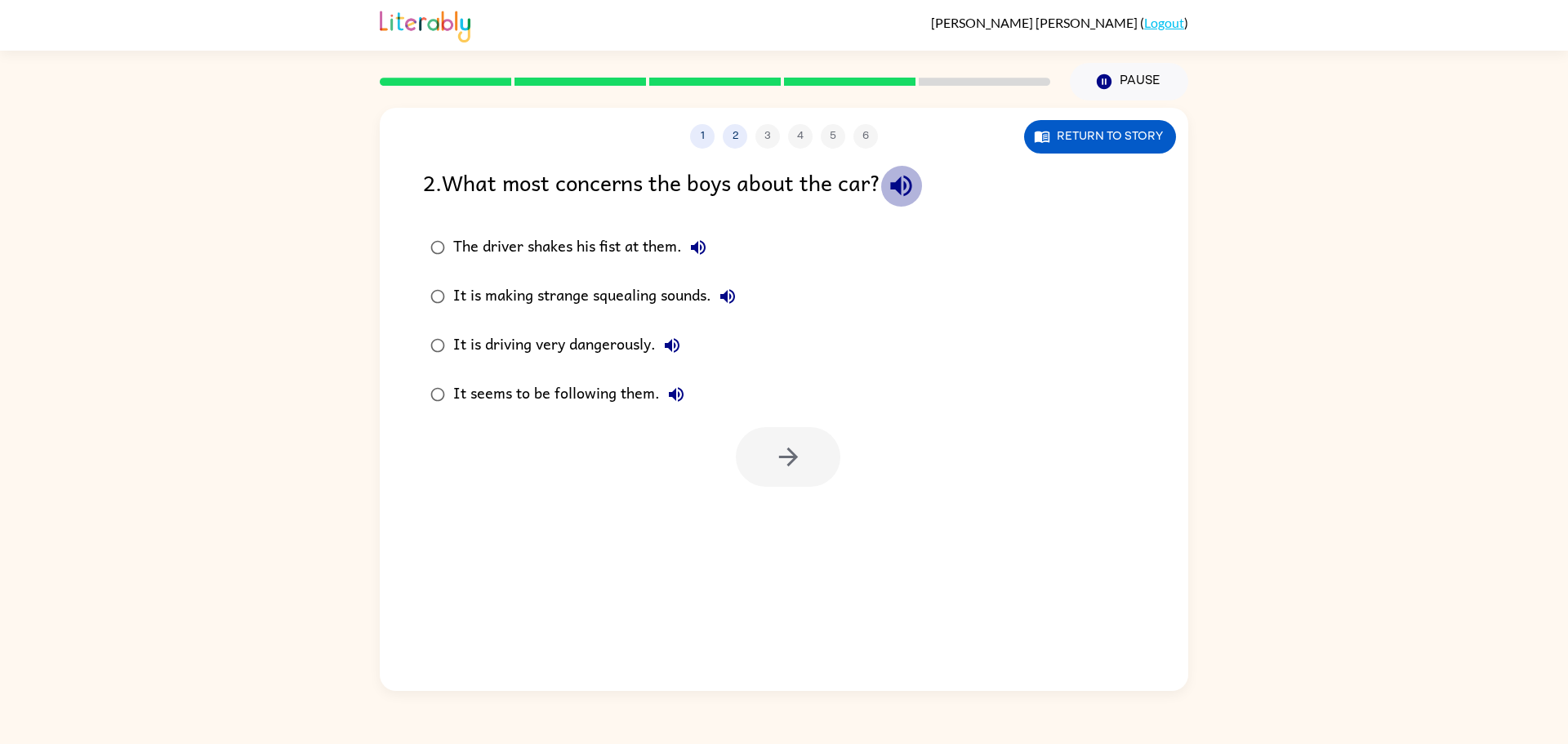
click at [891, 174] on button "button" at bounding box center [901, 186] width 42 height 42
click at [708, 239] on icon "button" at bounding box center [698, 247] width 20 height 20
click at [737, 303] on icon "button" at bounding box center [728, 296] width 20 height 20
click at [664, 355] on button "It is driving very dangerously." at bounding box center [672, 345] width 32 height 32
click at [685, 385] on button "It seems to be following them." at bounding box center [676, 394] width 32 height 32
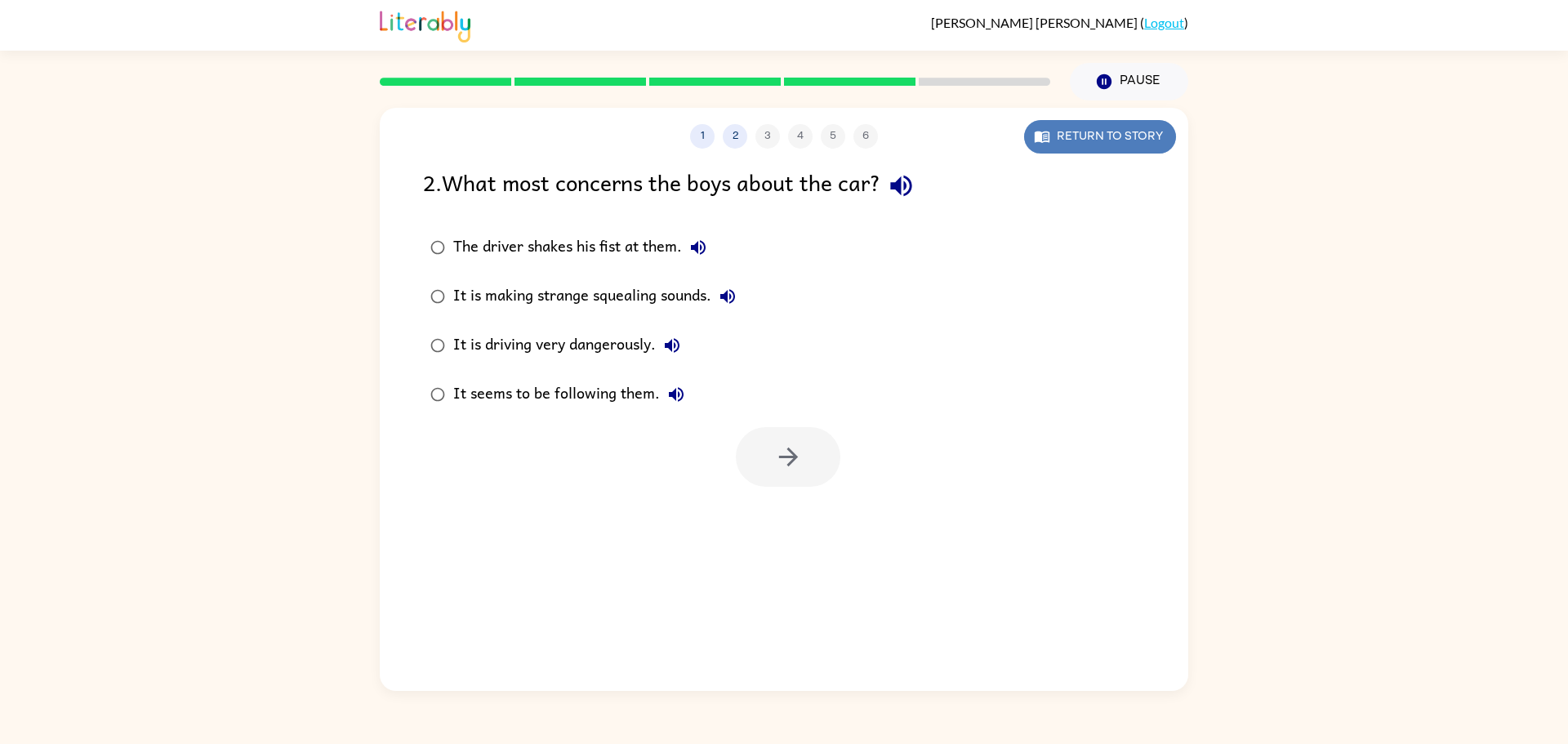
click at [1120, 142] on button "Return to story" at bounding box center [1101, 136] width 152 height 33
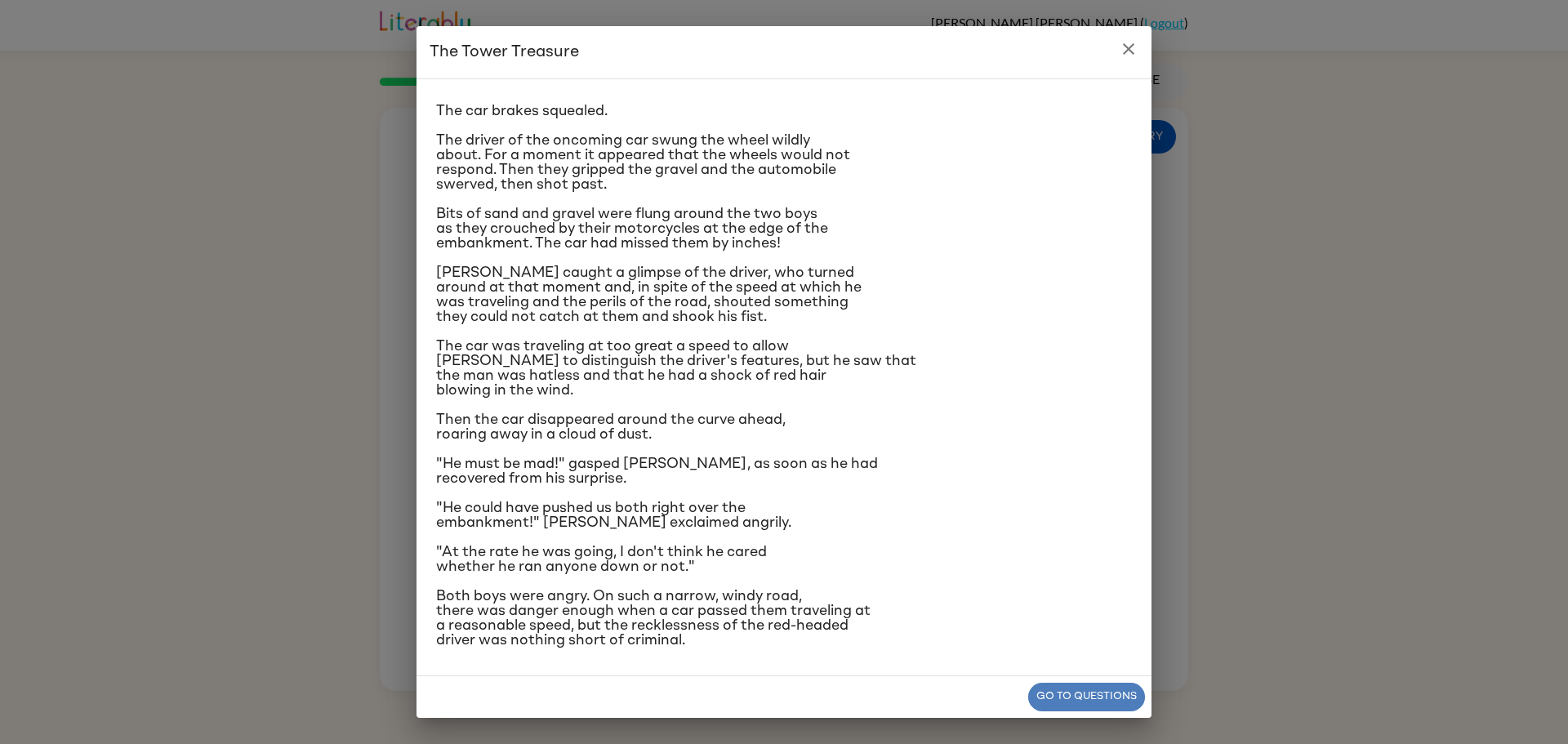
click at [1053, 695] on button "Go to questions" at bounding box center [1087, 697] width 117 height 29
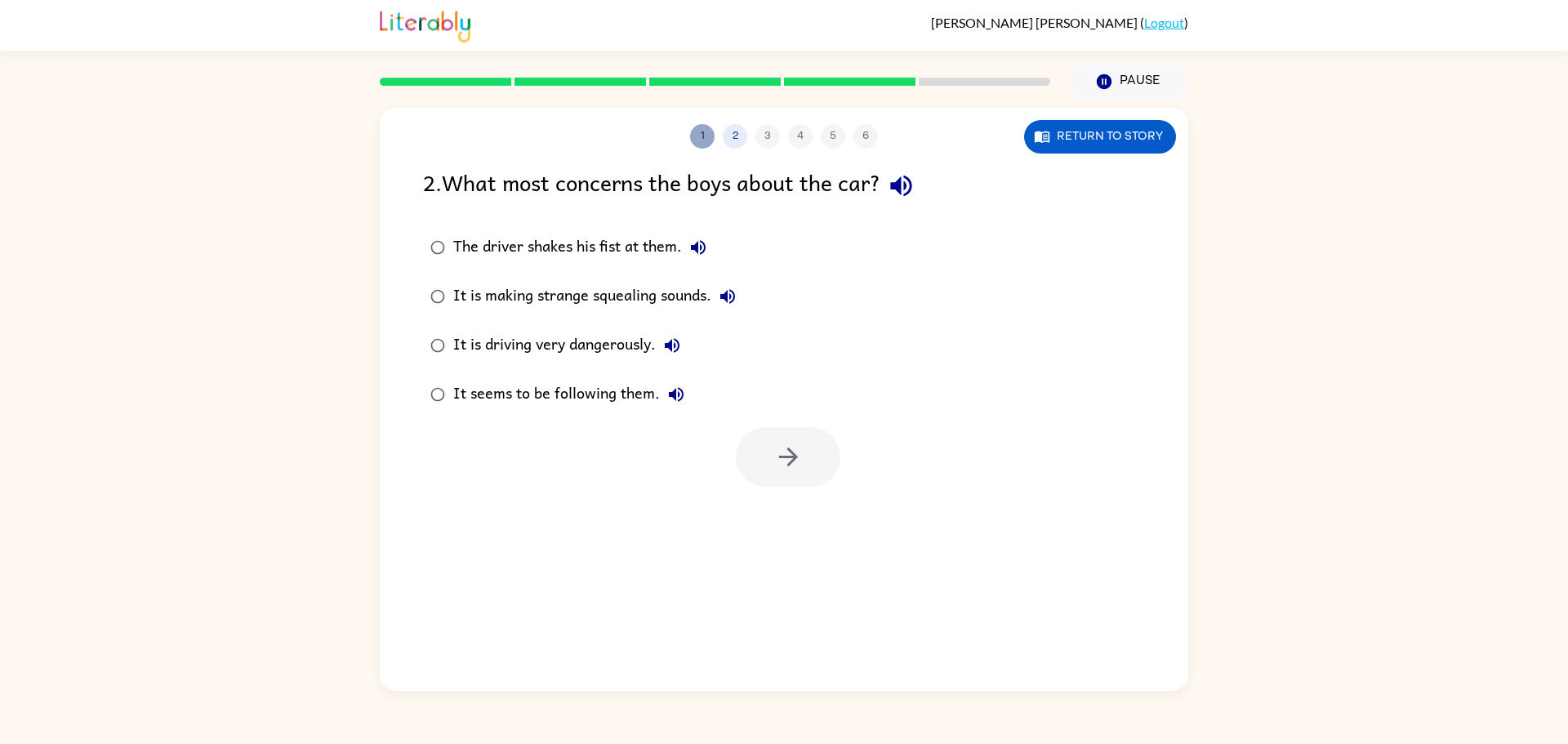
click at [709, 129] on button "1" at bounding box center [702, 136] width 25 height 25
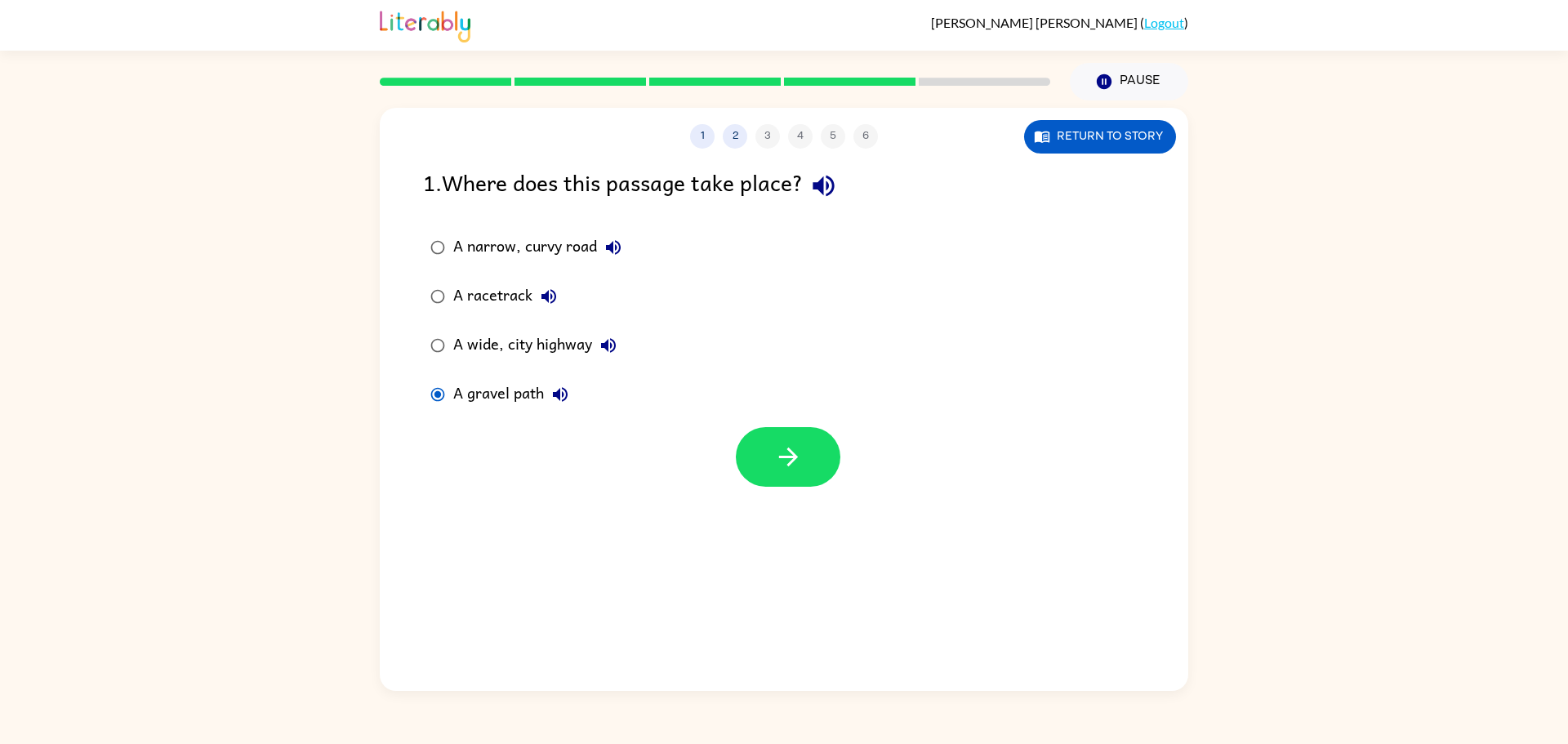
click at [452, 238] on label "A narrow, curvy road" at bounding box center [525, 247] width 224 height 49
click at [783, 466] on icon "button" at bounding box center [789, 457] width 29 height 29
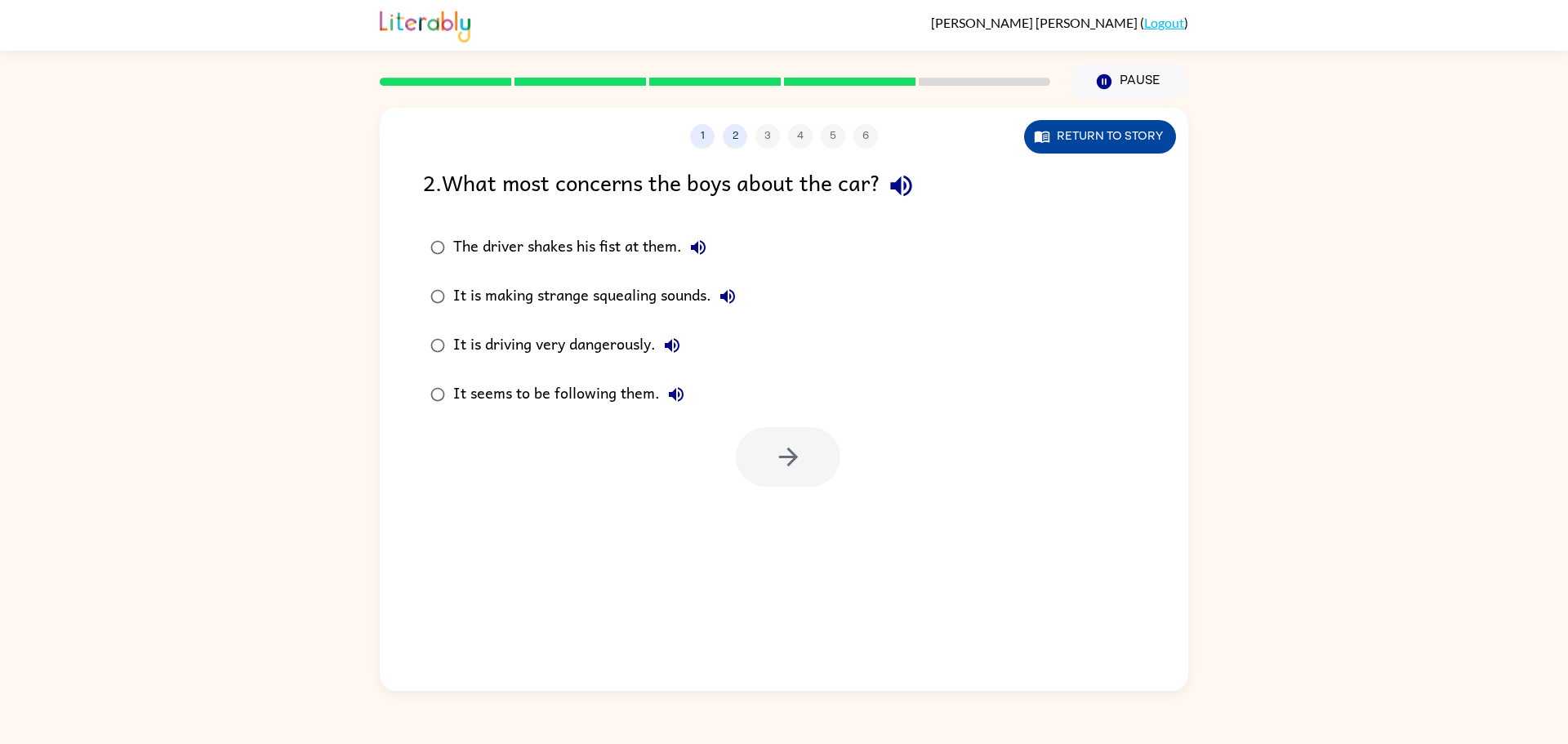
click at [1095, 134] on button "Return to story" at bounding box center [1101, 136] width 152 height 33
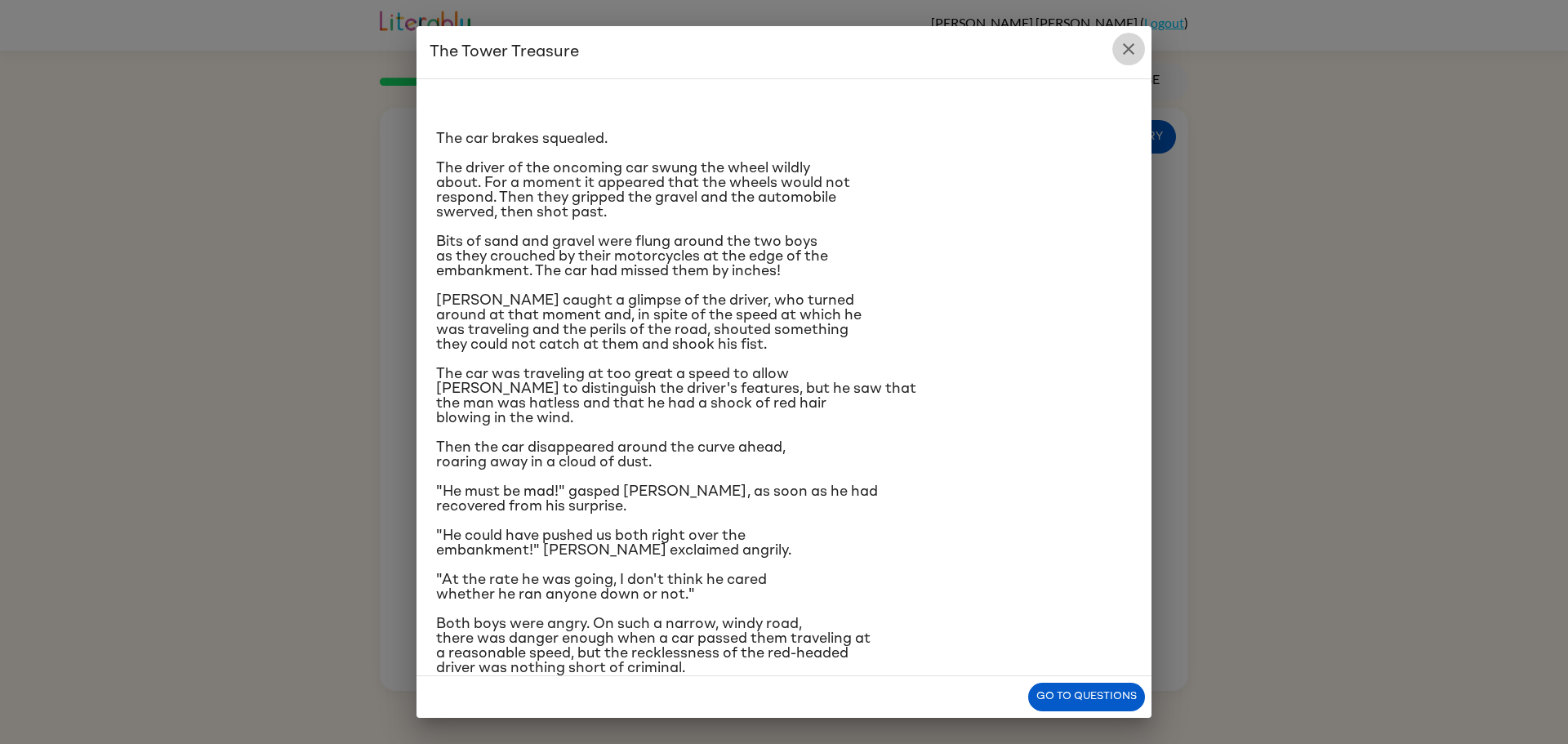
click at [1133, 57] on icon "close" at bounding box center [1128, 49] width 20 height 20
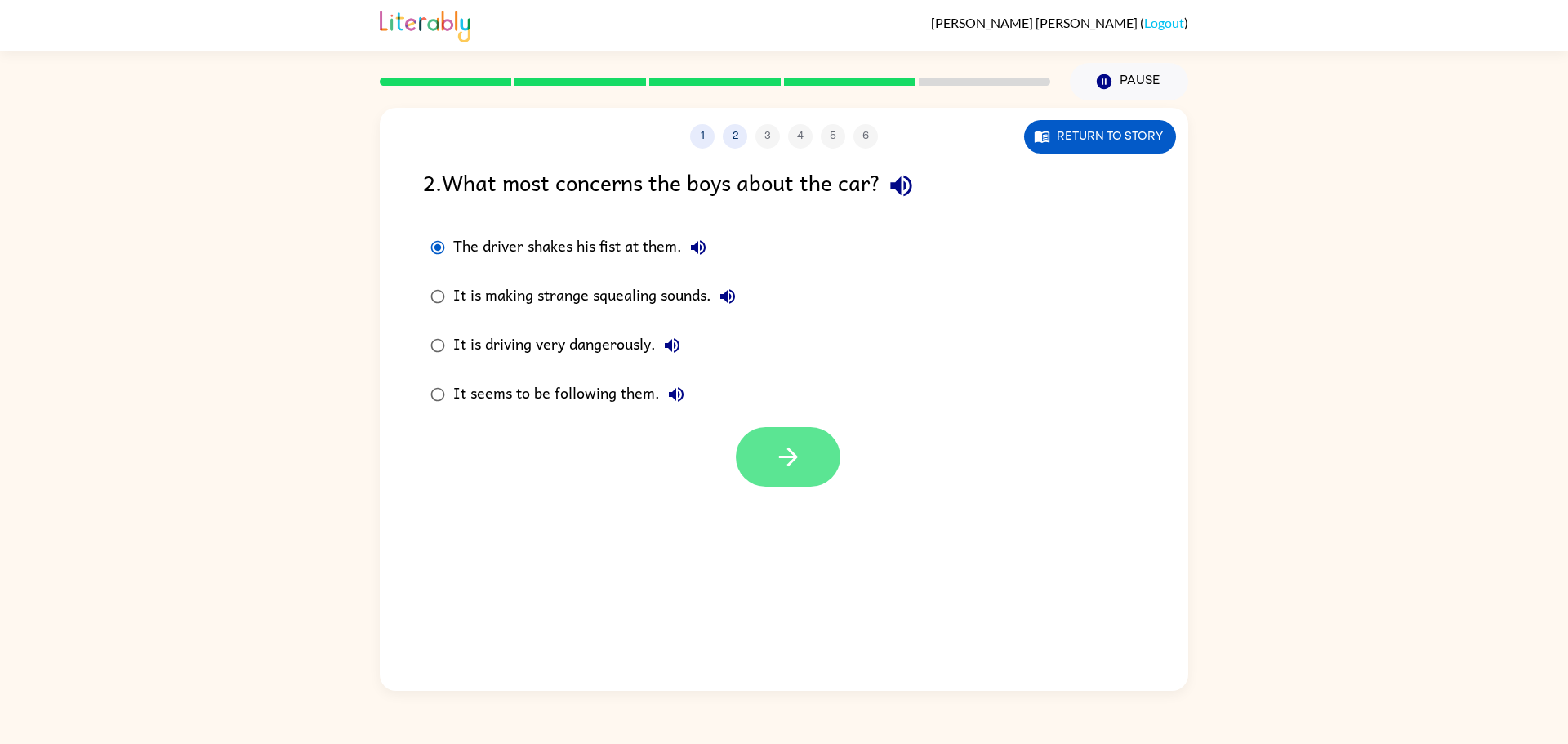
click at [792, 459] on icon "button" at bounding box center [788, 457] width 19 height 19
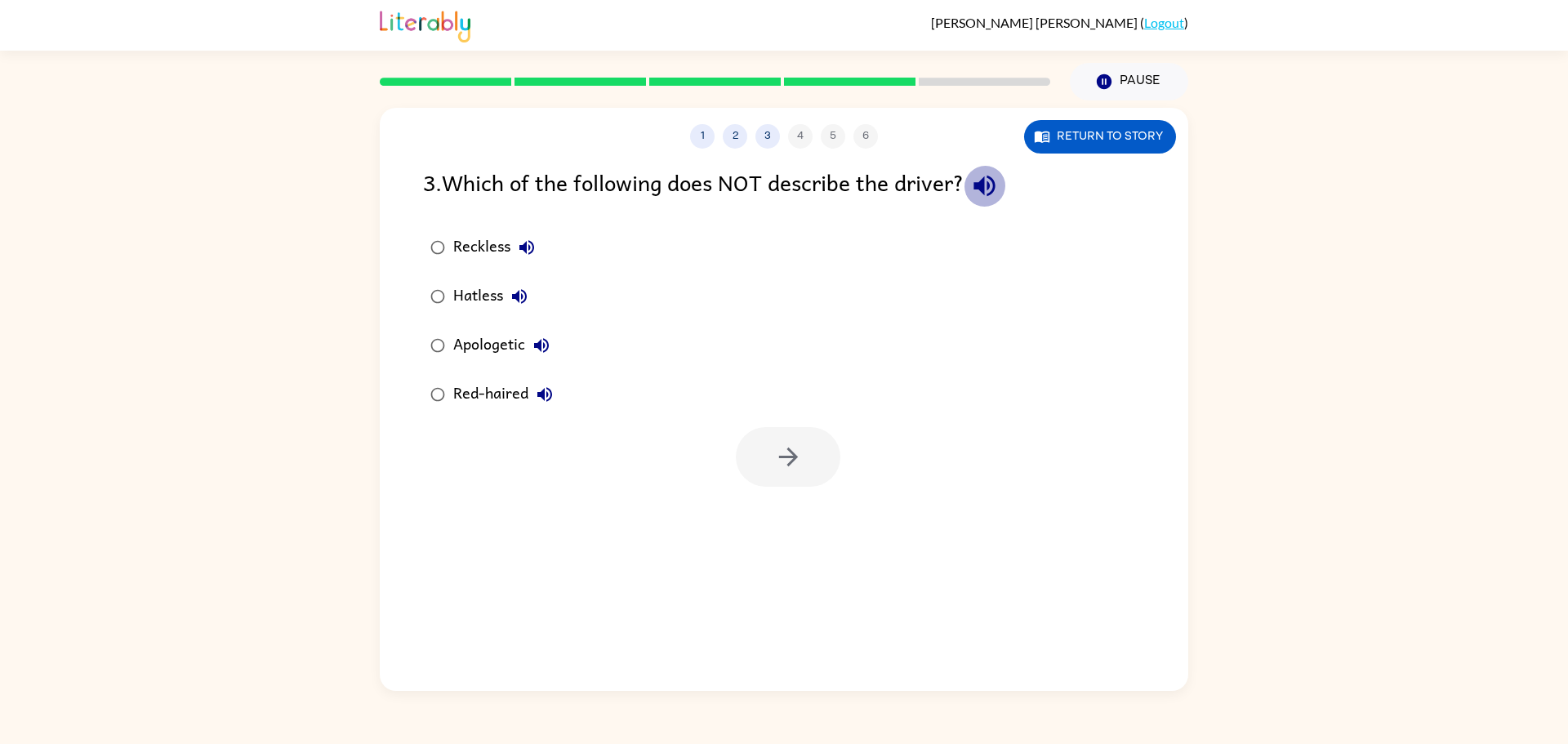
click at [992, 188] on icon "button" at bounding box center [985, 186] width 29 height 29
click at [1086, 136] on button "Return to story" at bounding box center [1101, 136] width 152 height 33
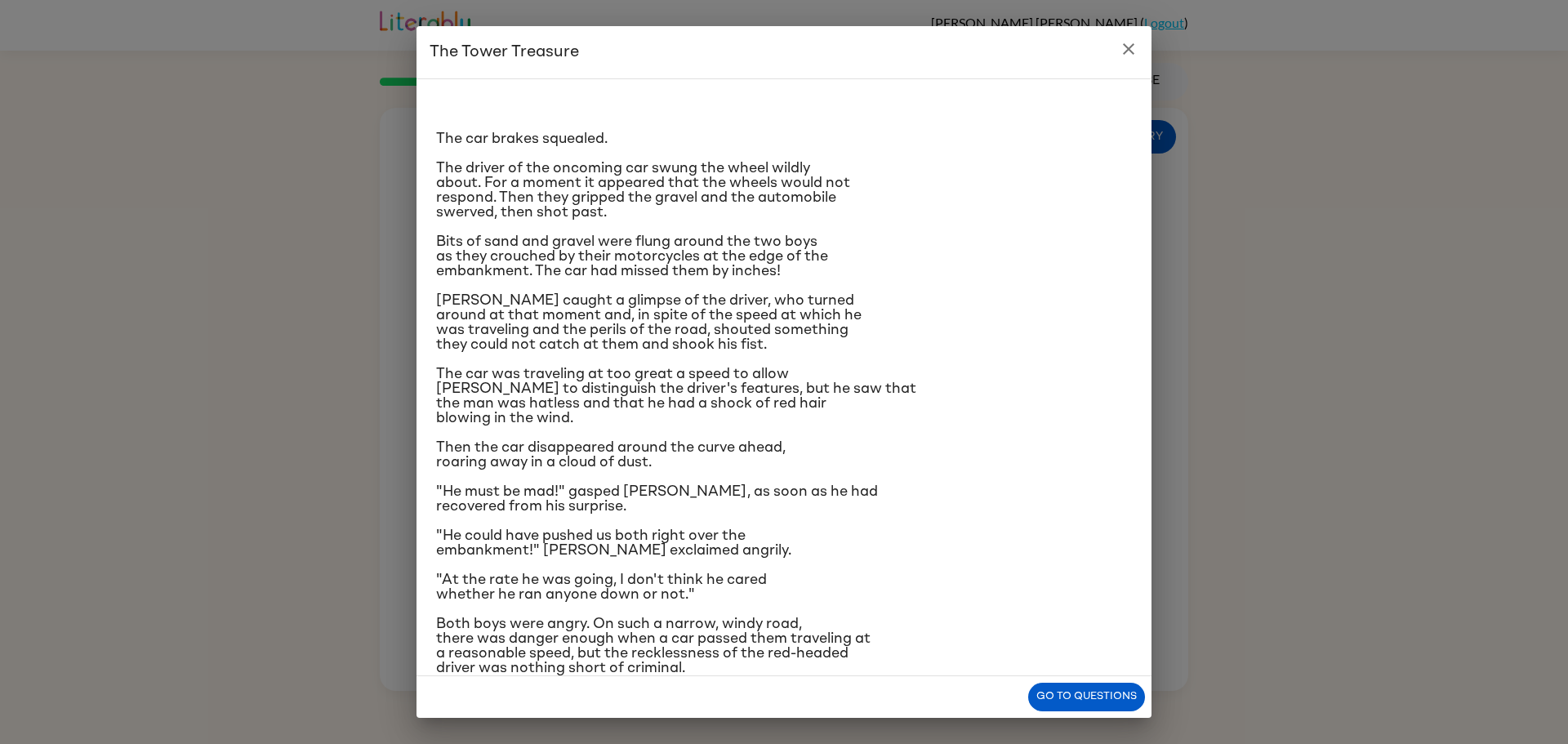
click at [1208, 485] on div "The Tower Treasure The car brakes squealed. The driver of the oncoming car swun…" at bounding box center [784, 372] width 1568 height 744
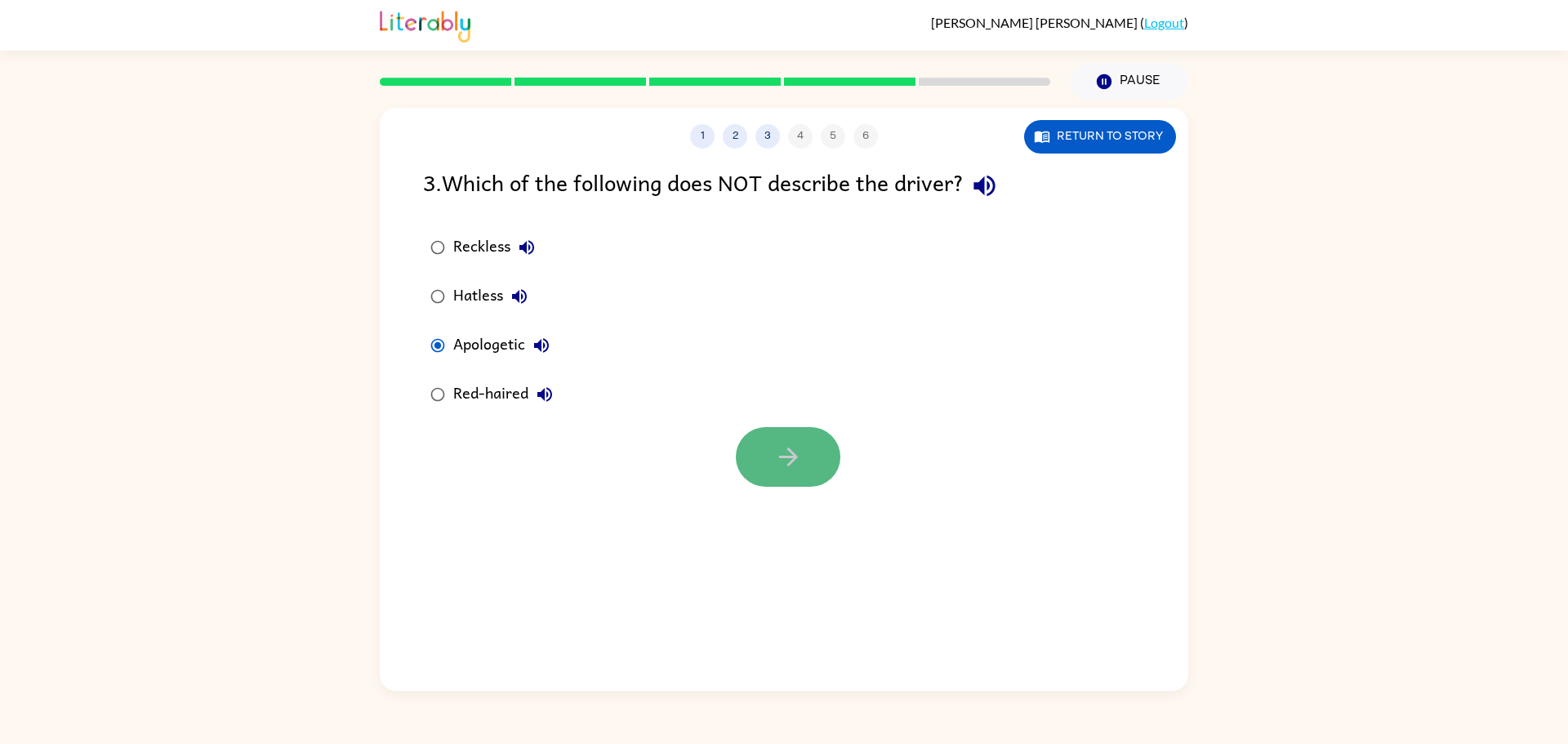
click at [791, 483] on button "button" at bounding box center [788, 457] width 105 height 60
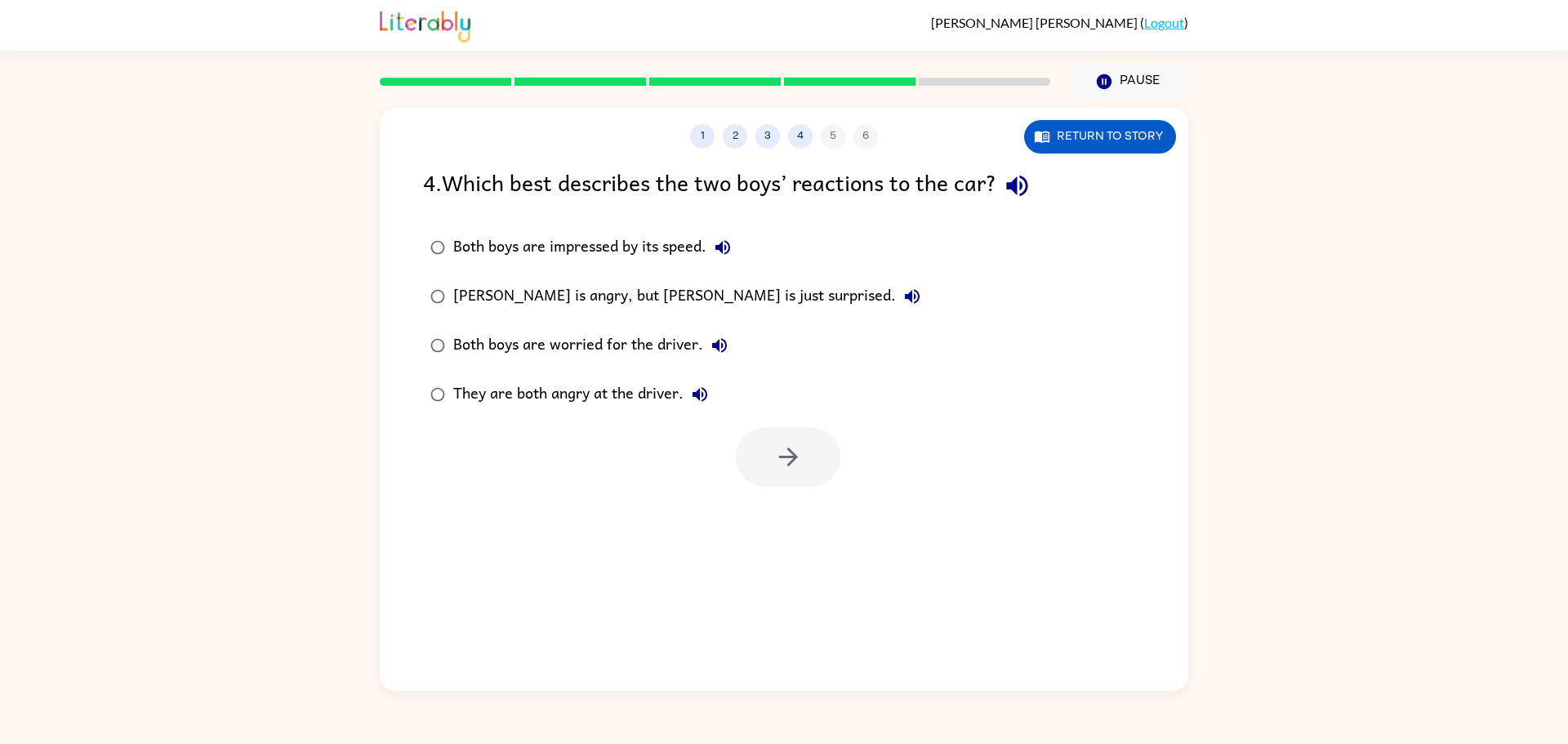
click at [442, 328] on label "Both boys are worried for the driver." at bounding box center [675, 345] width 522 height 49
click at [740, 456] on button "button" at bounding box center [788, 457] width 105 height 60
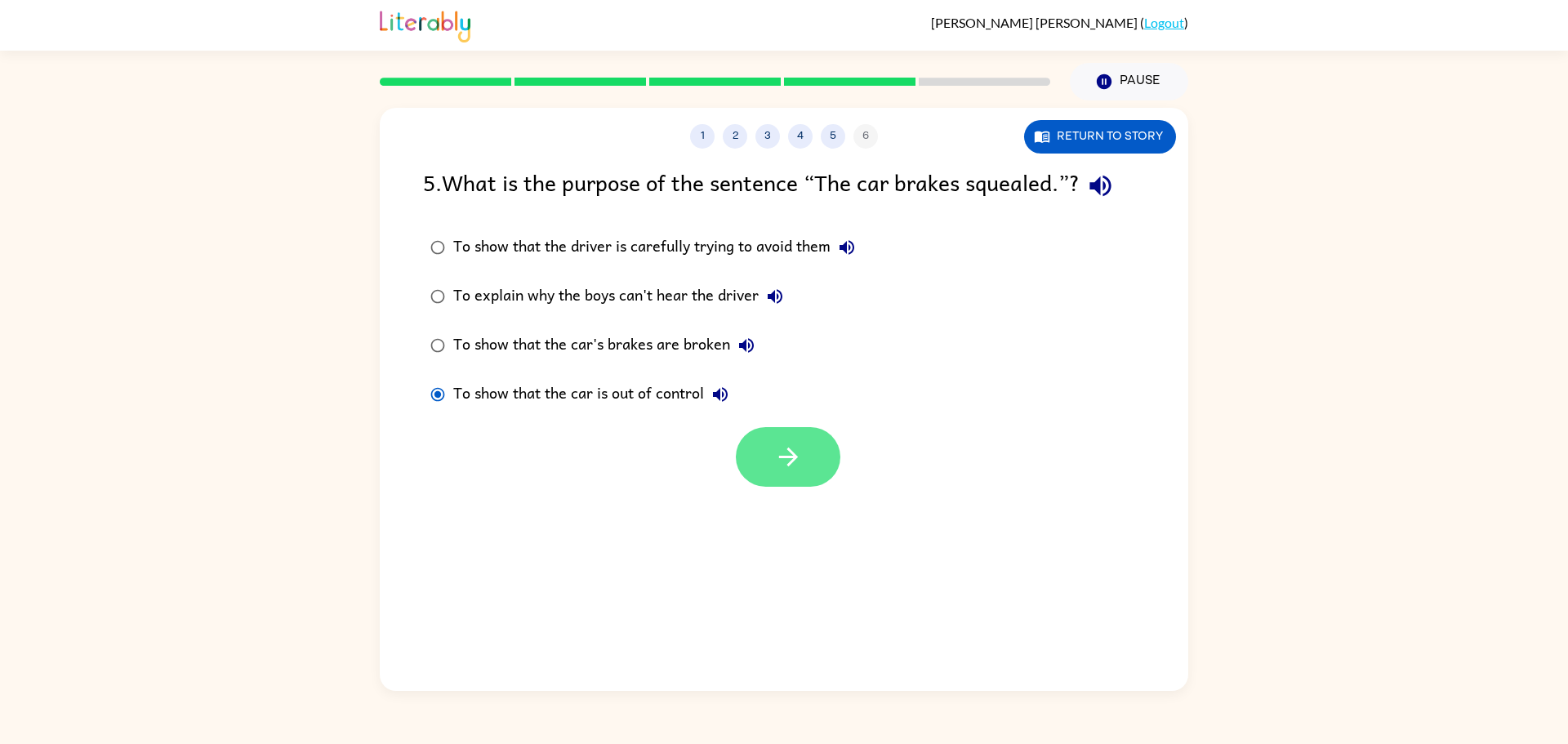
click at [786, 471] on button "button" at bounding box center [788, 457] width 105 height 60
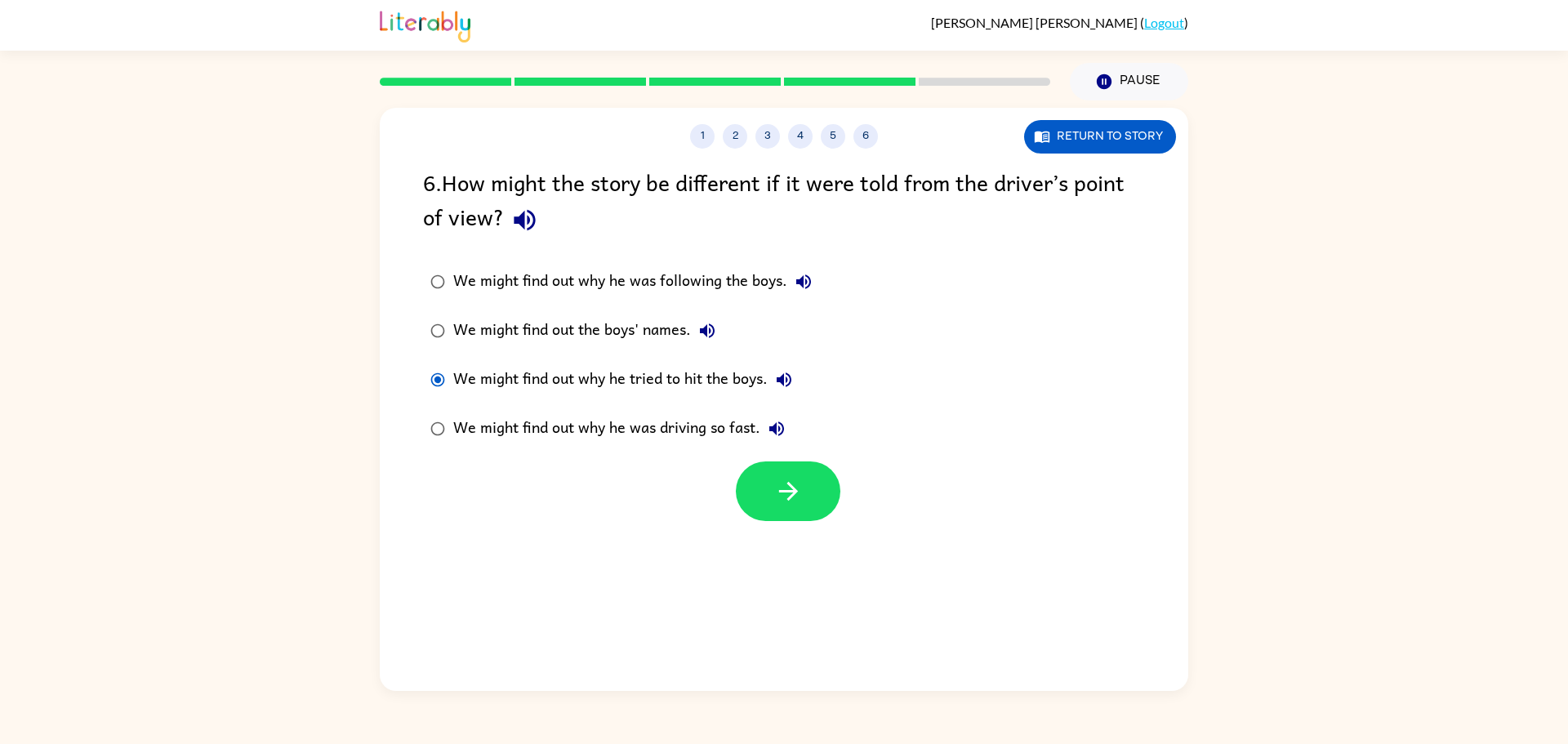
click at [419, 285] on label "We might find out why he was following the boys." at bounding box center [620, 282] width 414 height 49
click at [763, 139] on button "3" at bounding box center [768, 136] width 25 height 25
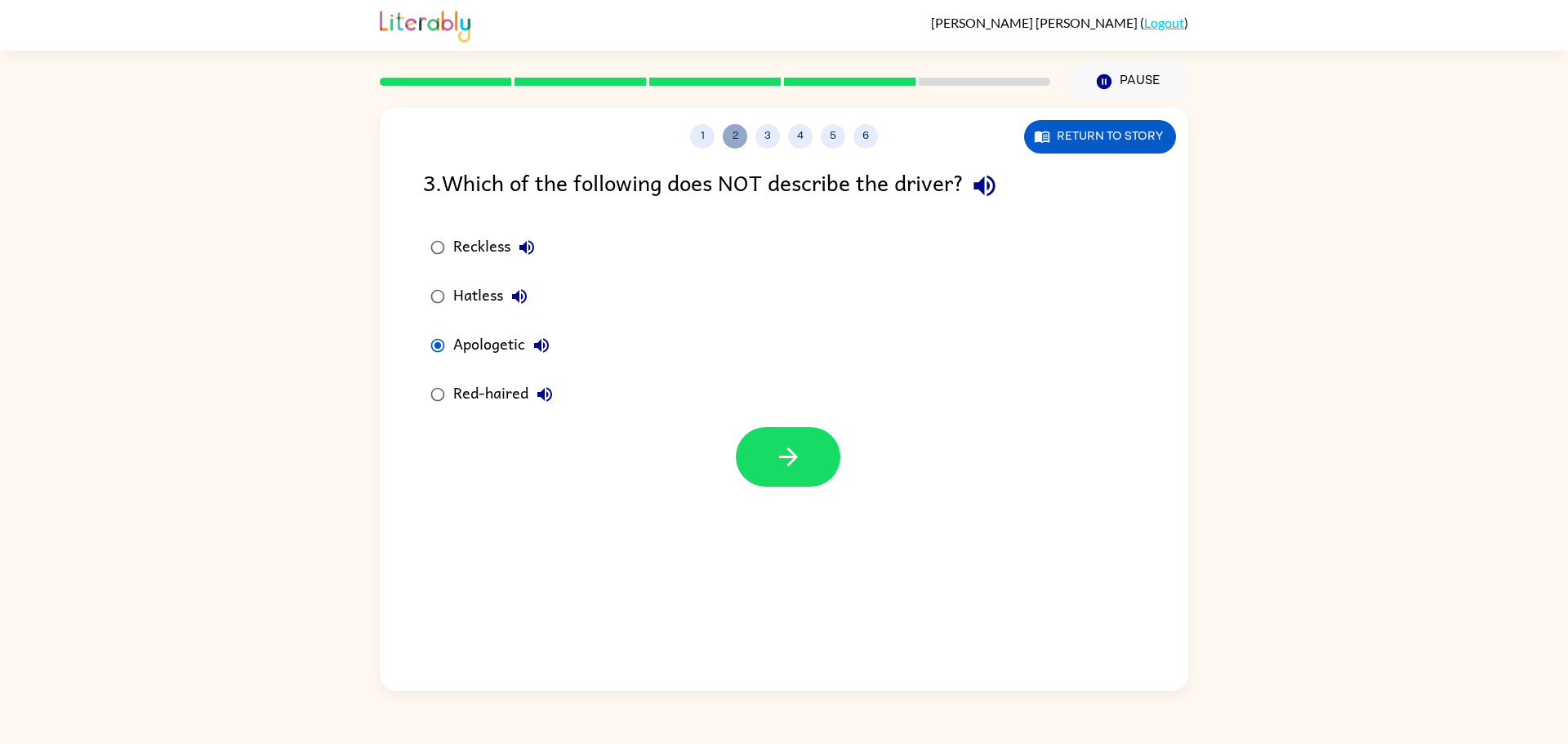
click at [732, 135] on button "2" at bounding box center [735, 136] width 25 height 25
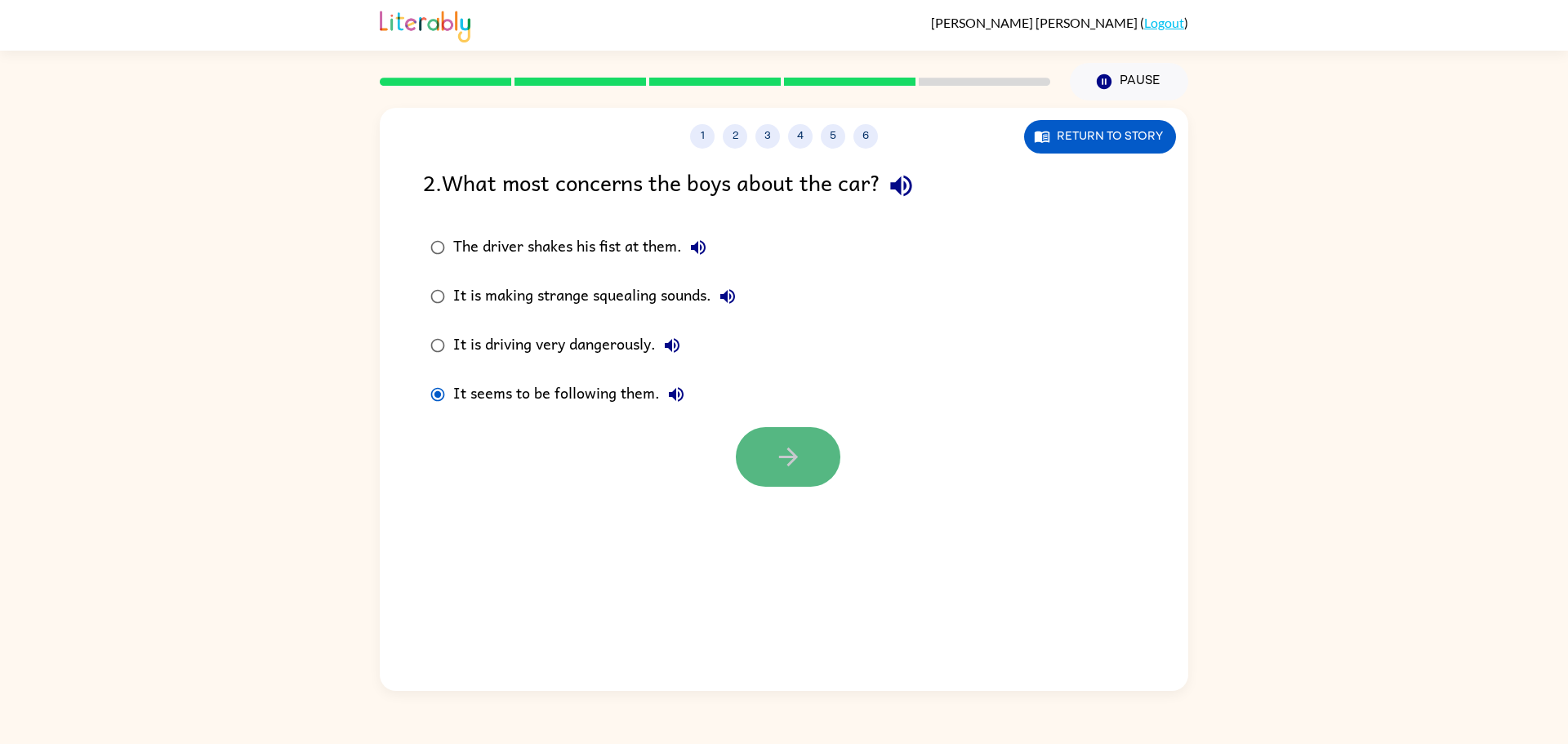
click at [820, 464] on button "button" at bounding box center [788, 457] width 105 height 60
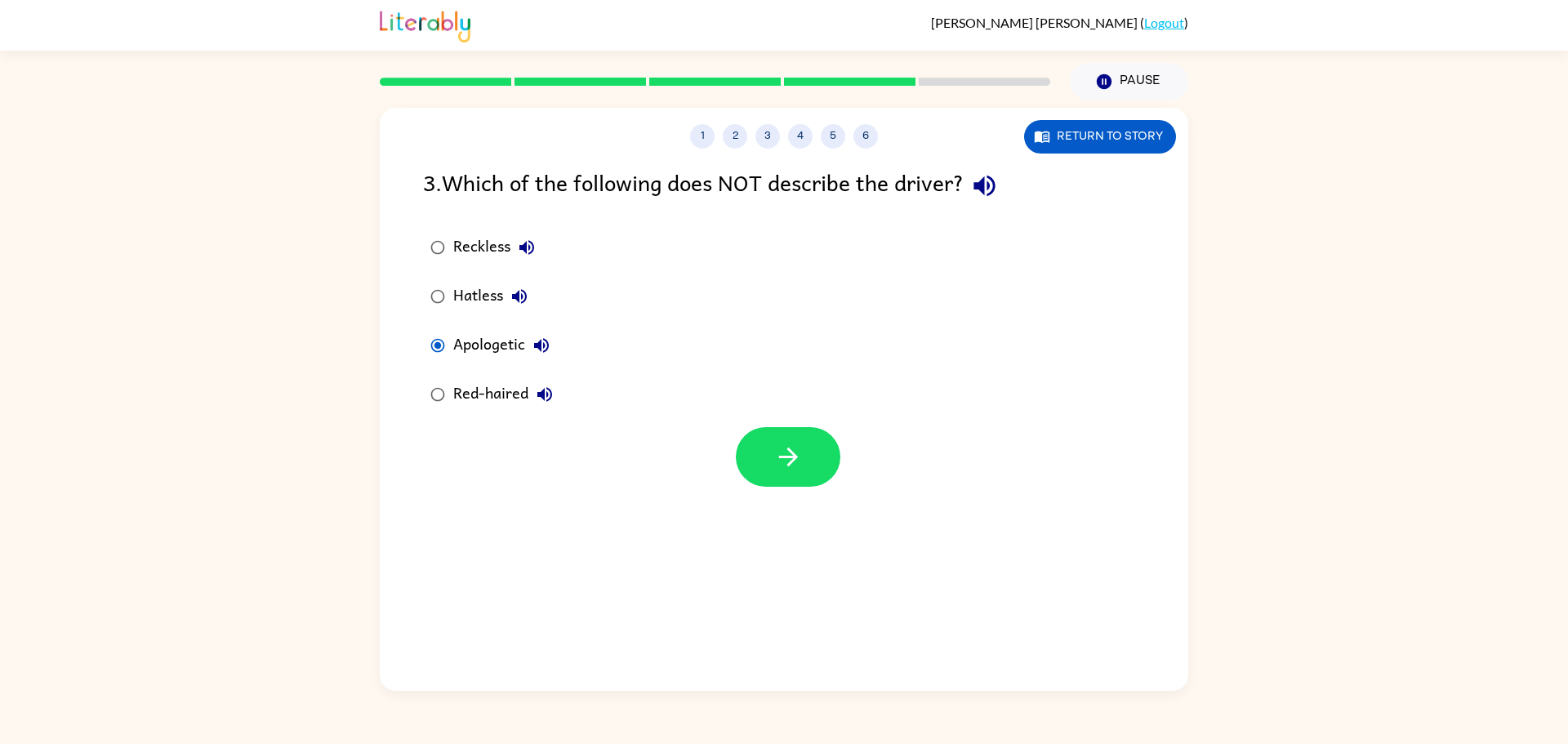
click at [820, 464] on button "button" at bounding box center [788, 457] width 105 height 60
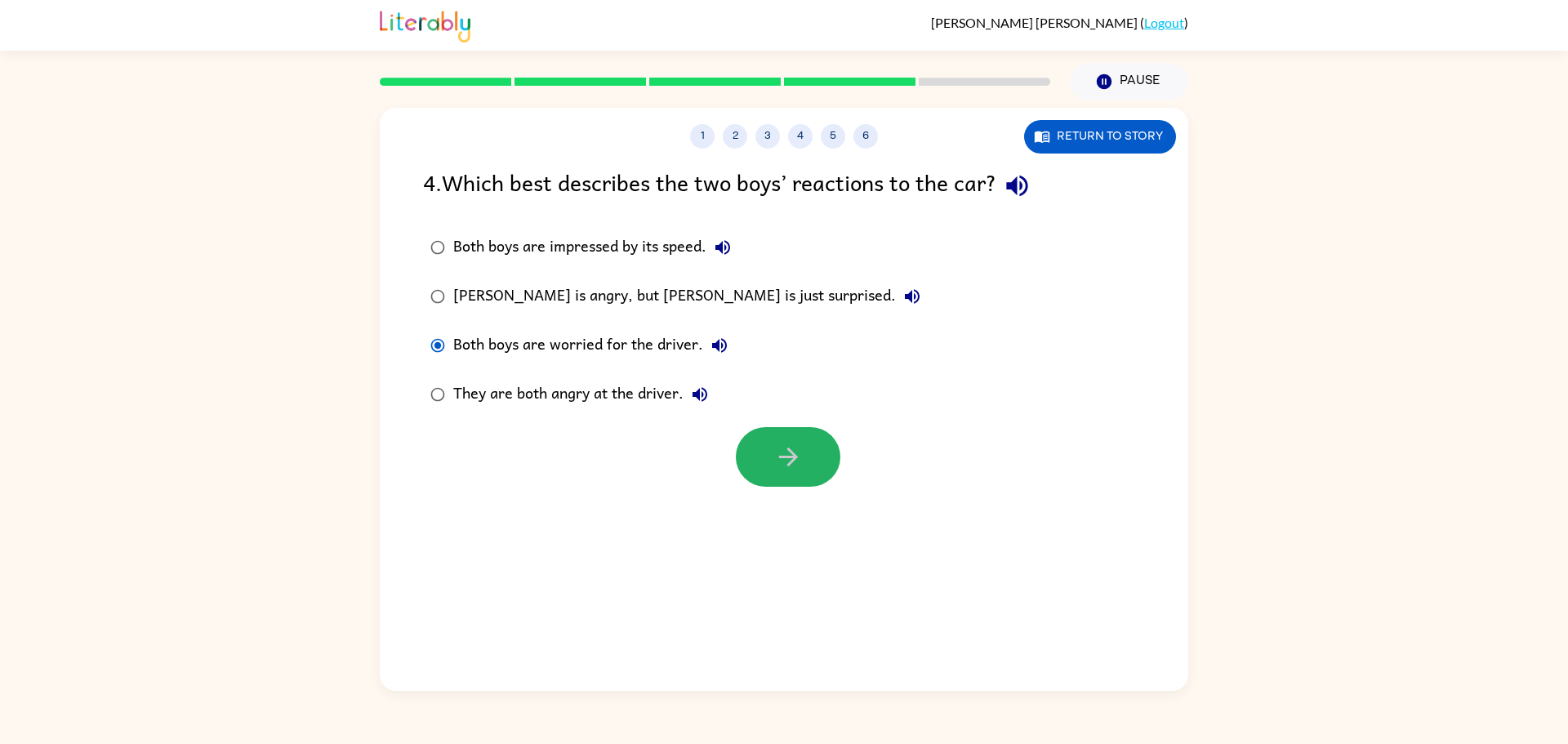
click at [820, 464] on button "button" at bounding box center [788, 457] width 105 height 60
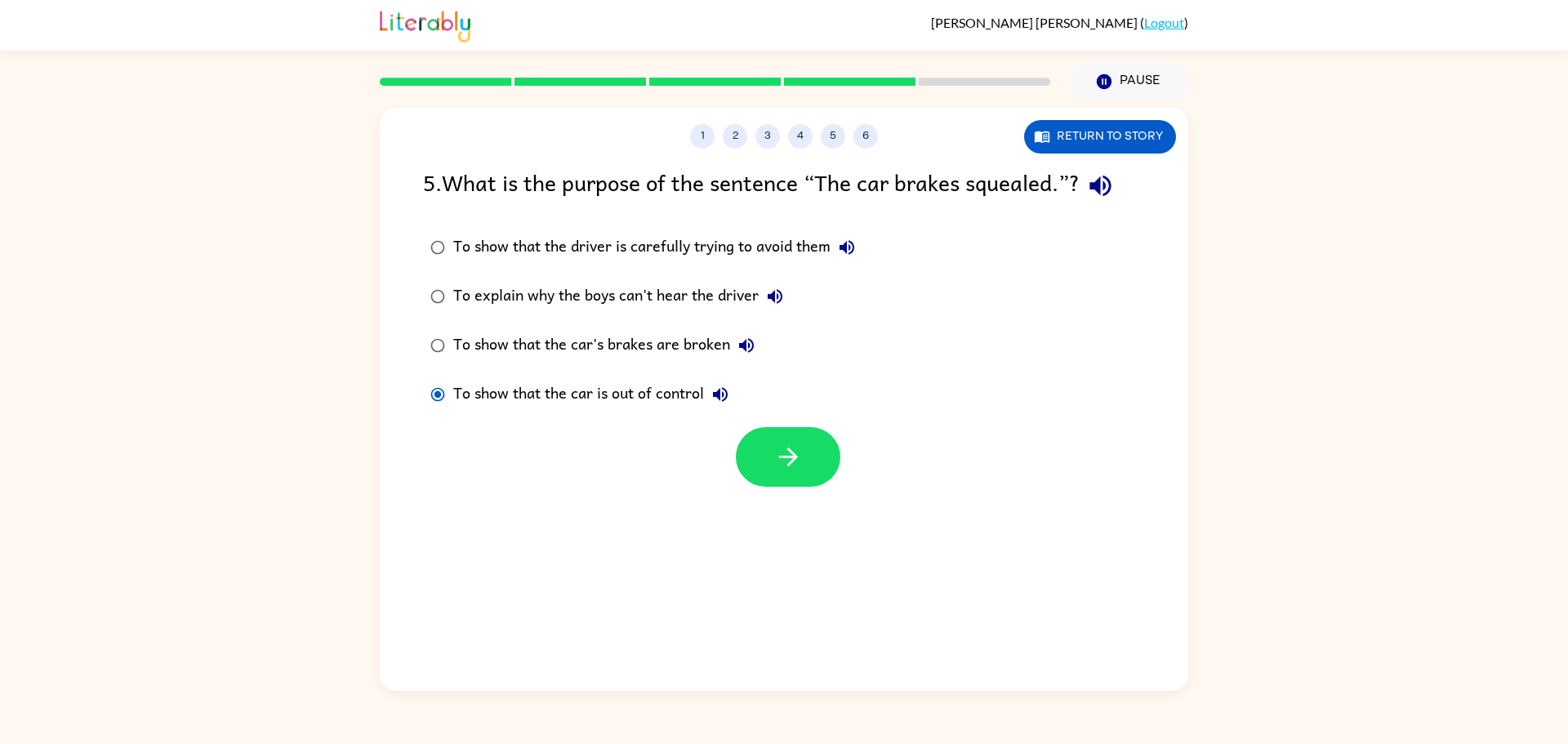
click at [820, 464] on button "button" at bounding box center [788, 457] width 105 height 60
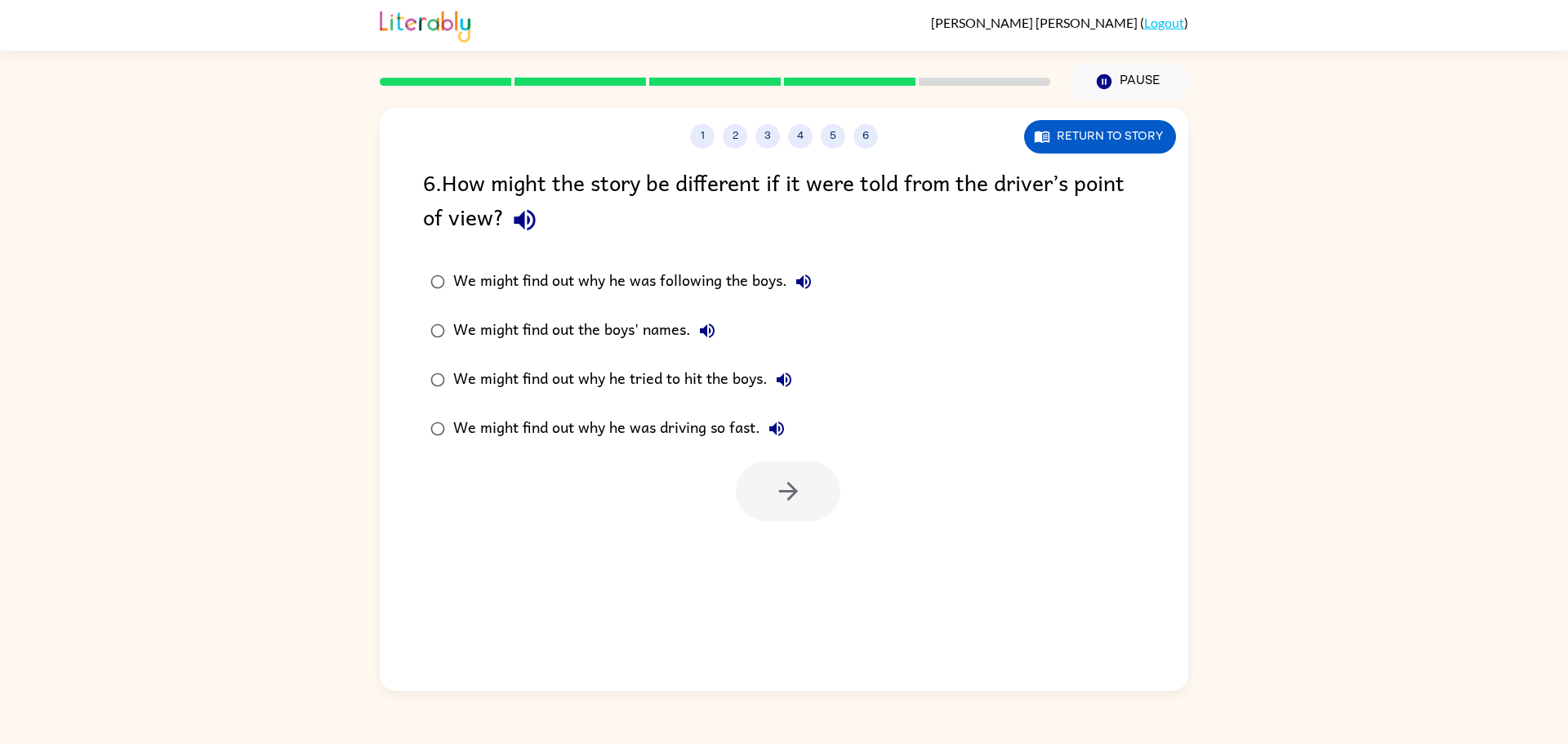
click at [810, 499] on div at bounding box center [788, 491] width 105 height 60
click at [536, 220] on icon "button" at bounding box center [525, 220] width 29 height 29
click at [1060, 136] on button "Return to story" at bounding box center [1101, 136] width 152 height 33
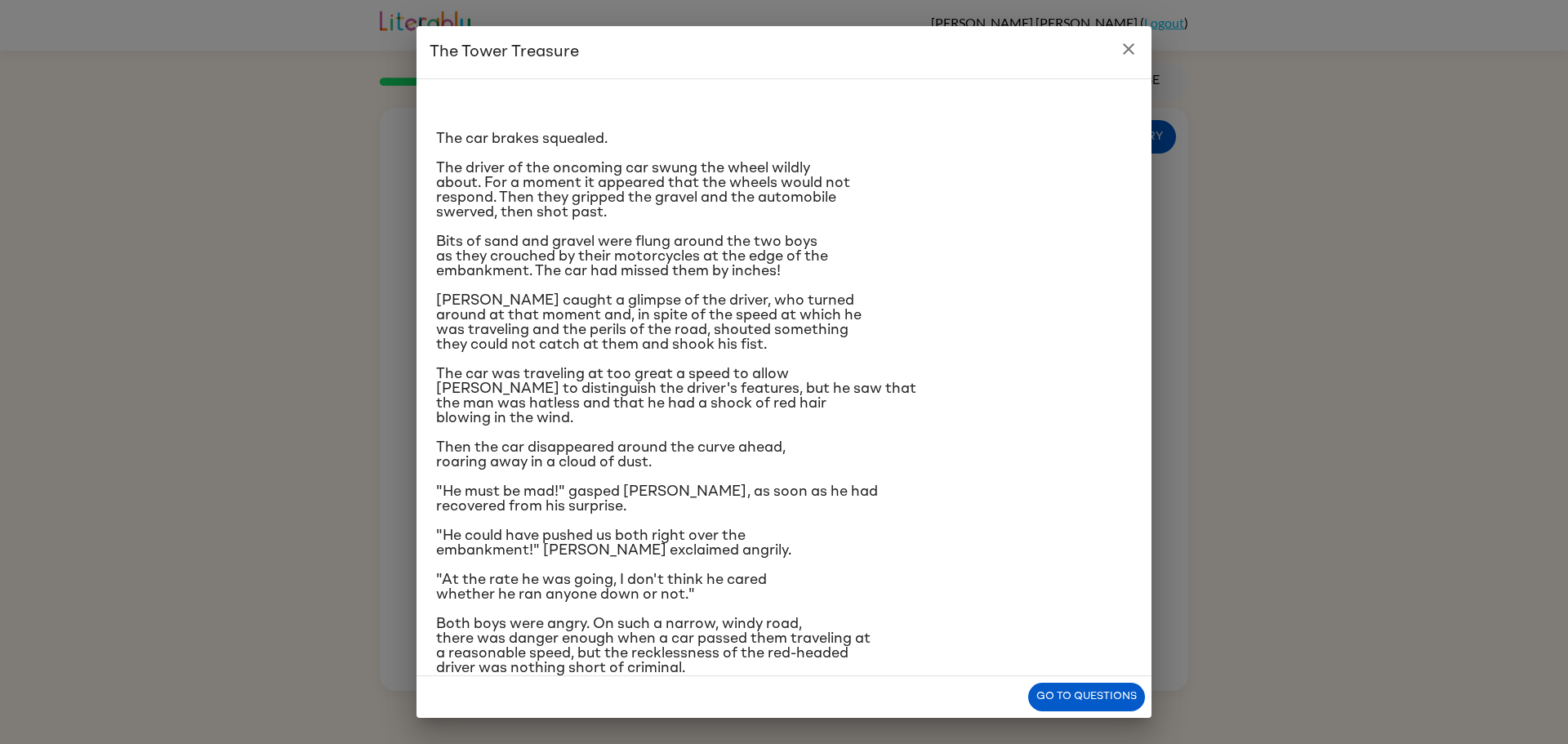
click at [1183, 367] on div "The Tower Treasure The car brakes squealed. The driver of the oncoming car swun…" at bounding box center [784, 372] width 1568 height 744
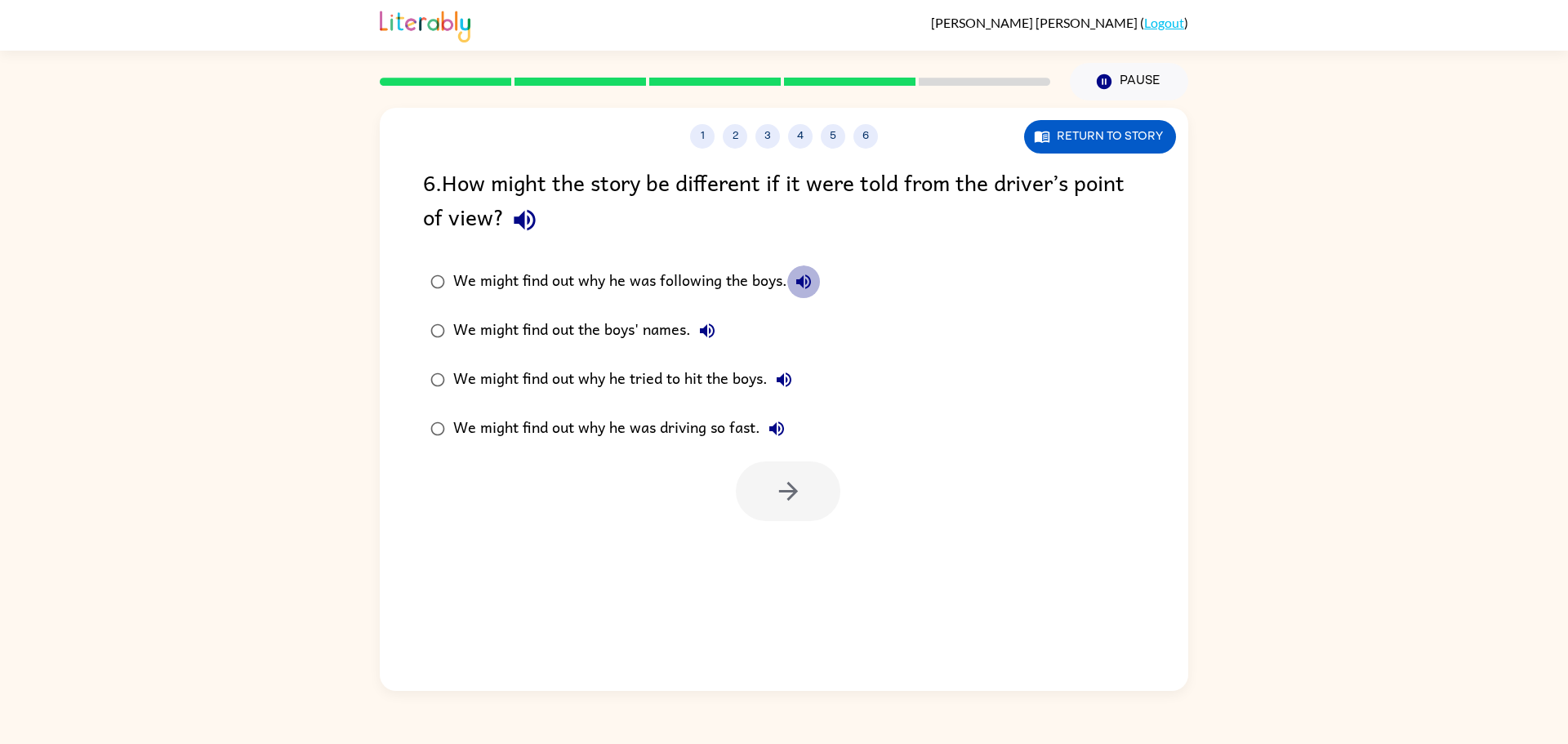
click at [811, 287] on icon "button" at bounding box center [803, 282] width 20 height 20
click at [703, 328] on icon "button" at bounding box center [707, 330] width 14 height 14
click at [780, 393] on button "We might find out why he tried to hit the boys." at bounding box center [784, 380] width 32 height 32
click at [774, 437] on icon "button" at bounding box center [776, 428] width 20 height 20
click at [481, 424] on div "We might find out why he was driving so fast." at bounding box center [622, 429] width 340 height 32
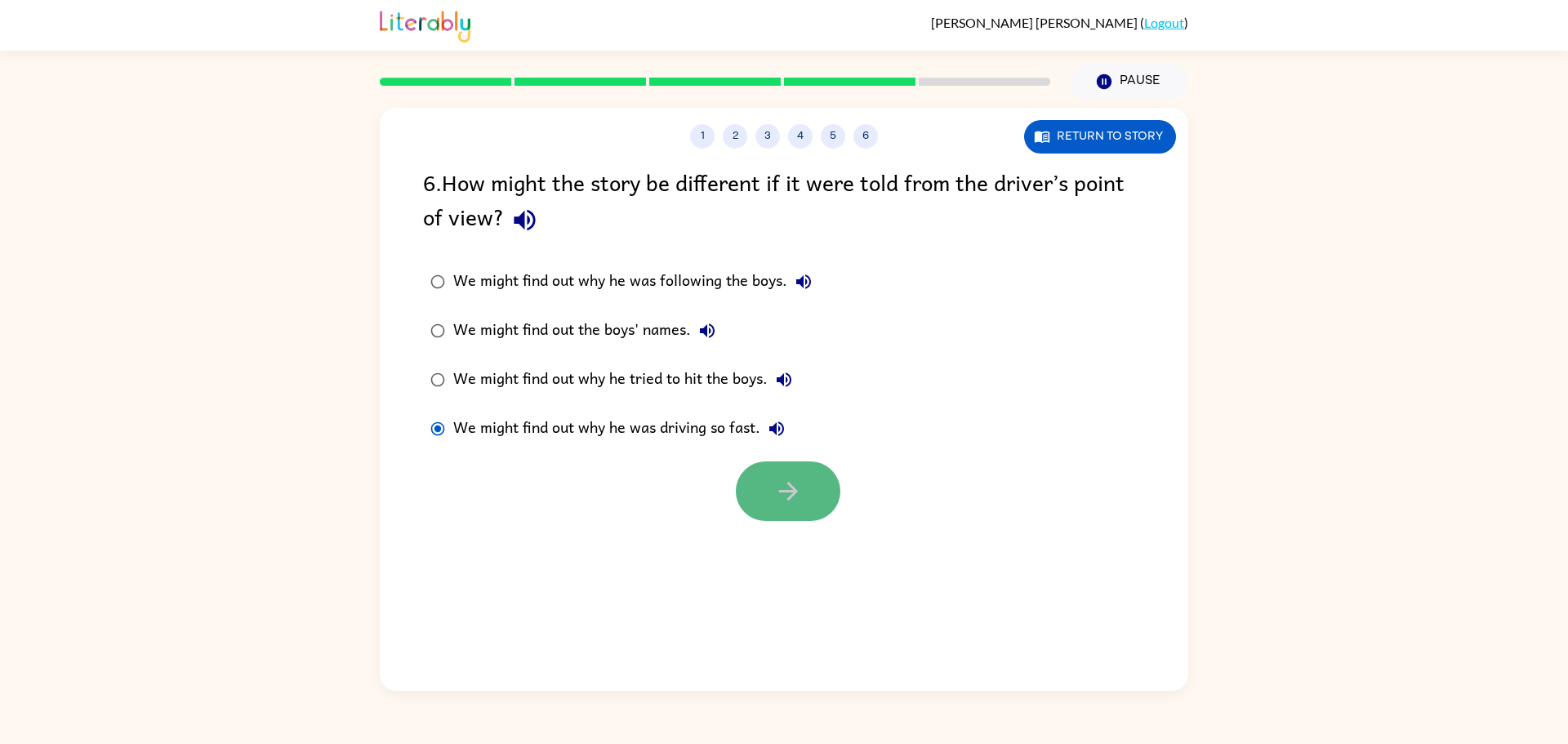
click at [820, 511] on button "button" at bounding box center [788, 491] width 105 height 60
